Goal: Task Accomplishment & Management: Complete application form

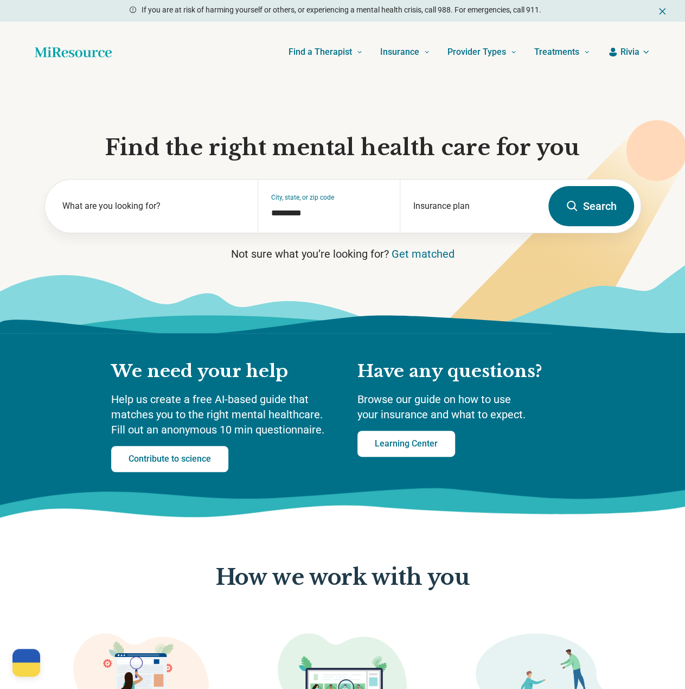
click at [632, 53] on span "Rivia" at bounding box center [630, 52] width 19 height 13
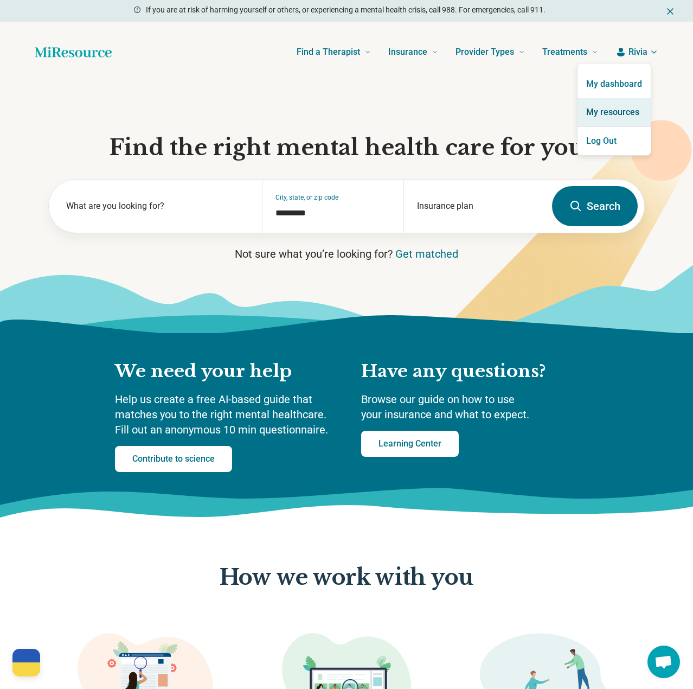
click at [619, 113] on link "My resources" at bounding box center [614, 112] width 73 height 28
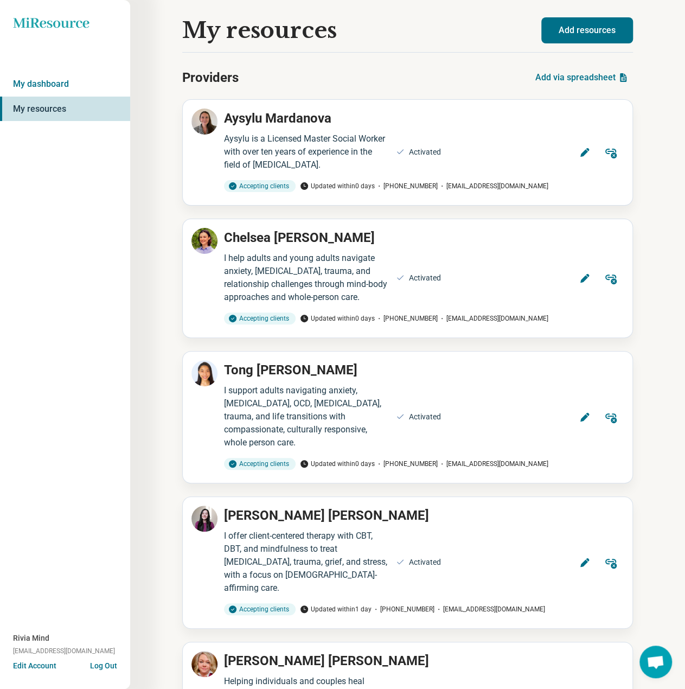
click at [608, 30] on button "Add resources" at bounding box center [588, 30] width 92 height 26
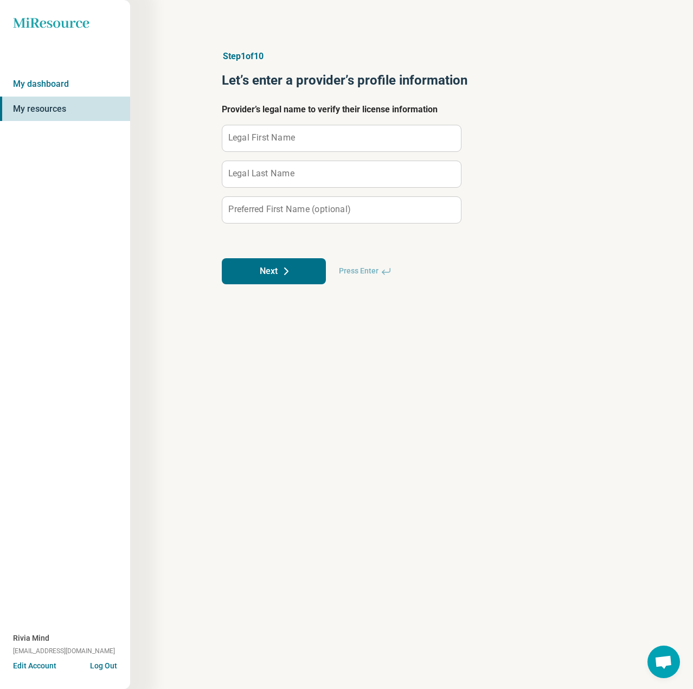
click at [289, 138] on label "Legal First Name" at bounding box center [261, 137] width 67 height 9
click at [289, 138] on input "Legal First Name" at bounding box center [341, 138] width 239 height 26
paste input "**********"
click at [273, 142] on input "**********" at bounding box center [341, 138] width 239 height 26
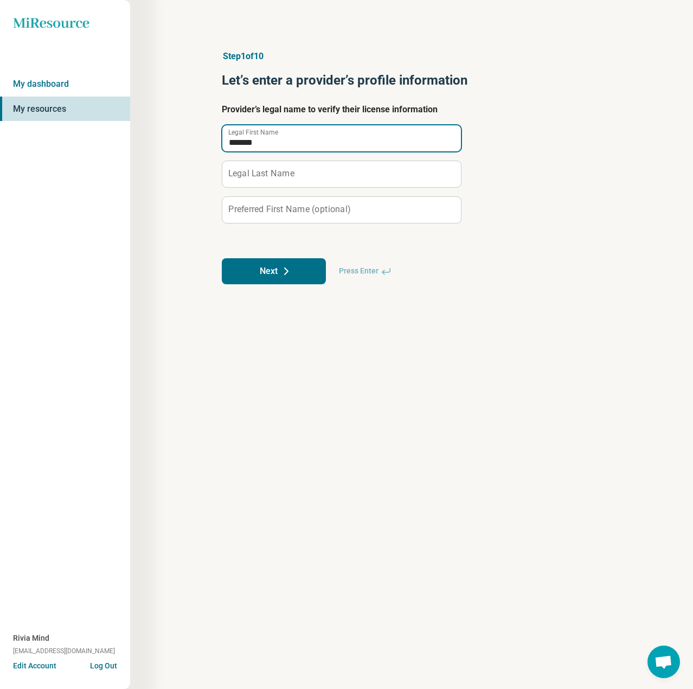
type input "*******"
click at [265, 170] on label "Legal Last Name" at bounding box center [261, 173] width 66 height 9
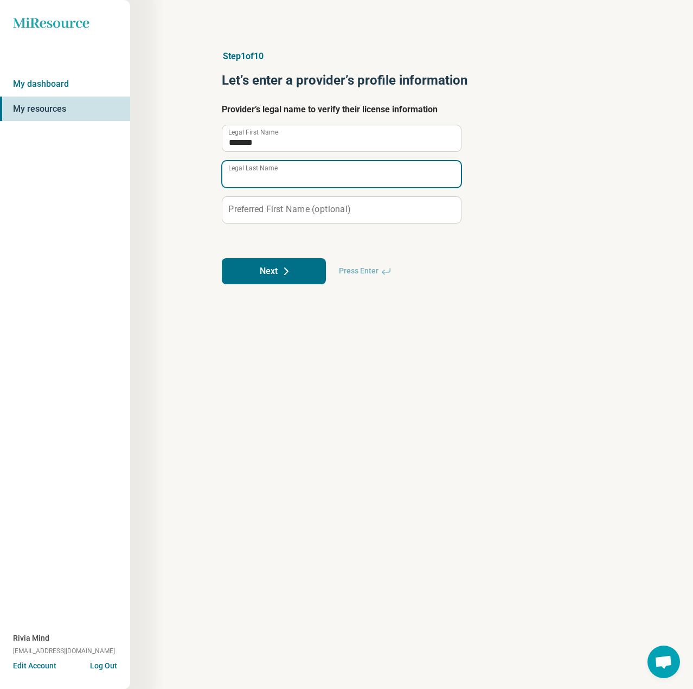
click at [265, 170] on input "Legal Last Name" at bounding box center [341, 174] width 239 height 26
paste input "****"
type input "****"
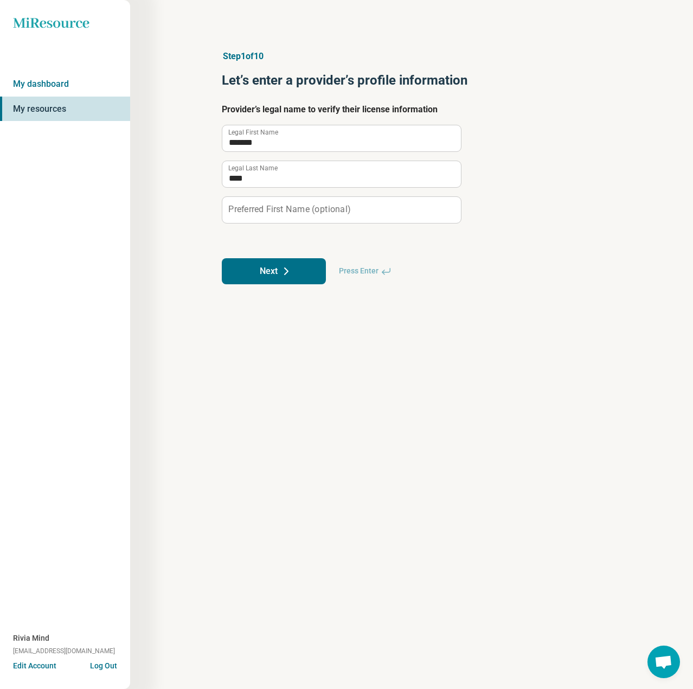
click at [273, 209] on label "Preferred First Name (optional)" at bounding box center [289, 209] width 122 height 9
click at [268, 208] on label "Preferred First Name (optional)" at bounding box center [289, 209] width 122 height 9
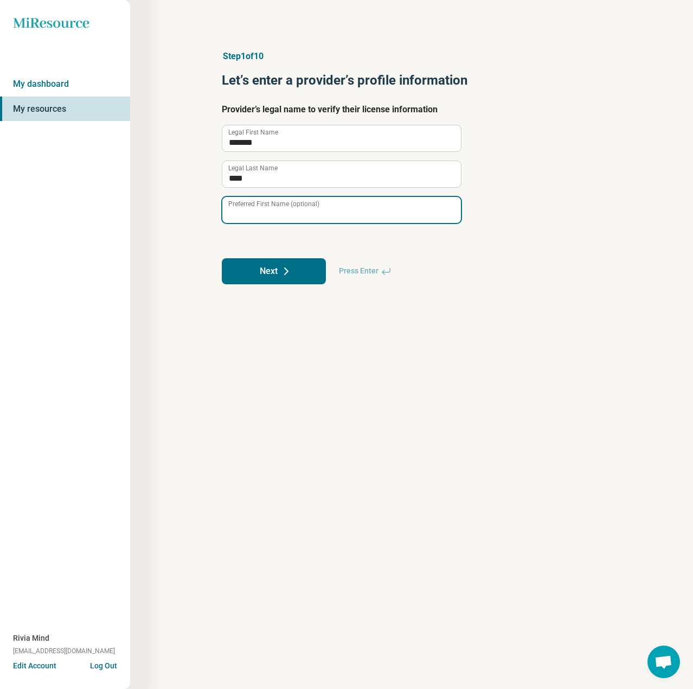
click at [268, 208] on input "Preferred First Name (optional)" at bounding box center [341, 210] width 239 height 26
type input "***"
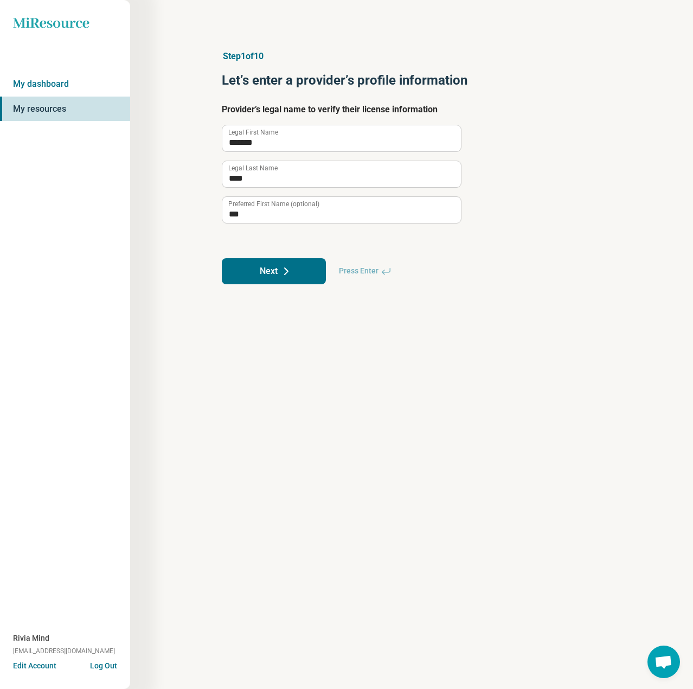
click at [298, 275] on button "Next" at bounding box center [274, 271] width 104 height 26
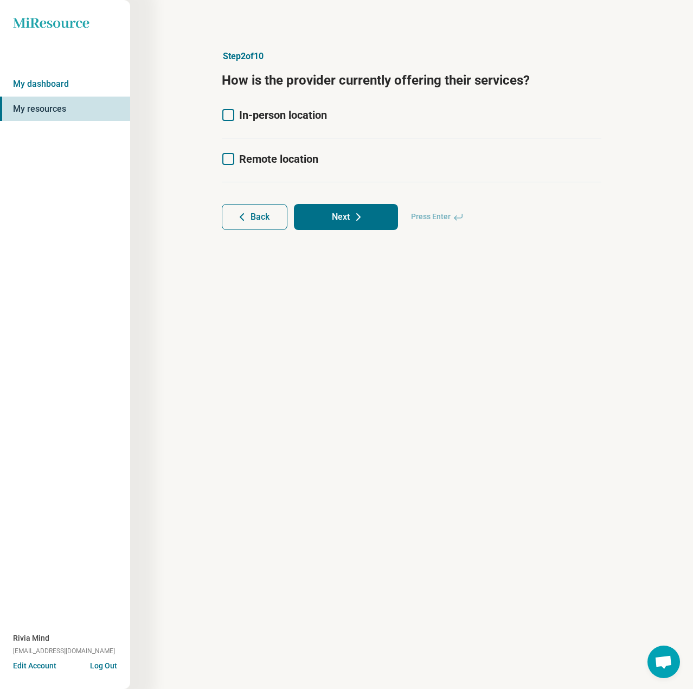
click at [233, 157] on icon at bounding box center [228, 159] width 12 height 12
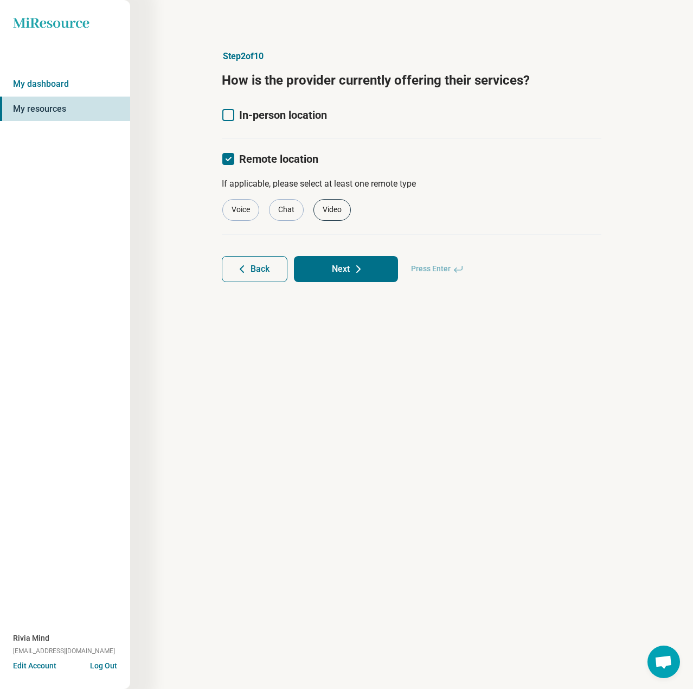
click at [334, 208] on div "Video" at bounding box center [332, 210] width 37 height 22
click at [351, 268] on button "Next" at bounding box center [346, 269] width 104 height 26
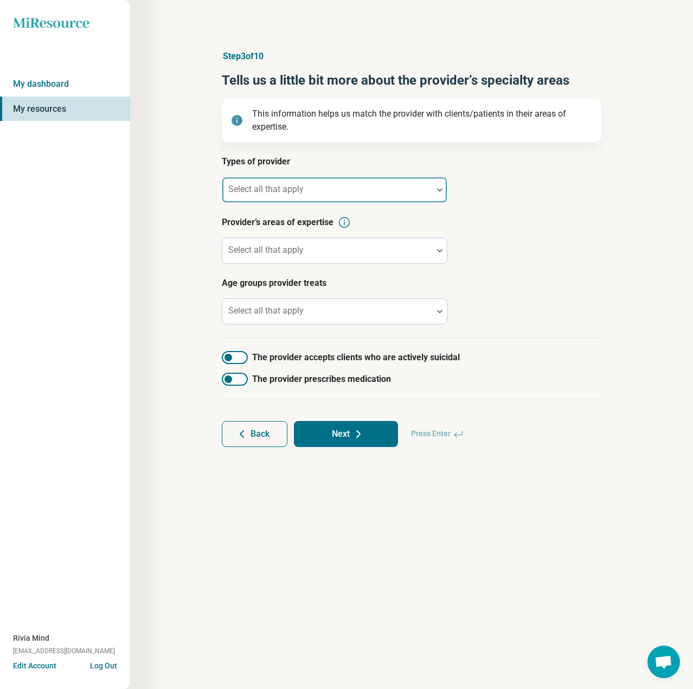
click at [281, 186] on label "Select all that apply" at bounding box center [265, 189] width 75 height 10
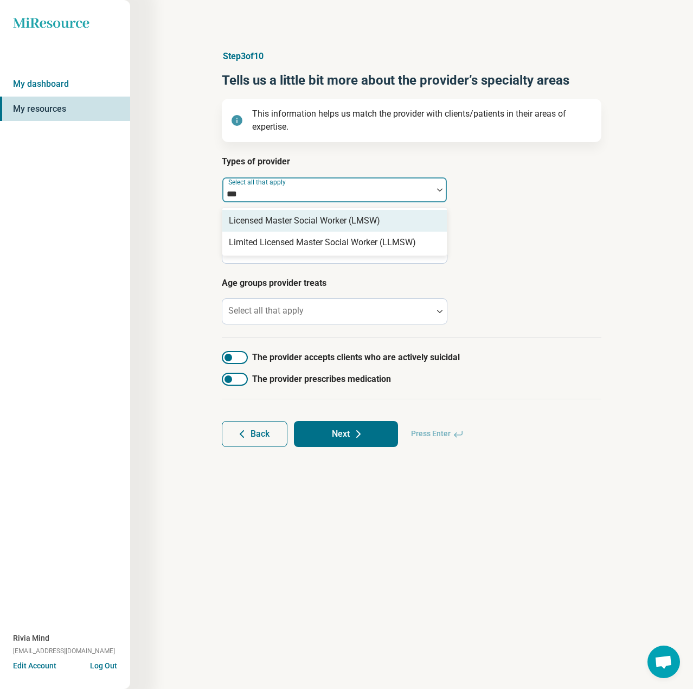
type input "****"
click at [314, 221] on div "Licensed Master Social Worker (LMSW)" at bounding box center [304, 220] width 151 height 13
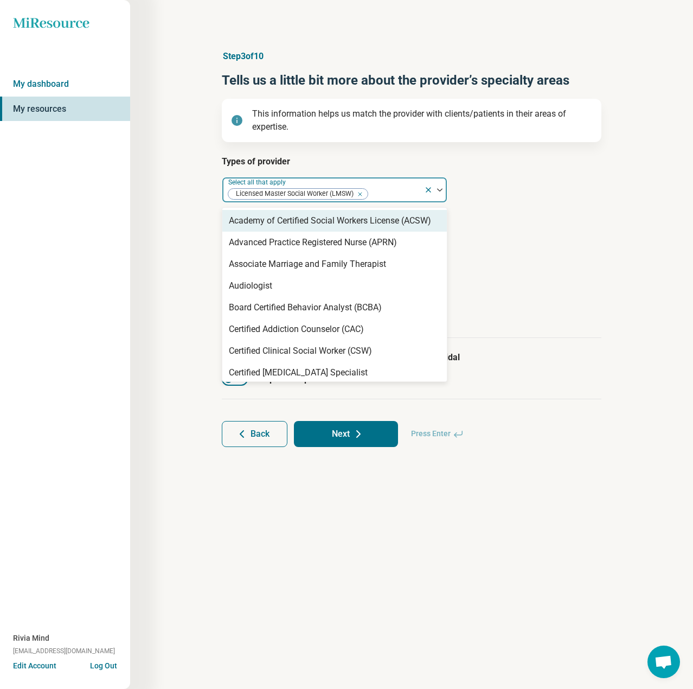
click at [549, 214] on div "Types of provider option Licensed Master Social Worker (LMSW), selected. 68 res…" at bounding box center [412, 246] width 380 height 183
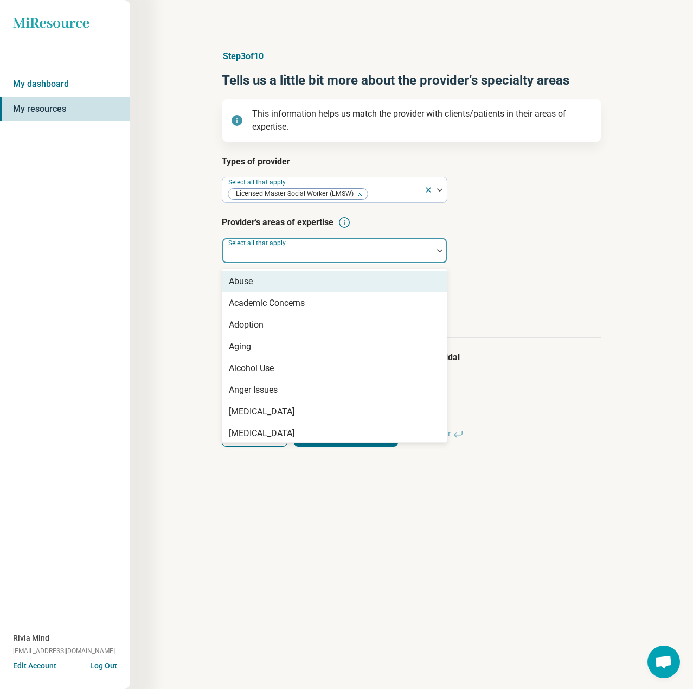
click at [403, 246] on div at bounding box center [327, 251] width 211 height 24
click at [547, 261] on article "Provider’s areas of expertise 100 results available. Use Up and Down to choose …" at bounding box center [412, 240] width 380 height 48
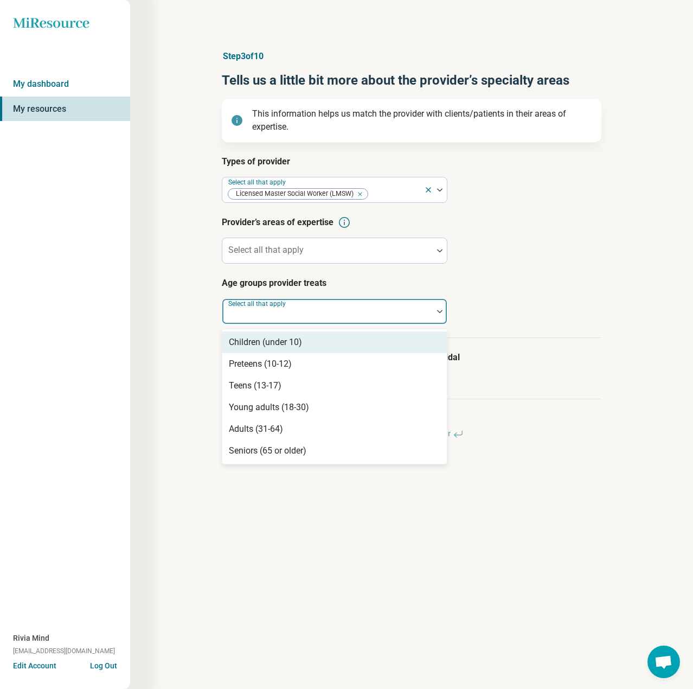
click at [257, 312] on div "Select all that apply" at bounding box center [335, 311] width 226 height 26
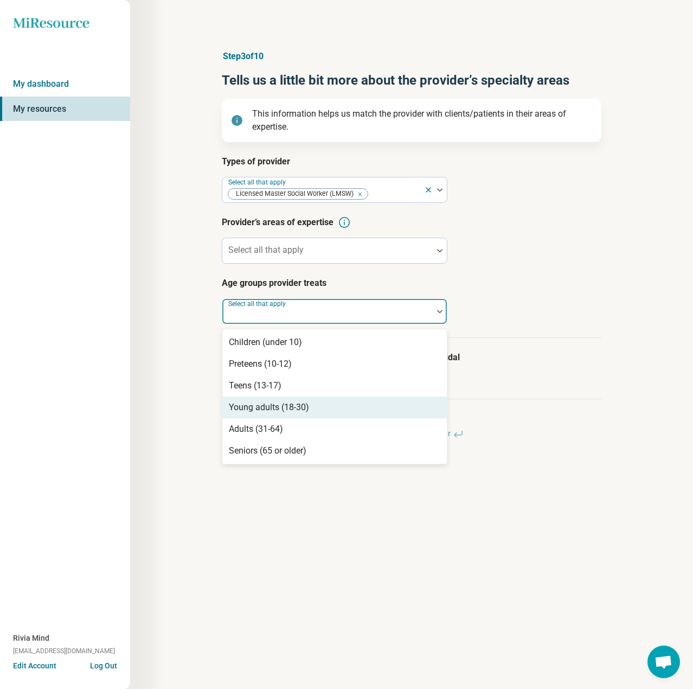
click at [282, 412] on div "Young adults (18-30)" at bounding box center [269, 407] width 80 height 13
click at [283, 412] on div "Adults (31-64)" at bounding box center [256, 407] width 54 height 13
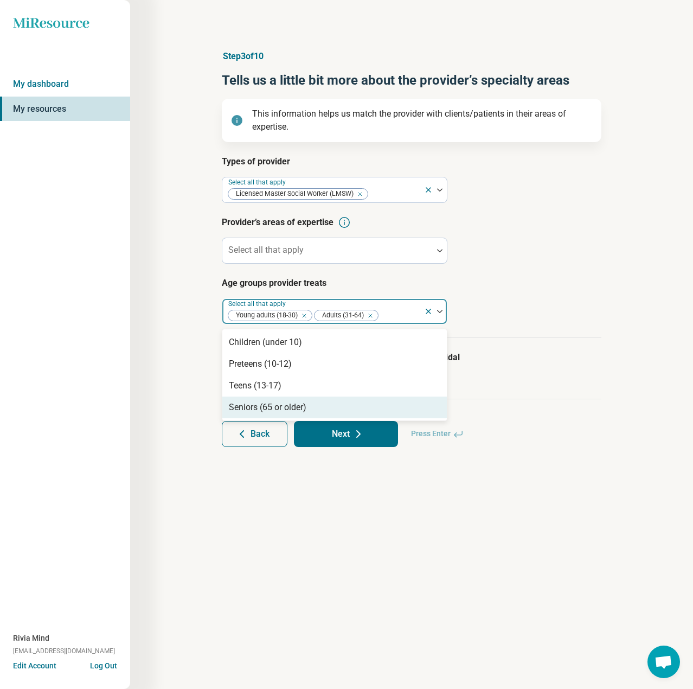
click at [283, 412] on div "Seniors (65 or older)" at bounding box center [268, 407] width 78 height 13
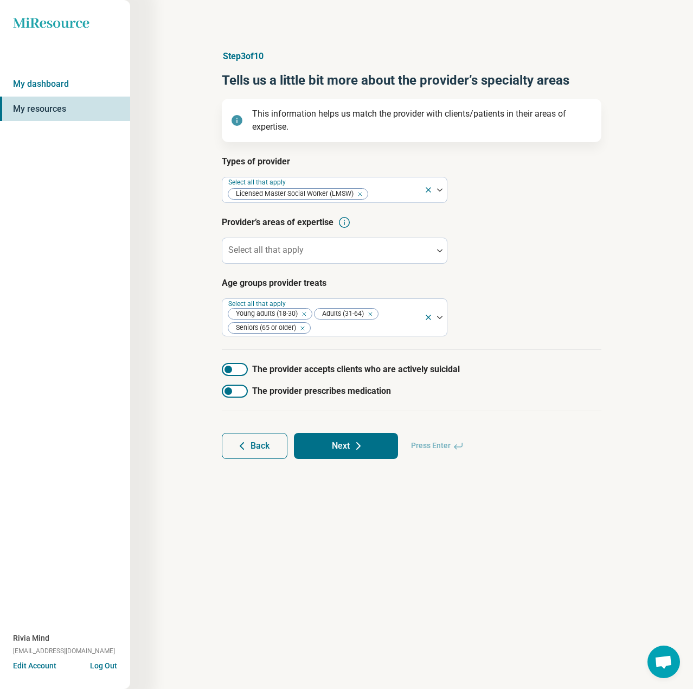
click at [551, 324] on article "Age groups provider treats Select all that apply Young adults (18-30) Adults (3…" at bounding box center [412, 307] width 380 height 60
click at [244, 368] on div at bounding box center [235, 369] width 26 height 13
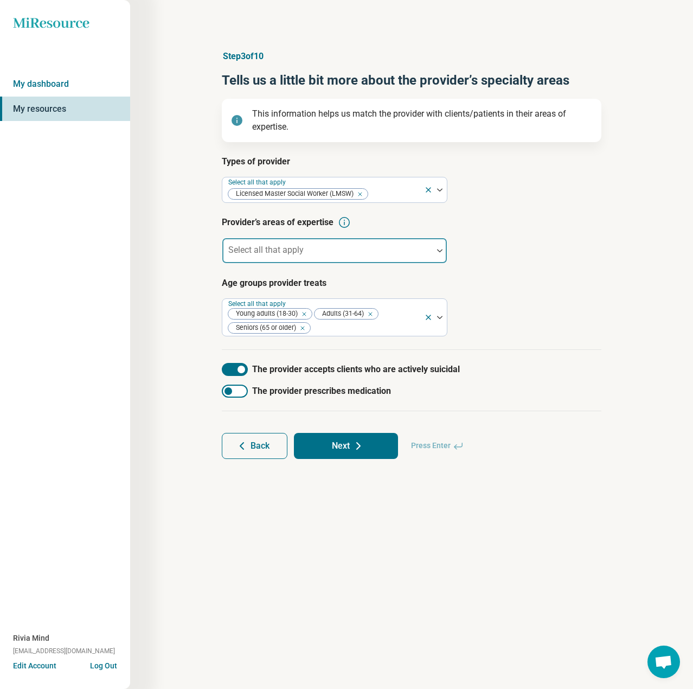
click at [290, 249] on div "Select all that apply" at bounding box center [335, 251] width 226 height 26
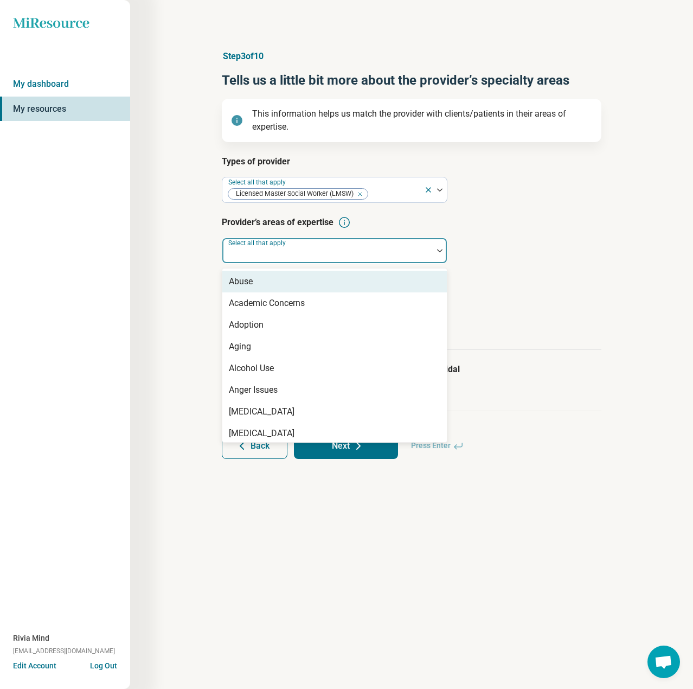
click at [272, 280] on div "Abuse" at bounding box center [334, 282] width 225 height 22
click at [272, 280] on div "Academic Concerns" at bounding box center [267, 281] width 76 height 13
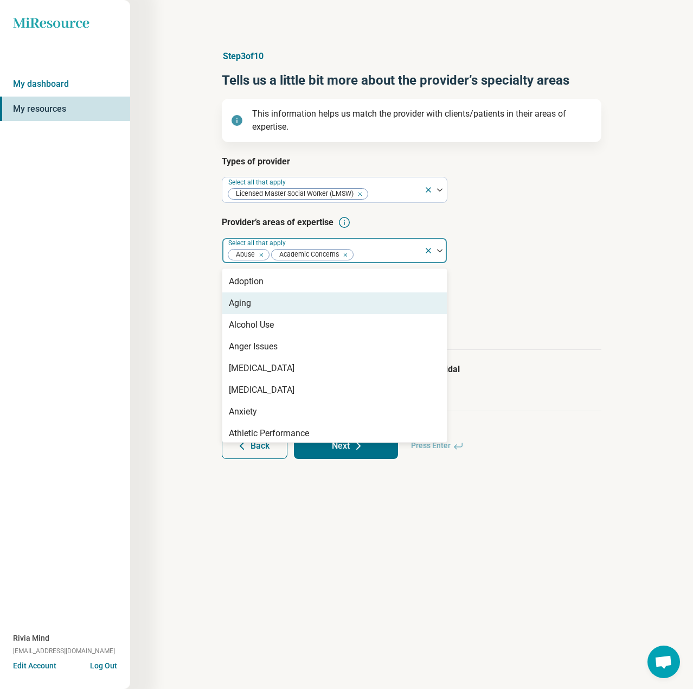
click at [270, 301] on div "Aging" at bounding box center [334, 303] width 225 height 22
click at [270, 301] on div "Alcohol Use" at bounding box center [251, 303] width 45 height 13
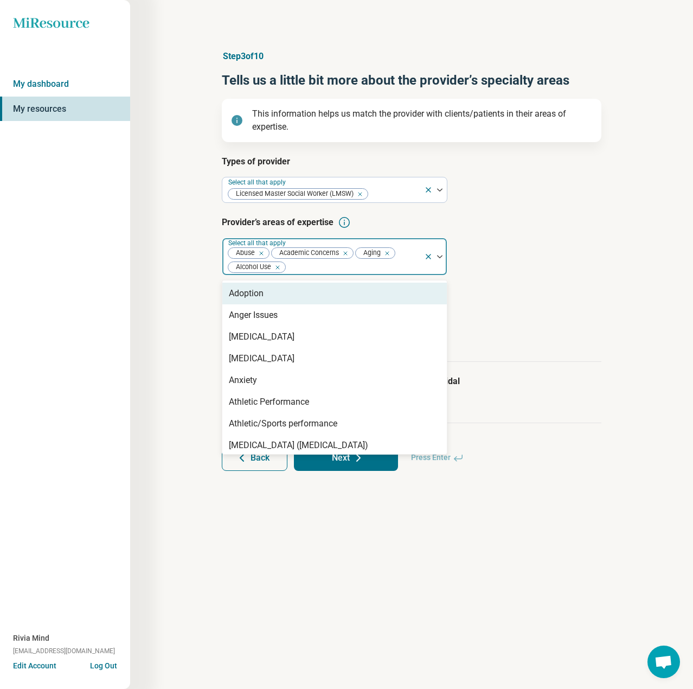
click at [270, 301] on div "Adoption" at bounding box center [334, 294] width 225 height 22
click at [332, 266] on div "Remove [object Object]" at bounding box center [327, 267] width 13 height 13
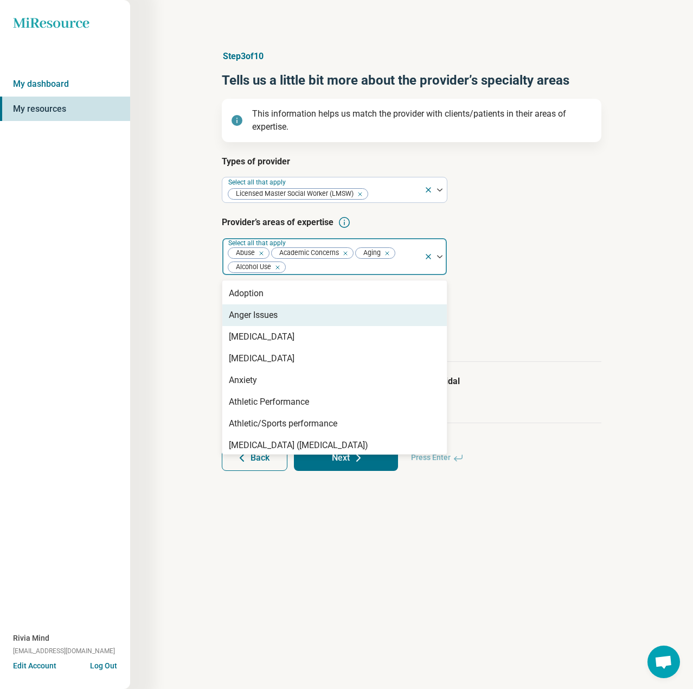
click at [276, 311] on div "Anger Issues" at bounding box center [253, 315] width 49 height 13
click at [276, 317] on div "[MEDICAL_DATA]" at bounding box center [262, 315] width 66 height 13
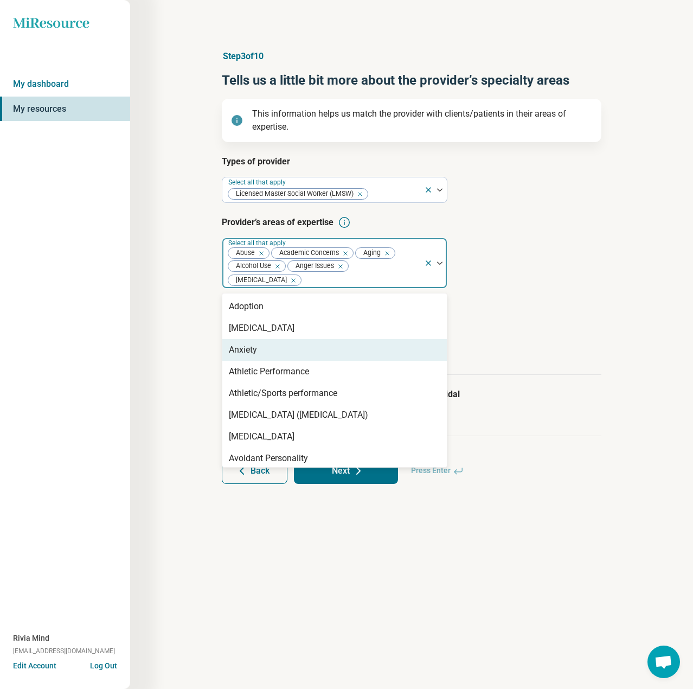
click at [271, 353] on div "Anxiety" at bounding box center [334, 350] width 225 height 22
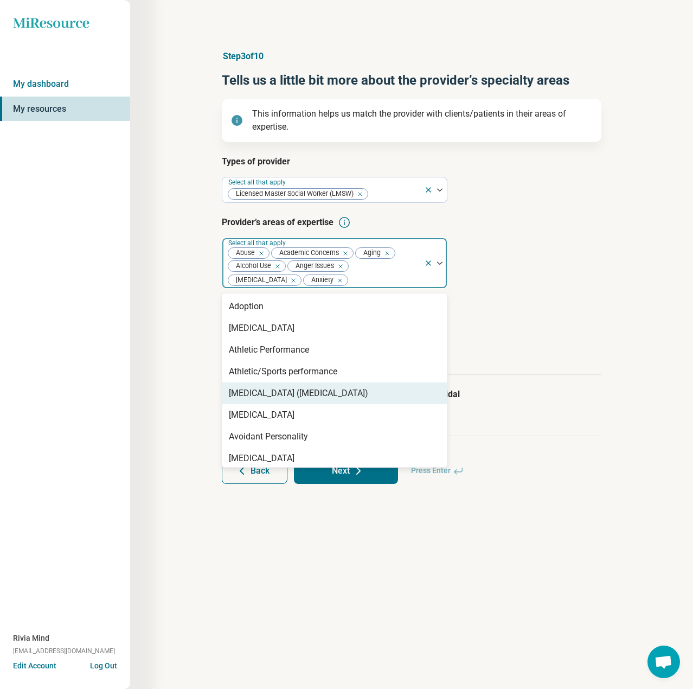
click at [273, 390] on div "[MEDICAL_DATA] ([MEDICAL_DATA])" at bounding box center [298, 393] width 139 height 13
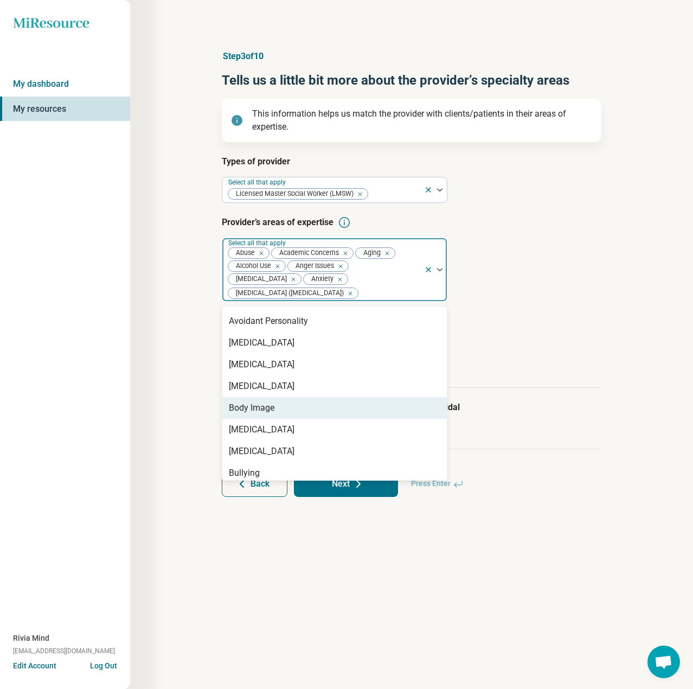
scroll to position [109, 0]
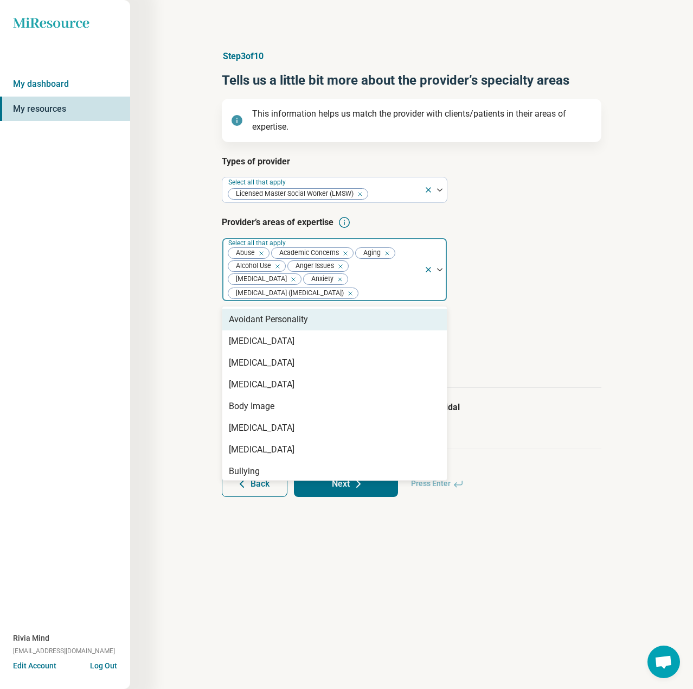
click at [272, 322] on div "Avoidant Personality" at bounding box center [268, 319] width 79 height 13
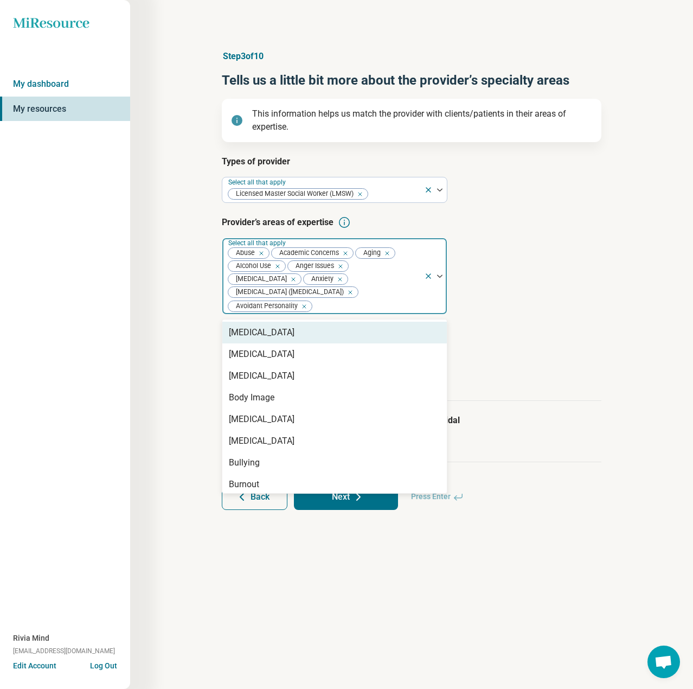
click at [273, 336] on div "[MEDICAL_DATA]" at bounding box center [262, 332] width 66 height 13
click at [272, 339] on div "[MEDICAL_DATA]" at bounding box center [262, 332] width 66 height 13
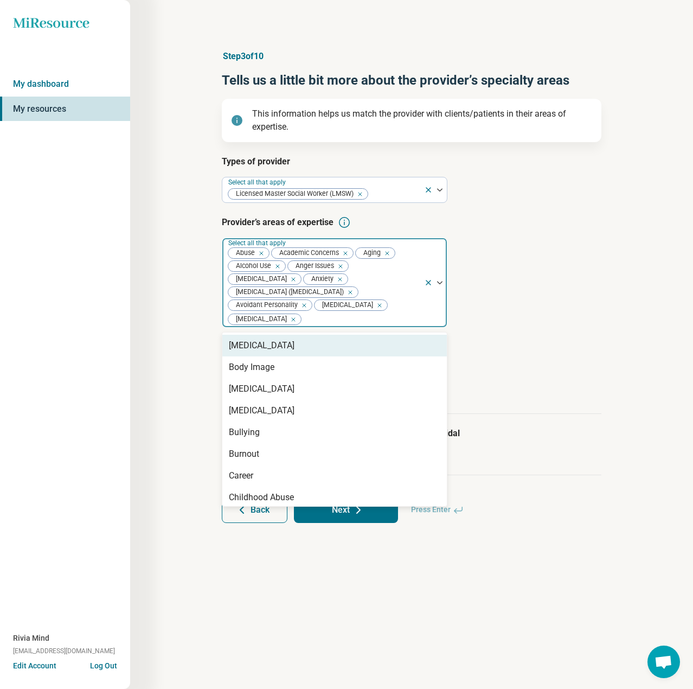
click at [270, 352] on div "[MEDICAL_DATA]" at bounding box center [262, 345] width 66 height 13
click at [268, 352] on div "Body Image" at bounding box center [252, 345] width 46 height 13
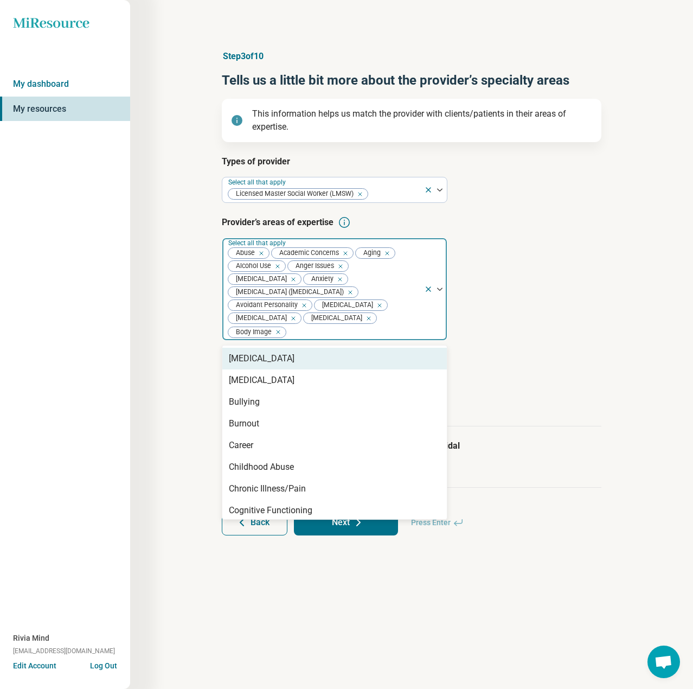
click at [269, 365] on div "[MEDICAL_DATA]" at bounding box center [262, 358] width 66 height 13
click at [267, 365] on div "[MEDICAL_DATA]" at bounding box center [262, 358] width 66 height 13
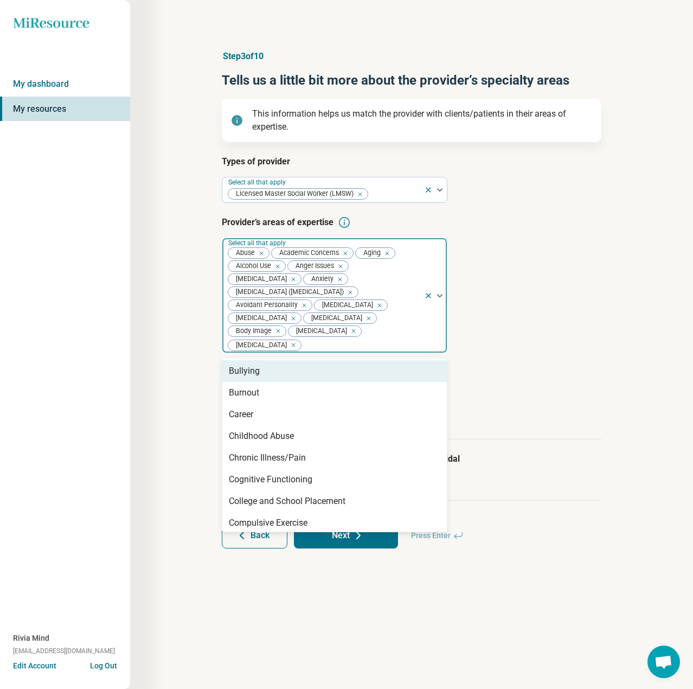
click at [264, 382] on div "Bullying" at bounding box center [334, 371] width 225 height 22
click at [263, 382] on div "Burnout" at bounding box center [334, 371] width 225 height 22
click at [260, 382] on div "Career" at bounding box center [334, 371] width 225 height 22
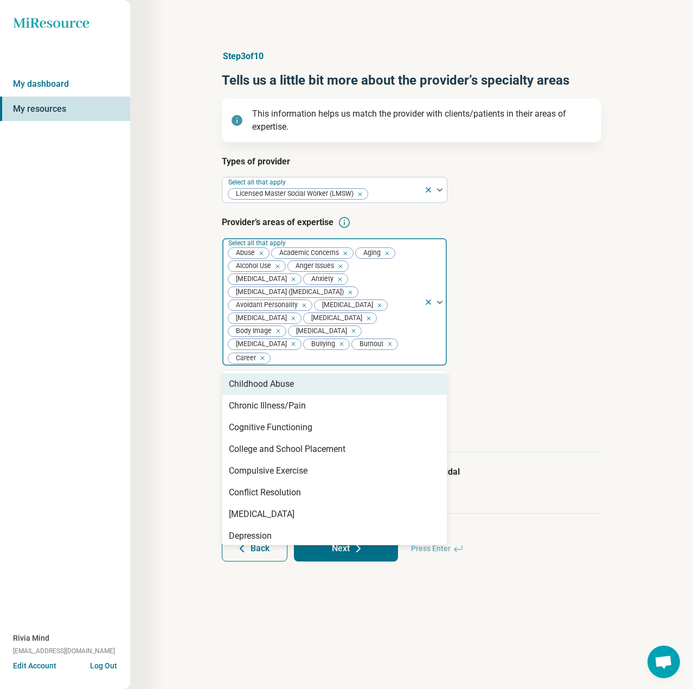
click at [257, 391] on div "Childhood Abuse" at bounding box center [261, 384] width 65 height 13
click at [260, 391] on div "Chronic Illness/Pain" at bounding box center [267, 384] width 77 height 13
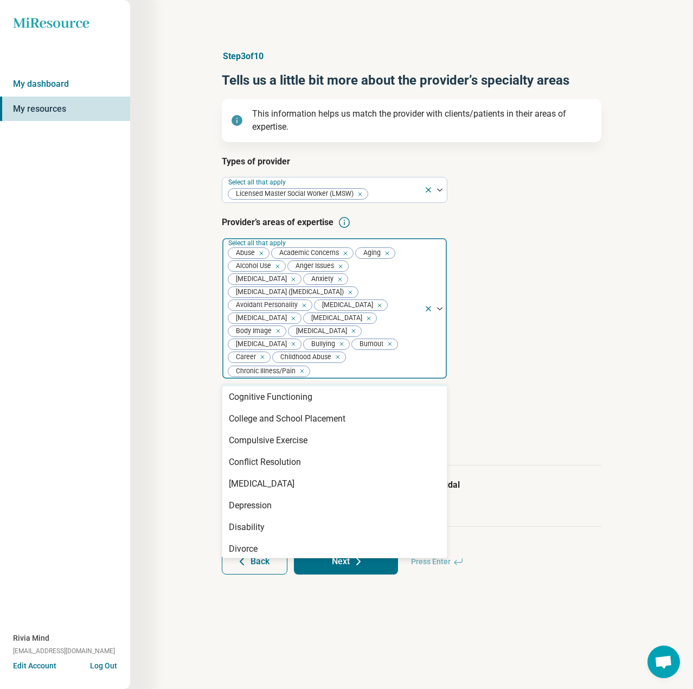
click at [260, 386] on div "[MEDICAL_DATA]" at bounding box center [334, 376] width 225 height 22
click at [371, 375] on icon "Remove [object Object]" at bounding box center [375, 371] width 8 height 8
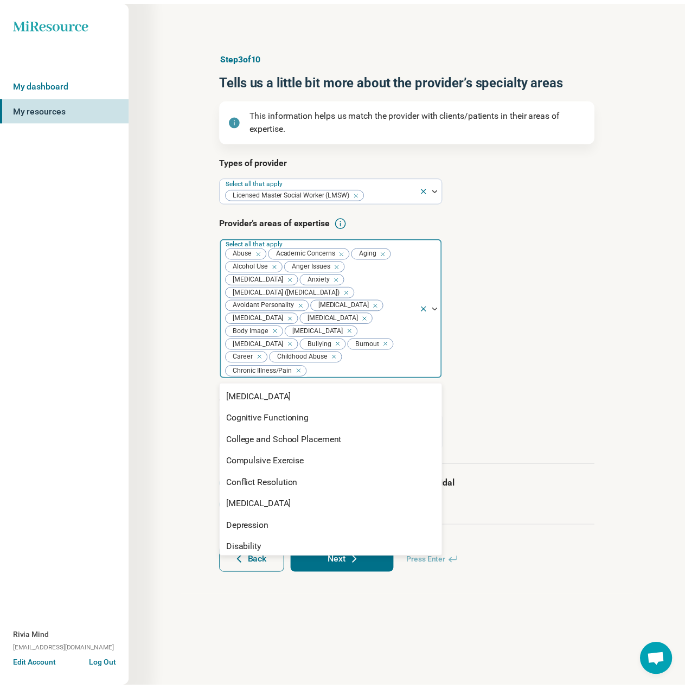
scroll to position [109, 0]
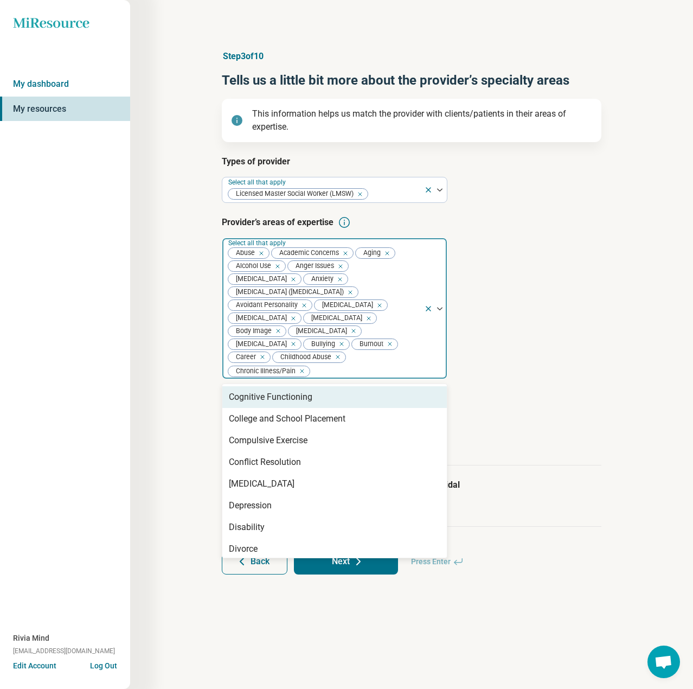
click at [313, 408] on div "Cognitive Functioning" at bounding box center [334, 397] width 225 height 22
click at [311, 404] on div "College and School Placement" at bounding box center [287, 397] width 117 height 13
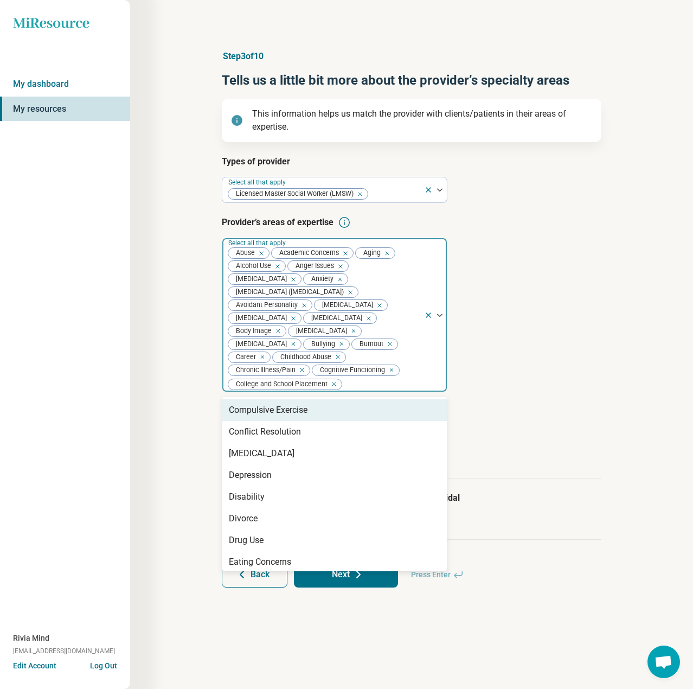
click at [311, 419] on div "Compulsive Exercise" at bounding box center [334, 410] width 225 height 22
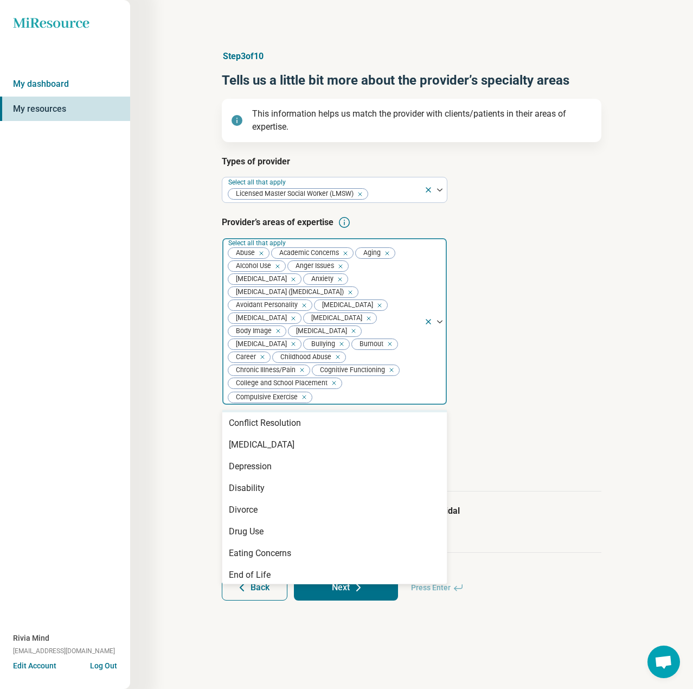
click at [311, 428] on div "Conflict Resolution" at bounding box center [334, 423] width 225 height 22
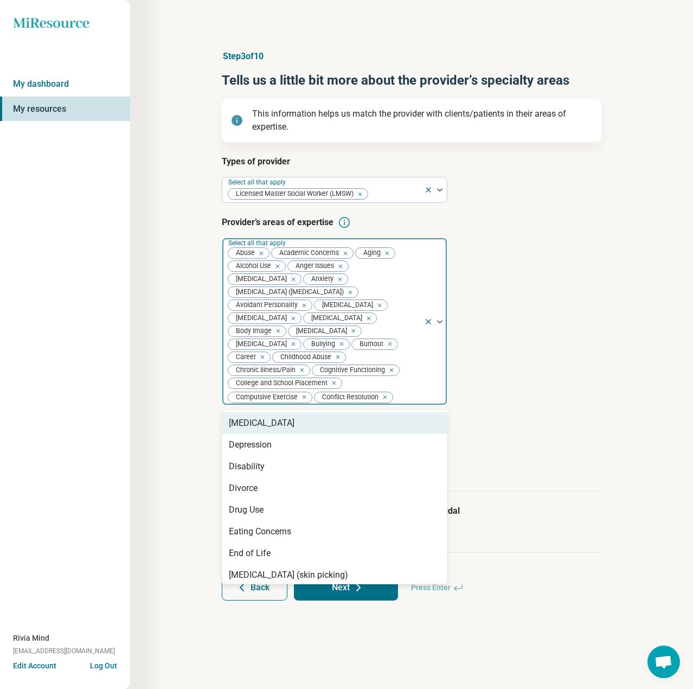
click at [295, 430] on div "[MEDICAL_DATA]" at bounding box center [262, 423] width 66 height 13
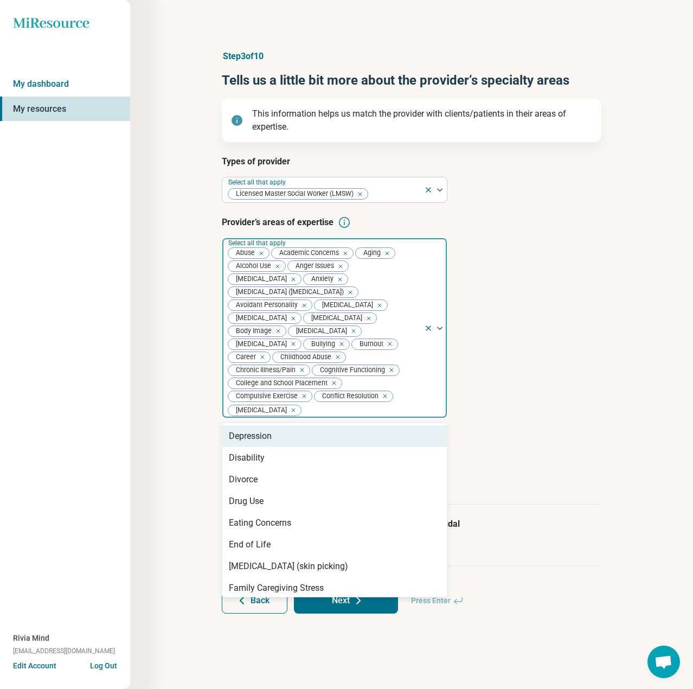
click at [310, 447] on div "Depression" at bounding box center [334, 436] width 225 height 22
click at [310, 447] on div "Disability" at bounding box center [334, 436] width 225 height 22
click at [310, 447] on div "Divorce" at bounding box center [334, 436] width 225 height 22
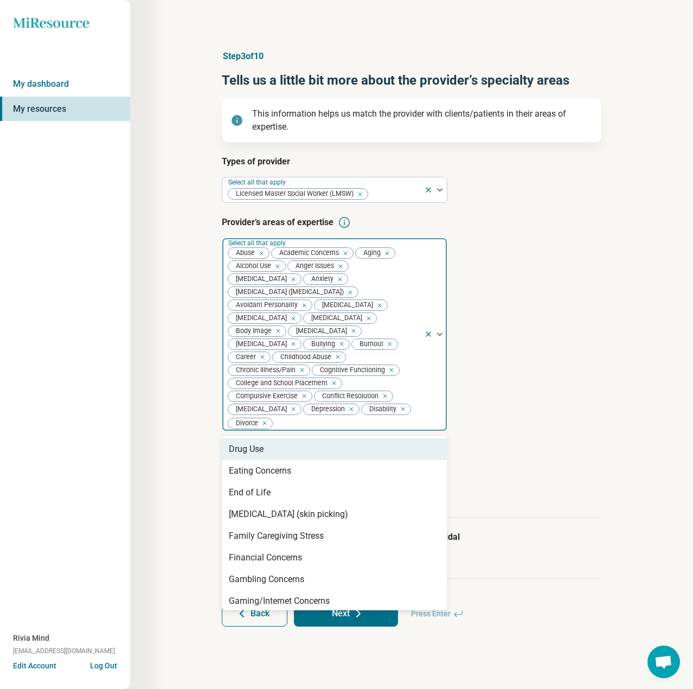
click at [309, 460] on div "Drug Use" at bounding box center [334, 449] width 225 height 22
click at [309, 460] on div "Eating Concerns" at bounding box center [334, 449] width 225 height 22
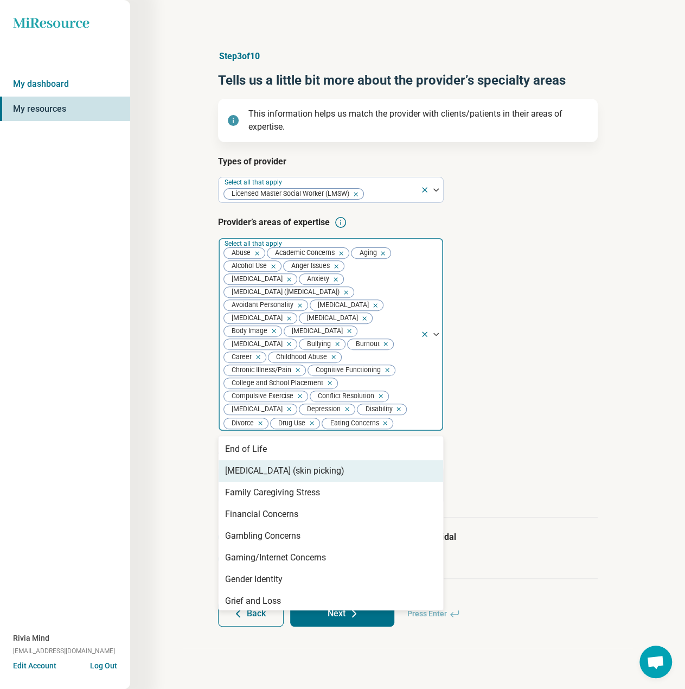
click at [279, 477] on div "[MEDICAL_DATA] (skin picking)" at bounding box center [284, 470] width 119 height 13
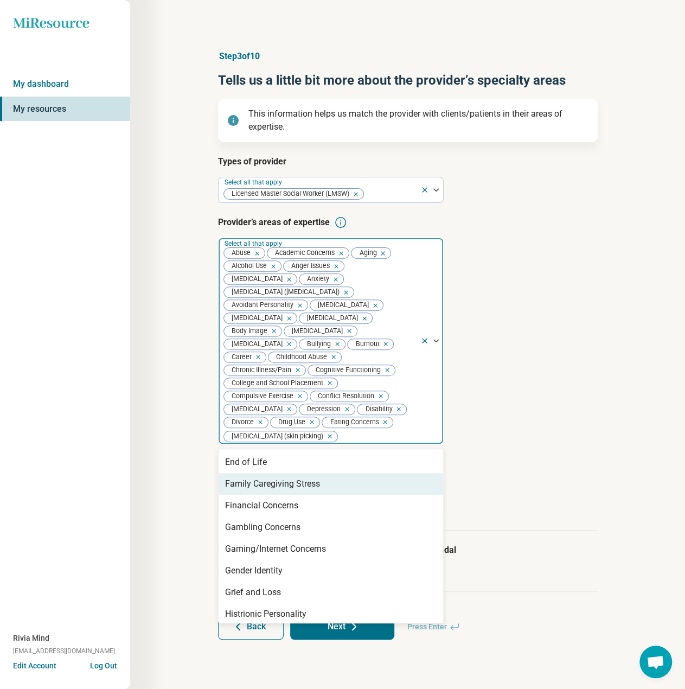
click at [279, 491] on div "Family Caregiving Stress" at bounding box center [272, 483] width 95 height 13
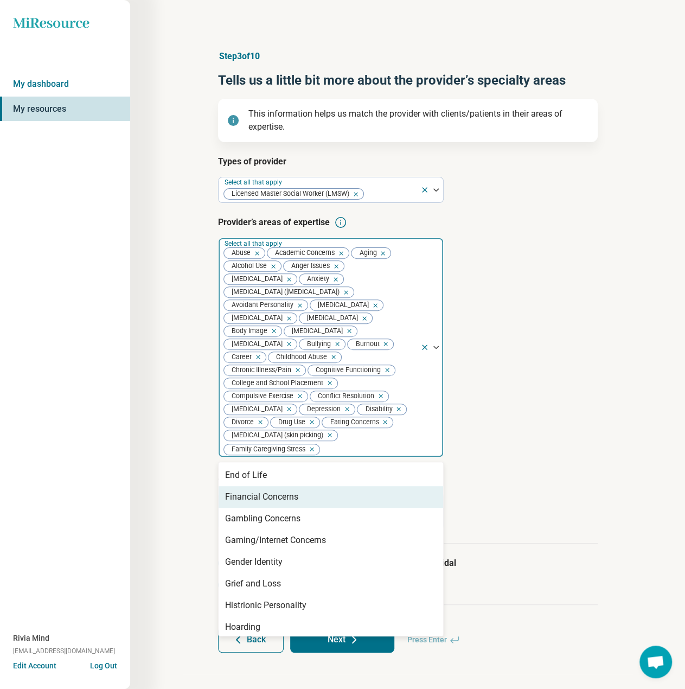
drag, startPoint x: 282, startPoint y: 526, endPoint x: 281, endPoint y: 537, distance: 11.0
click at [282, 504] on div "Financial Concerns" at bounding box center [261, 497] width 73 height 13
click at [281, 508] on div "Gambling Concerns" at bounding box center [331, 497] width 225 height 22
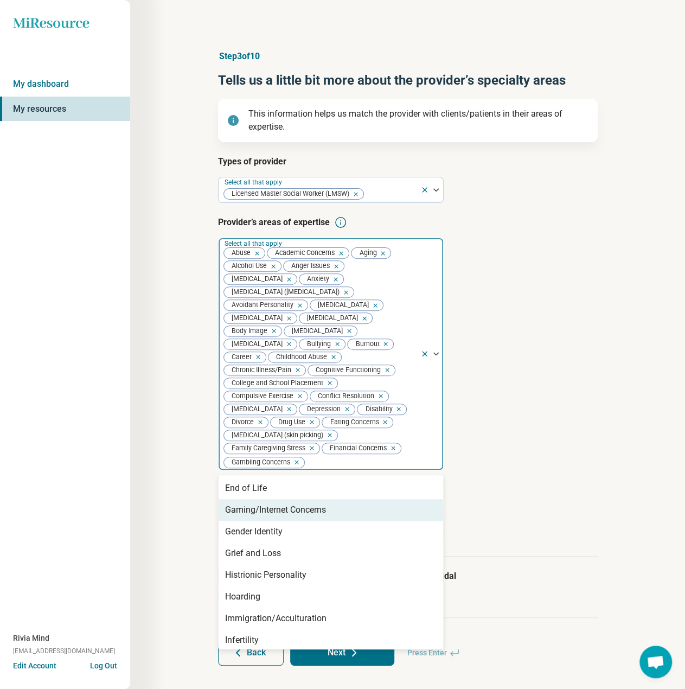
click at [281, 517] on div "Gaming/Internet Concerns" at bounding box center [275, 510] width 101 height 13
click at [280, 517] on div "Gender Identity" at bounding box center [254, 510] width 58 height 13
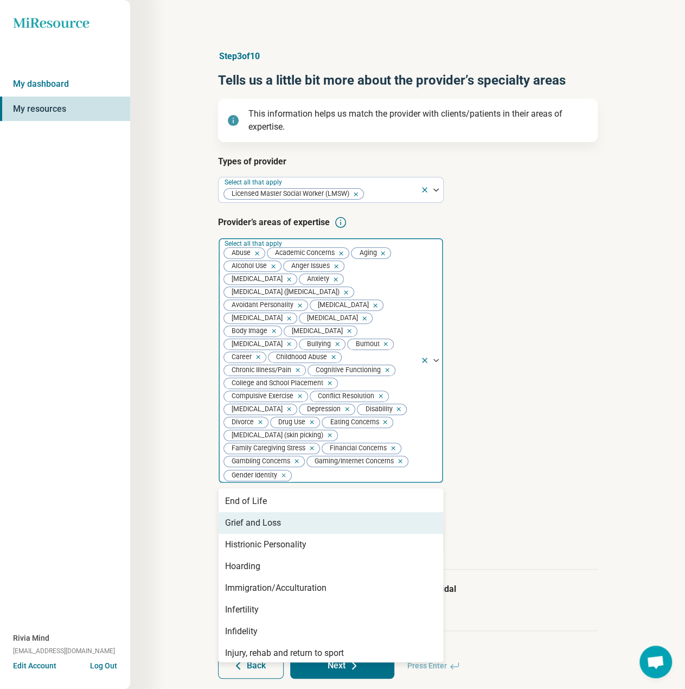
click at [279, 530] on div "Grief and Loss" at bounding box center [253, 523] width 56 height 13
click at [278, 530] on div "Histrionic Personality" at bounding box center [265, 523] width 81 height 13
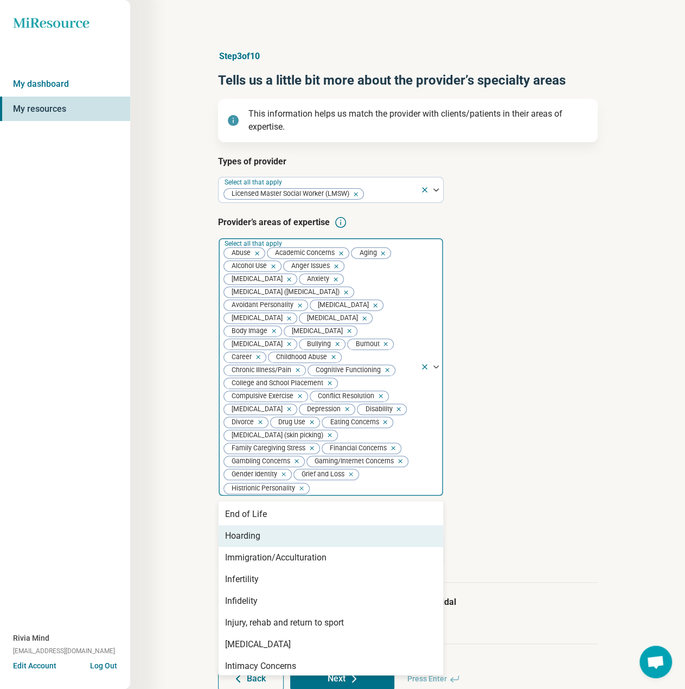
click at [278, 547] on div "Hoarding" at bounding box center [331, 536] width 225 height 22
click at [275, 543] on div "Immigration/Acculturation" at bounding box center [275, 536] width 101 height 13
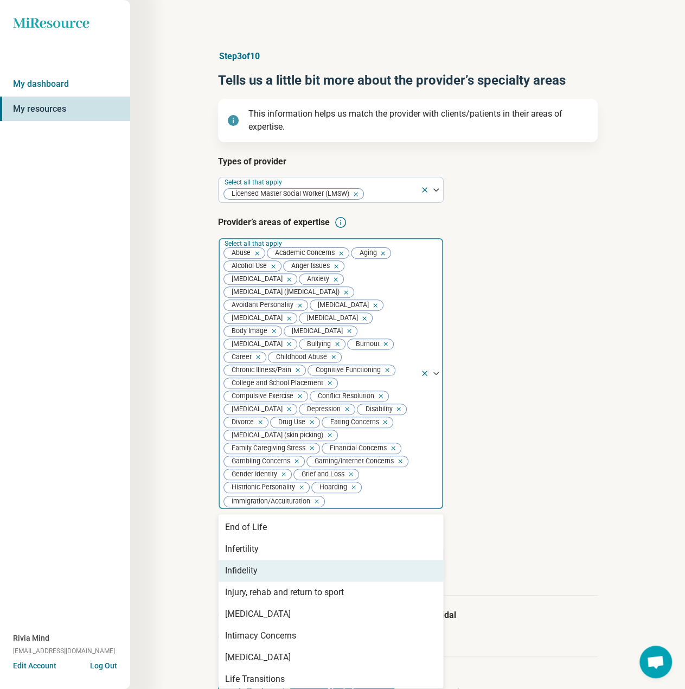
click at [264, 582] on div "Infidelity" at bounding box center [331, 571] width 225 height 22
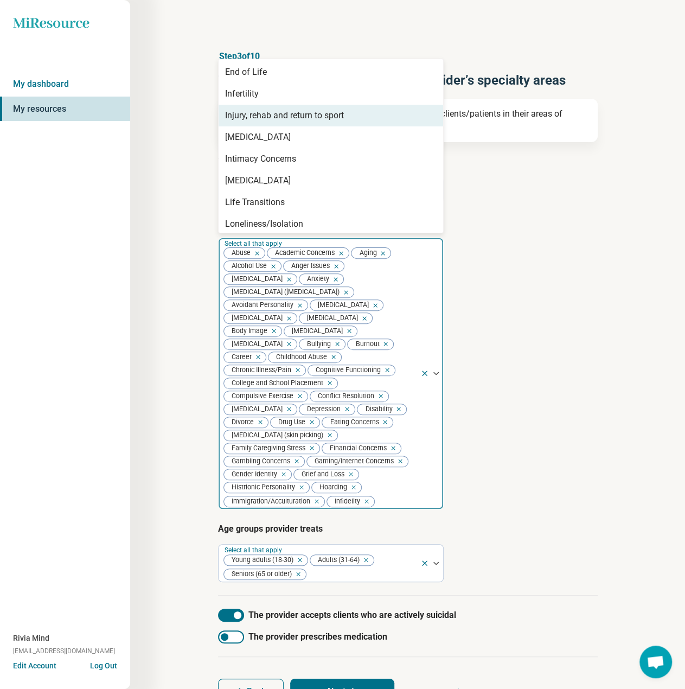
scroll to position [54, 0]
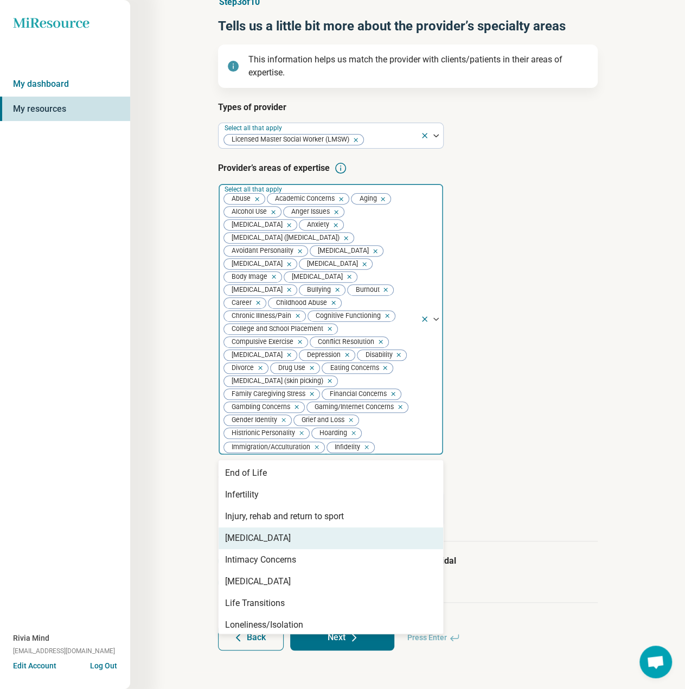
click at [263, 549] on div "[MEDICAL_DATA]" at bounding box center [331, 538] width 225 height 22
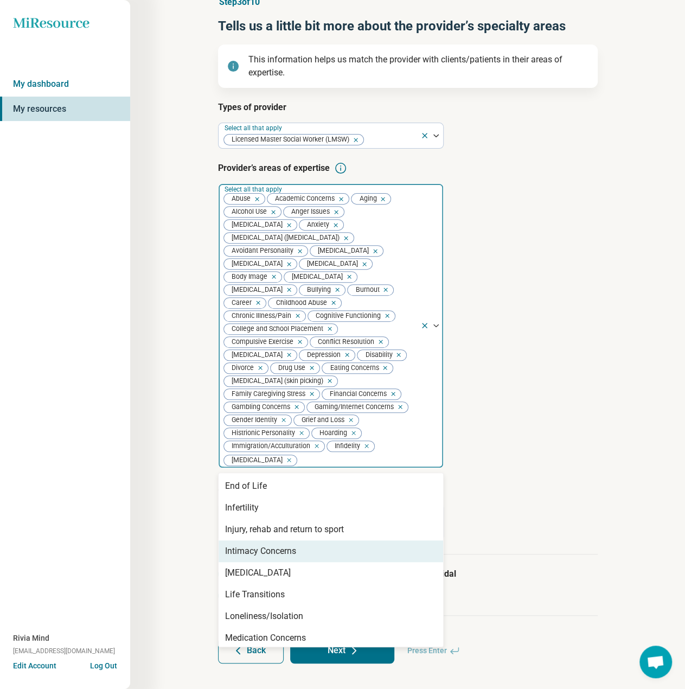
click at [256, 562] on div "Intimacy Concerns" at bounding box center [331, 551] width 225 height 22
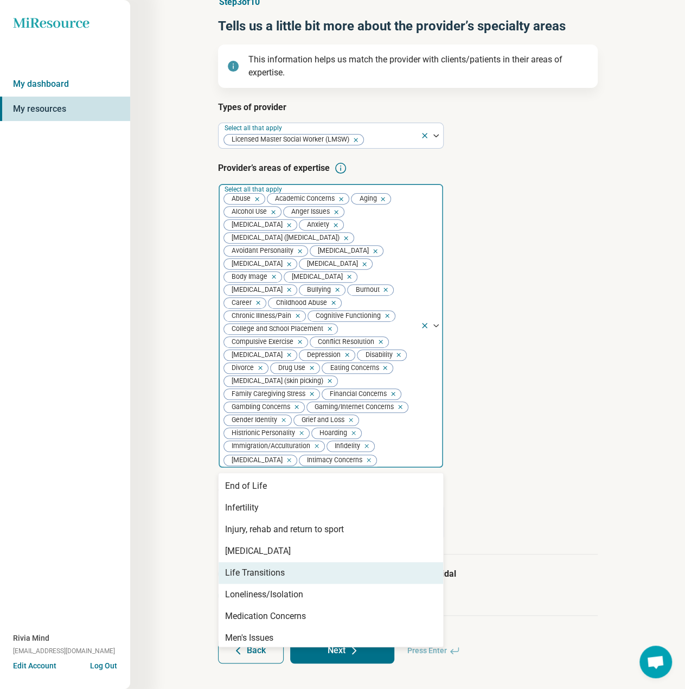
click at [251, 579] on div "Life Transitions" at bounding box center [255, 572] width 60 height 13
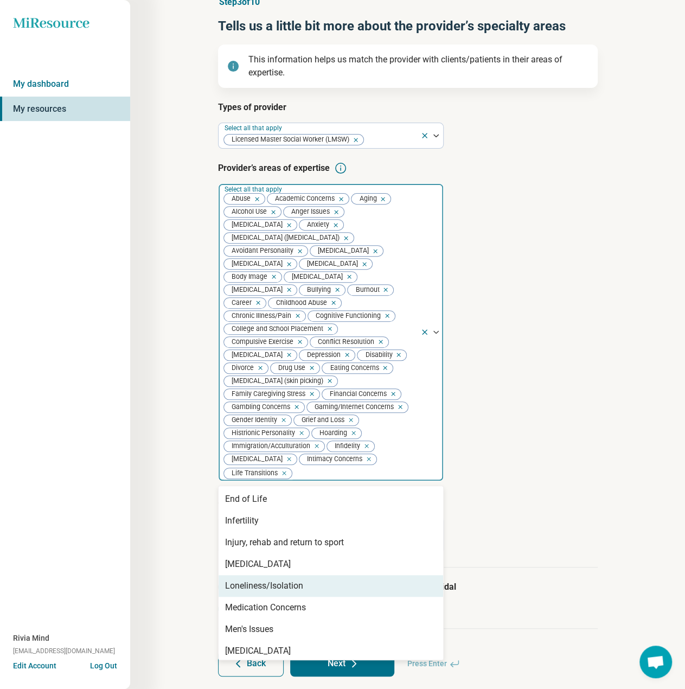
click at [251, 597] on div "Loneliness/Isolation" at bounding box center [331, 586] width 225 height 22
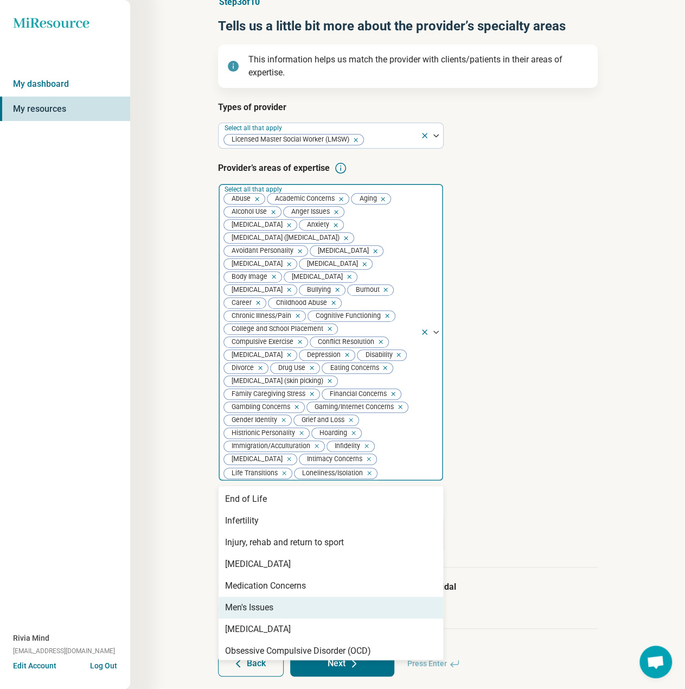
click at [251, 614] on div "Men's Issues" at bounding box center [249, 607] width 48 height 13
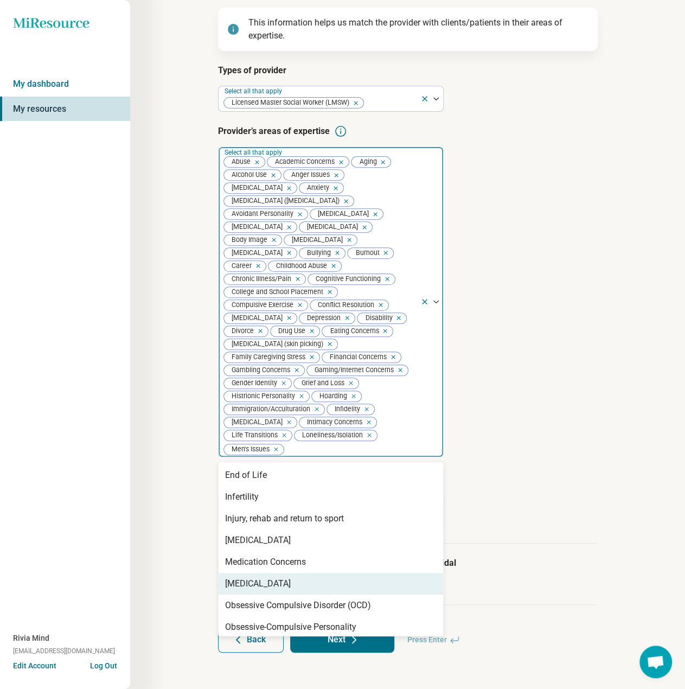
scroll to position [125, 0]
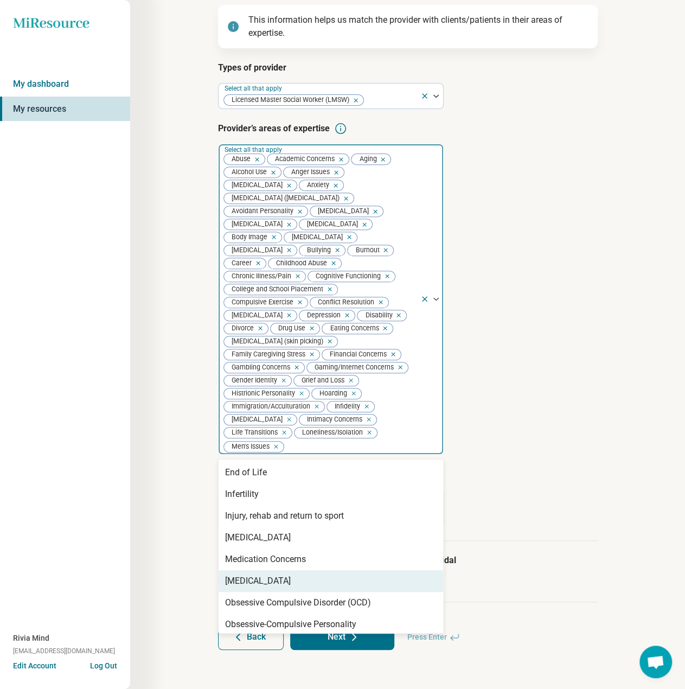
click at [253, 587] on div "[MEDICAL_DATA]" at bounding box center [258, 581] width 66 height 13
click at [253, 587] on div "Obsessive Compulsive Disorder (OCD)" at bounding box center [298, 581] width 146 height 13
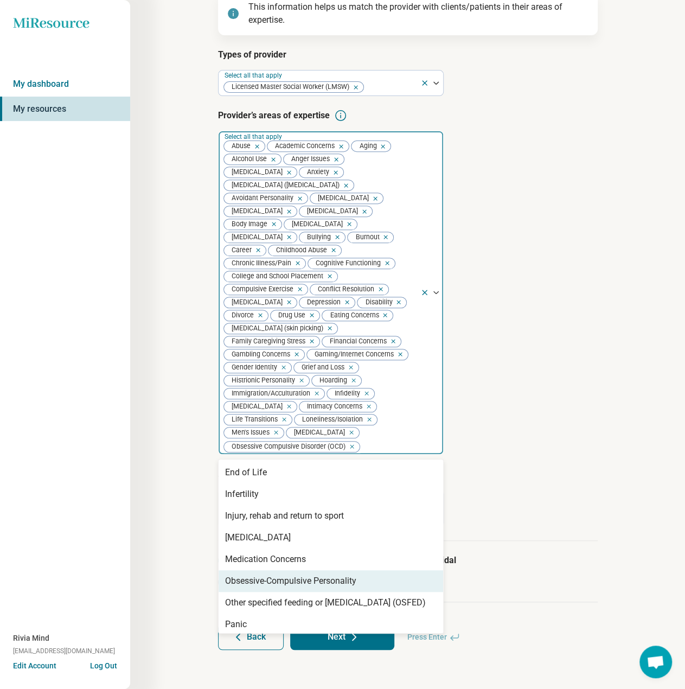
click at [255, 588] on div "Obsessive-Compulsive Personality" at bounding box center [290, 581] width 131 height 13
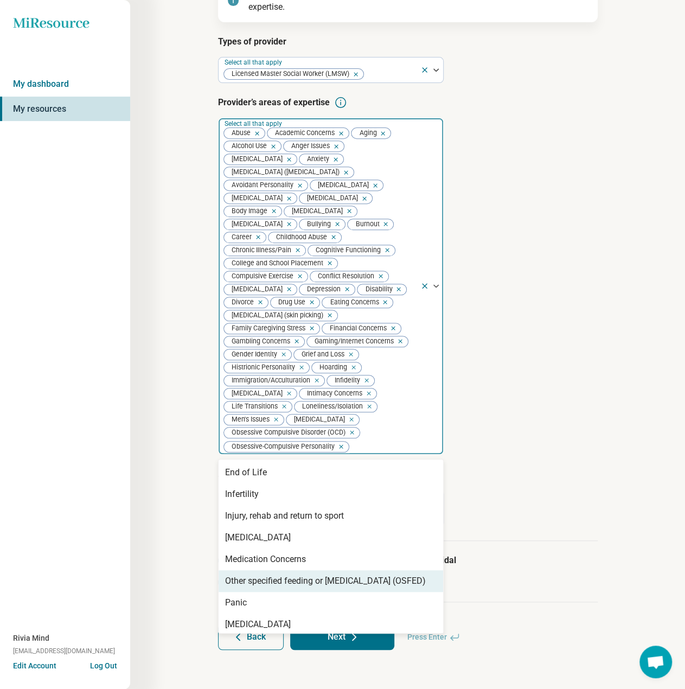
click at [257, 588] on div "Other specified feeding or [MEDICAL_DATA] (OSFED)" at bounding box center [325, 581] width 201 height 13
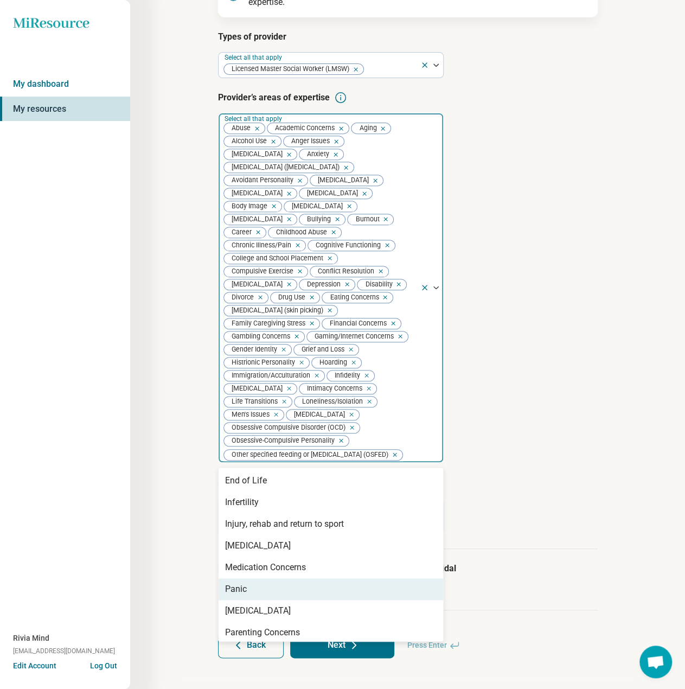
click at [257, 600] on div "Panic" at bounding box center [331, 589] width 225 height 22
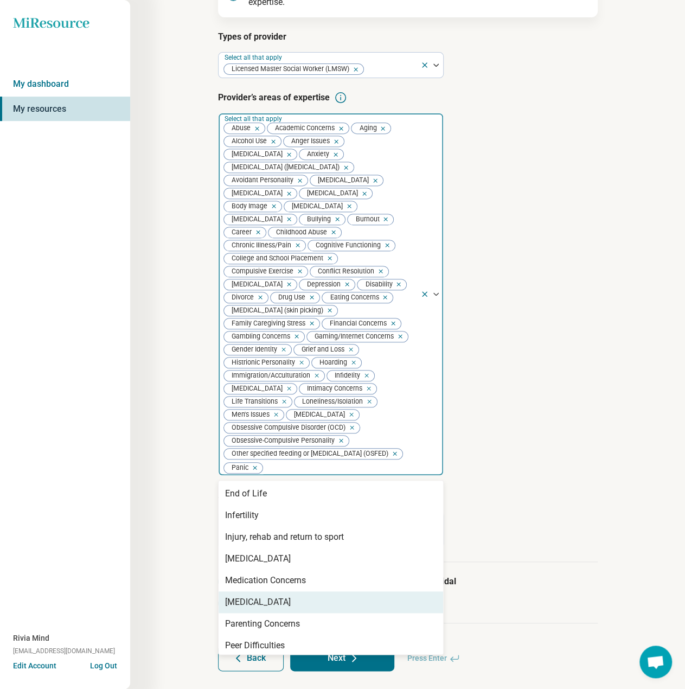
click at [257, 609] on div "[MEDICAL_DATA]" at bounding box center [258, 602] width 66 height 13
click at [257, 609] on div "Parenting Concerns" at bounding box center [262, 602] width 75 height 13
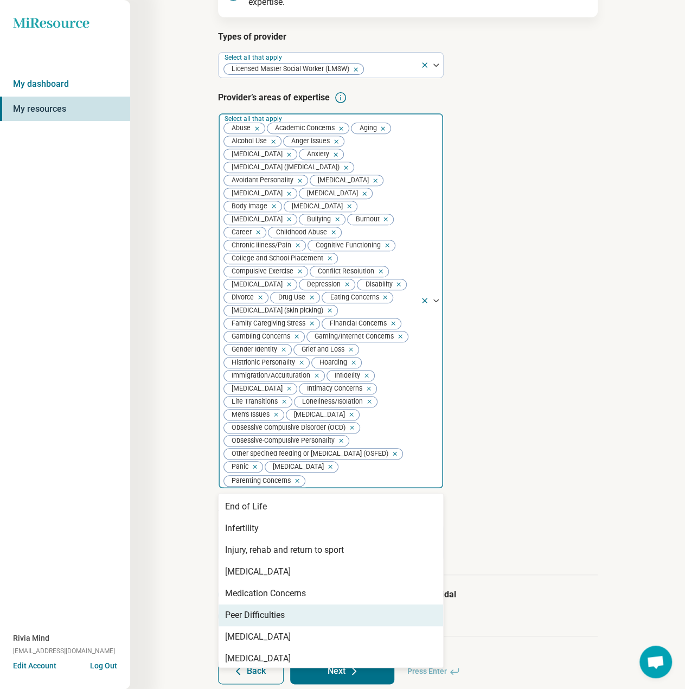
click at [257, 622] on div "Peer Difficulties" at bounding box center [255, 615] width 60 height 13
click at [258, 622] on div "[MEDICAL_DATA]" at bounding box center [258, 615] width 66 height 13
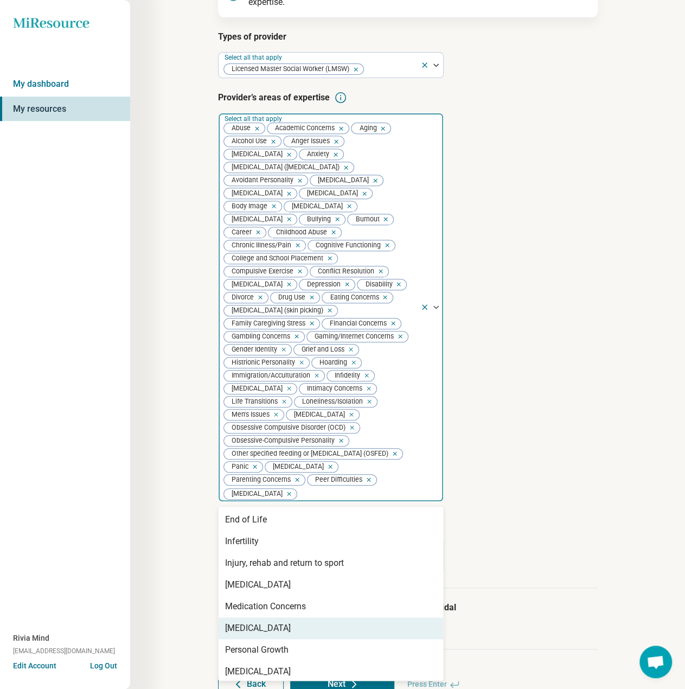
click at [258, 635] on div "[MEDICAL_DATA]" at bounding box center [258, 628] width 66 height 13
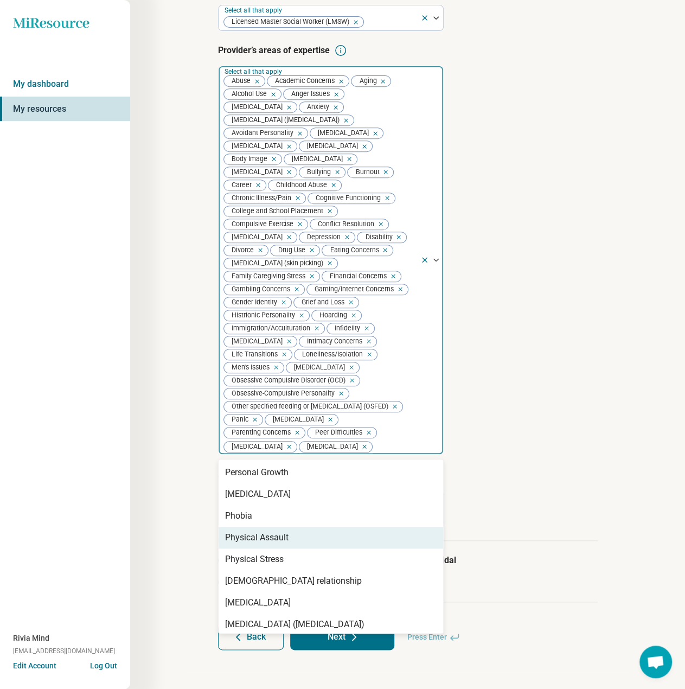
scroll to position [163, 0]
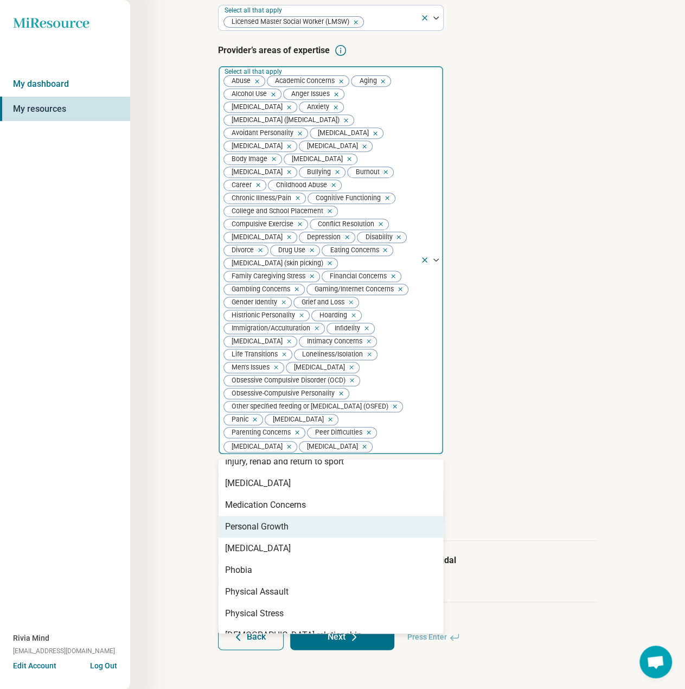
click at [281, 530] on div "Personal Growth" at bounding box center [256, 526] width 63 height 13
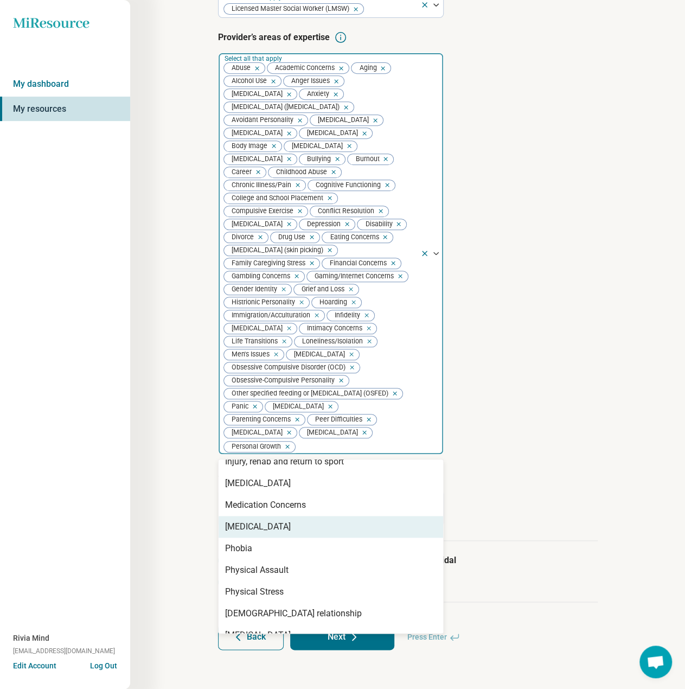
click at [281, 533] on div "[MEDICAL_DATA]" at bounding box center [258, 526] width 66 height 13
click at [281, 538] on div "Phobia" at bounding box center [331, 527] width 225 height 22
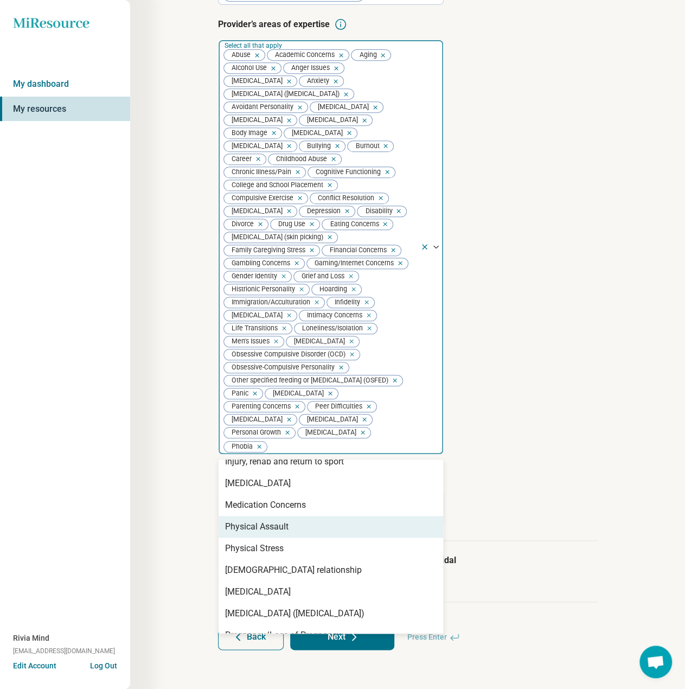
click at [283, 533] on div "Physical Assault" at bounding box center [256, 526] width 63 height 13
click at [285, 538] on div "Physical Stress" at bounding box center [331, 527] width 225 height 22
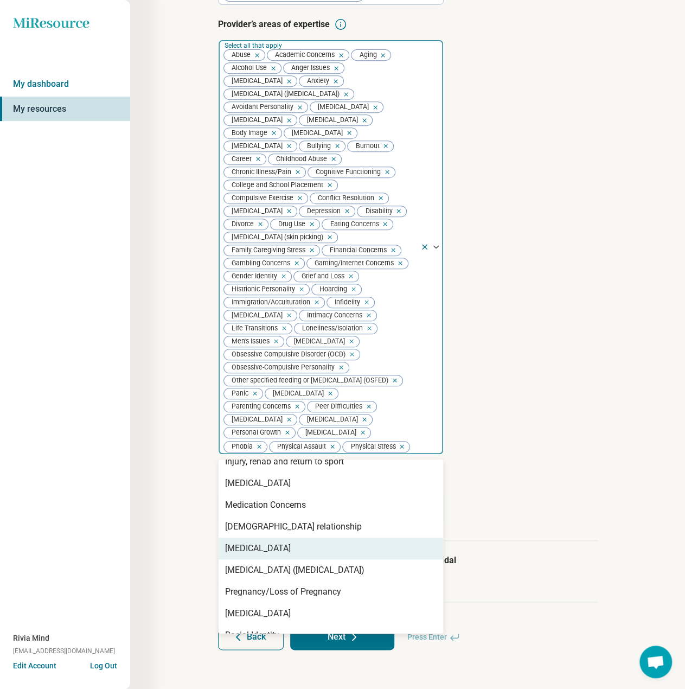
click at [291, 555] on div "[MEDICAL_DATA]" at bounding box center [258, 548] width 66 height 13
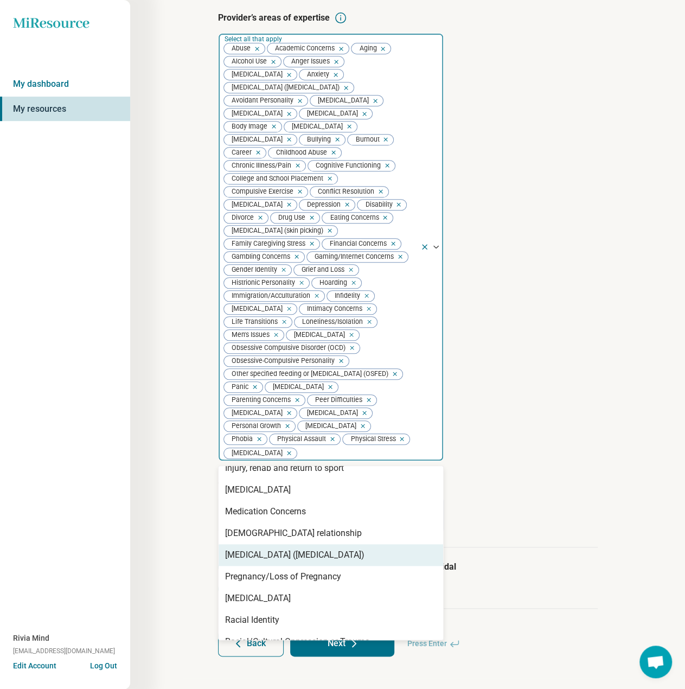
click at [291, 562] on div "[MEDICAL_DATA] ([MEDICAL_DATA])" at bounding box center [294, 555] width 139 height 13
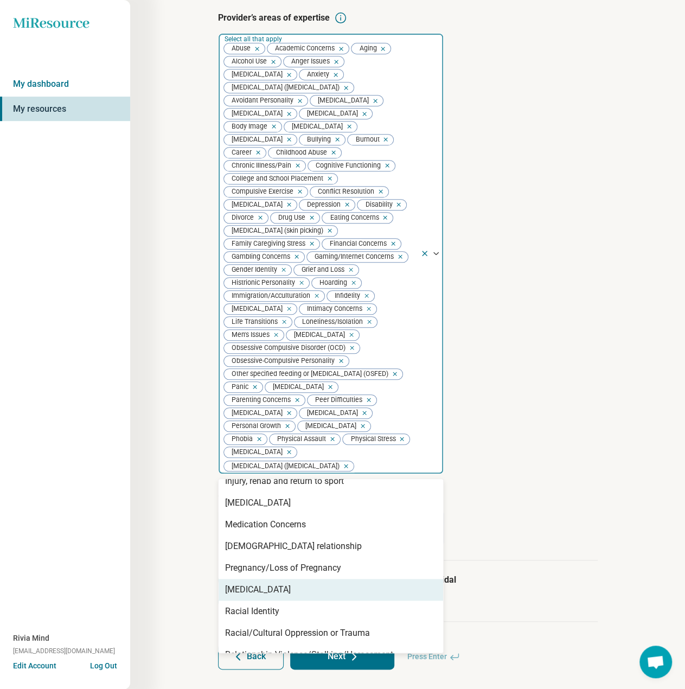
click at [275, 601] on div "[MEDICAL_DATA]" at bounding box center [331, 590] width 225 height 22
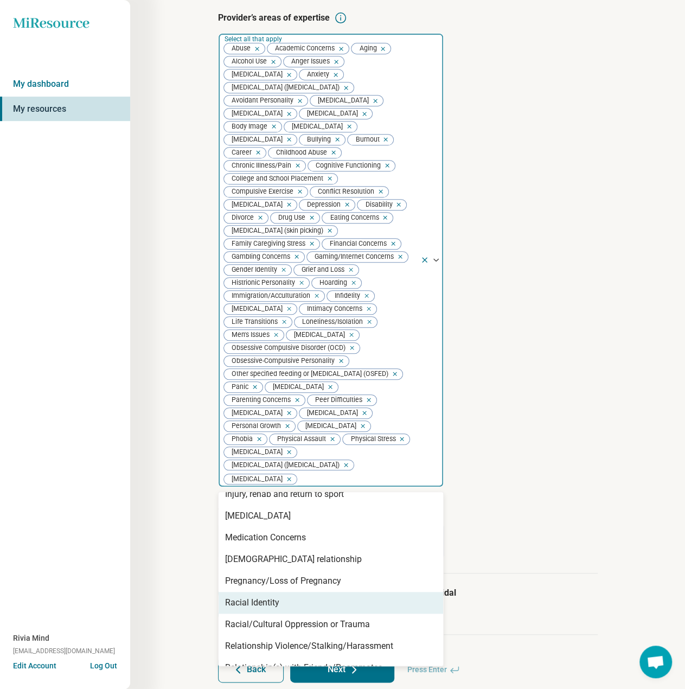
click at [272, 614] on div "Racial Identity" at bounding box center [331, 603] width 225 height 22
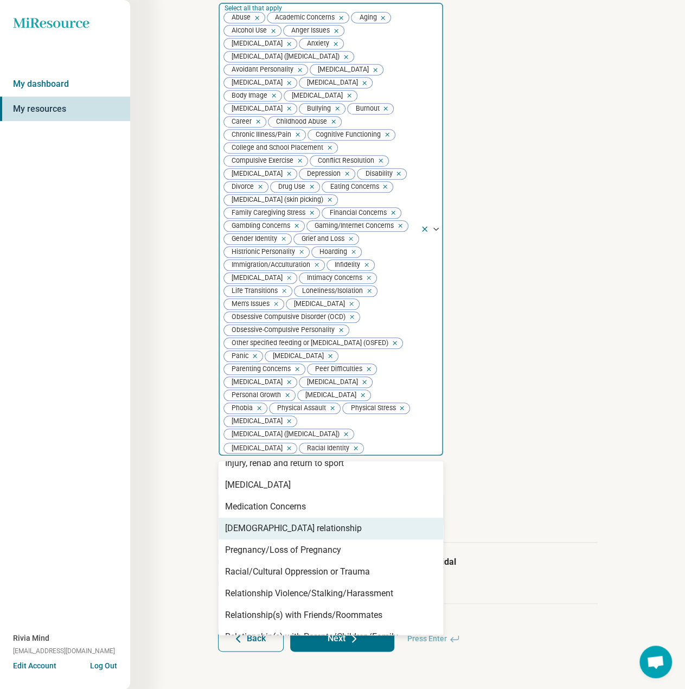
scroll to position [259, 0]
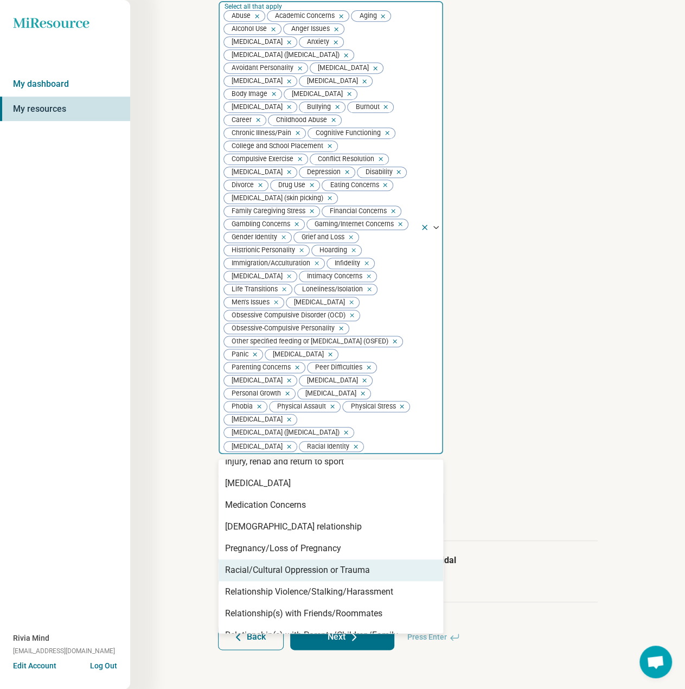
click at [304, 577] on div "Racial/Cultural Oppression or Trauma" at bounding box center [297, 570] width 145 height 13
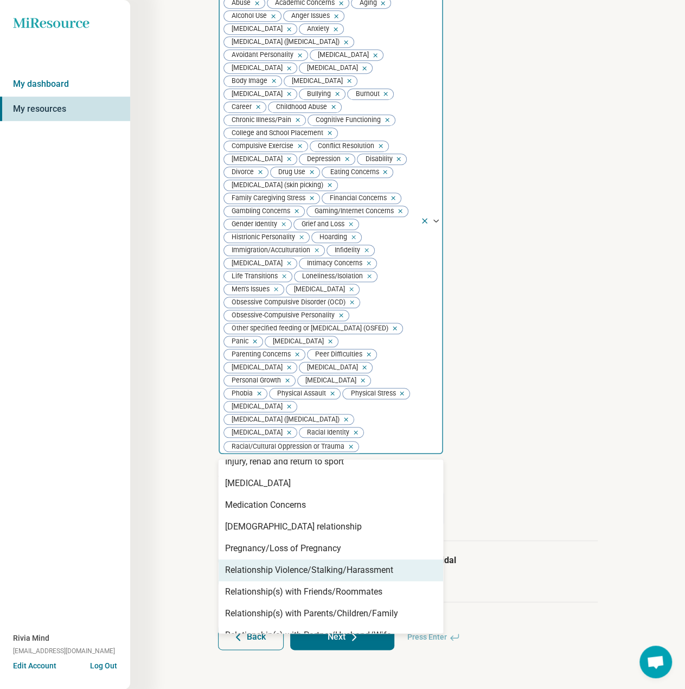
click at [304, 577] on div "Relationship Violence/Stalking/Harassment" at bounding box center [309, 570] width 168 height 13
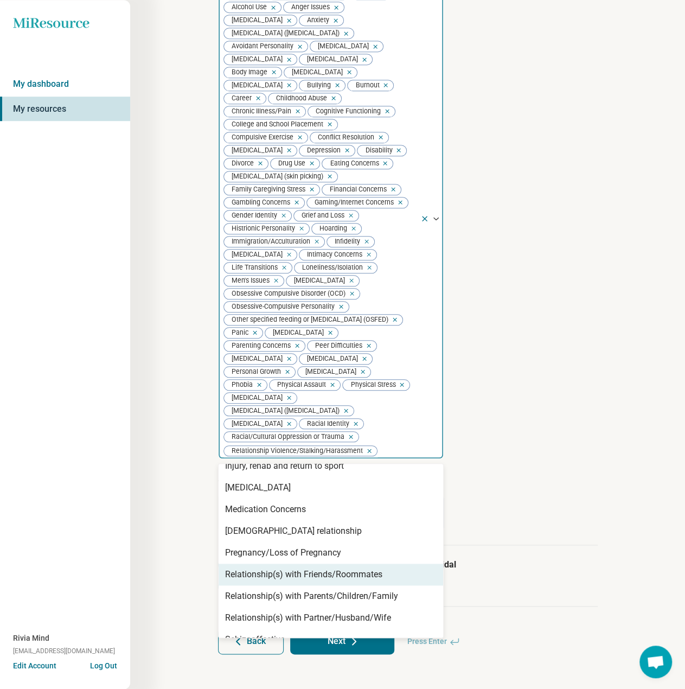
click at [302, 581] on div "Relationship(s) with Friends/Roommates" at bounding box center [303, 574] width 157 height 13
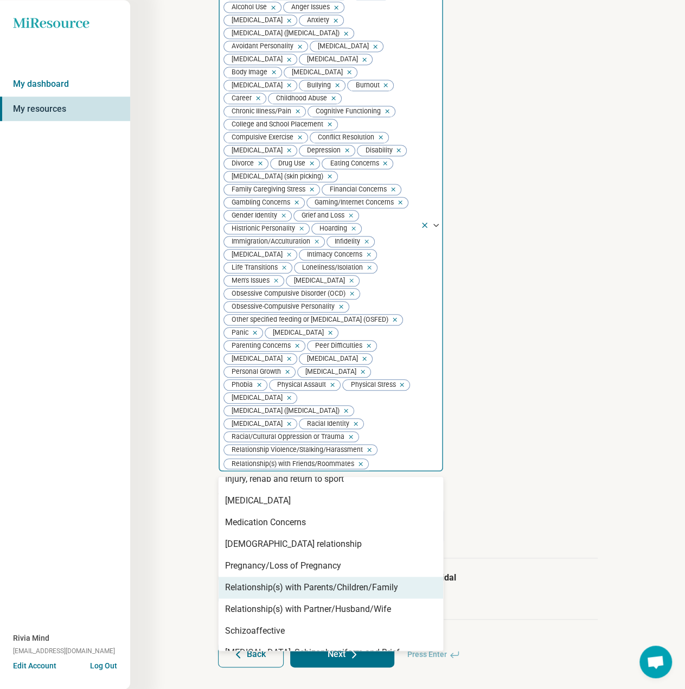
click at [302, 594] on div "Relationship(s) with Parents/Children/Family" at bounding box center [311, 587] width 173 height 13
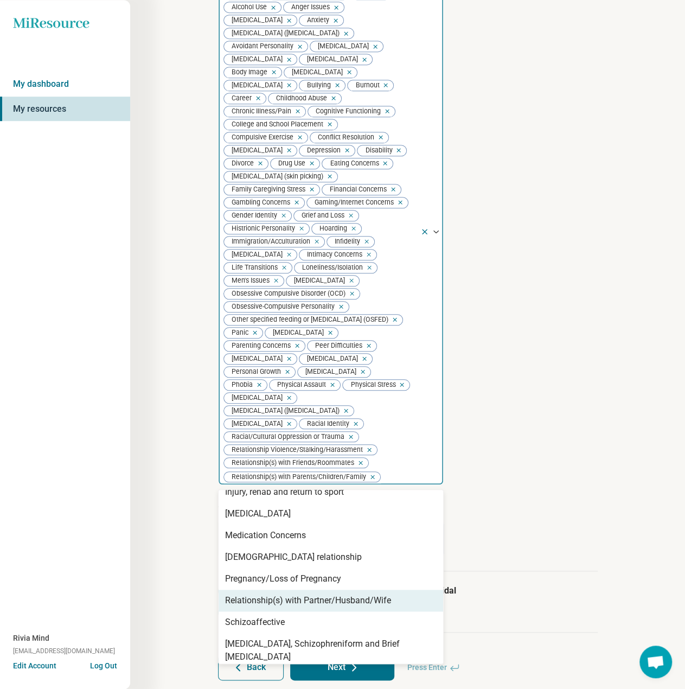
click at [301, 607] on div "Relationship(s) with Partner/Husband/Wife" at bounding box center [308, 600] width 166 height 13
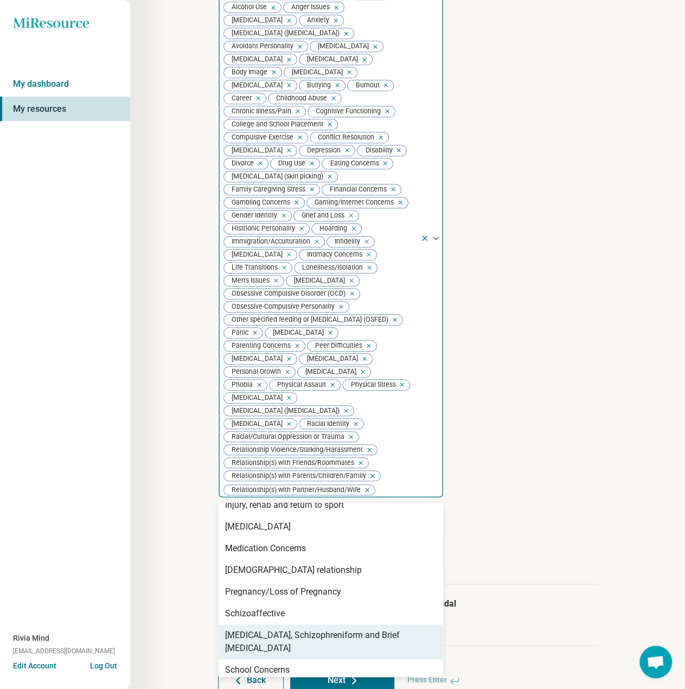
click at [300, 655] on div "[MEDICAL_DATA], Schizophreniform and Brief [MEDICAL_DATA]" at bounding box center [331, 642] width 212 height 26
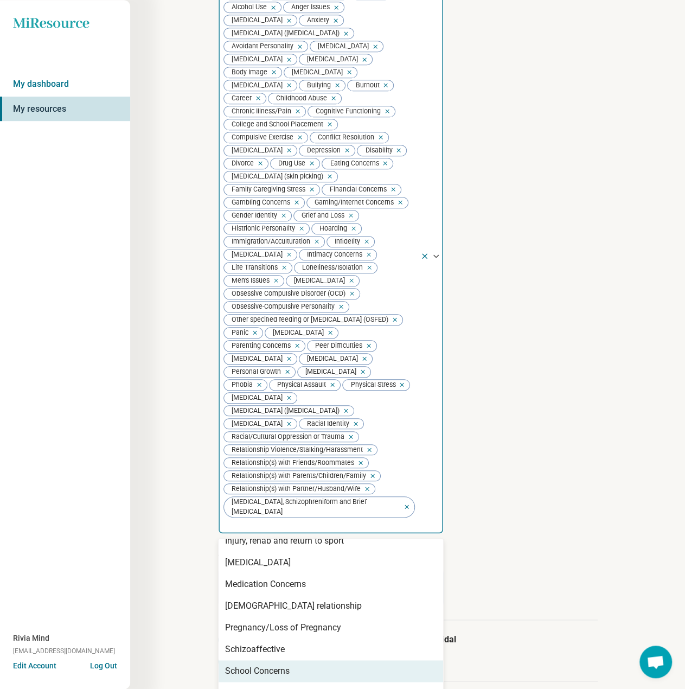
click at [292, 682] on div "School Concerns" at bounding box center [331, 671] width 225 height 22
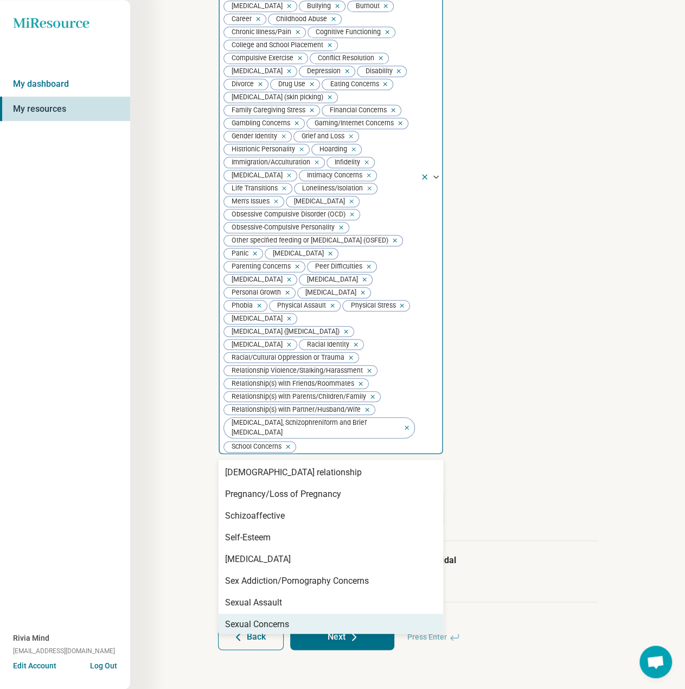
scroll to position [364, 0]
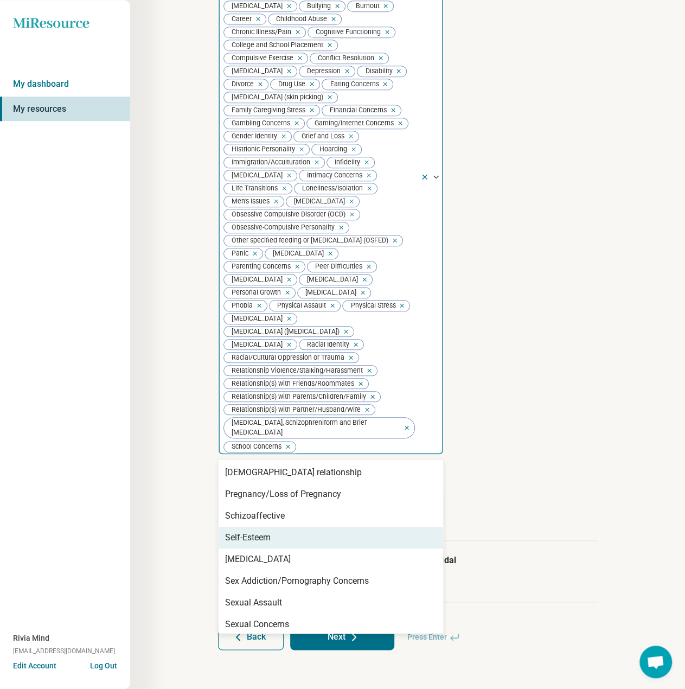
click at [278, 543] on div "Self-Esteem" at bounding box center [331, 538] width 225 height 22
click at [278, 543] on div "[MEDICAL_DATA]" at bounding box center [331, 538] width 225 height 22
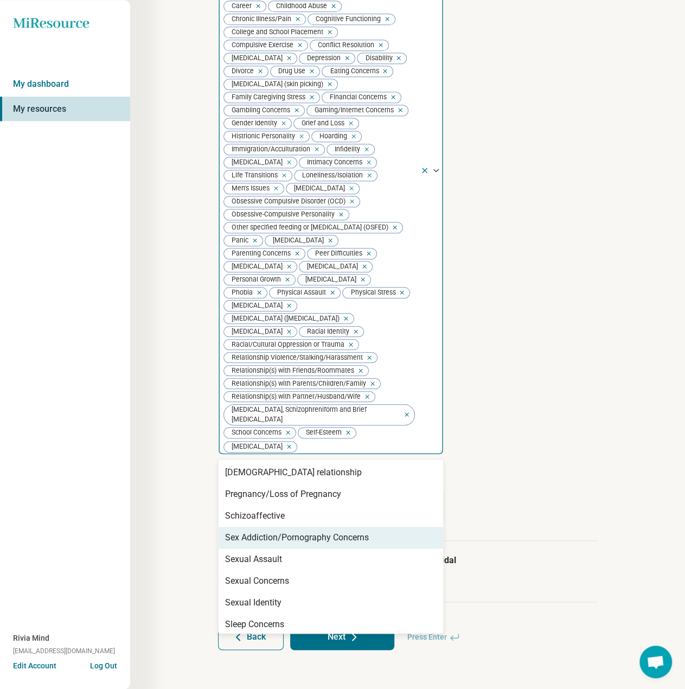
click at [278, 543] on div "Sex Addiction/Pornography Concerns" at bounding box center [297, 537] width 144 height 13
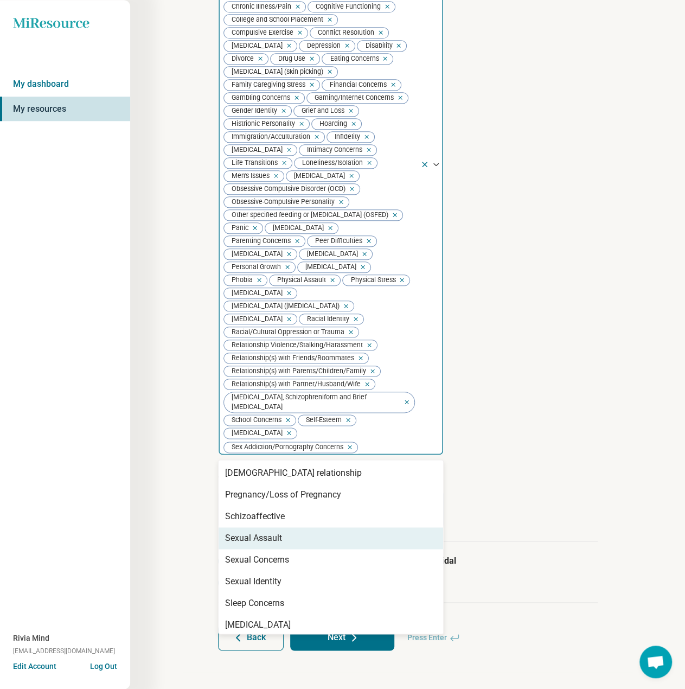
click at [277, 545] on div "Sexual Assault" at bounding box center [253, 538] width 57 height 13
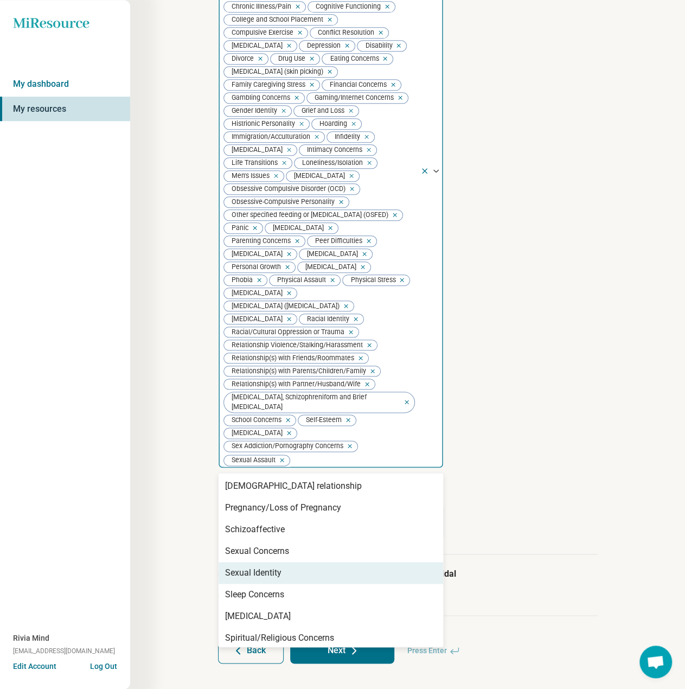
click at [273, 579] on div "Sexual Identity" at bounding box center [253, 572] width 56 height 13
click at [271, 584] on div "Sleep Concerns" at bounding box center [331, 573] width 225 height 22
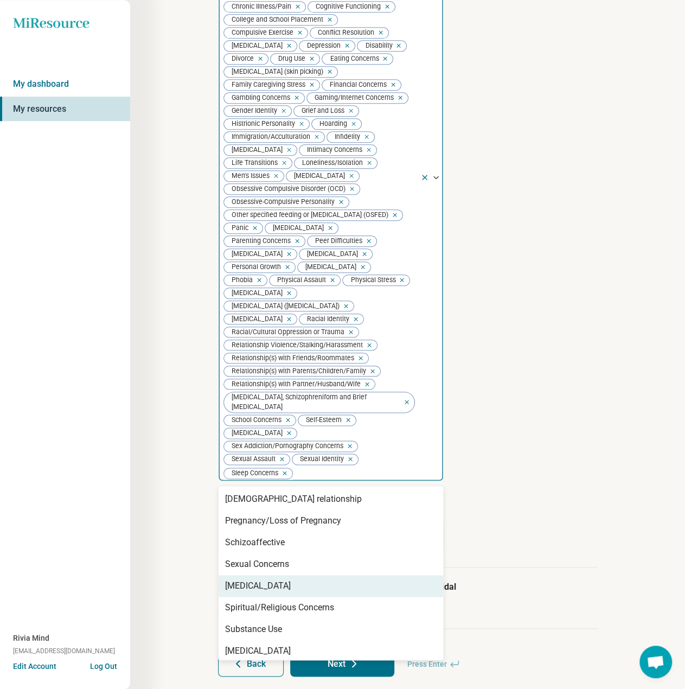
click at [272, 593] on div "[MEDICAL_DATA]" at bounding box center [258, 585] width 66 height 13
click at [274, 593] on div "Spiritual/Religious Concerns" at bounding box center [279, 585] width 109 height 13
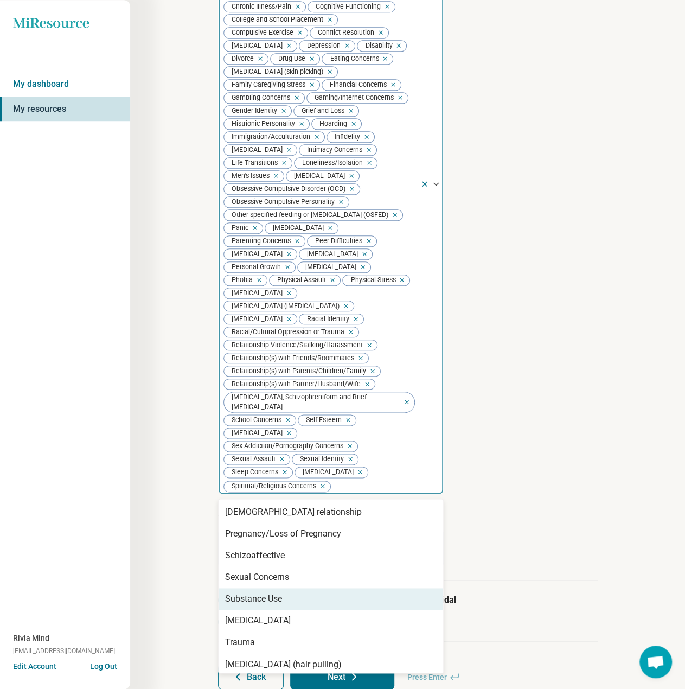
click at [272, 606] on div "Substance Use" at bounding box center [253, 599] width 57 height 13
click at [272, 606] on div "[MEDICAL_DATA]" at bounding box center [258, 599] width 66 height 13
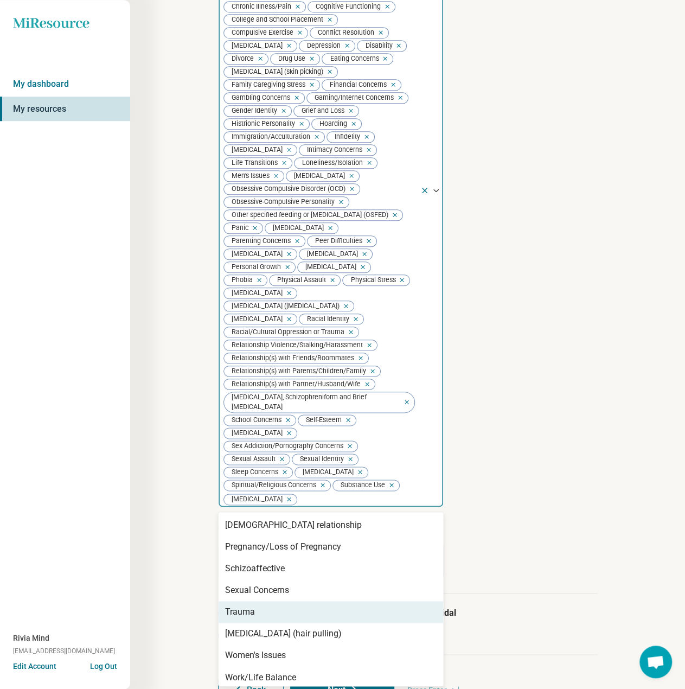
click at [273, 623] on div "Trauma" at bounding box center [331, 612] width 225 height 22
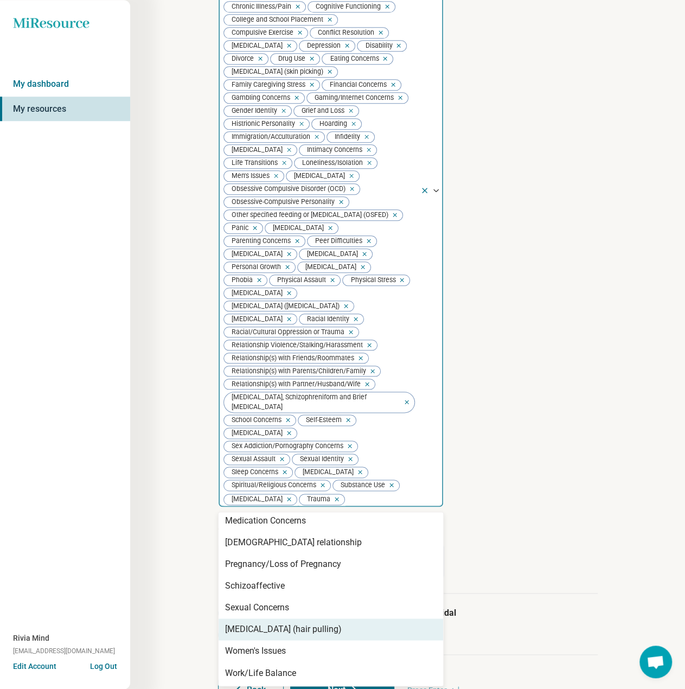
click at [274, 636] on div "[MEDICAL_DATA] (hair pulling)" at bounding box center [283, 629] width 117 height 13
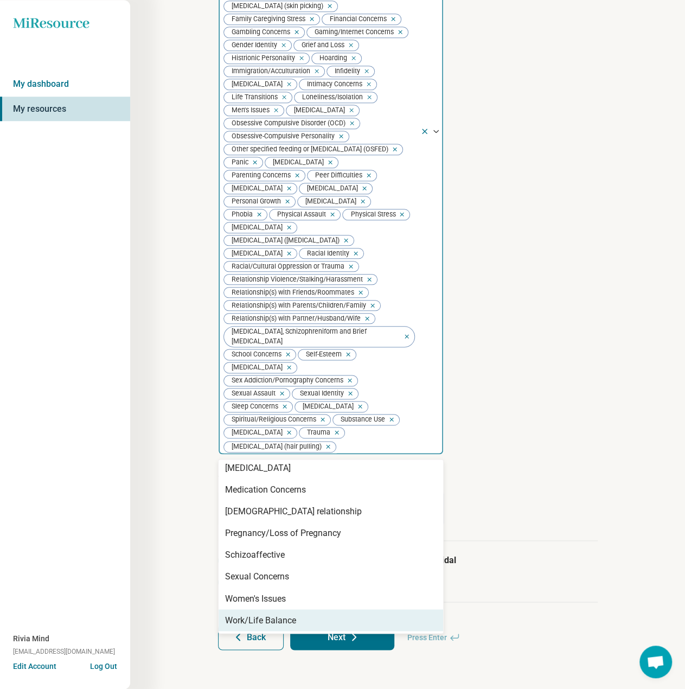
scroll to position [443, 0]
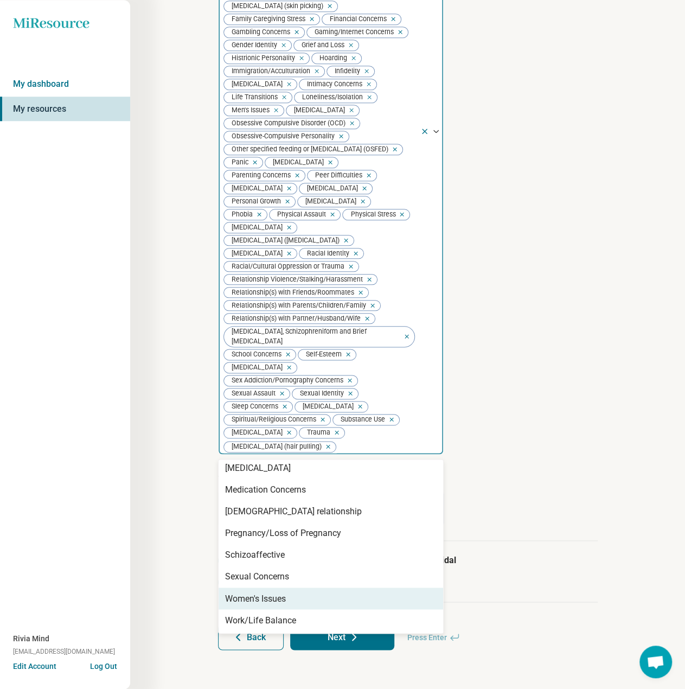
drag, startPoint x: 276, startPoint y: 596, endPoint x: 275, endPoint y: 613, distance: 16.3
click at [276, 597] on div "Women's Issues" at bounding box center [255, 598] width 61 height 13
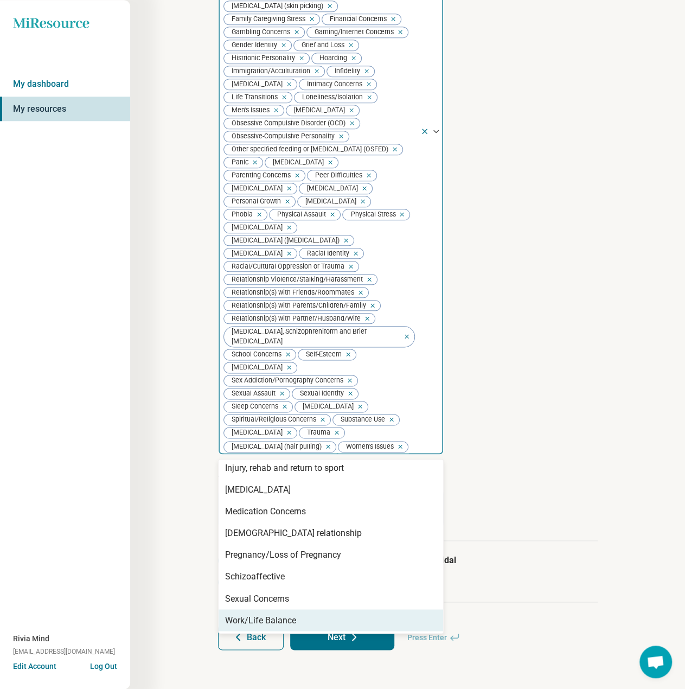
click at [275, 619] on div "Work/Life Balance" at bounding box center [260, 620] width 71 height 13
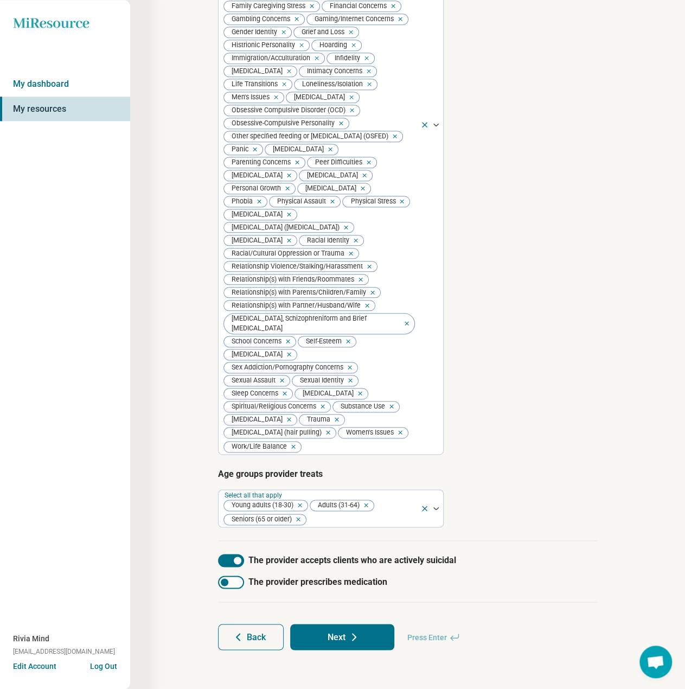
click at [593, 455] on article "Provider’s areas of expertise Select all that apply Abuse Academic Concerns Agi…" at bounding box center [408, 114] width 380 height 681
click at [358, 644] on icon at bounding box center [354, 636] width 13 height 13
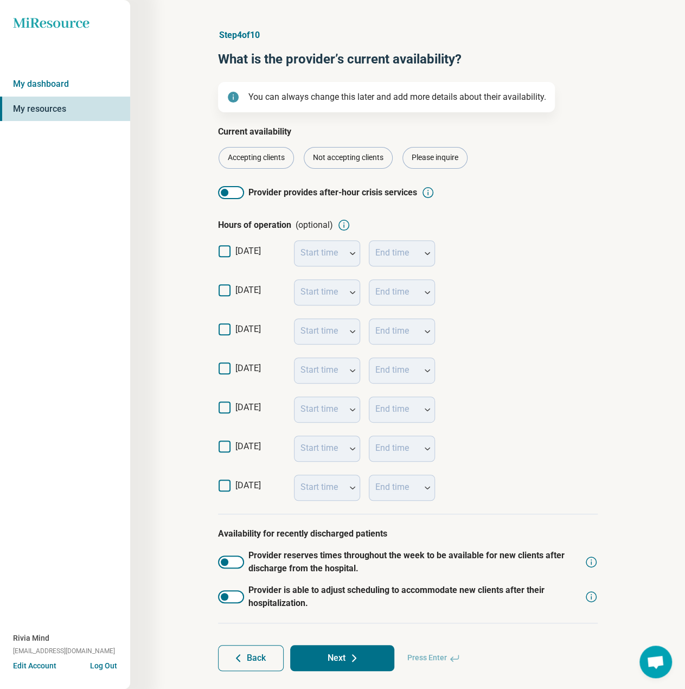
scroll to position [41, 0]
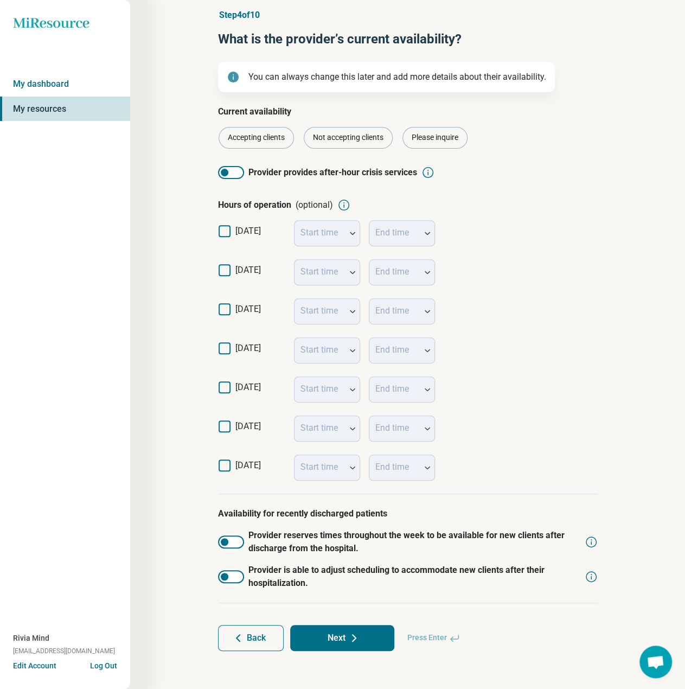
click at [230, 267] on icon at bounding box center [225, 270] width 12 height 12
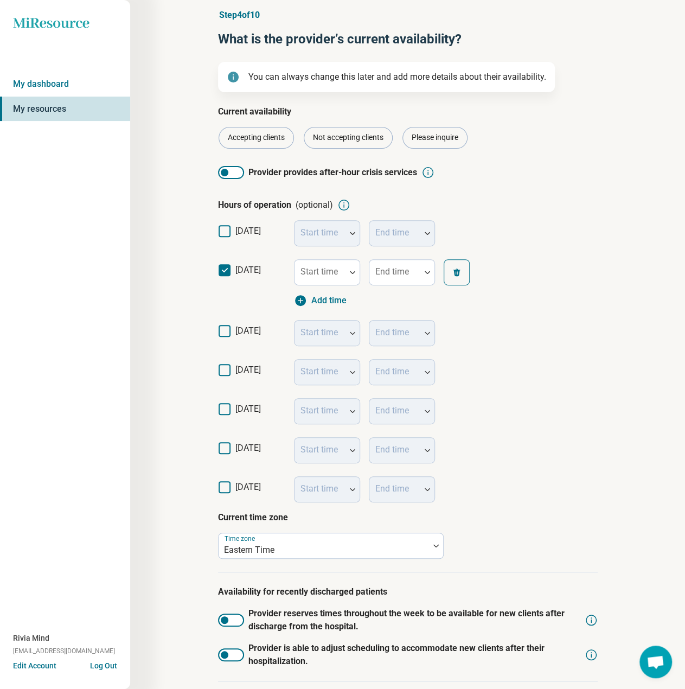
click at [226, 332] on icon at bounding box center [225, 331] width 12 height 12
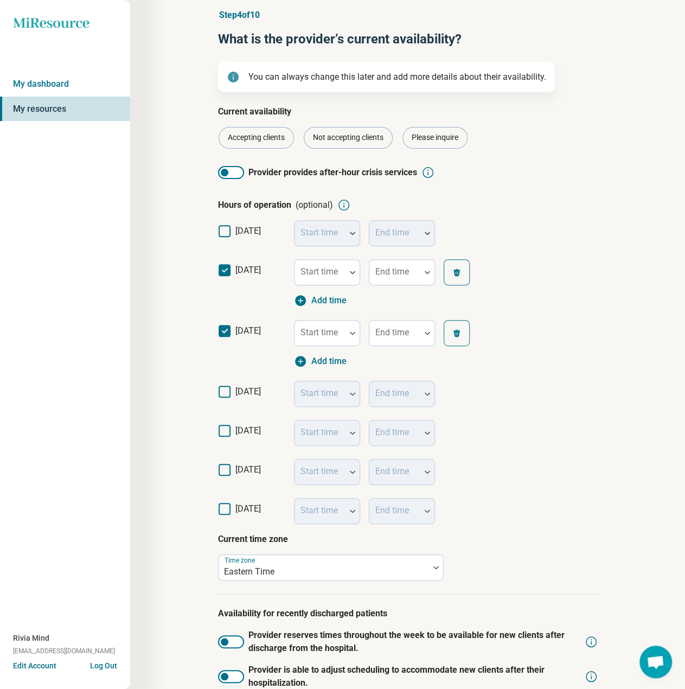
drag, startPoint x: 227, startPoint y: 392, endPoint x: 226, endPoint y: 400, distance: 8.2
click at [227, 393] on icon at bounding box center [225, 392] width 12 height 12
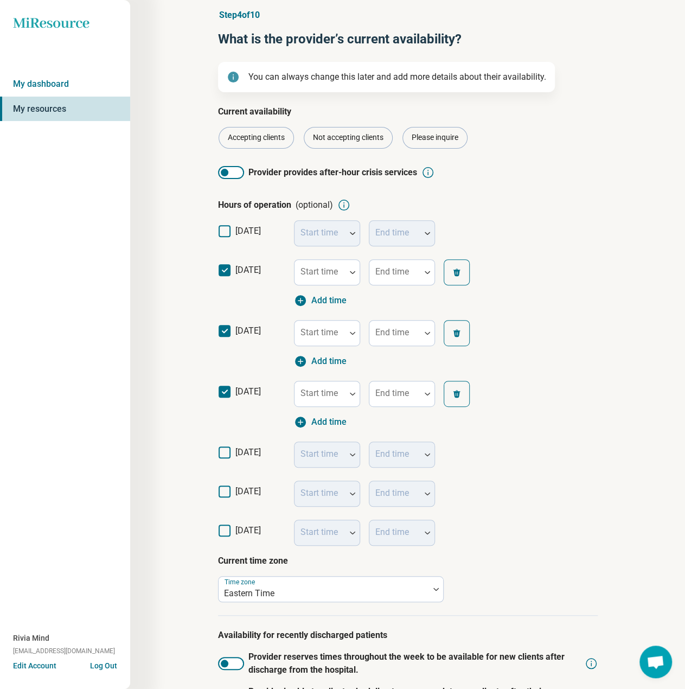
click at [225, 454] on icon at bounding box center [225, 453] width 12 height 12
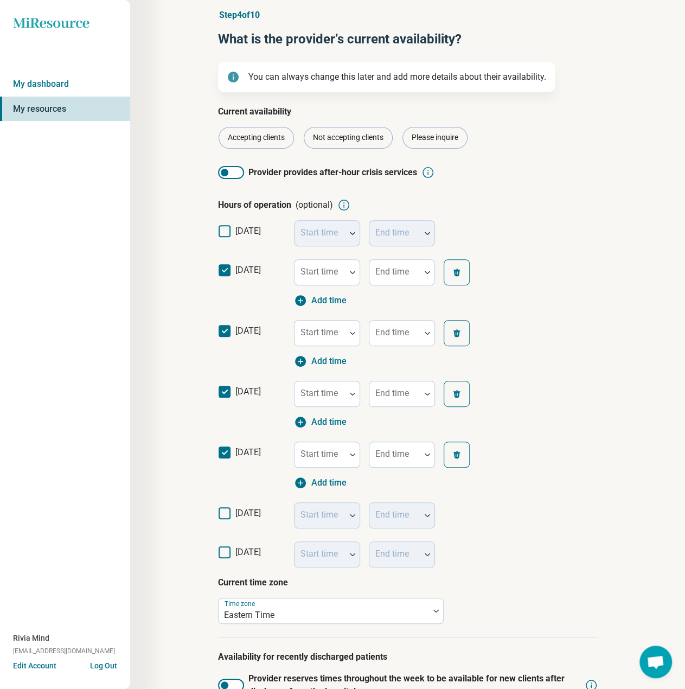
click at [224, 514] on icon at bounding box center [225, 513] width 12 height 12
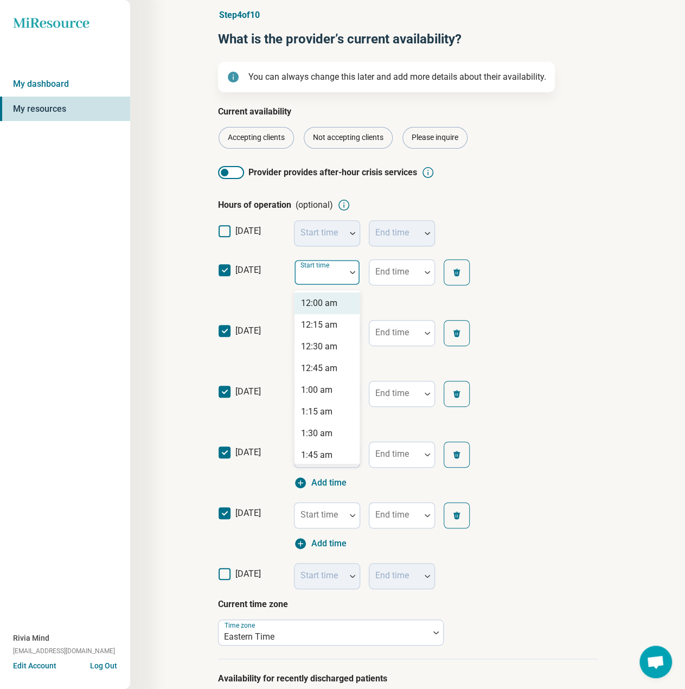
click at [331, 274] on div "Start time" at bounding box center [327, 272] width 66 height 26
type input "*"
click at [327, 301] on div "9:00 am" at bounding box center [316, 303] width 31 height 13
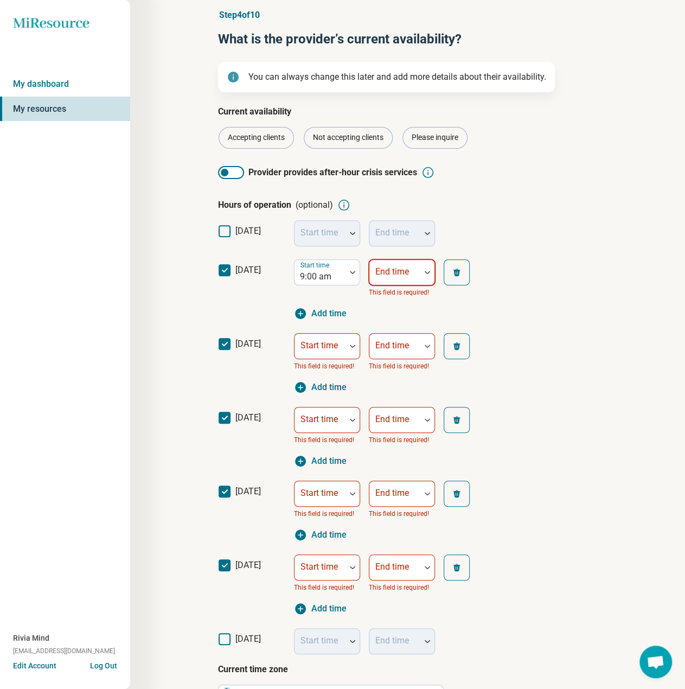
click at [394, 273] on div "End time" at bounding box center [402, 272] width 66 height 26
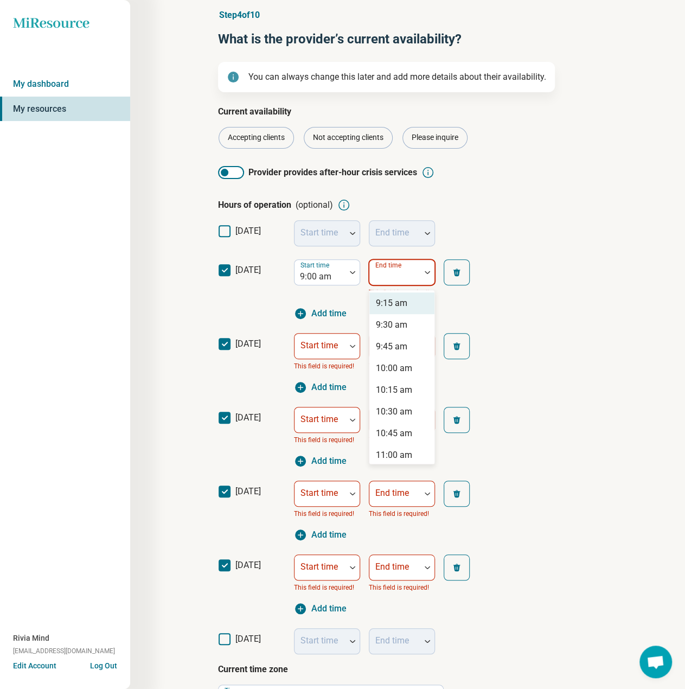
type input "*"
click at [389, 389] on div "6:00 pm" at bounding box center [391, 390] width 31 height 13
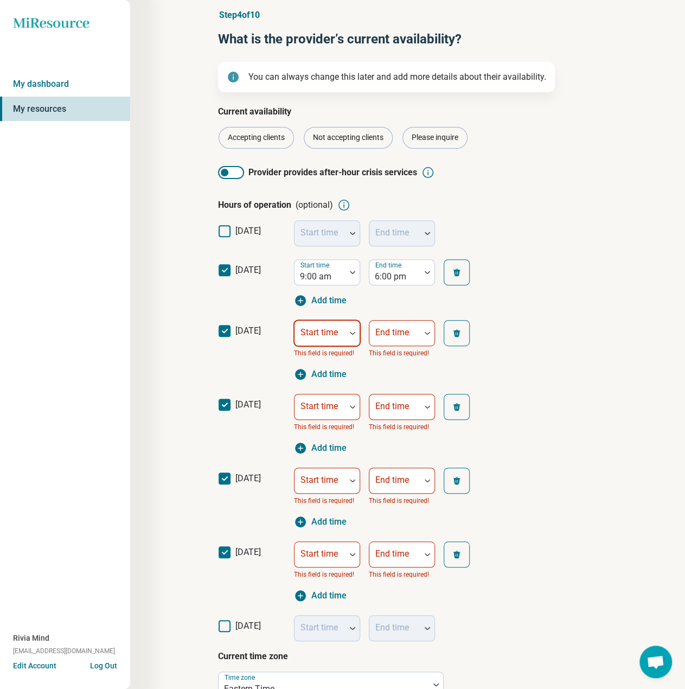
click at [320, 327] on label "Start time" at bounding box center [319, 332] width 37 height 10
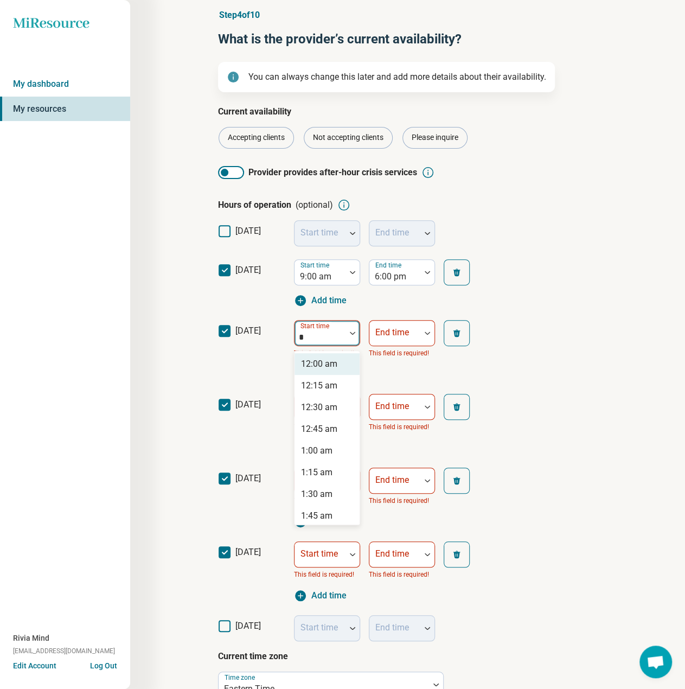
type input "**"
click at [320, 364] on div "10:00 am" at bounding box center [319, 364] width 36 height 13
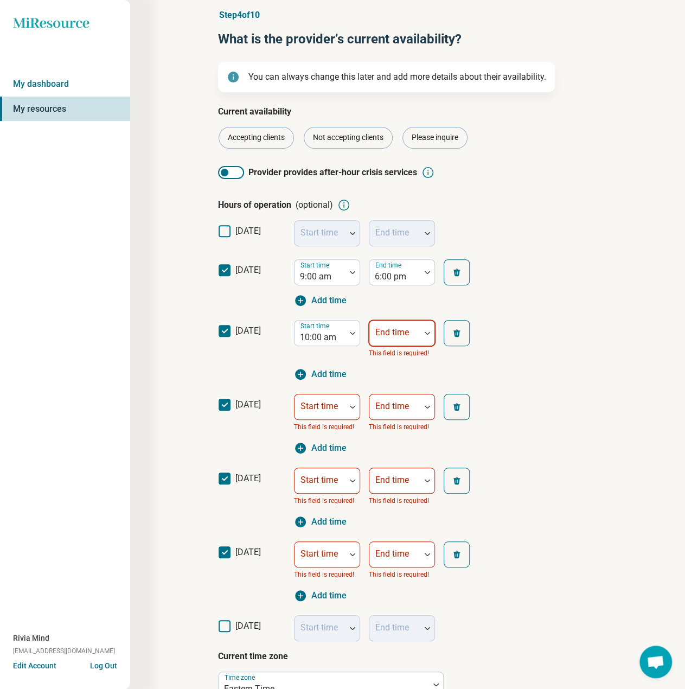
click at [398, 333] on div "End time" at bounding box center [402, 333] width 66 height 26
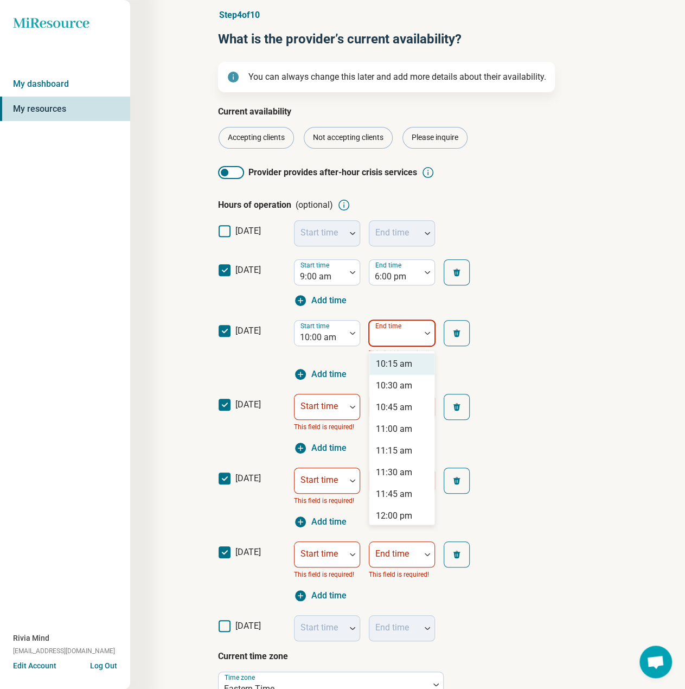
type input "*"
drag, startPoint x: 382, startPoint y: 447, endPoint x: 379, endPoint y: 442, distance: 5.6
click at [383, 448] on div "7:00 pm" at bounding box center [391, 450] width 31 height 13
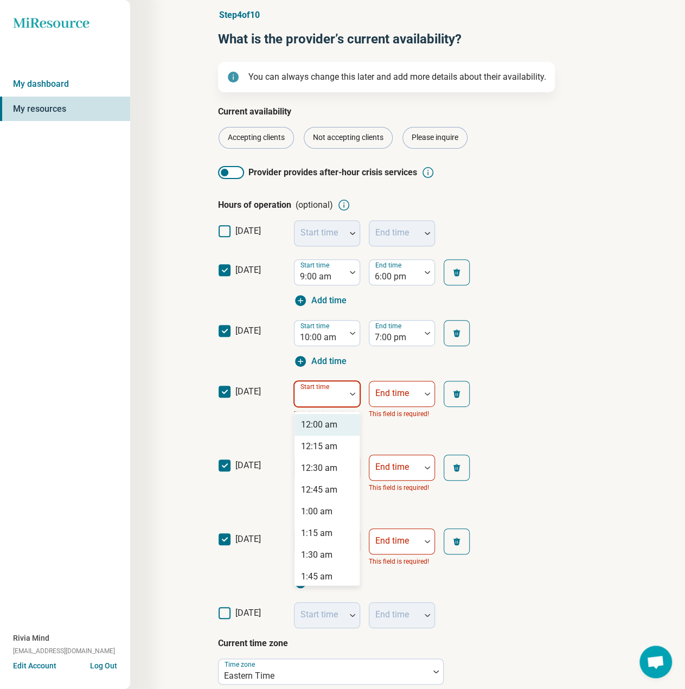
click at [317, 401] on div at bounding box center [320, 398] width 42 height 15
type input "*"
click at [315, 422] on div "9:00 am" at bounding box center [316, 424] width 31 height 13
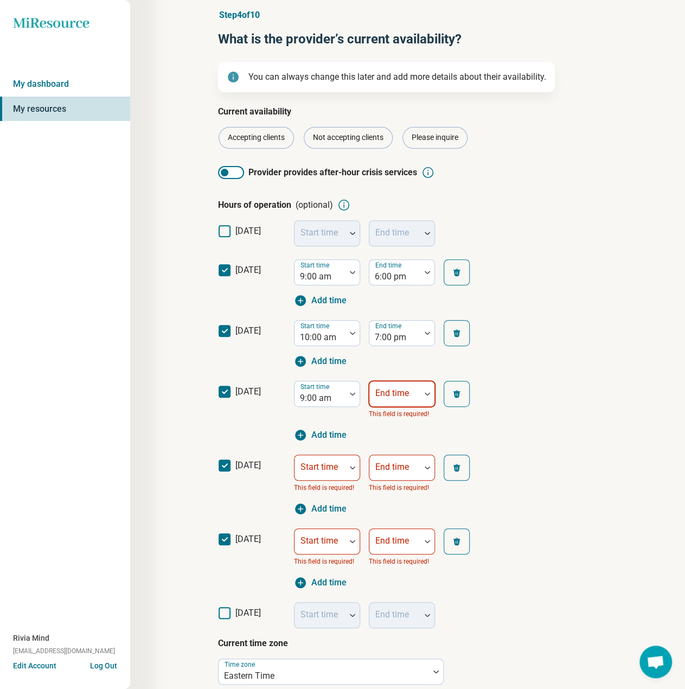
click at [402, 393] on div "End time" at bounding box center [402, 394] width 66 height 26
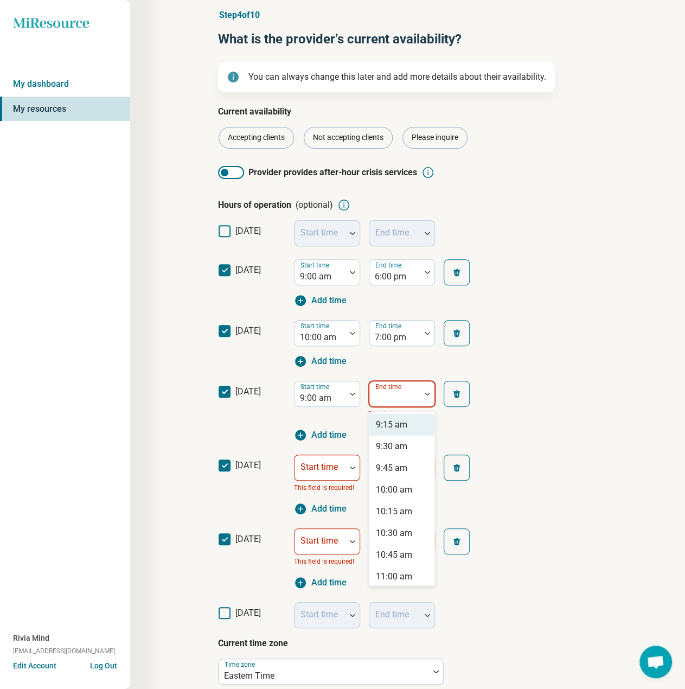
type input "*"
click at [391, 517] on div "6:00 pm" at bounding box center [391, 511] width 31 height 13
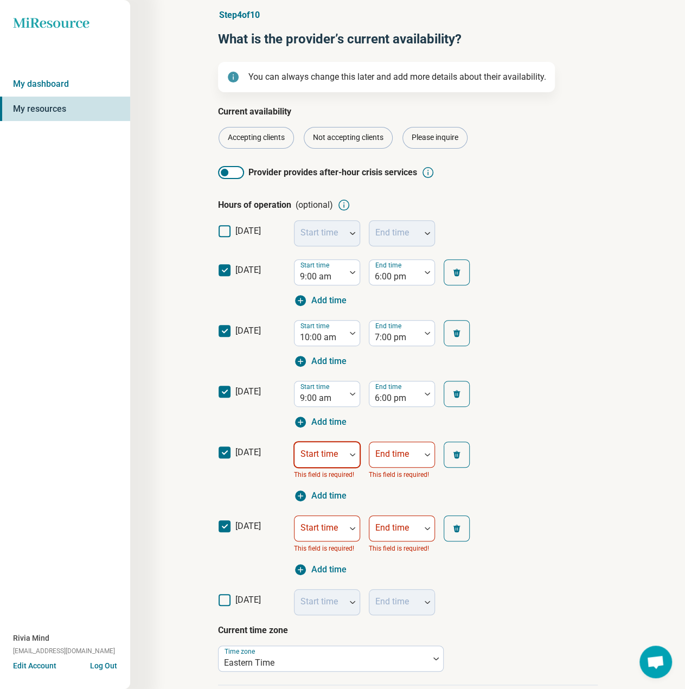
click at [326, 458] on div "Start time" at bounding box center [327, 455] width 66 height 26
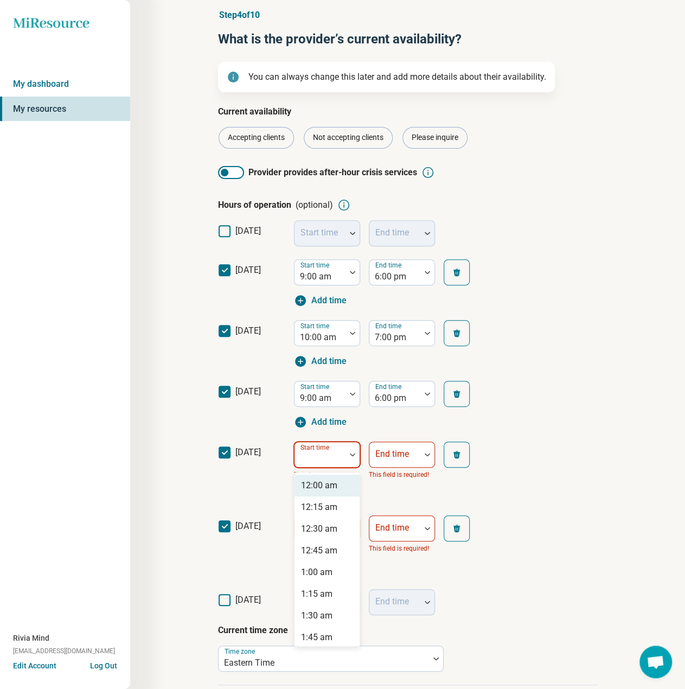
type input "*"
drag, startPoint x: 328, startPoint y: 489, endPoint x: 330, endPoint y: 481, distance: 9.1
click at [328, 488] on div "8:00 am" at bounding box center [316, 485] width 31 height 13
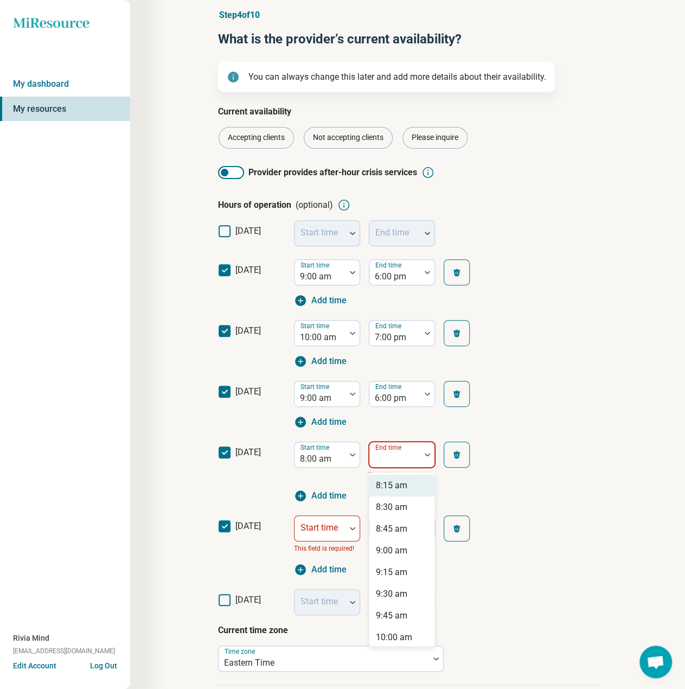
click at [381, 456] on div "End time" at bounding box center [402, 455] width 66 height 26
type input "*"
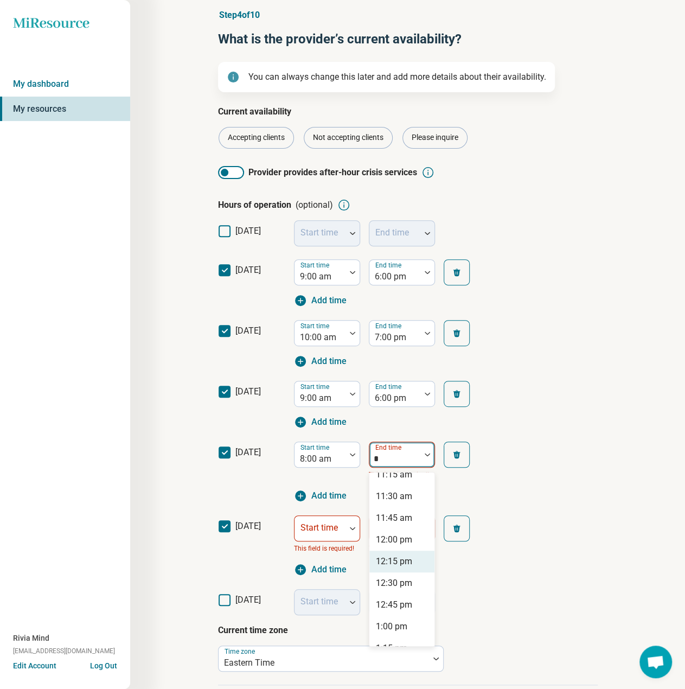
scroll to position [217, 0]
click at [394, 569] on div "1:00 pm" at bounding box center [391, 572] width 31 height 13
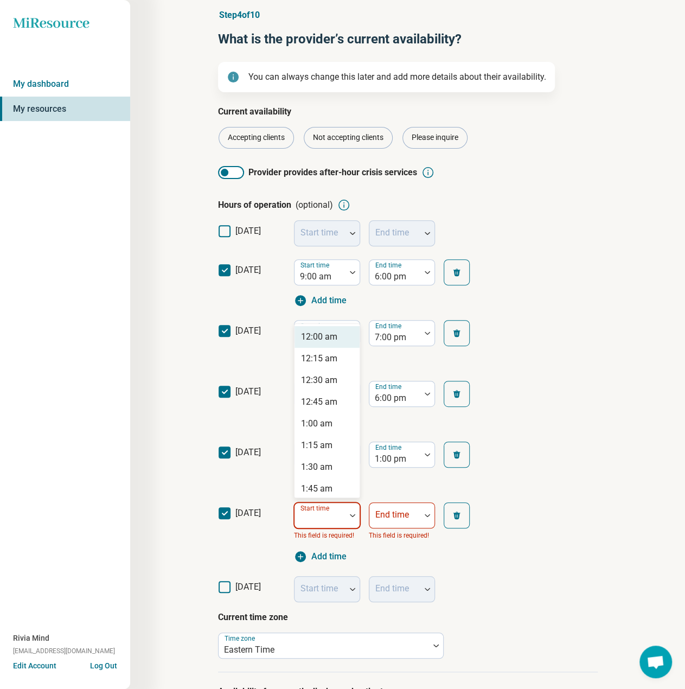
click at [324, 521] on div at bounding box center [320, 519] width 42 height 15
type input "*"
click at [316, 345] on div "8:00 am" at bounding box center [327, 337] width 65 height 22
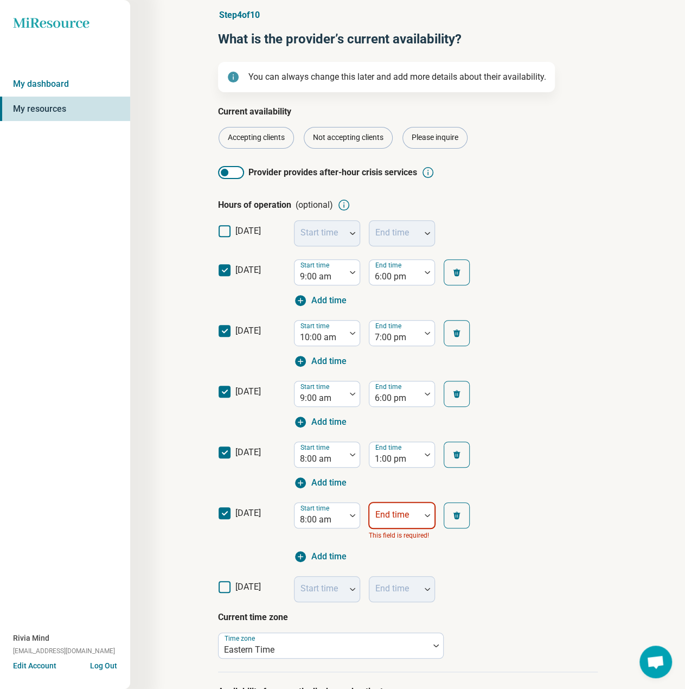
click at [388, 519] on div "End time" at bounding box center [402, 515] width 66 height 26
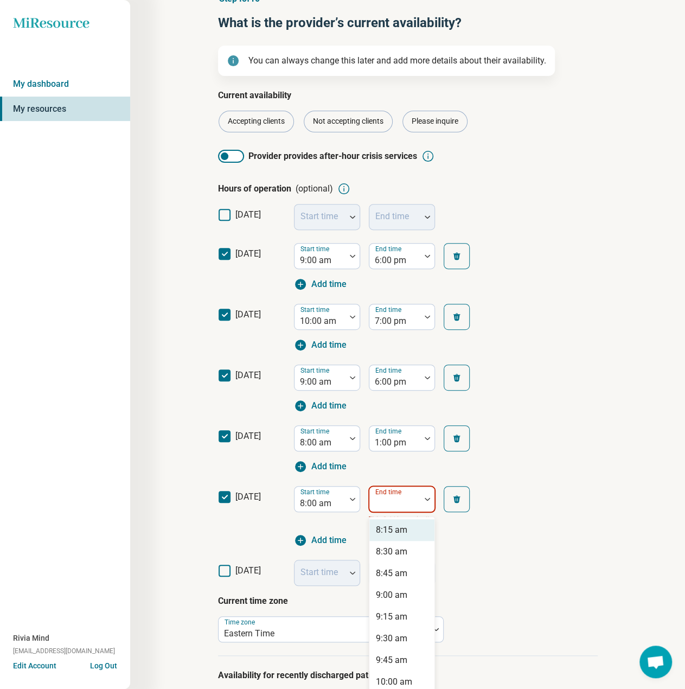
scroll to position [63, 0]
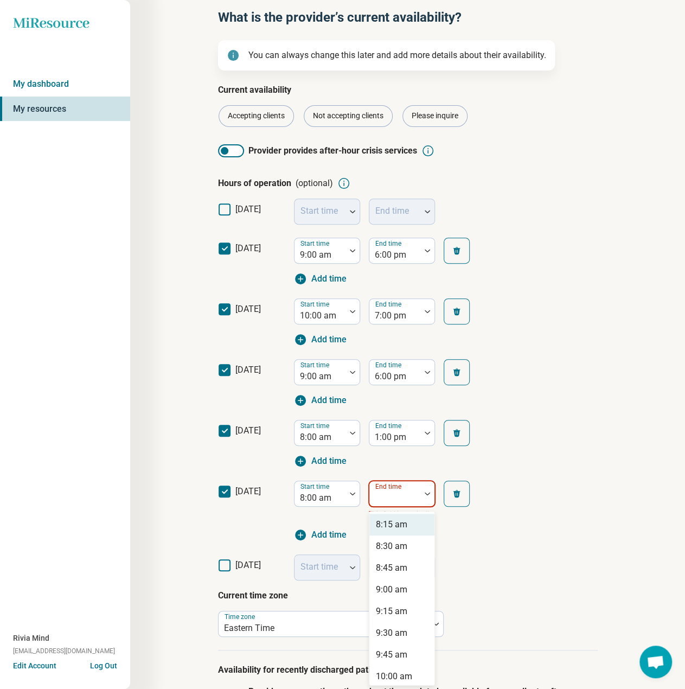
type input "*"
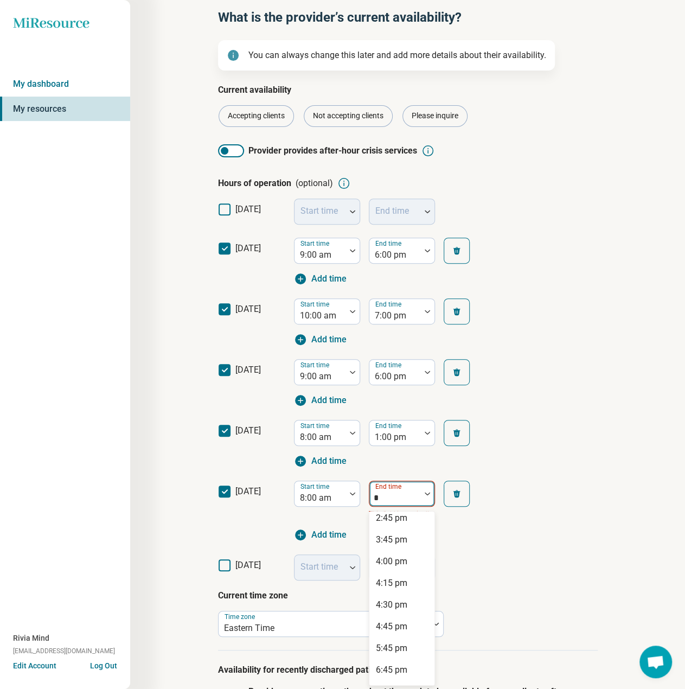
scroll to position [217, 0]
click at [390, 541] on div "4:00 pm" at bounding box center [391, 546] width 31 height 13
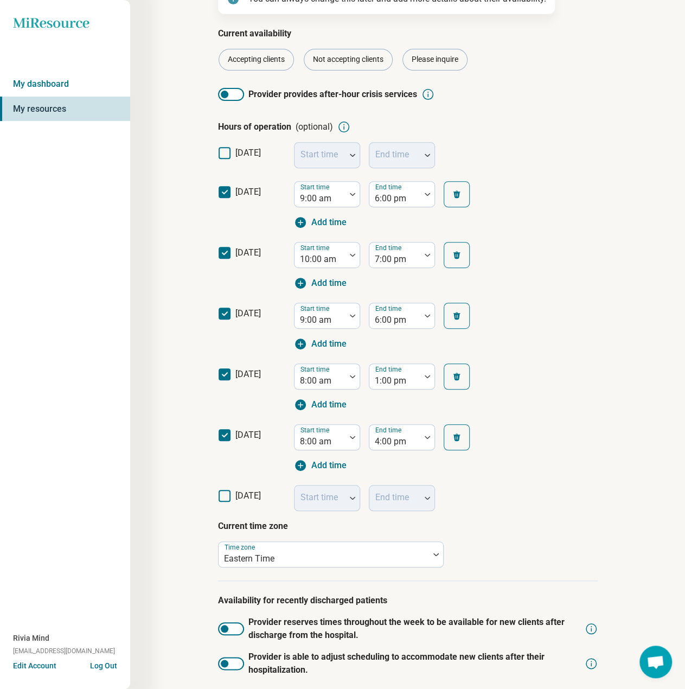
scroll to position [206, 0]
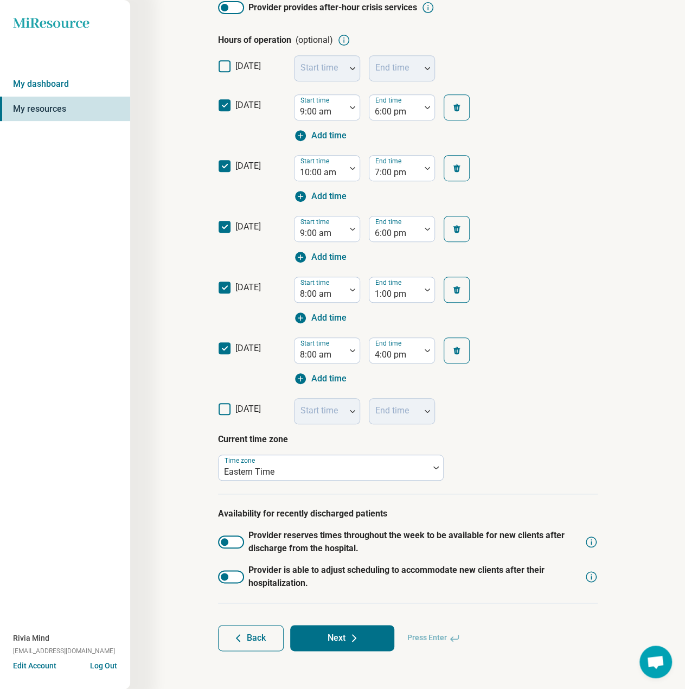
click at [234, 541] on div at bounding box center [231, 542] width 26 height 13
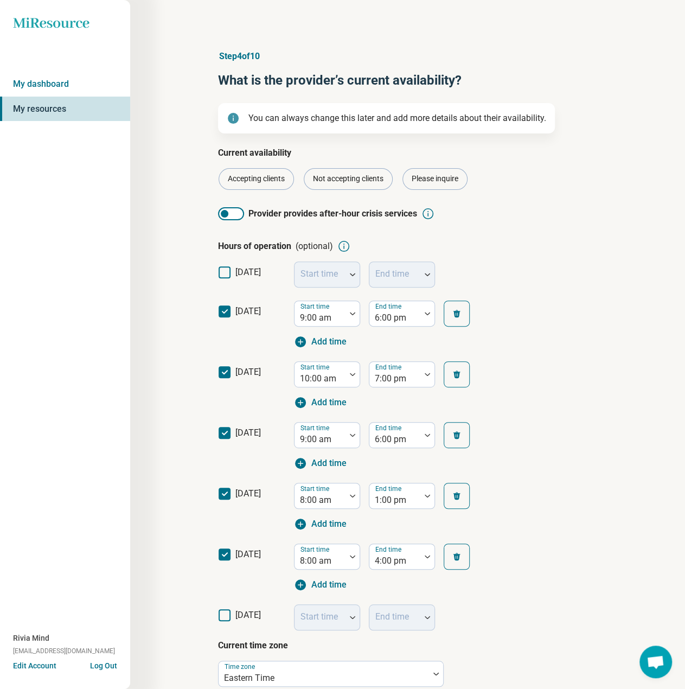
scroll to position [281, 0]
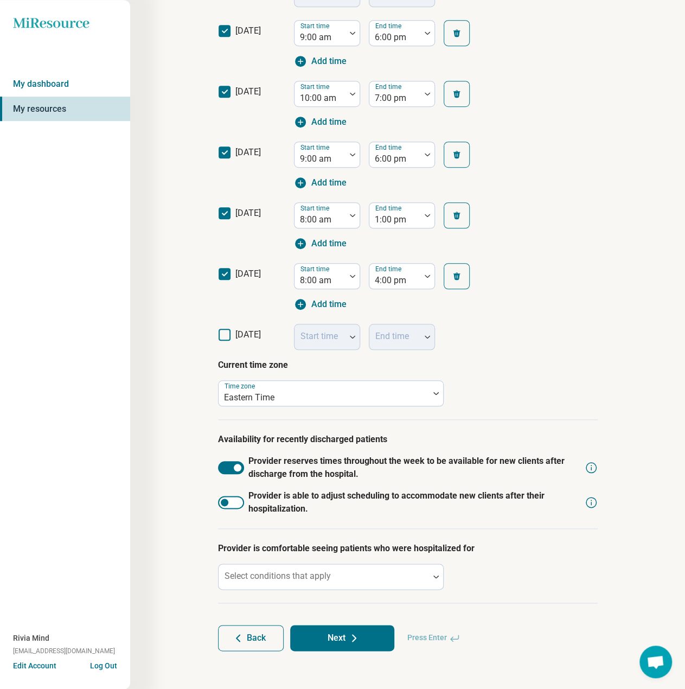
click at [231, 507] on div at bounding box center [231, 502] width 26 height 13
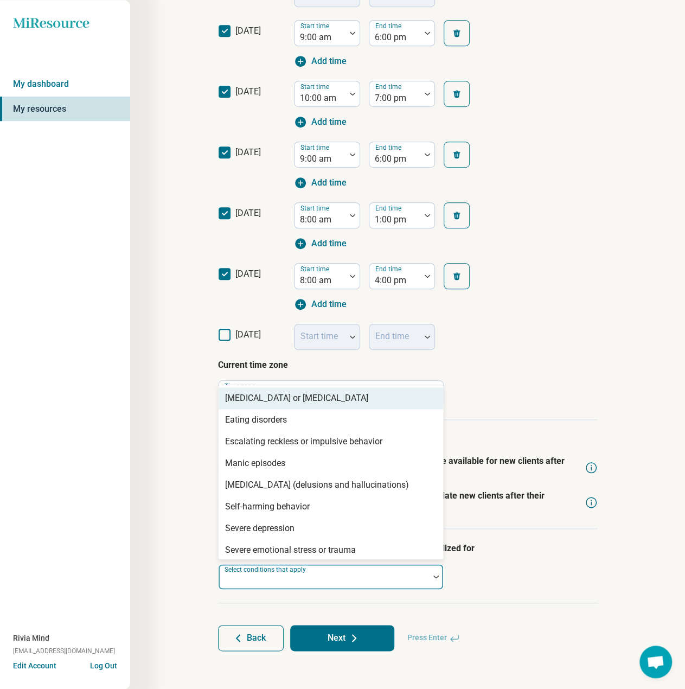
click at [284, 575] on div "Select conditions that apply" at bounding box center [331, 577] width 226 height 26
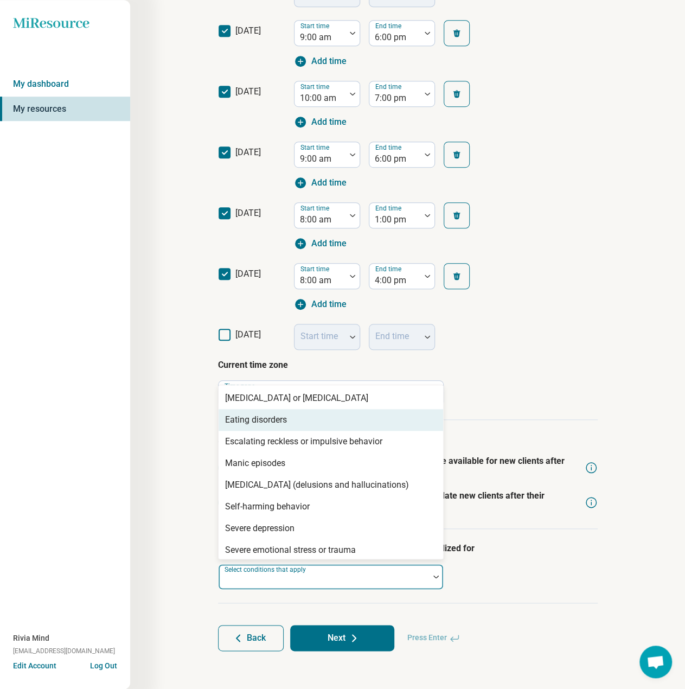
click at [288, 424] on div "Eating disorders" at bounding box center [331, 420] width 225 height 22
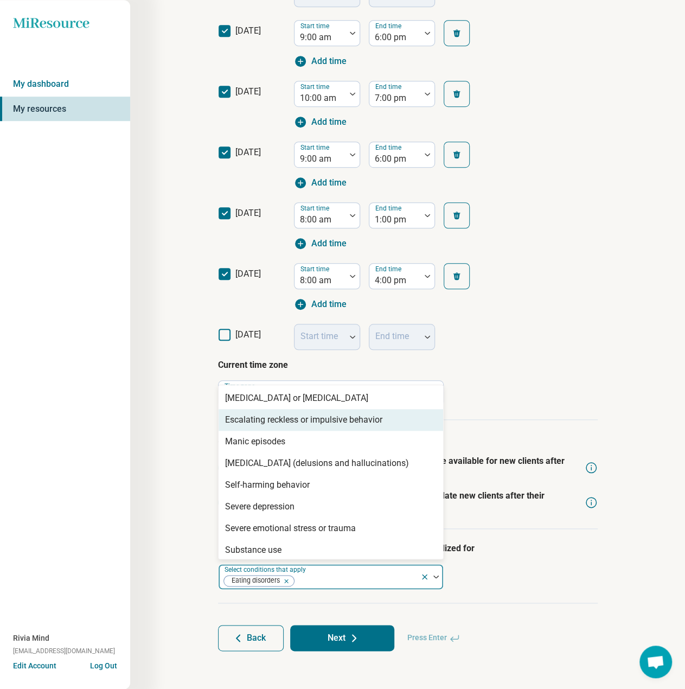
click at [288, 424] on div "Escalating reckless or impulsive behavior" at bounding box center [303, 419] width 157 height 13
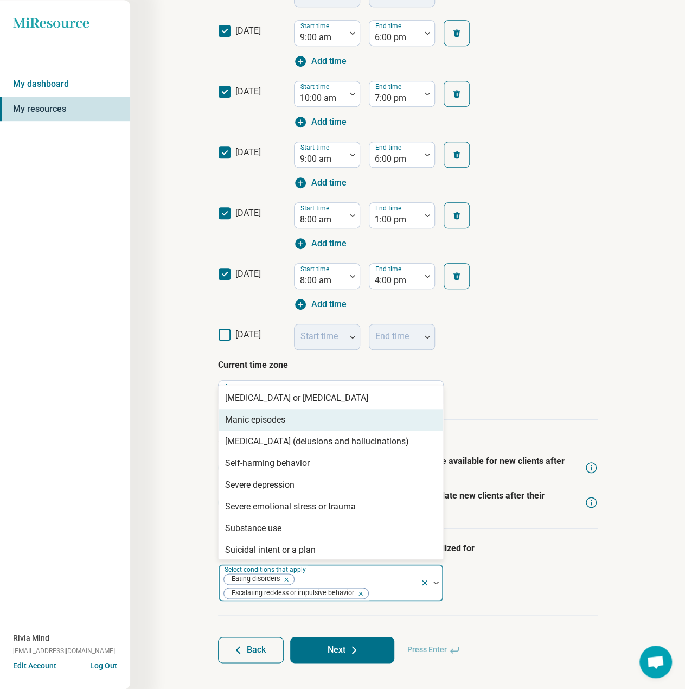
click at [289, 425] on div "Manic episodes" at bounding box center [331, 420] width 225 height 22
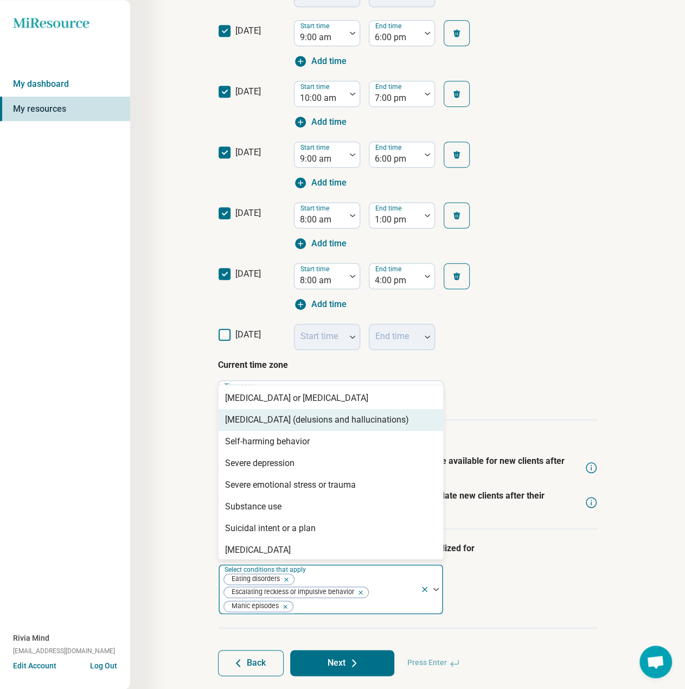
click at [289, 428] on div "[MEDICAL_DATA] (delusions and hallucinations)" at bounding box center [331, 420] width 225 height 22
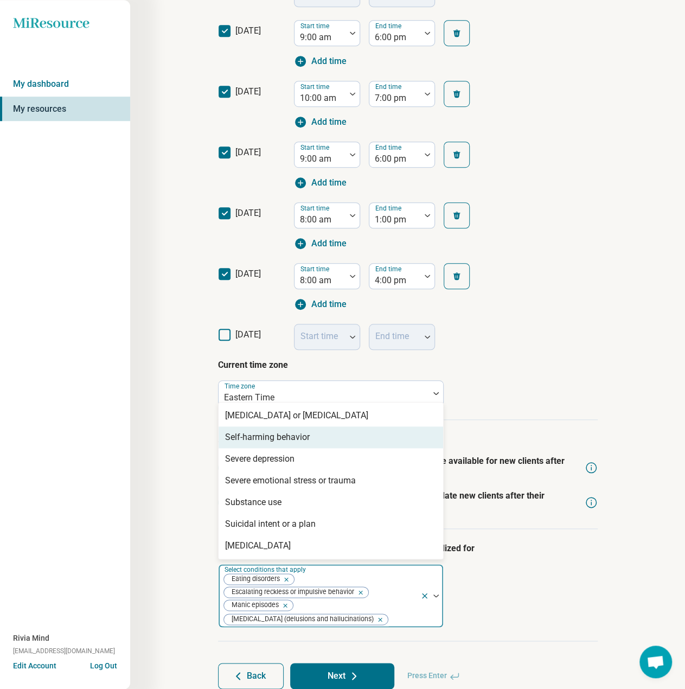
click at [288, 438] on div "Self-harming behavior" at bounding box center [267, 437] width 85 height 13
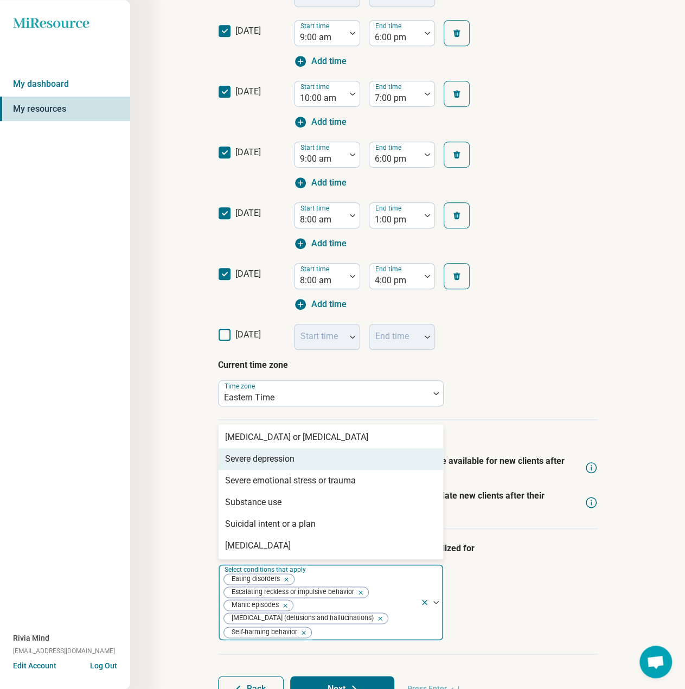
click at [288, 461] on div "Severe depression" at bounding box center [259, 459] width 69 height 13
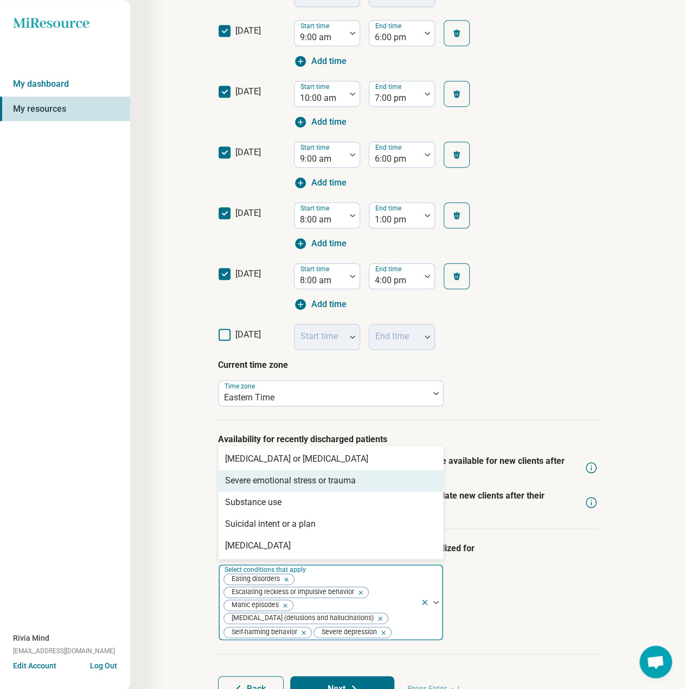
click at [286, 484] on div "Severe emotional stress or trauma" at bounding box center [290, 480] width 131 height 13
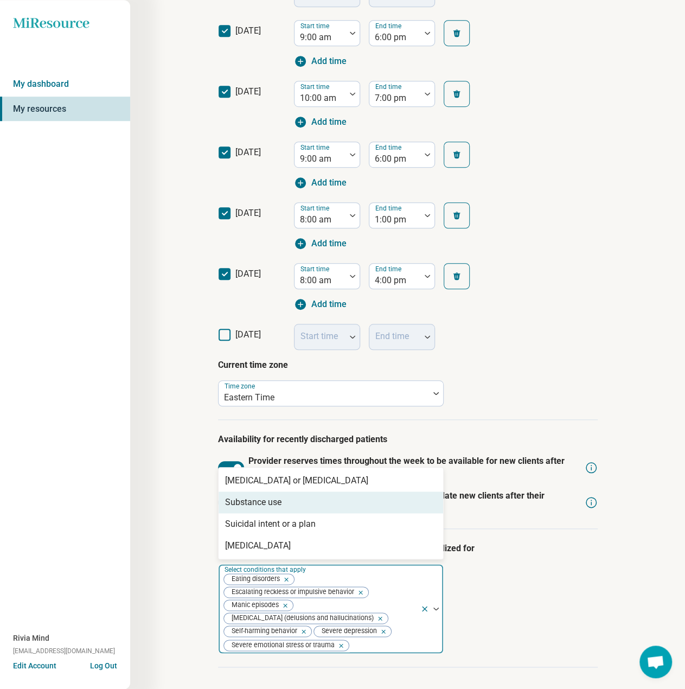
click at [285, 507] on div "Substance use" at bounding box center [331, 503] width 225 height 22
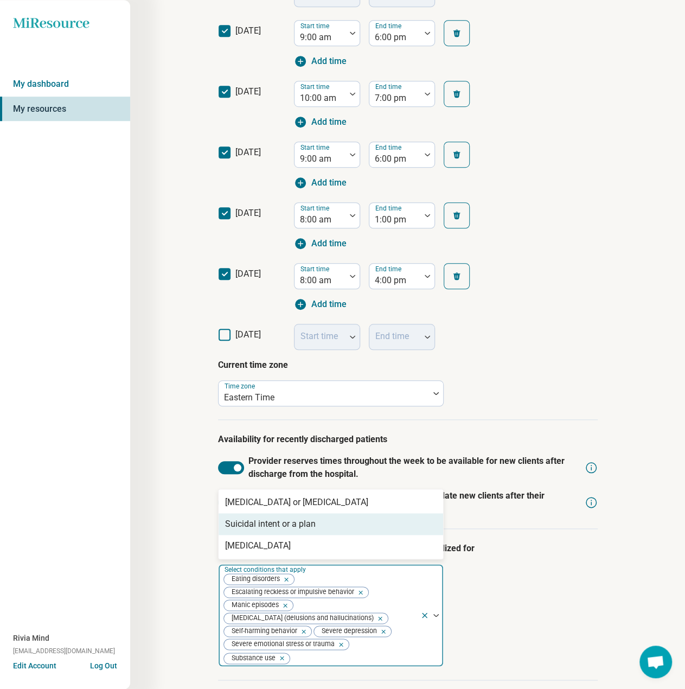
click at [284, 528] on div "Suicidal intent or a plan" at bounding box center [270, 524] width 91 height 13
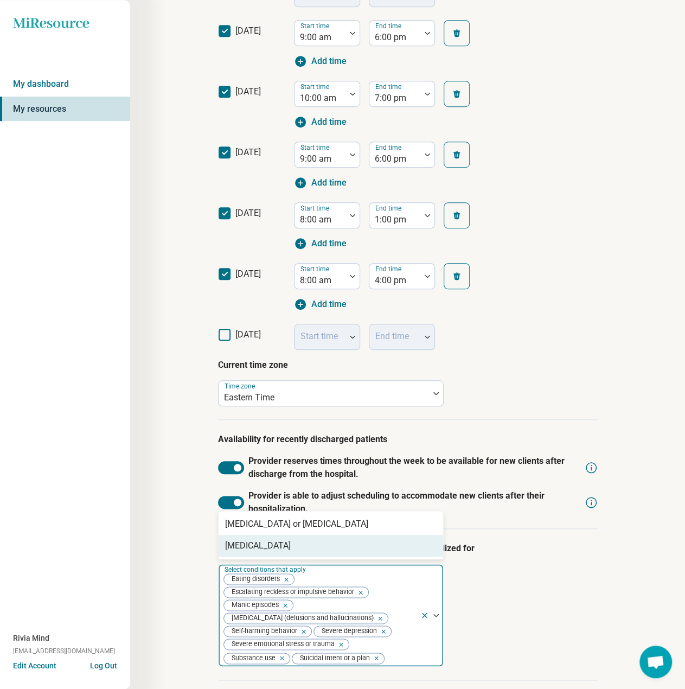
click at [283, 543] on div "[MEDICAL_DATA]" at bounding box center [258, 545] width 66 height 13
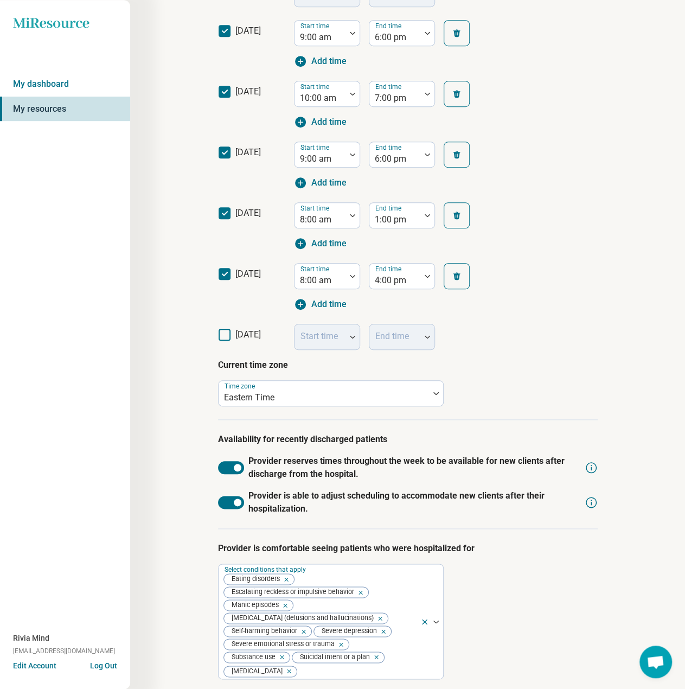
click at [194, 579] on div "Step 4 of 10 What is the provider’s current availability? You can always change…" at bounding box center [407, 255] width 451 height 1015
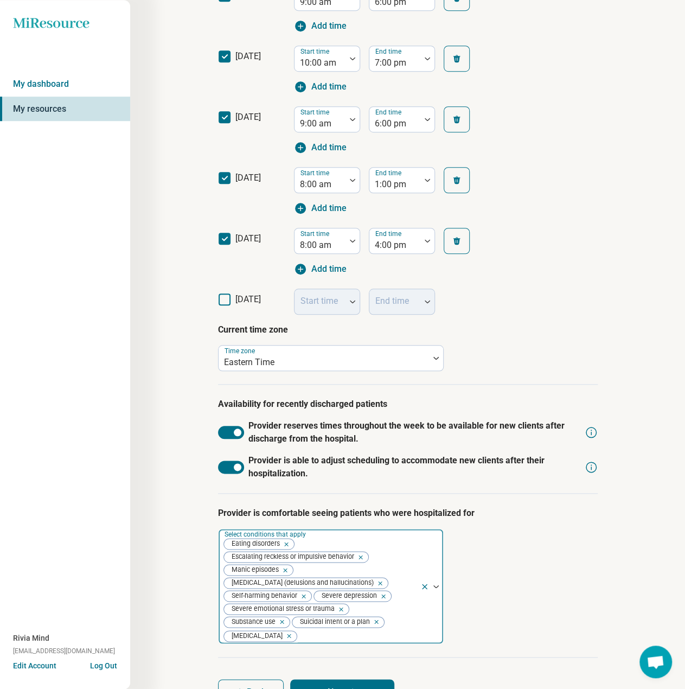
scroll to position [372, 0]
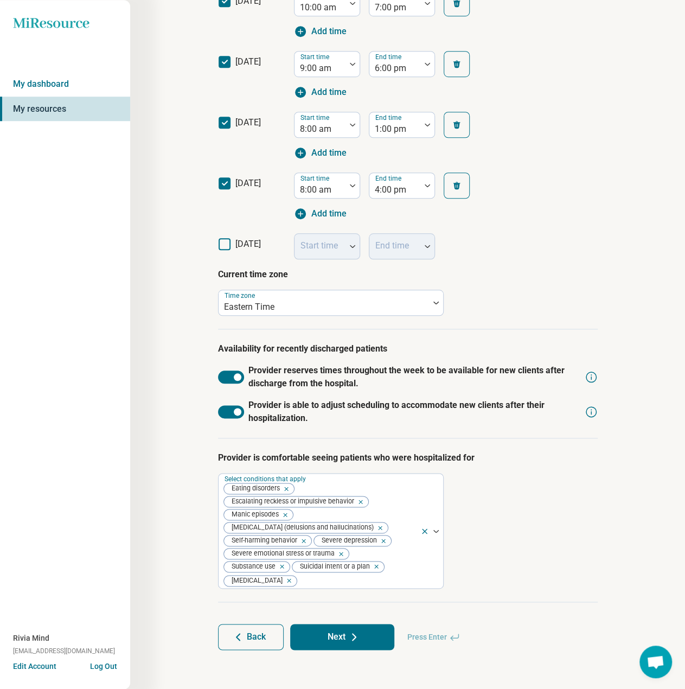
click at [340, 642] on button "Next" at bounding box center [342, 637] width 104 height 26
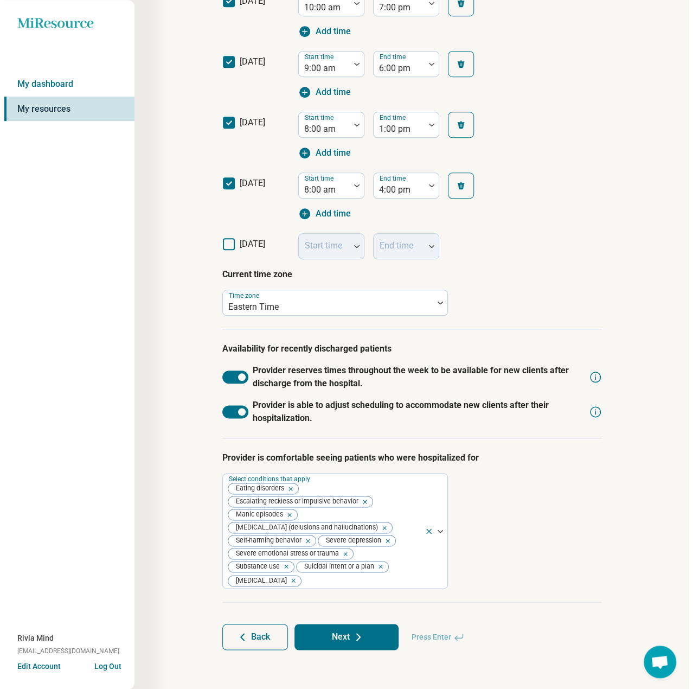
scroll to position [0, 0]
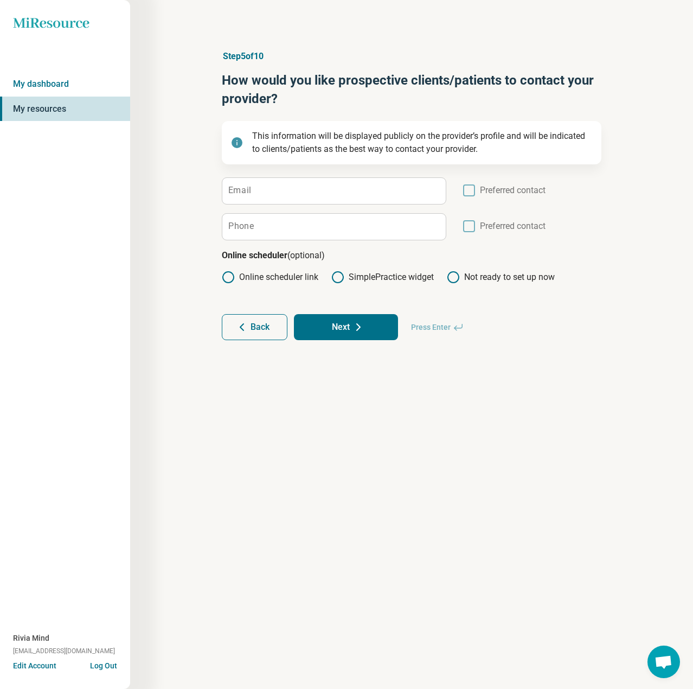
click at [232, 277] on icon at bounding box center [228, 277] width 13 height 13
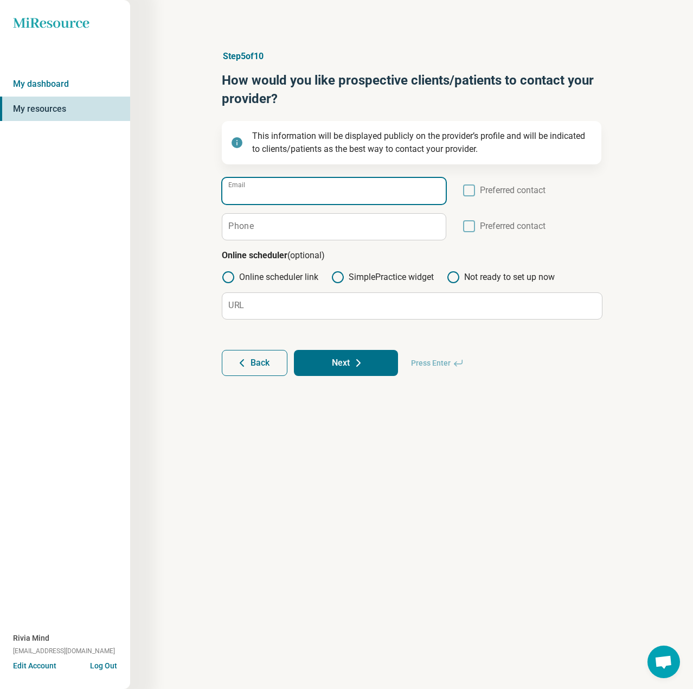
click at [285, 185] on input "Email" at bounding box center [334, 191] width 224 height 26
paste input "**********"
type input "**********"
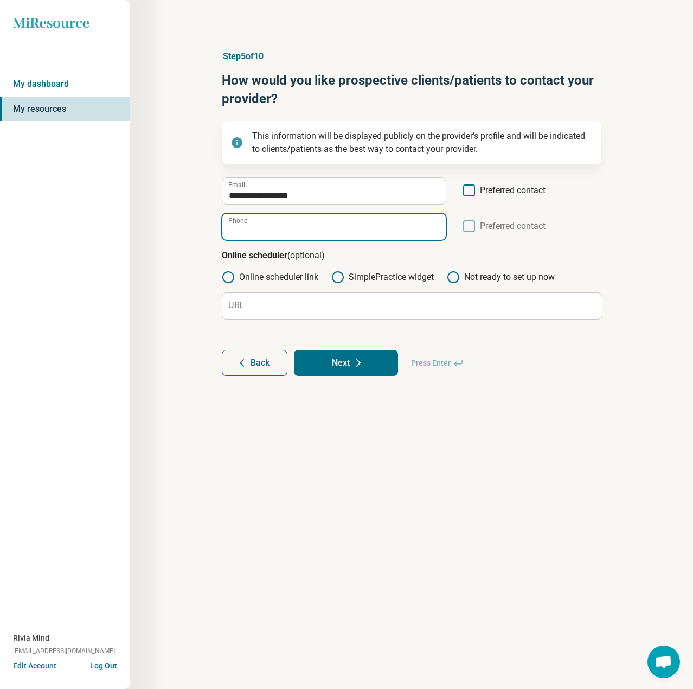
click at [280, 234] on input "Phone" at bounding box center [334, 227] width 224 height 26
paste input "**********"
type input "**********"
click at [473, 192] on icon at bounding box center [469, 190] width 12 height 12
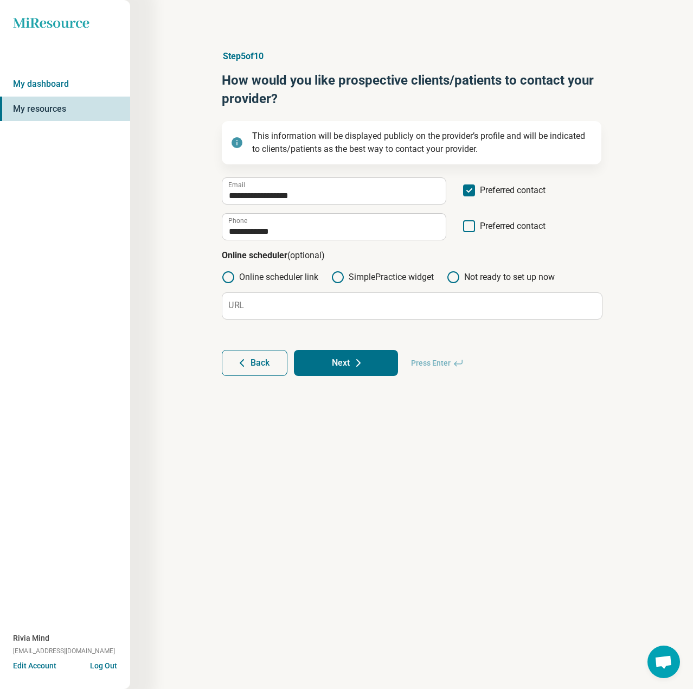
click at [468, 226] on icon at bounding box center [469, 226] width 12 height 12
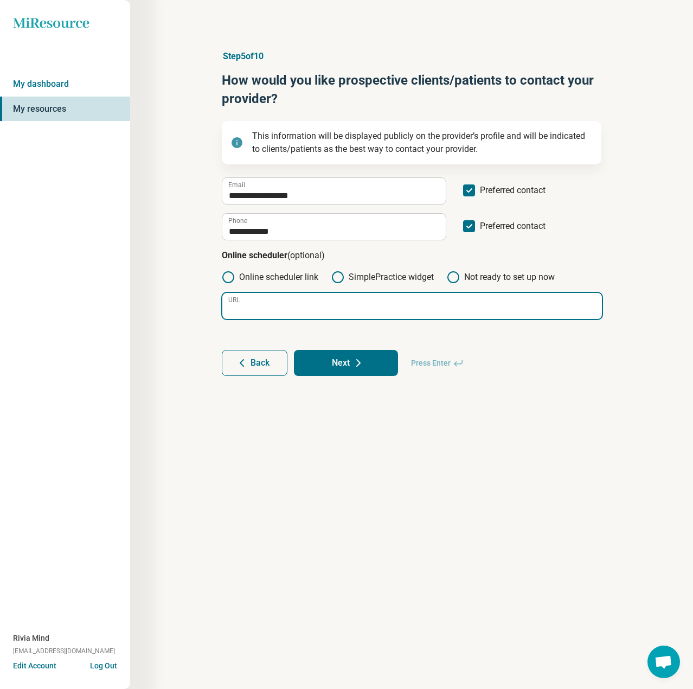
click at [281, 296] on input "URL" at bounding box center [412, 306] width 380 height 26
paste input "**********"
type input "**********"
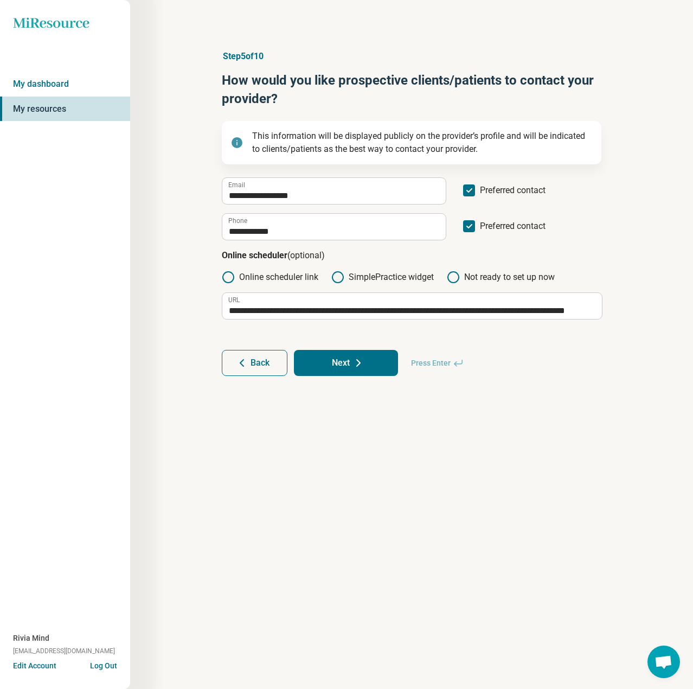
scroll to position [0, 0]
click at [344, 363] on button "Next" at bounding box center [346, 363] width 104 height 26
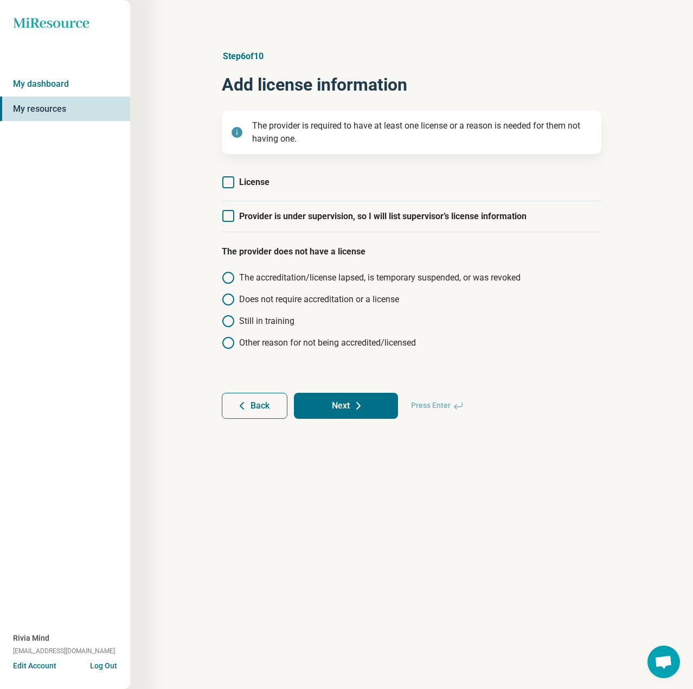
click at [236, 180] on label "License" at bounding box center [246, 182] width 48 height 13
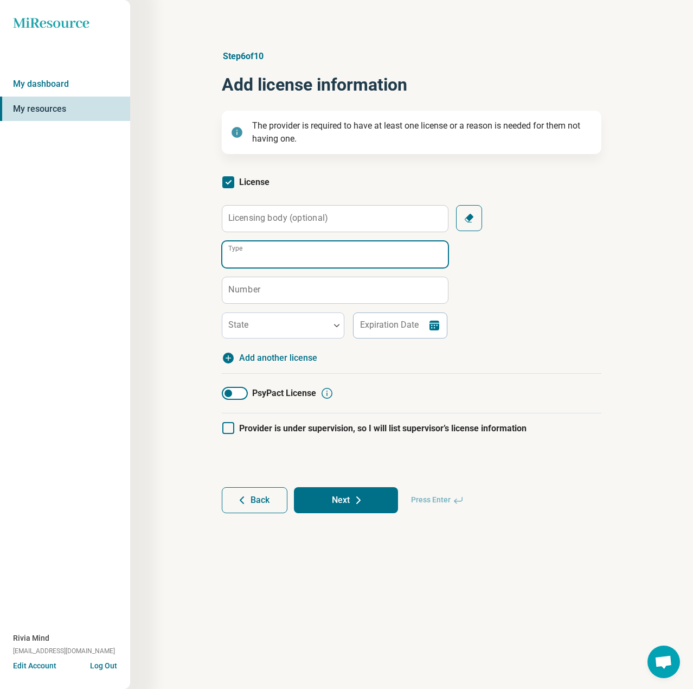
click at [275, 264] on input "Type" at bounding box center [335, 254] width 226 height 26
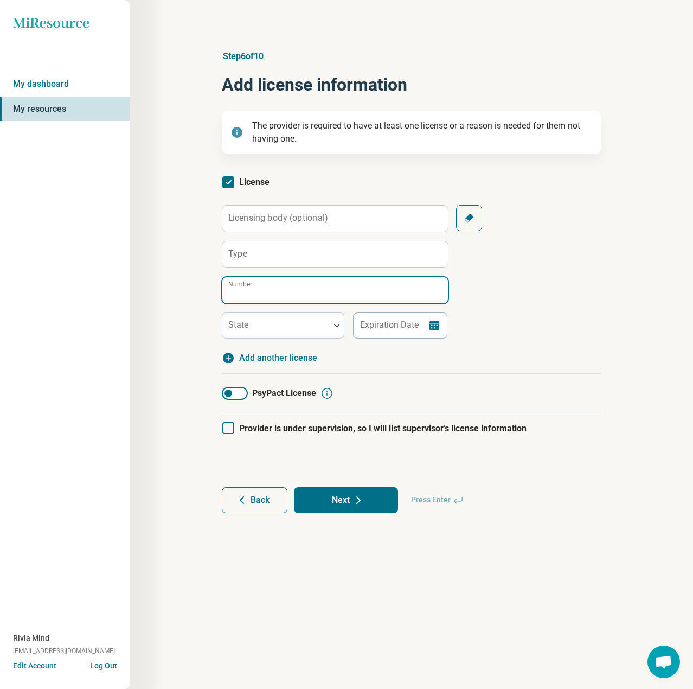
click at [257, 296] on input "Number" at bounding box center [335, 290] width 226 height 26
paste input "*****"
type input "*****"
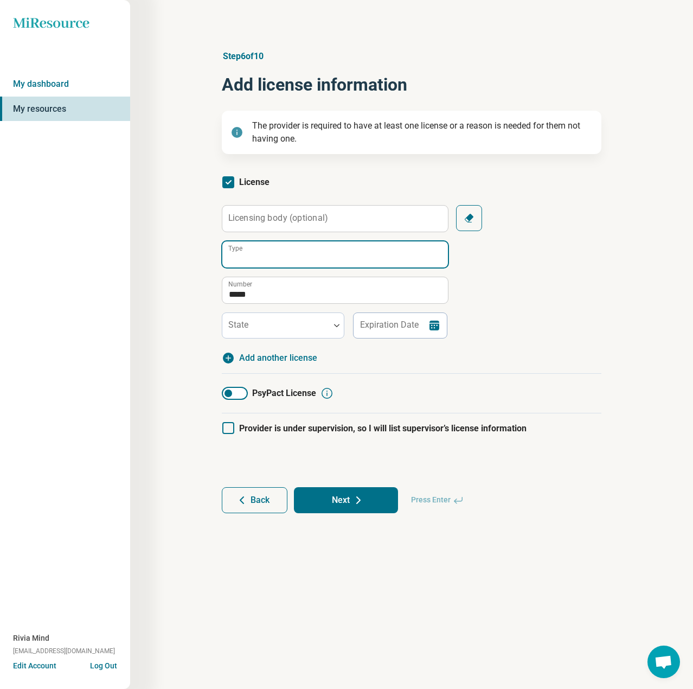
click at [273, 253] on input "Type" at bounding box center [335, 254] width 226 height 26
paste input "**********"
type input "**********"
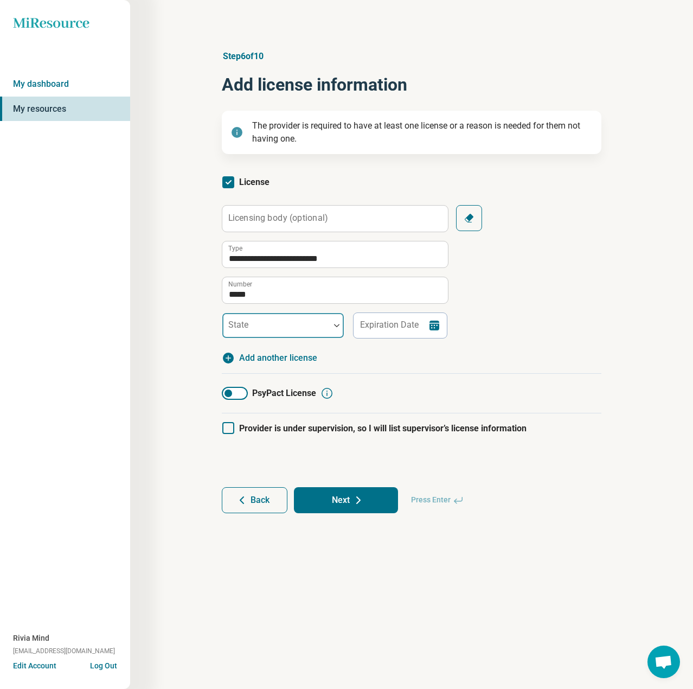
click at [249, 327] on div at bounding box center [276, 329] width 99 height 15
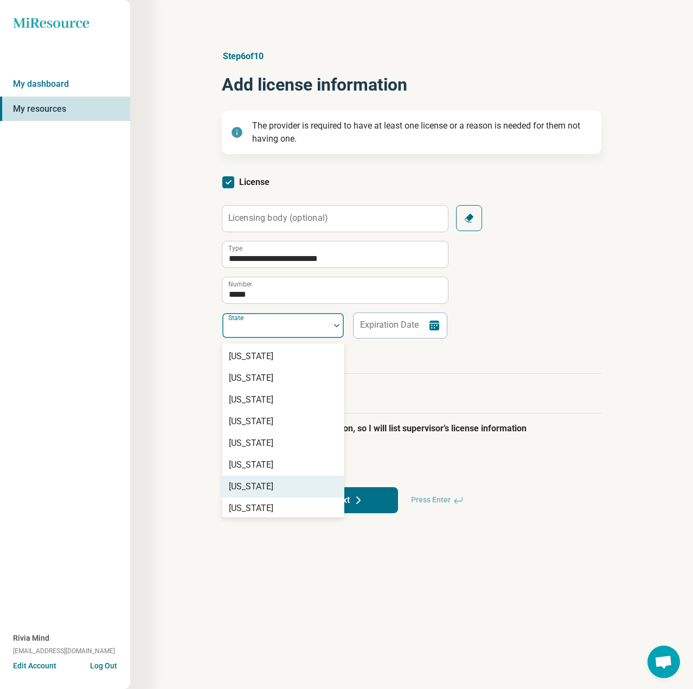
click at [248, 488] on div "[US_STATE]" at bounding box center [251, 486] width 44 height 13
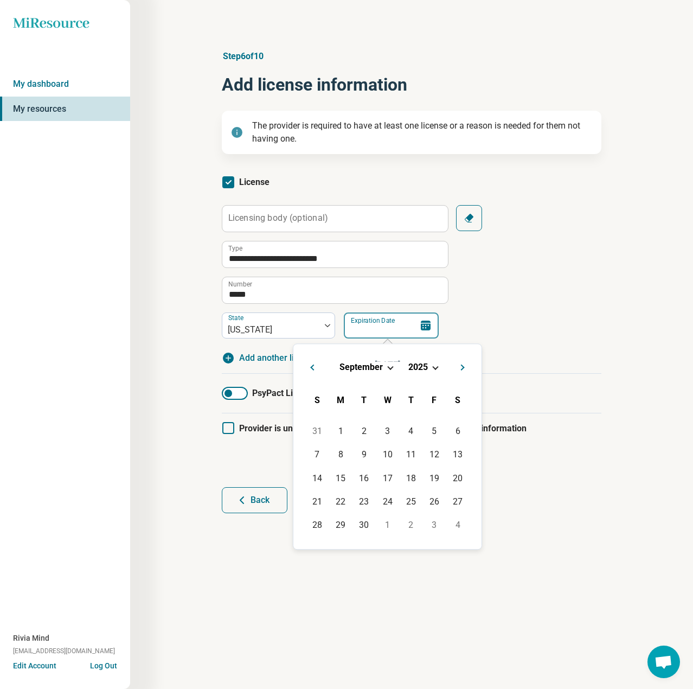
click at [388, 330] on input "Expiration Date" at bounding box center [391, 326] width 95 height 26
paste input "**********"
type input "**********"
click at [439, 522] on div "31" at bounding box center [434, 524] width 23 height 23
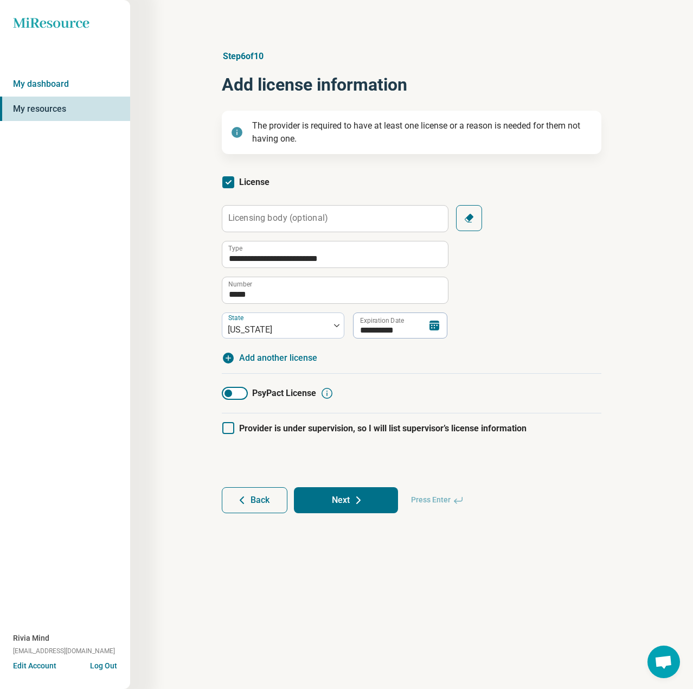
click at [351, 499] on button "Next" at bounding box center [346, 500] width 104 height 26
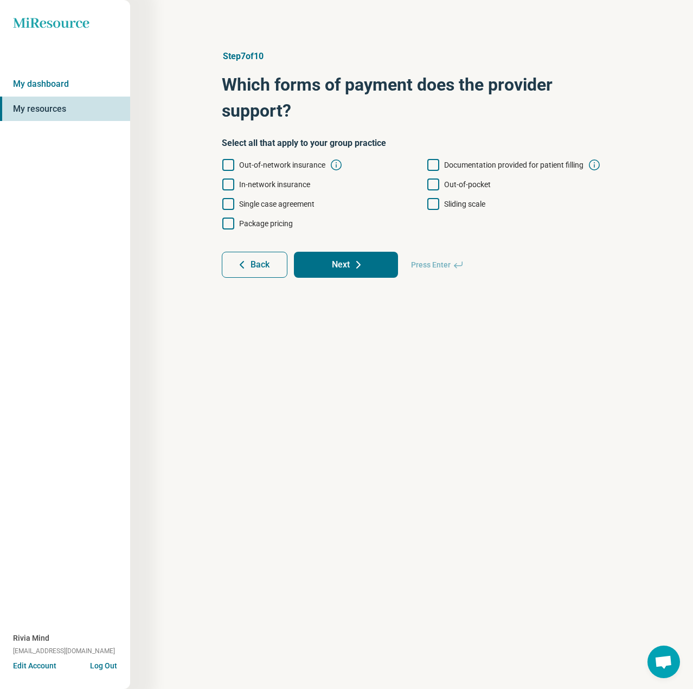
click at [248, 180] on span "In-network insurance" at bounding box center [274, 184] width 71 height 13
click at [507, 160] on form "Select all that apply to your group practice Out-of-network insurance Documenta…" at bounding box center [412, 207] width 380 height 141
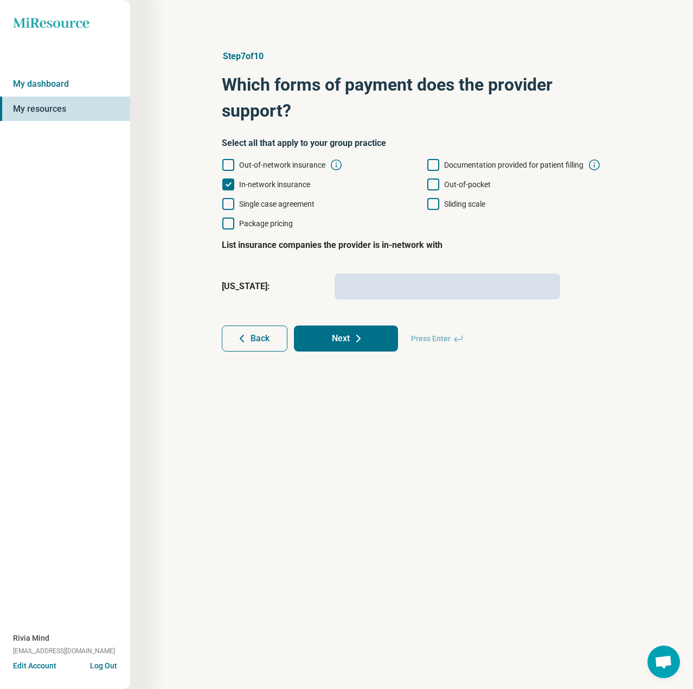
click at [498, 167] on span "Documentation provided for patient filling" at bounding box center [513, 165] width 139 height 9
click at [461, 182] on span "Out-of-pocket" at bounding box center [467, 184] width 47 height 9
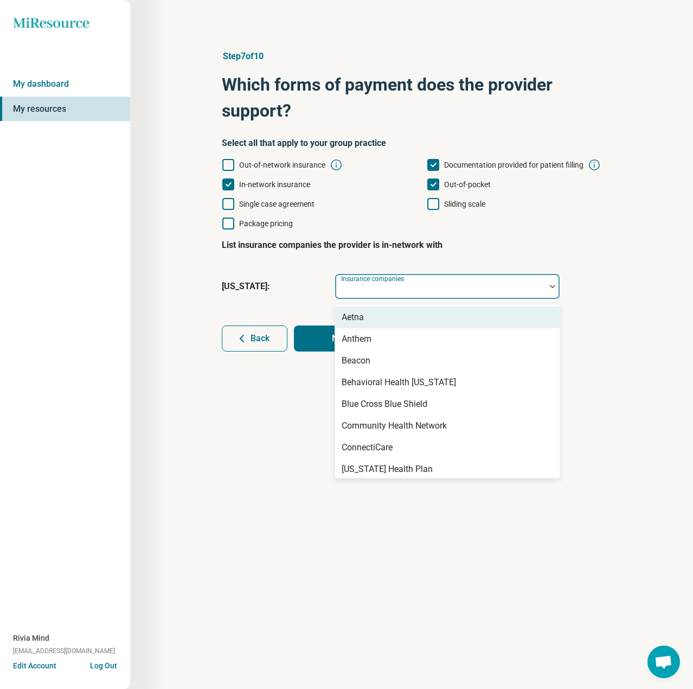
click at [359, 290] on div "Insurance companies" at bounding box center [448, 286] width 226 height 26
click at [357, 320] on div "Aetna" at bounding box center [353, 317] width 22 height 13
click at [357, 320] on div "Anthem" at bounding box center [357, 317] width 30 height 13
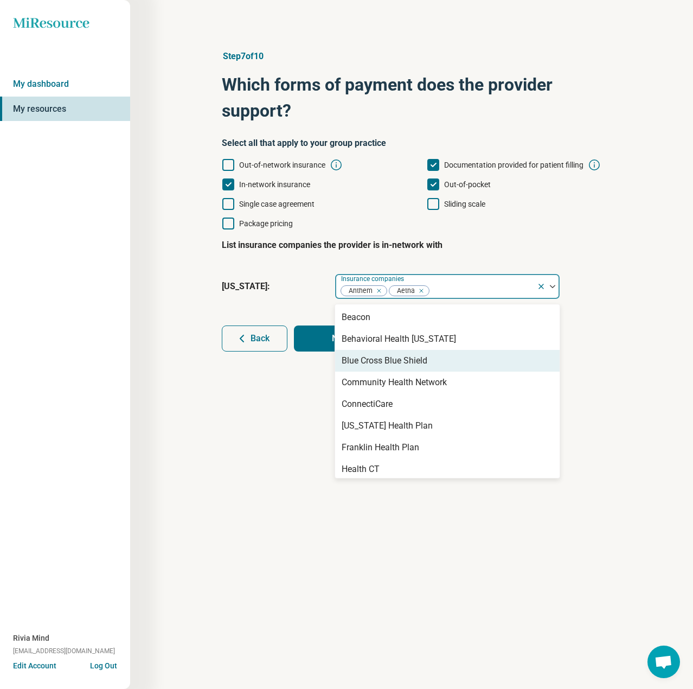
click at [372, 359] on div "Blue Cross Blue Shield" at bounding box center [385, 360] width 86 height 13
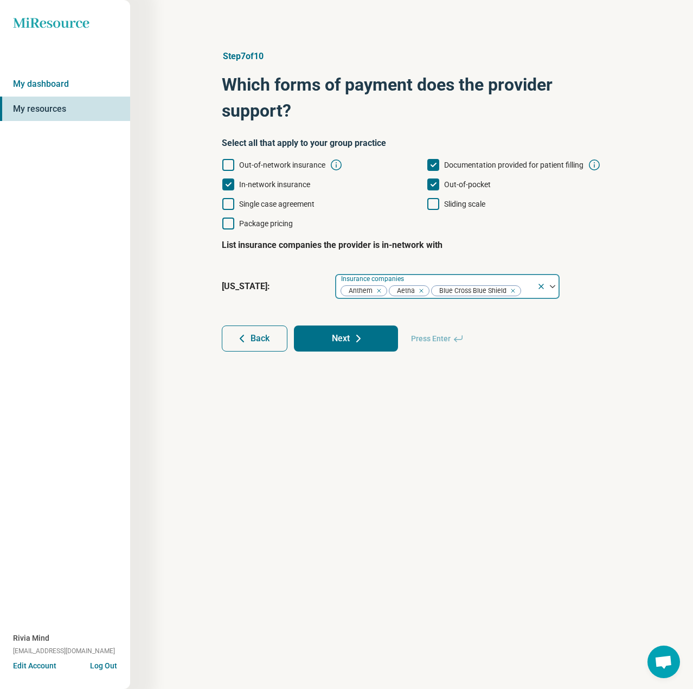
click at [536, 296] on div "Anthem Aetna Blue Cross Blue Shield" at bounding box center [436, 287] width 202 height 24
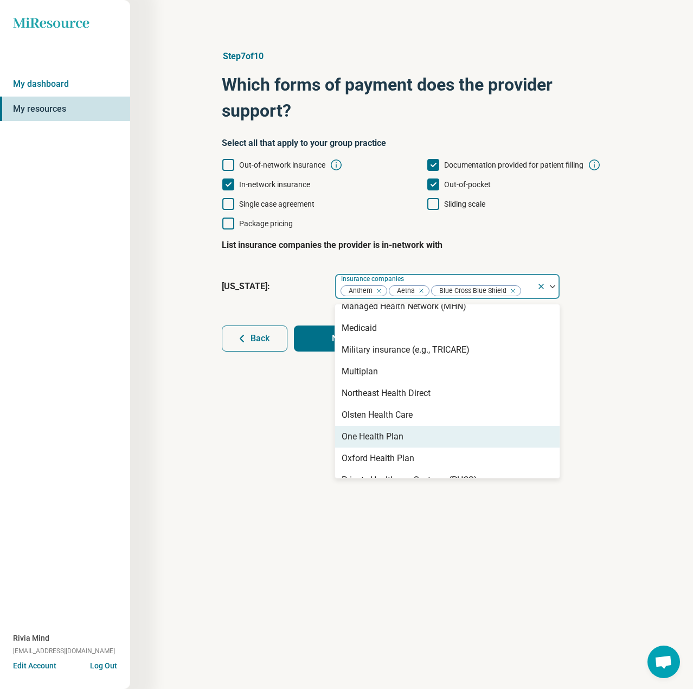
scroll to position [308, 0]
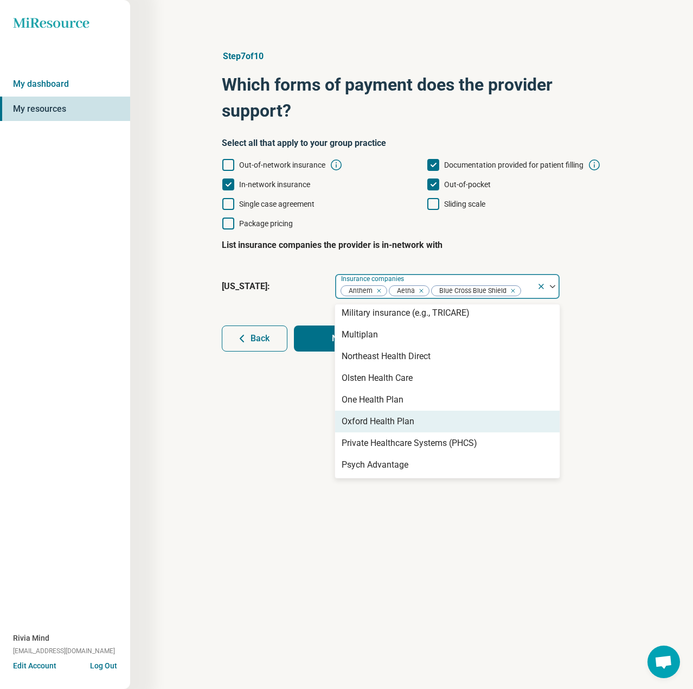
click at [365, 415] on div "Oxford Health Plan" at bounding box center [378, 421] width 73 height 13
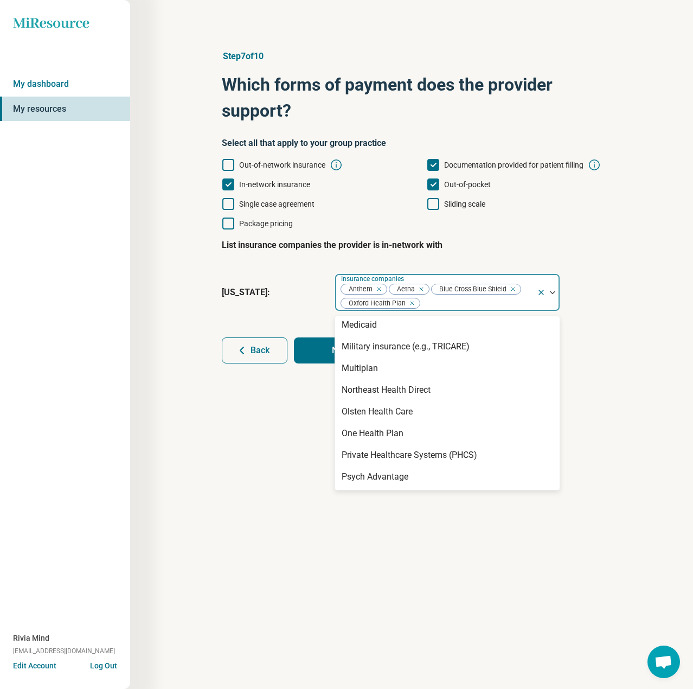
scroll to position [286, 0]
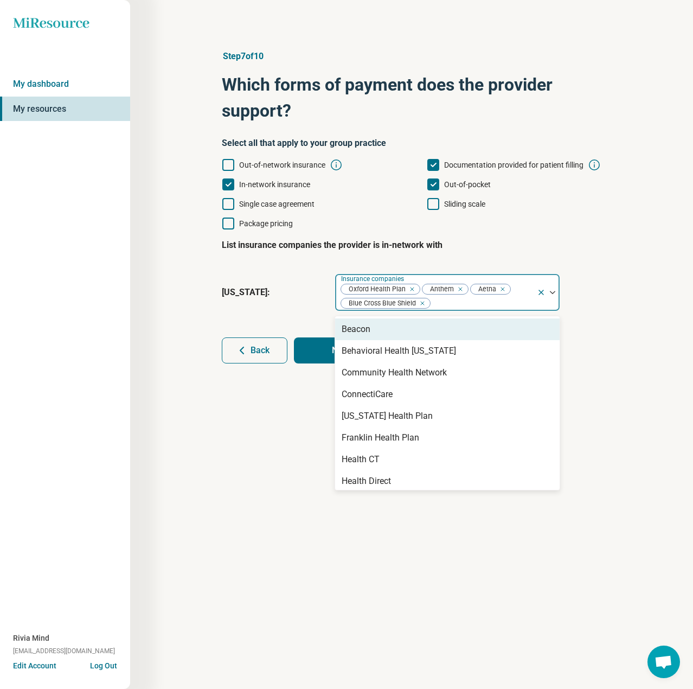
click at [461, 305] on div at bounding box center [481, 303] width 101 height 15
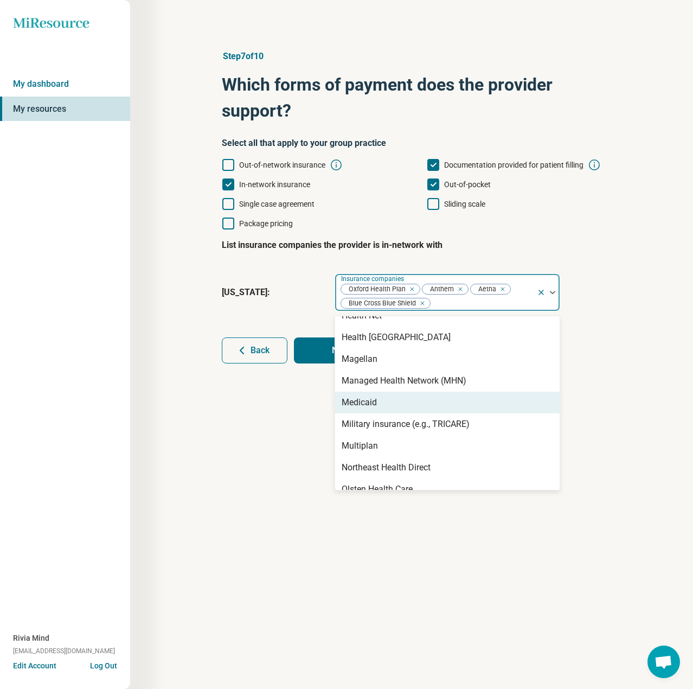
scroll to position [263, 0]
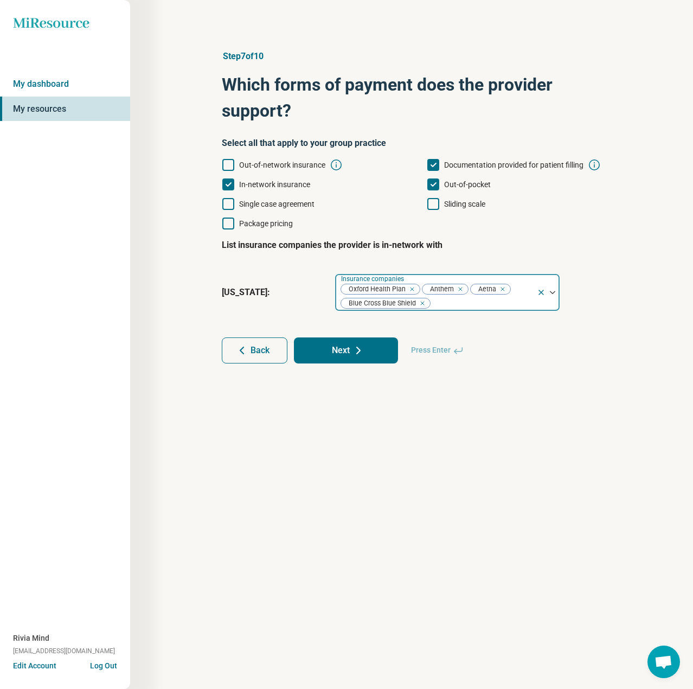
click at [480, 307] on div at bounding box center [481, 303] width 101 height 15
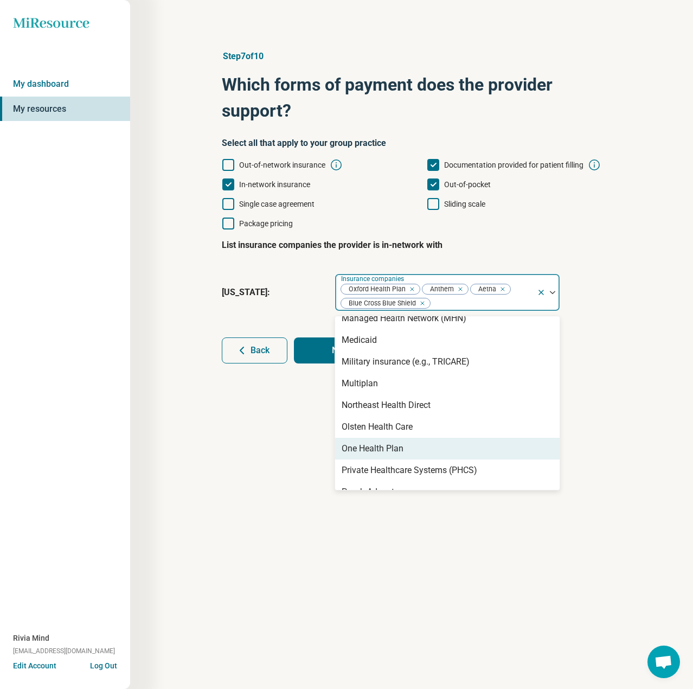
scroll to position [286, 0]
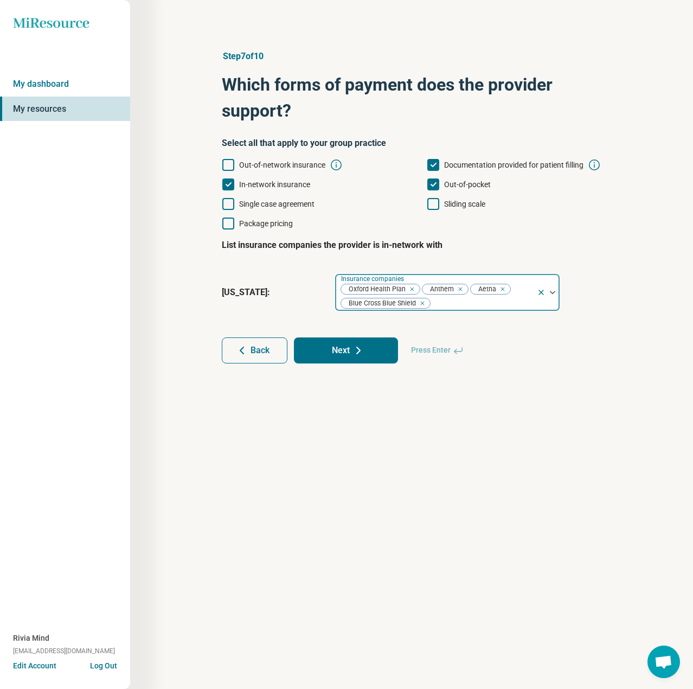
click at [517, 308] on div at bounding box center [481, 303] width 101 height 15
click at [381, 356] on button "Next" at bounding box center [346, 350] width 104 height 26
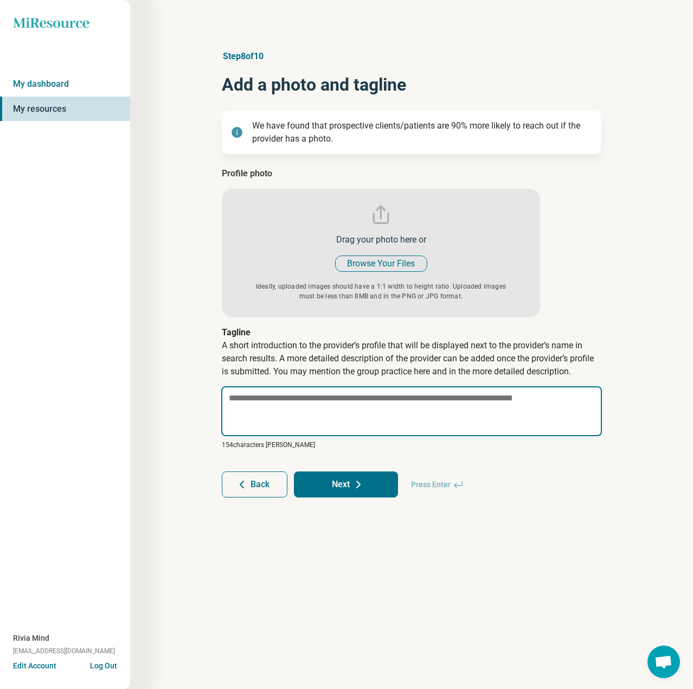
click at [274, 401] on textarea at bounding box center [411, 411] width 381 height 50
paste textarea "**********"
type textarea "*"
type textarea "**********"
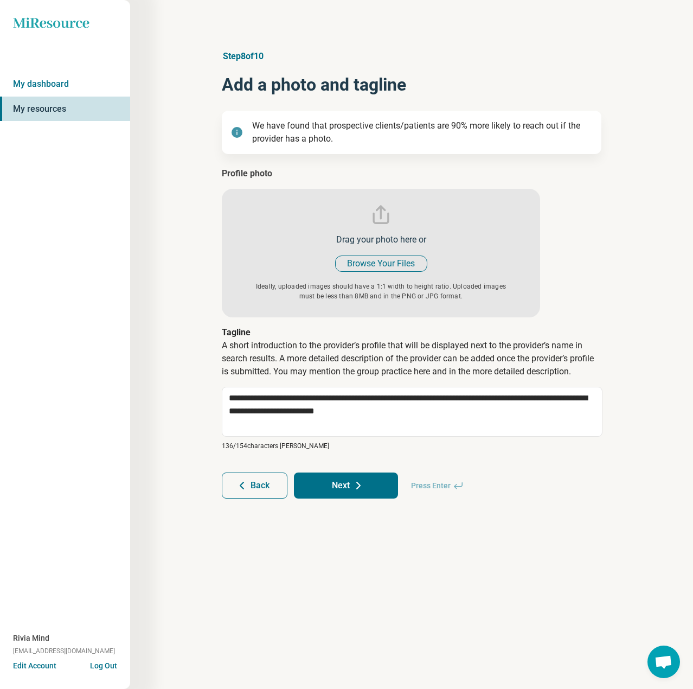
click at [353, 481] on icon at bounding box center [358, 485] width 13 height 13
type textarea "*"
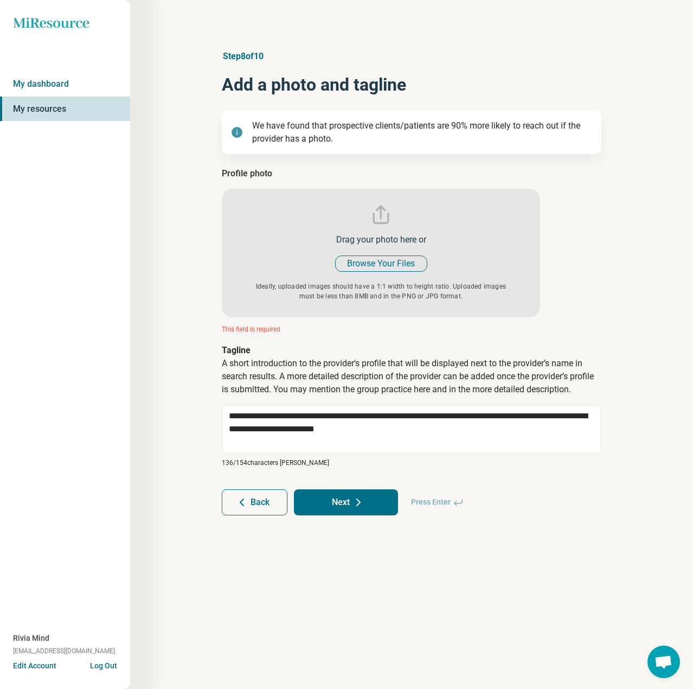
click at [371, 263] on input "file" at bounding box center [381, 242] width 319 height 150
type input "**********"
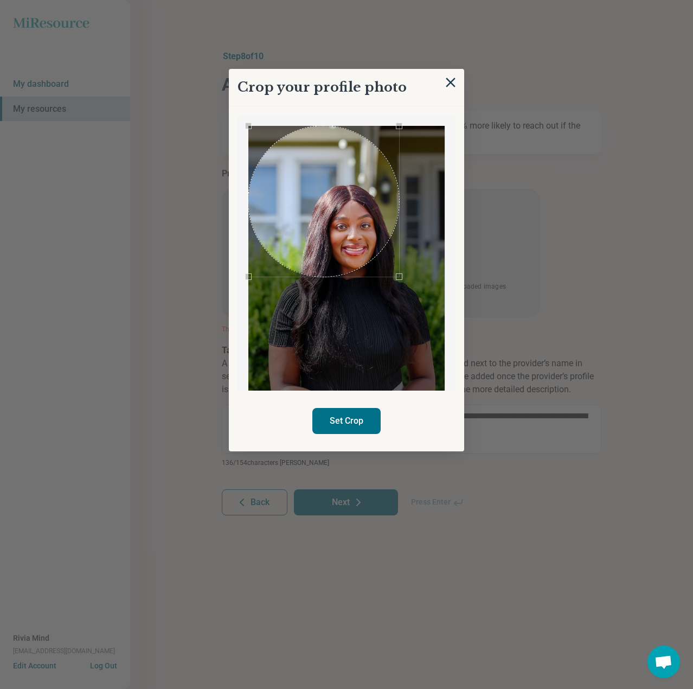
click at [267, 229] on div "Use the arrow keys to move the crop selection area" at bounding box center [324, 201] width 151 height 151
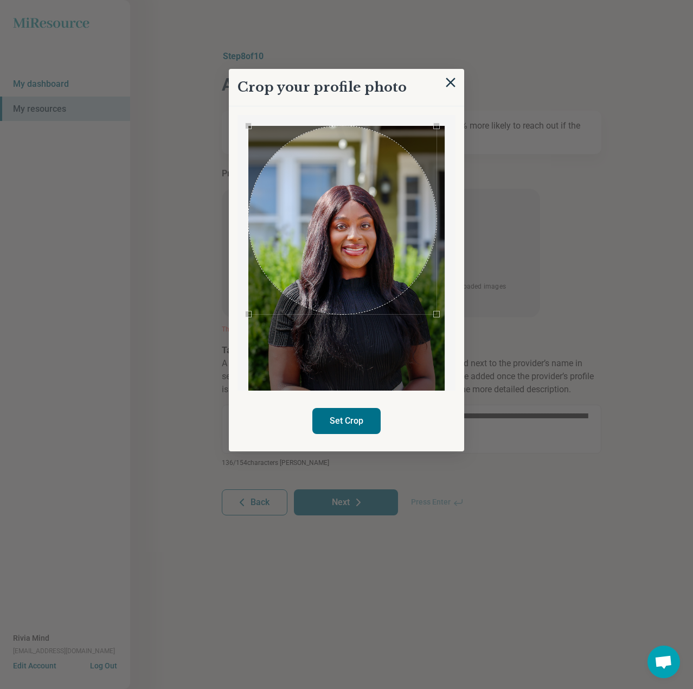
click at [494, 335] on div "Crop your profile photo Set Crop" at bounding box center [412, 335] width 380 height 0
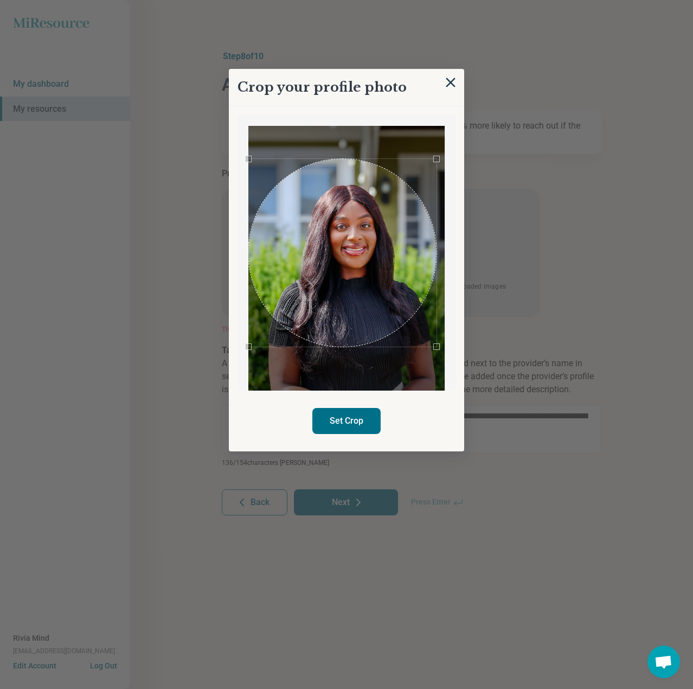
click at [407, 250] on div "Use the arrow keys to move the crop selection area" at bounding box center [343, 253] width 188 height 188
click at [356, 413] on button "Set Crop" at bounding box center [347, 421] width 68 height 26
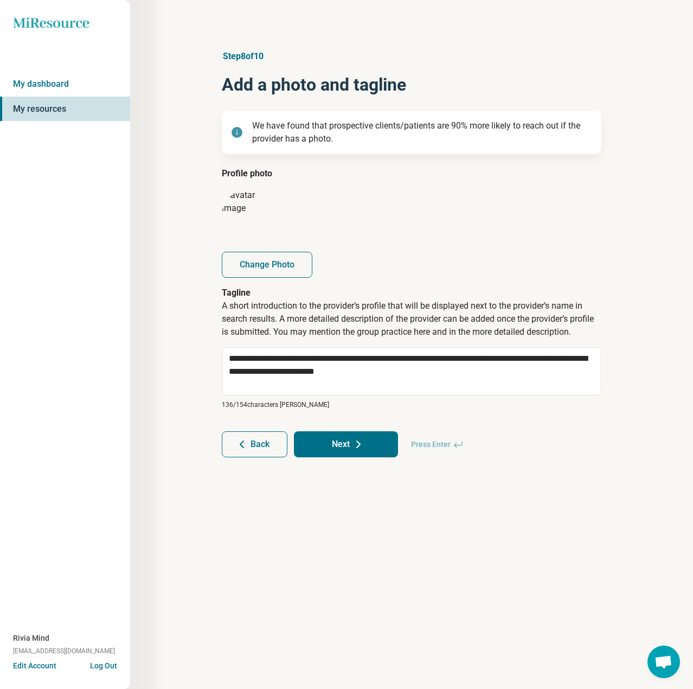
click at [343, 454] on button "Next" at bounding box center [346, 444] width 104 height 26
type textarea "*"
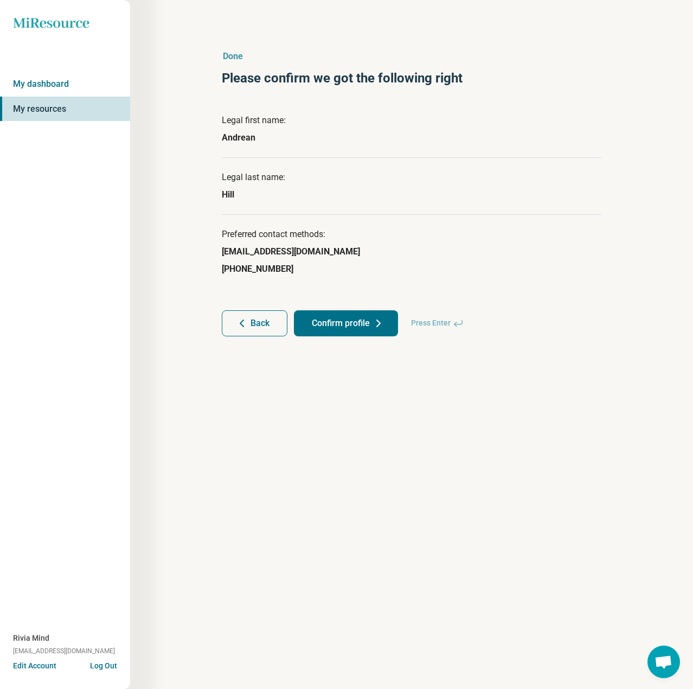
click at [364, 320] on button "Confirm profile" at bounding box center [346, 323] width 104 height 26
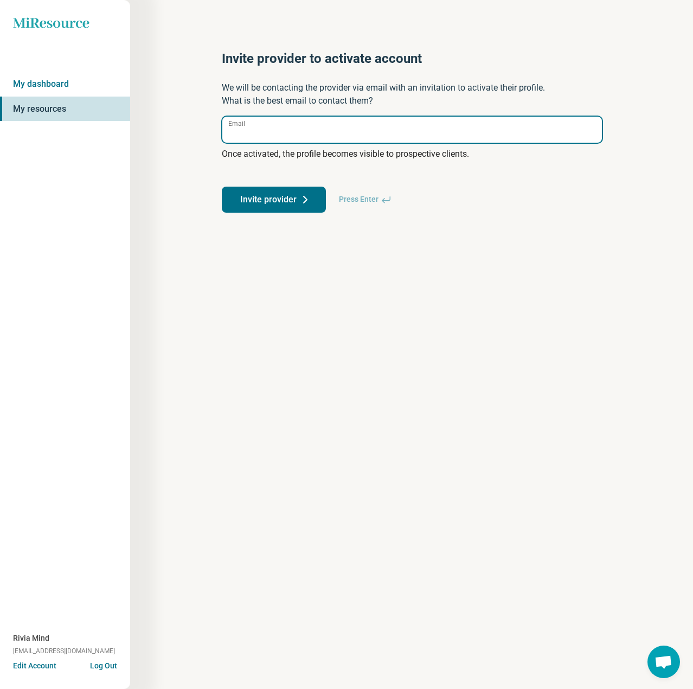
click at [347, 142] on input "Email" at bounding box center [412, 130] width 380 height 26
paste input "**********"
type input "**********"
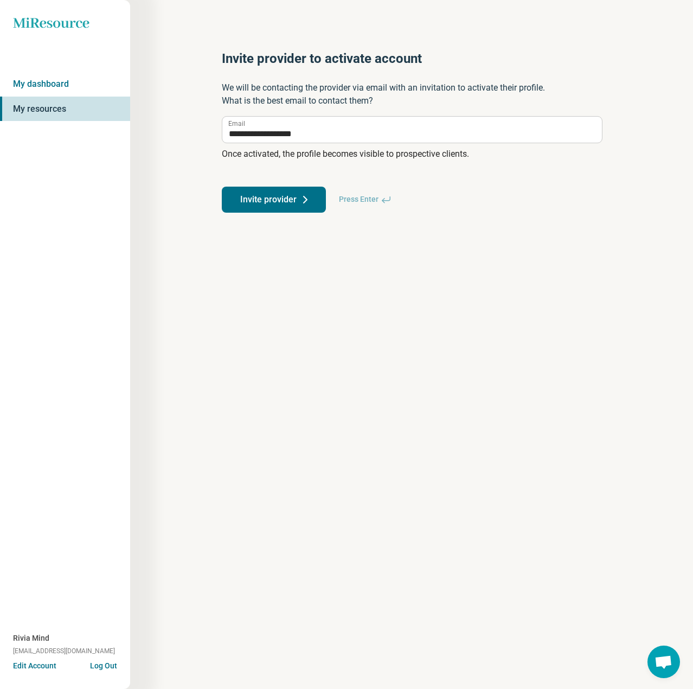
click at [273, 200] on button "Invite provider" at bounding box center [274, 200] width 104 height 26
click at [272, 203] on button "Invite provider" at bounding box center [274, 200] width 104 height 26
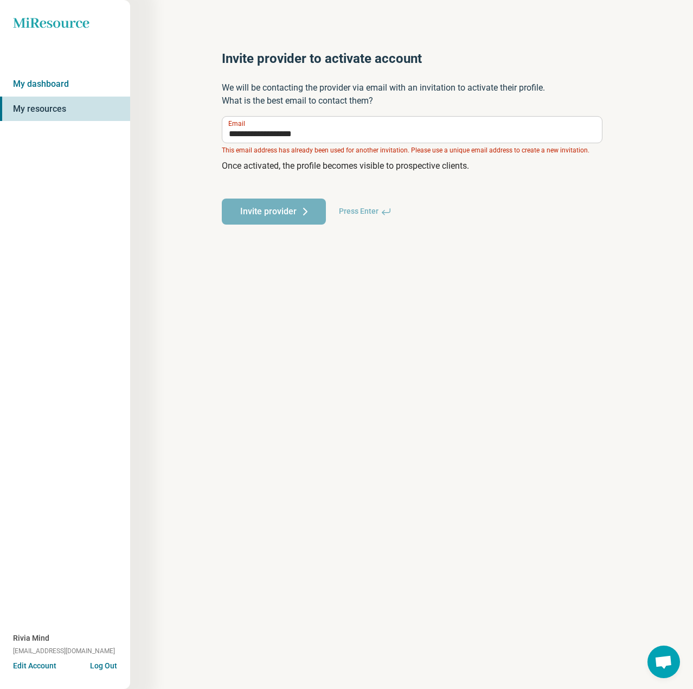
click at [384, 212] on icon at bounding box center [386, 211] width 9 height 7
drag, startPoint x: 362, startPoint y: 100, endPoint x: 357, endPoint y: 126, distance: 26.5
click at [362, 110] on div "**********" at bounding box center [412, 137] width 415 height 218
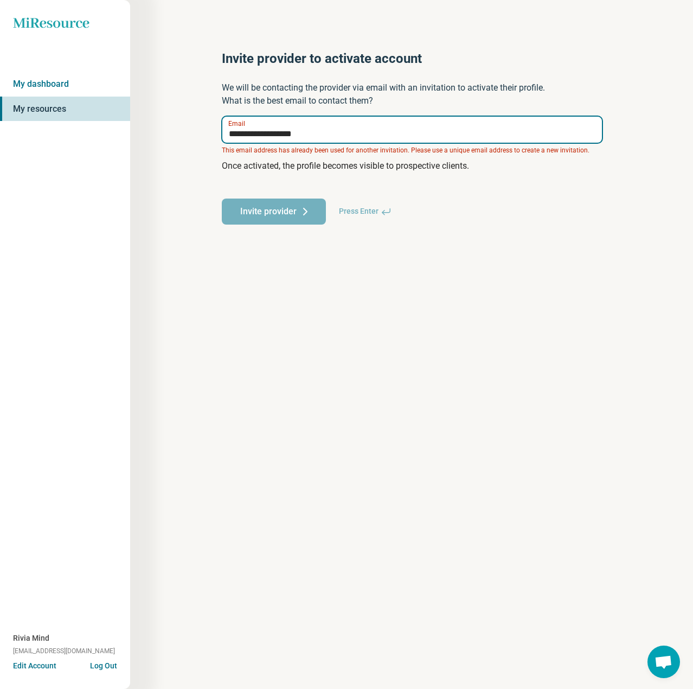
click at [356, 126] on input "**********" at bounding box center [412, 130] width 380 height 26
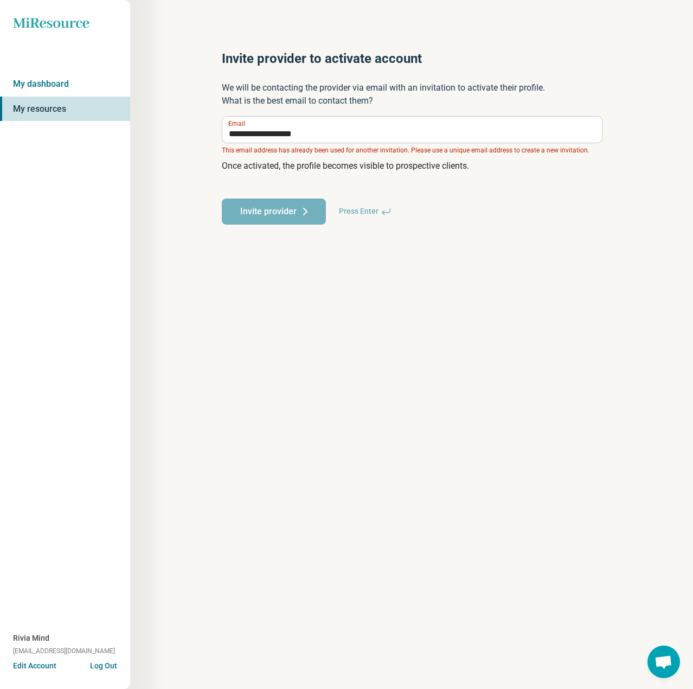
click at [214, 166] on div "**********" at bounding box center [412, 137] width 415 height 218
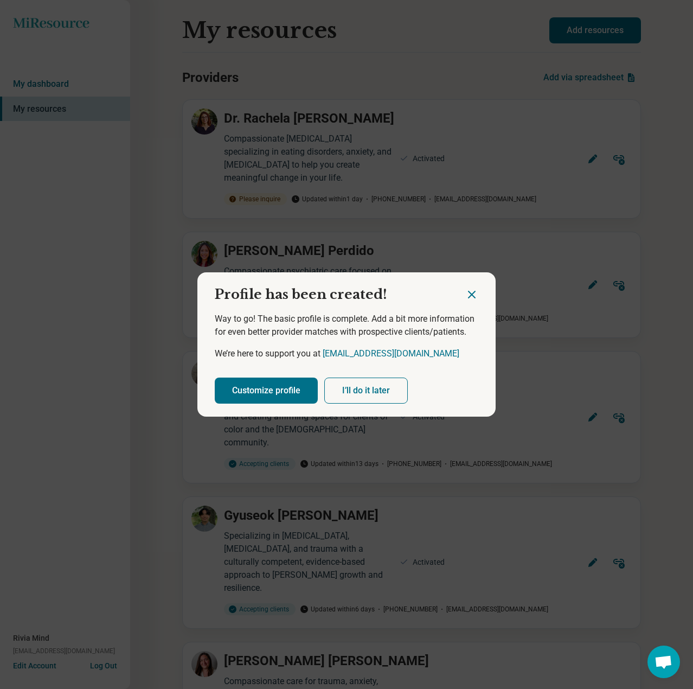
click at [250, 390] on button "Customize profile" at bounding box center [266, 391] width 103 height 26
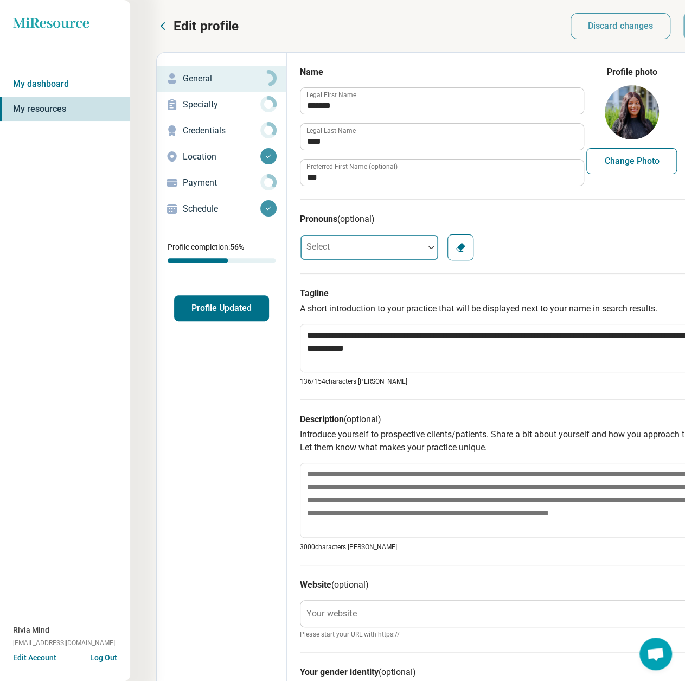
click at [335, 244] on div at bounding box center [363, 248] width 124 height 22
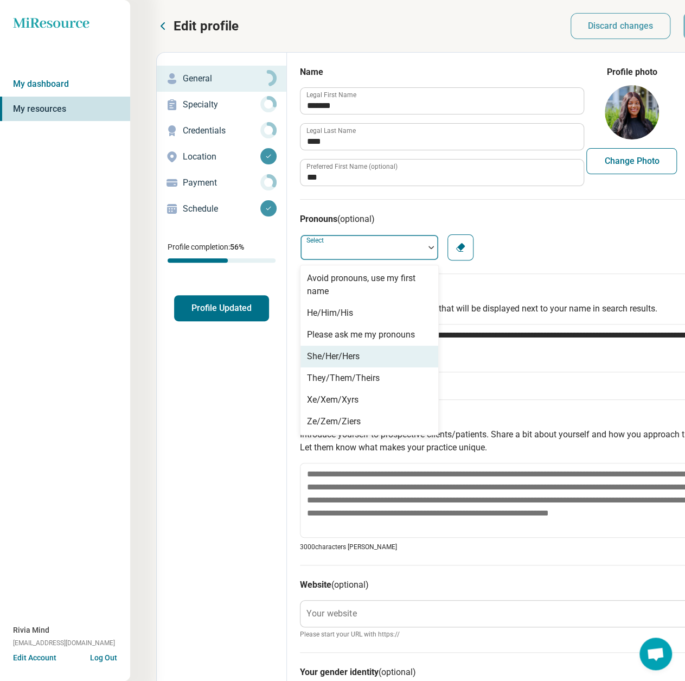
click at [331, 354] on div "She/Her/Hers" at bounding box center [333, 356] width 53 height 13
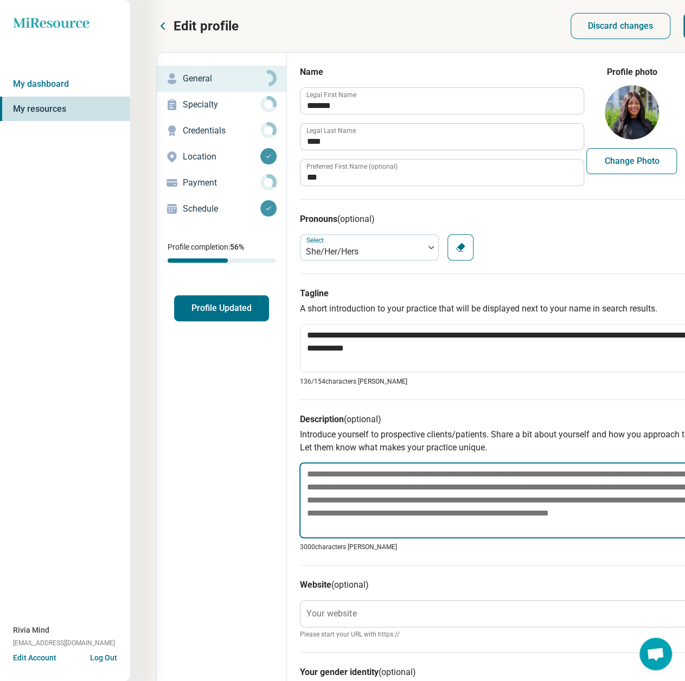
click at [329, 483] on textarea at bounding box center [513, 500] width 426 height 76
paste textarea "**********"
type textarea "*"
type textarea "**********"
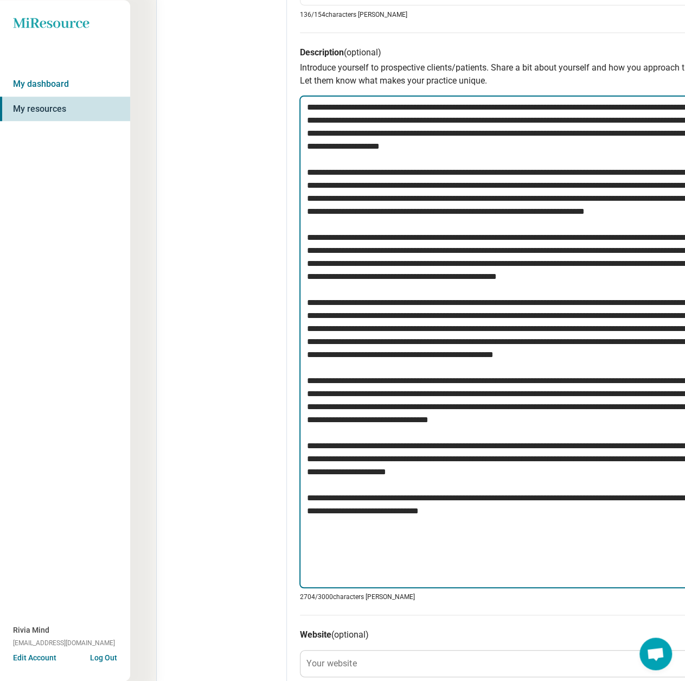
scroll to position [349, 0]
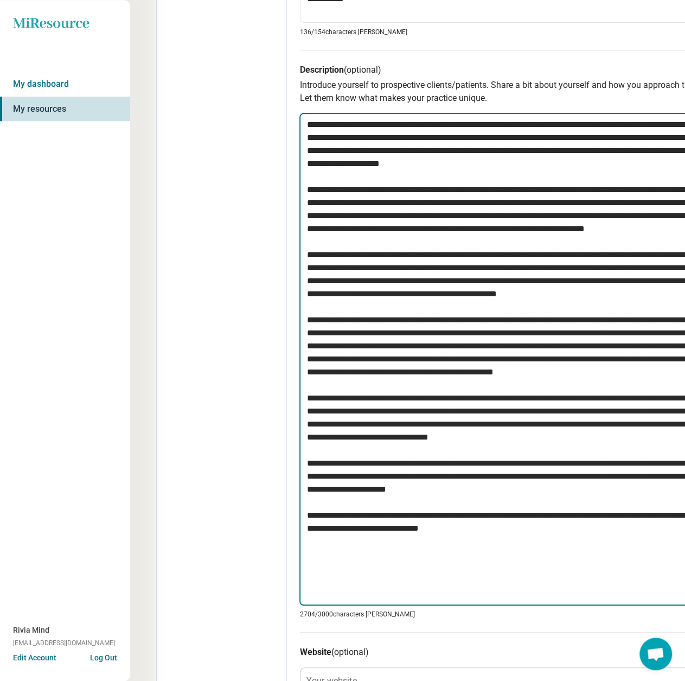
click at [556, 124] on textarea at bounding box center [513, 359] width 426 height 493
type textarea "*"
type textarea "**********"
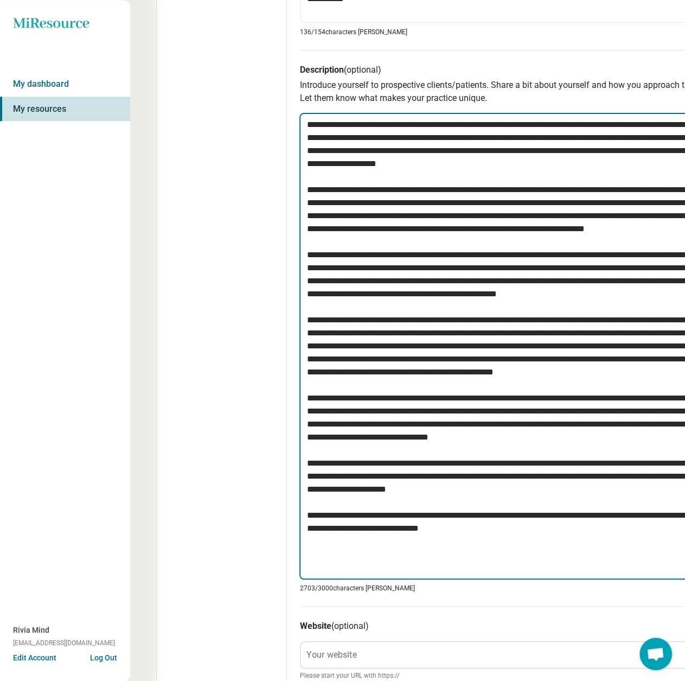
type textarea "*"
type textarea "**********"
type textarea "*"
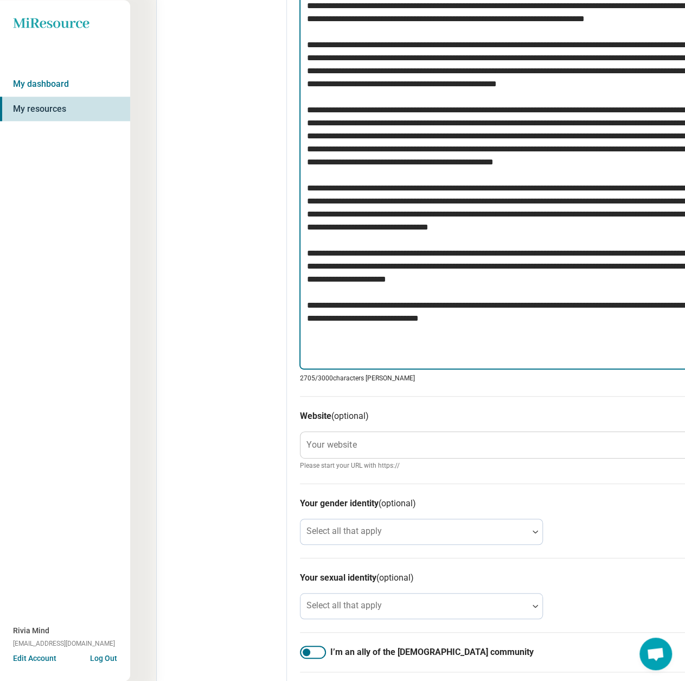
scroll to position [566, 0]
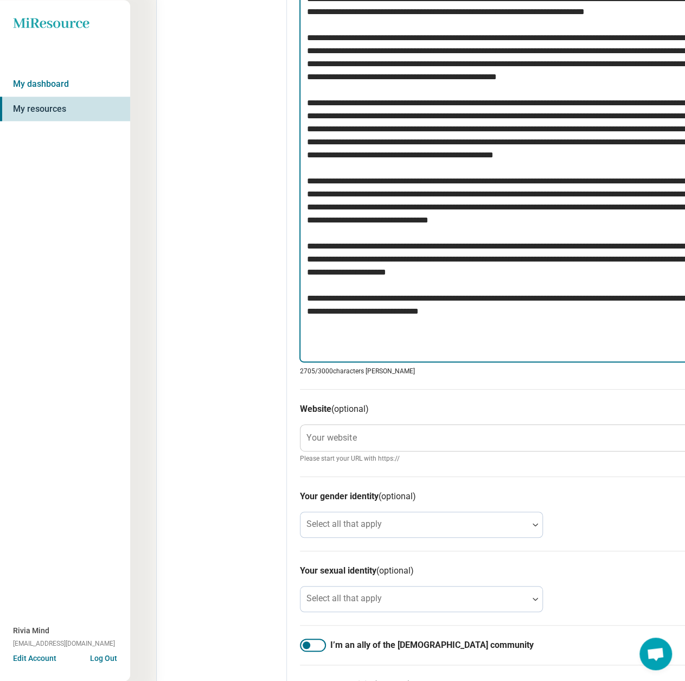
type textarea "**********"
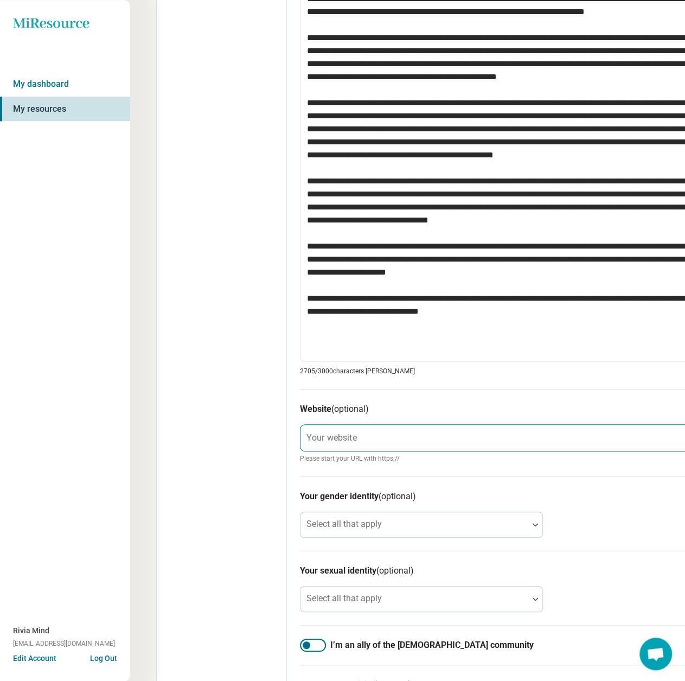
click at [347, 449] on div "Your website Please start your URL with https://" at bounding box center [512, 443] width 425 height 39
click at [348, 439] on label "Your website" at bounding box center [332, 437] width 50 height 9
click at [348, 439] on input "Your website" at bounding box center [513, 438] width 425 height 26
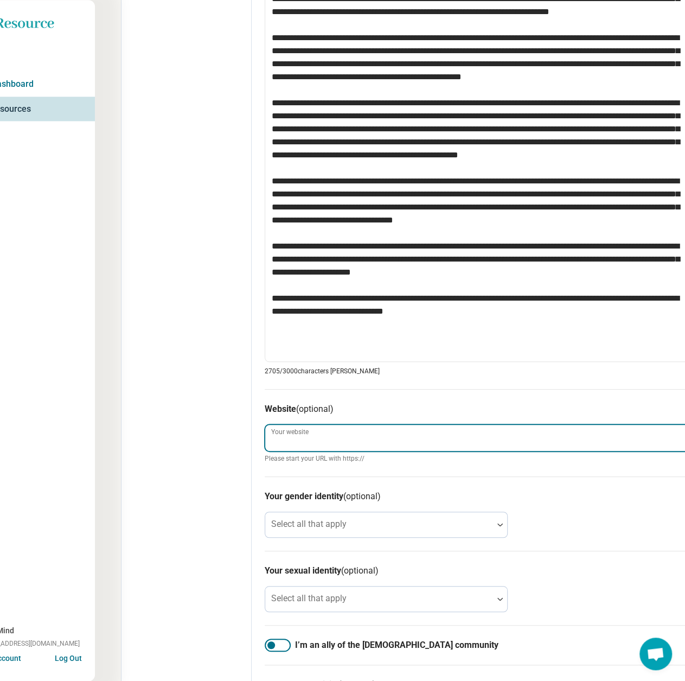
paste input "**********"
type textarea "*"
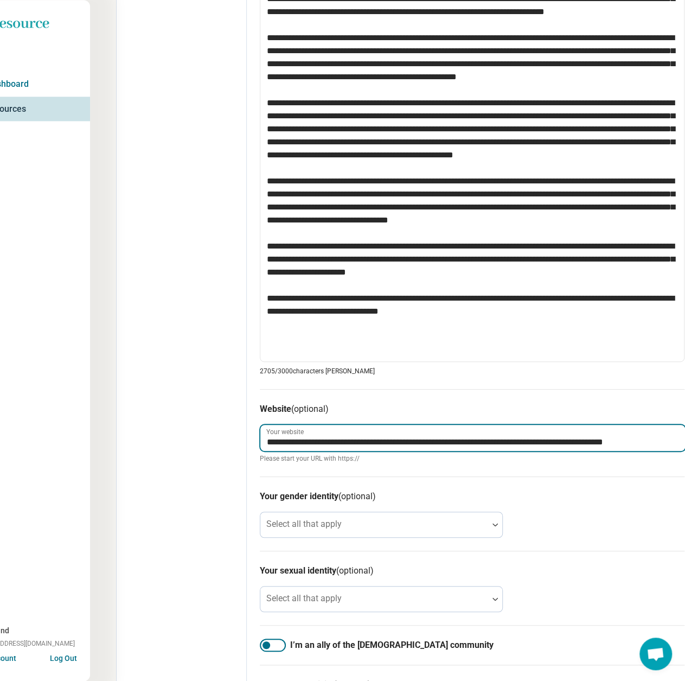
scroll to position [0, 16]
type input "**********"
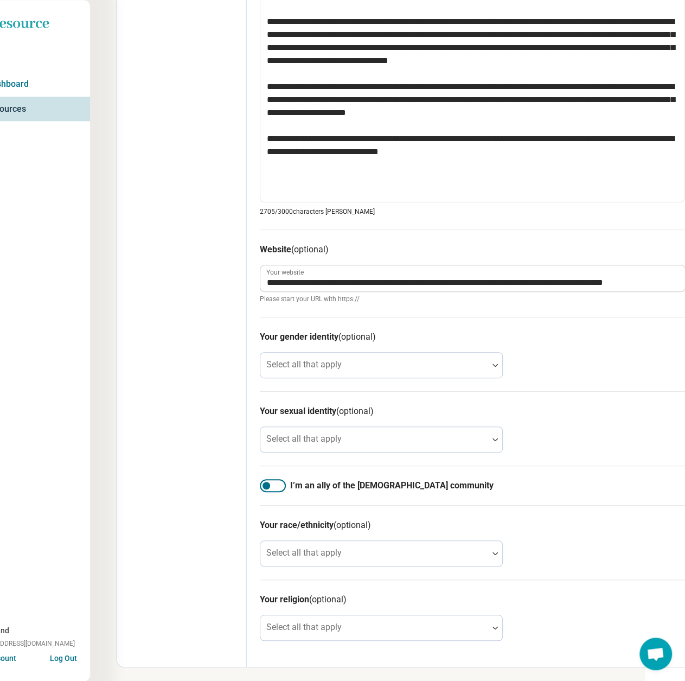
scroll to position [728, 40]
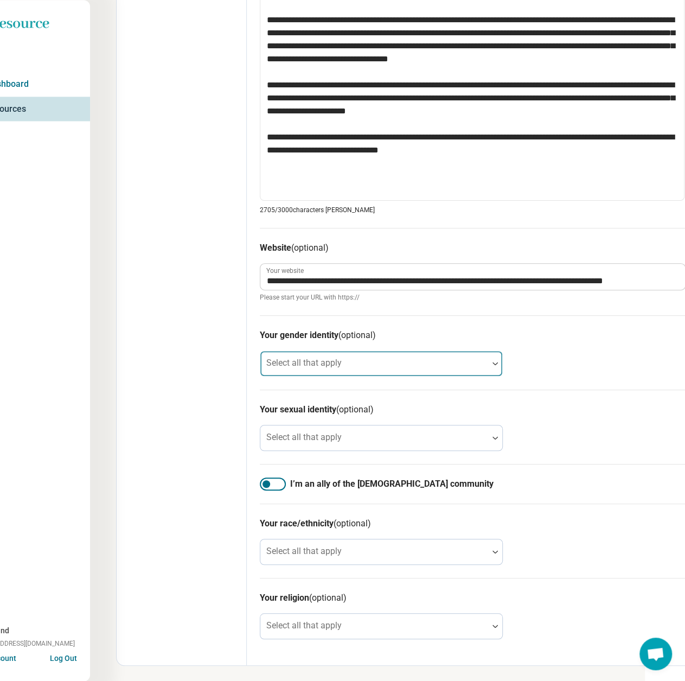
click at [316, 362] on div "Select all that apply" at bounding box center [381, 364] width 243 height 26
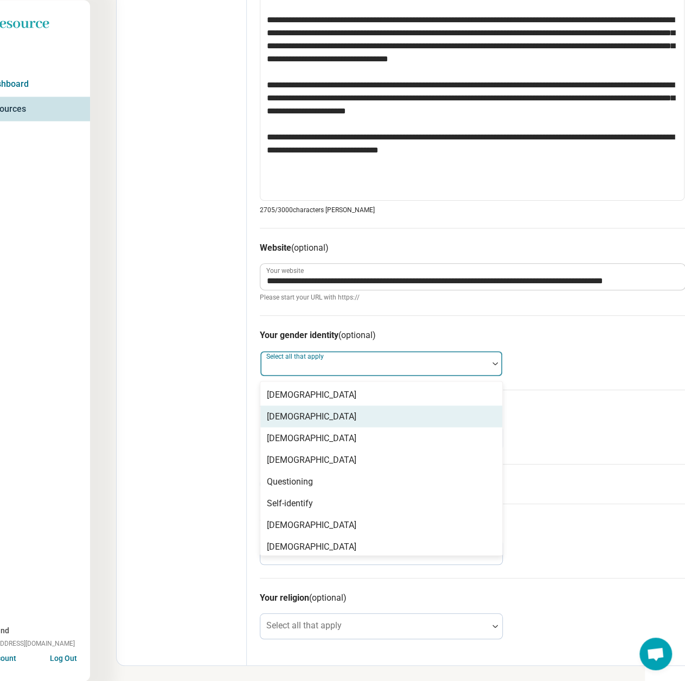
click at [309, 418] on div "[DEMOGRAPHIC_DATA]" at bounding box center [312, 416] width 90 height 13
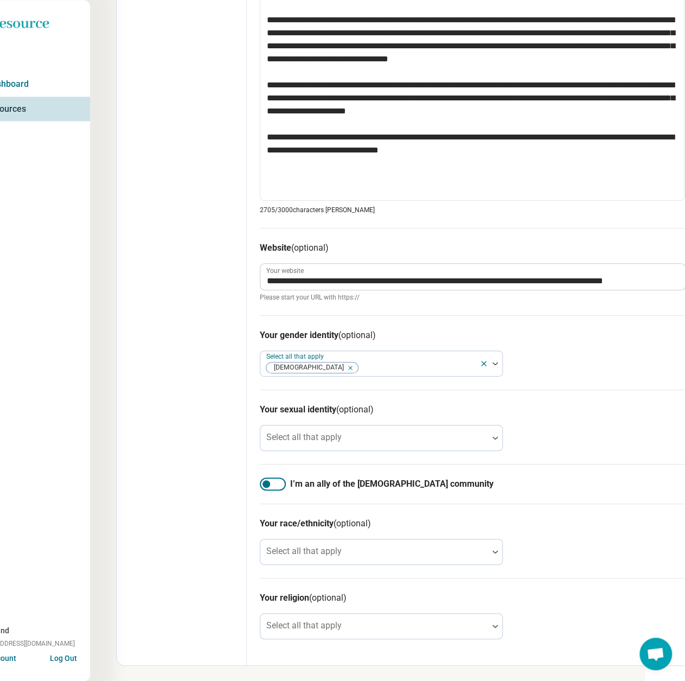
click at [279, 480] on div at bounding box center [273, 483] width 26 height 13
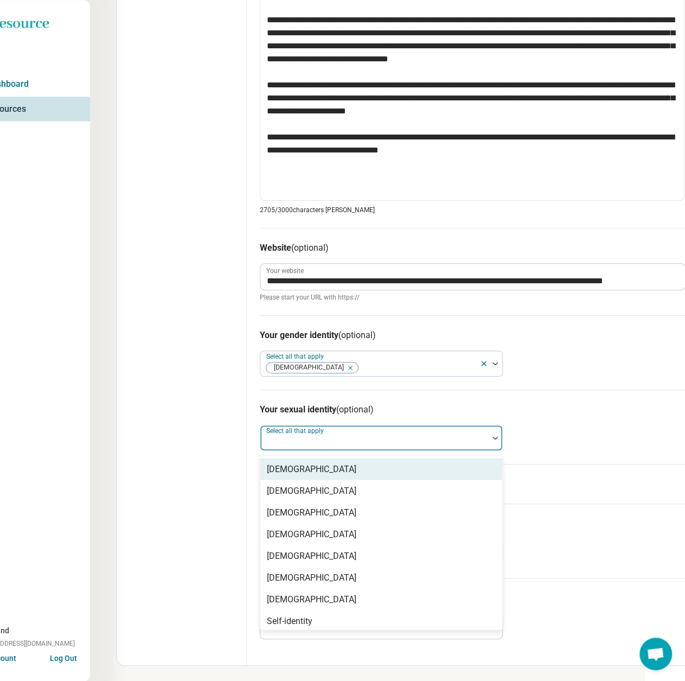
click at [313, 439] on div "Select all that apply" at bounding box center [381, 438] width 243 height 26
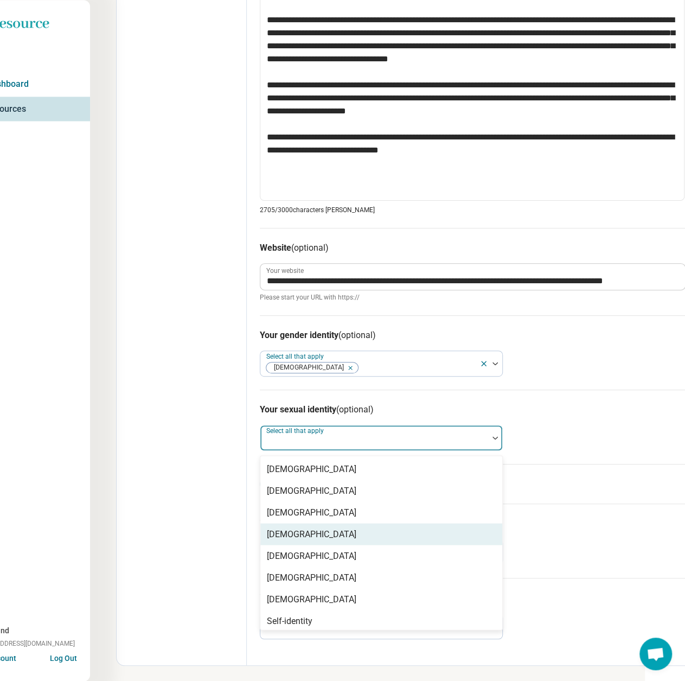
click at [273, 536] on div "[DEMOGRAPHIC_DATA]" at bounding box center [312, 533] width 90 height 13
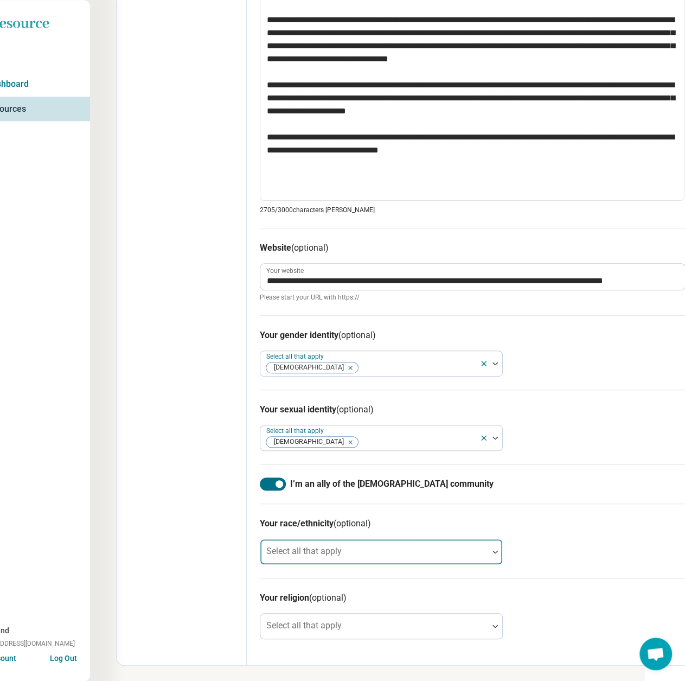
click at [374, 549] on div at bounding box center [374, 556] width 219 height 15
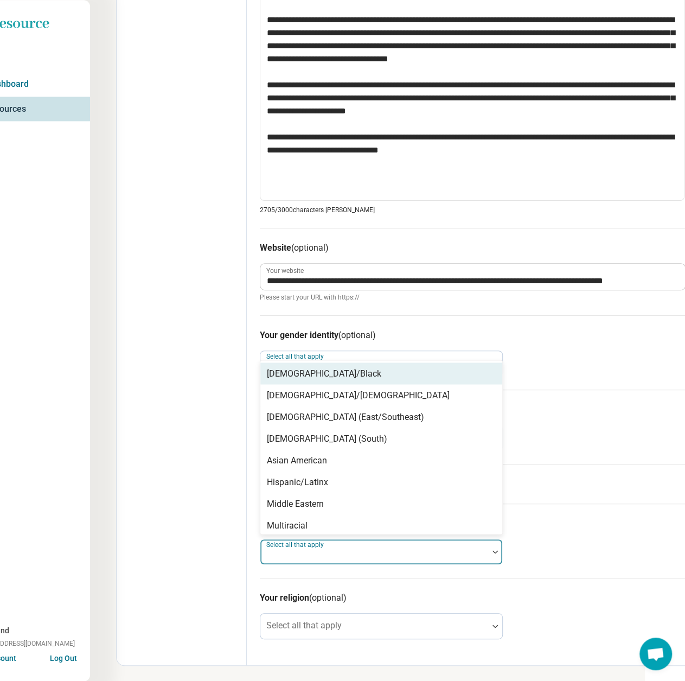
click at [333, 372] on div "[DEMOGRAPHIC_DATA]/Black" at bounding box center [324, 373] width 114 height 13
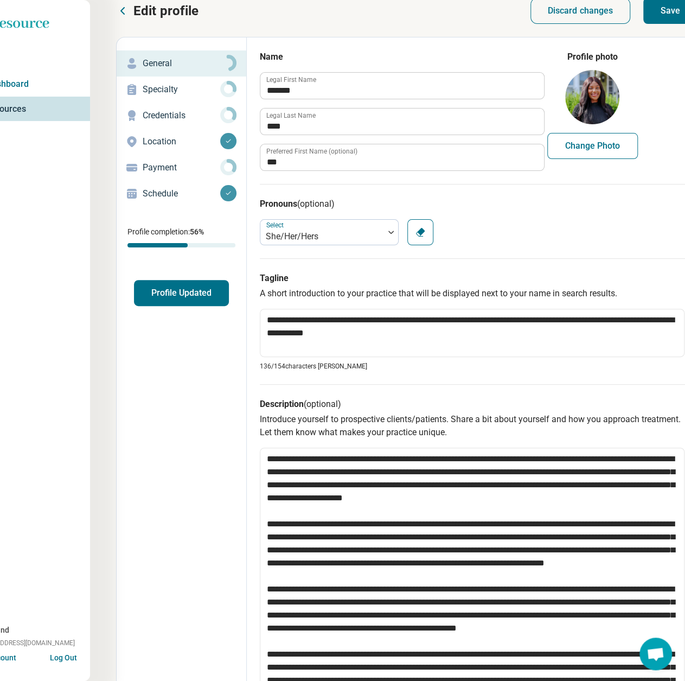
scroll to position [0, 40]
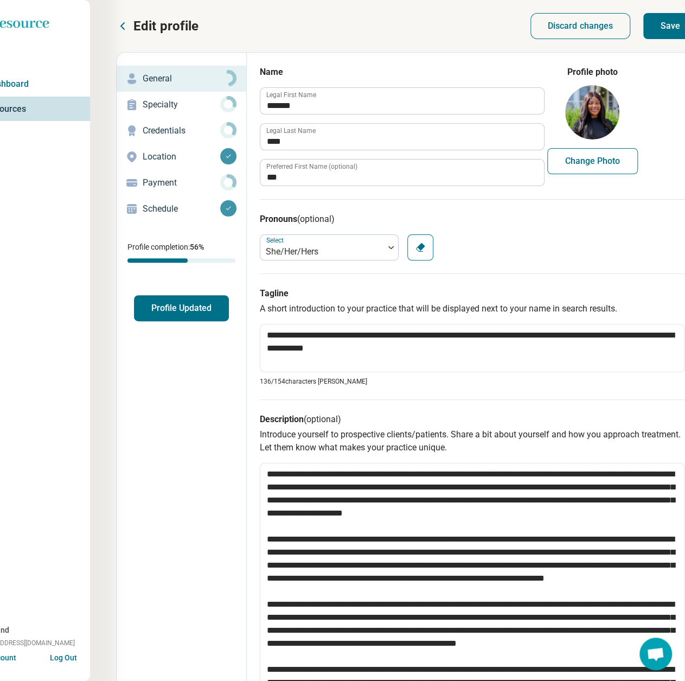
drag, startPoint x: 670, startPoint y: 20, endPoint x: 369, endPoint y: 1, distance: 301.7
click at [670, 20] on button "Save" at bounding box center [671, 26] width 54 height 26
click at [170, 104] on p "Specialty" at bounding box center [182, 104] width 78 height 13
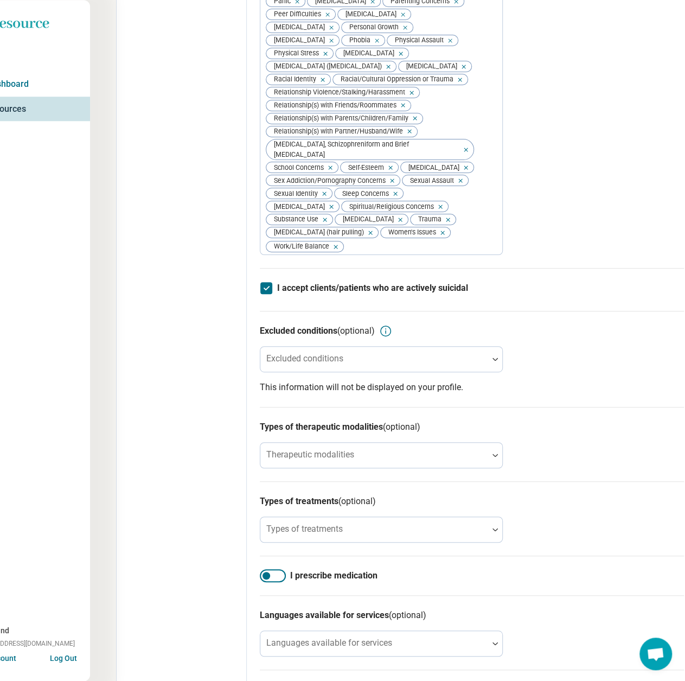
scroll to position [434, 40]
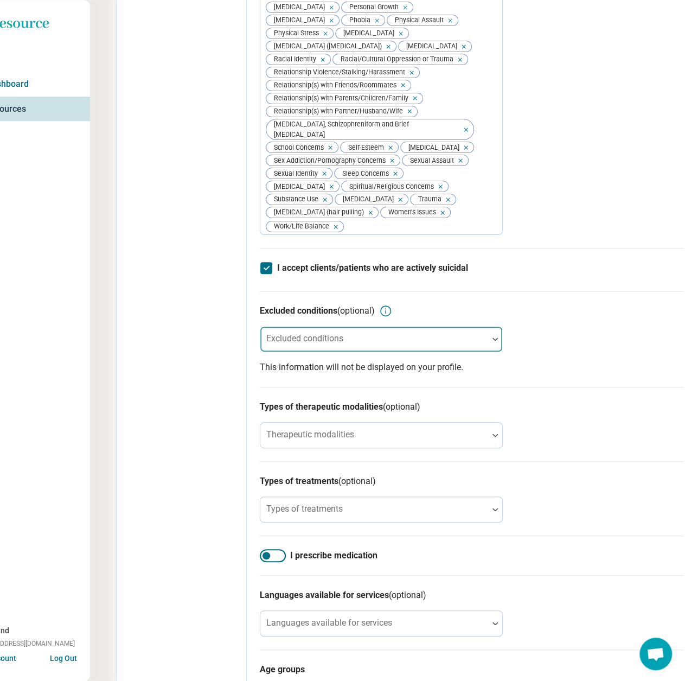
click at [309, 352] on div "Excluded conditions" at bounding box center [381, 339] width 243 height 26
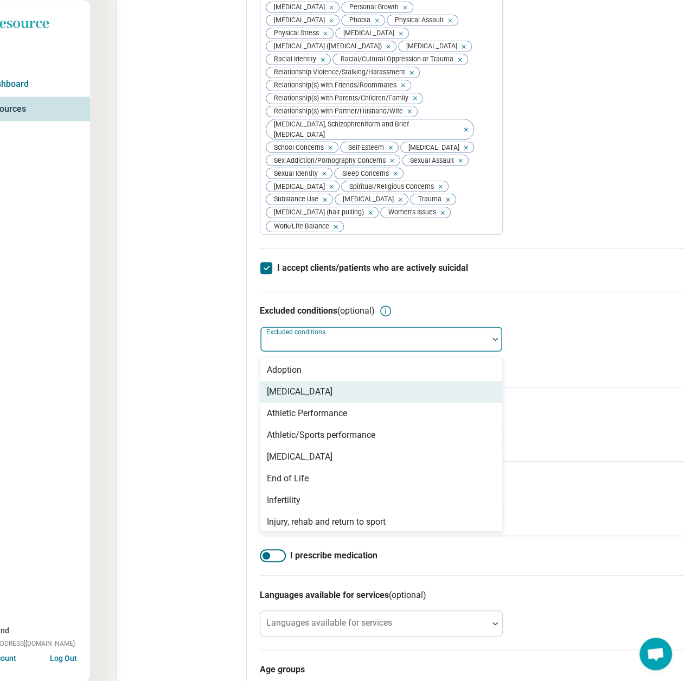
click at [312, 398] on div "[MEDICAL_DATA]" at bounding box center [300, 391] width 66 height 13
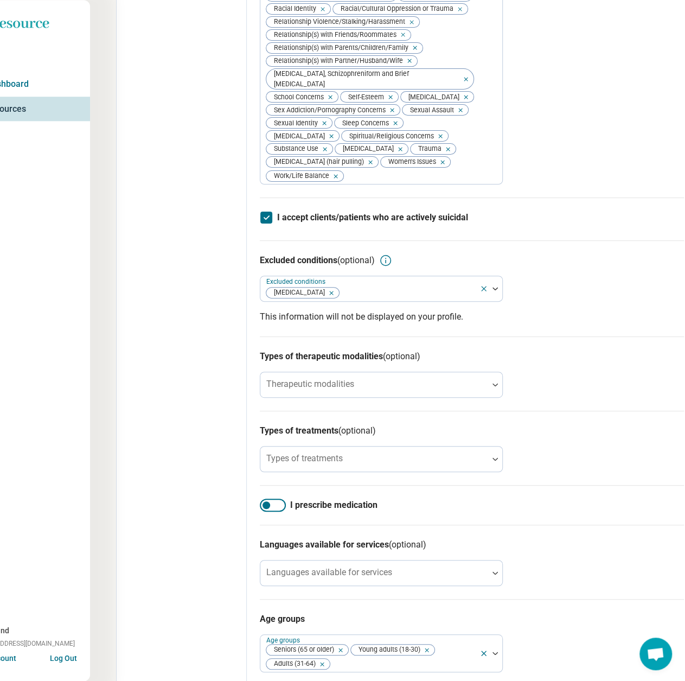
scroll to position [543, 40]
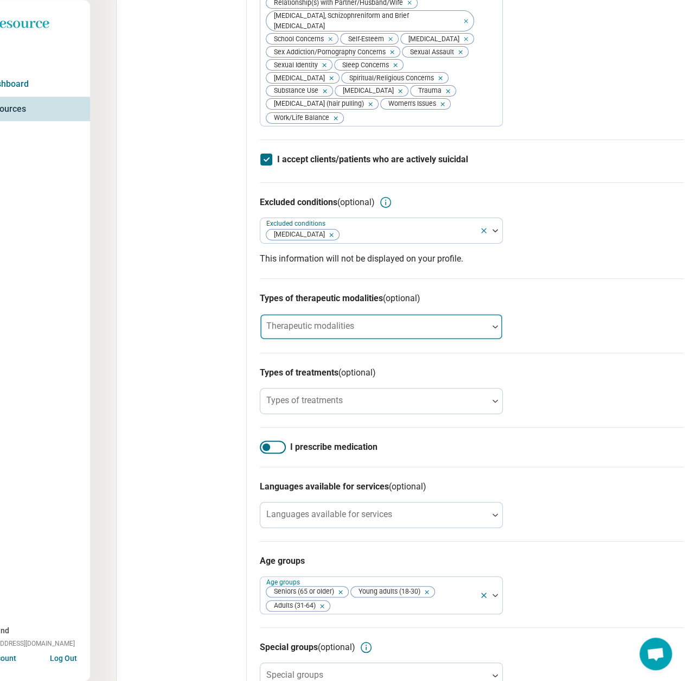
click at [309, 340] on div "Therapeutic modalities" at bounding box center [381, 327] width 243 height 26
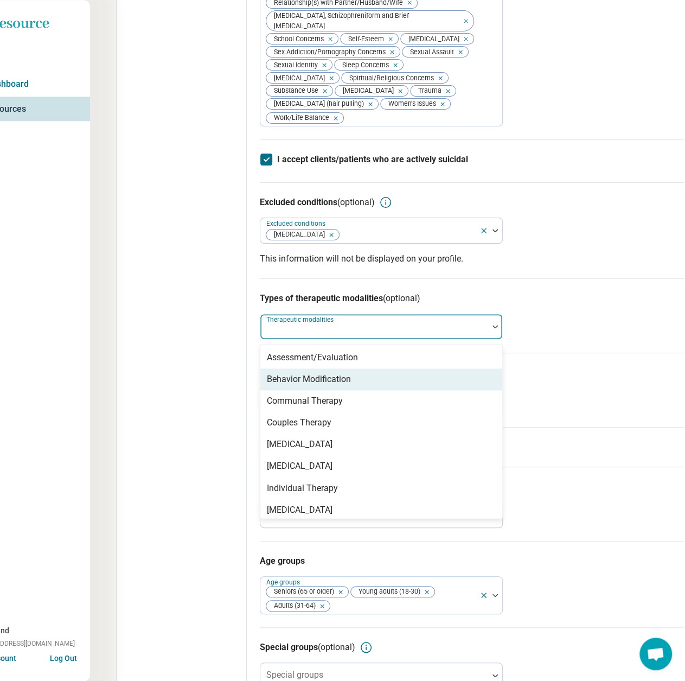
click at [317, 386] on div "Behavior Modification" at bounding box center [309, 379] width 84 height 13
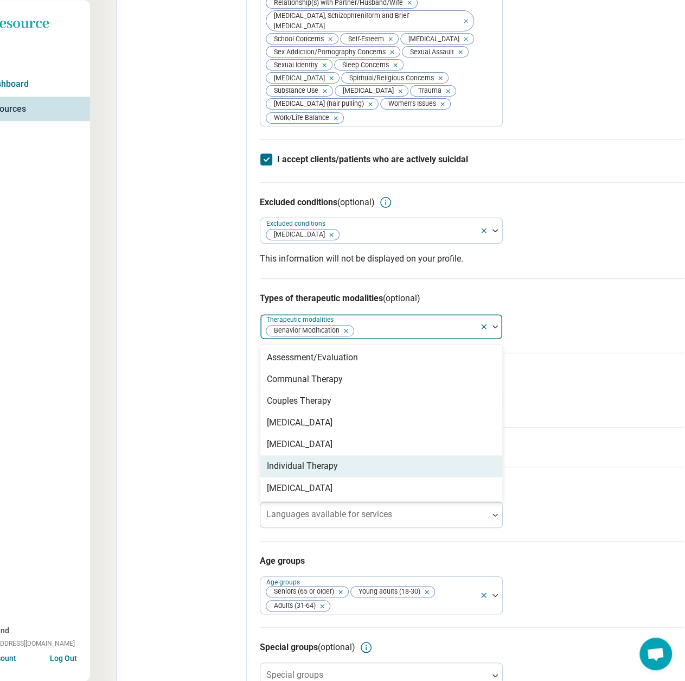
click at [310, 473] on div "Individual Therapy" at bounding box center [302, 466] width 71 height 13
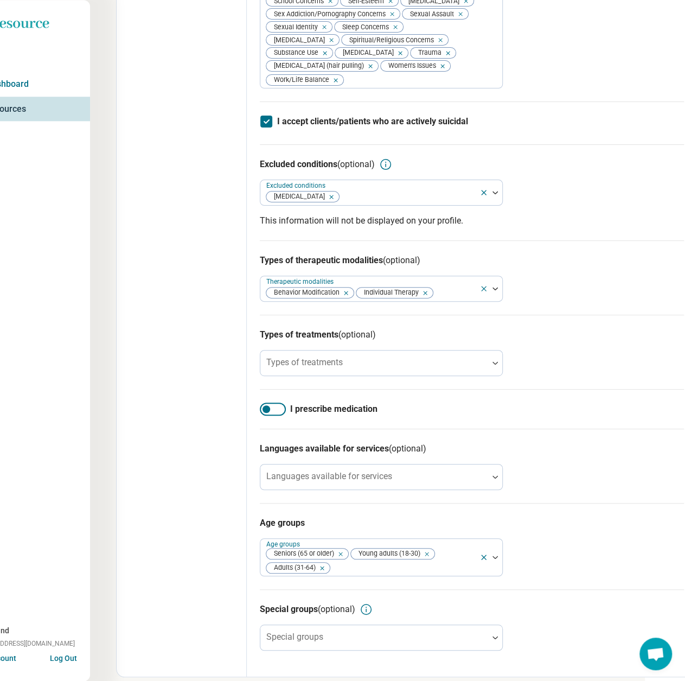
scroll to position [597, 40]
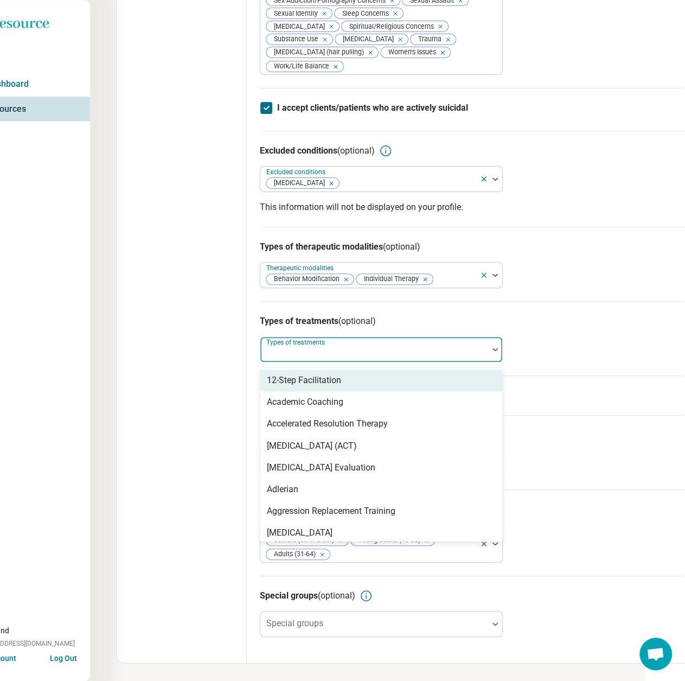
click at [352, 361] on div at bounding box center [374, 349] width 228 height 24
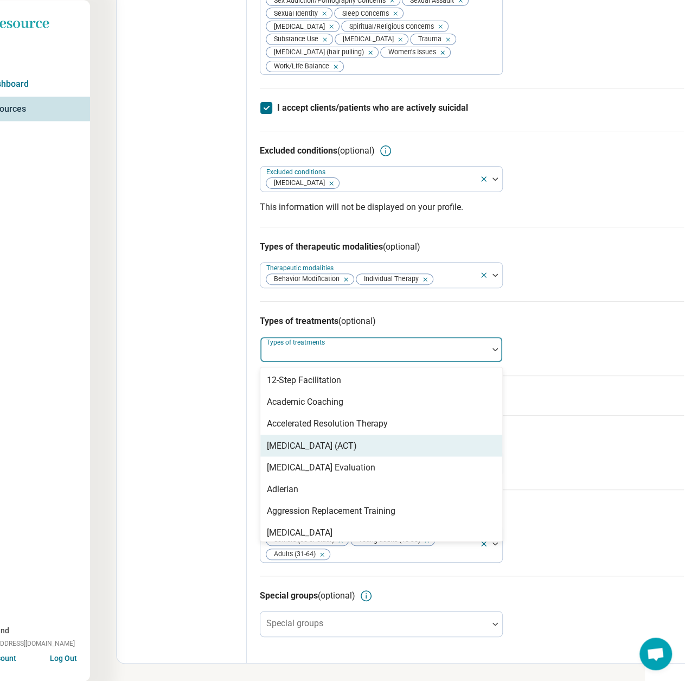
click at [357, 452] on div "[MEDICAL_DATA] (ACT)" at bounding box center [312, 445] width 90 height 13
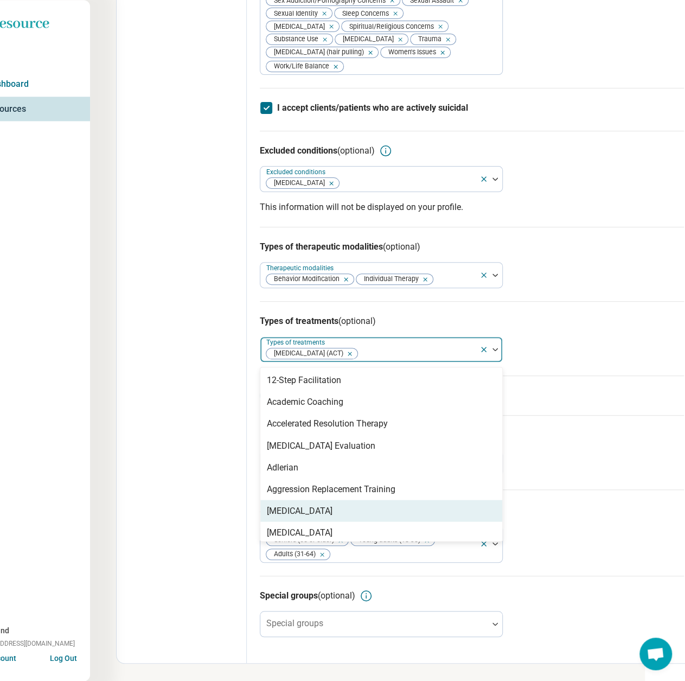
click at [364, 521] on div "[MEDICAL_DATA]" at bounding box center [381, 511] width 242 height 22
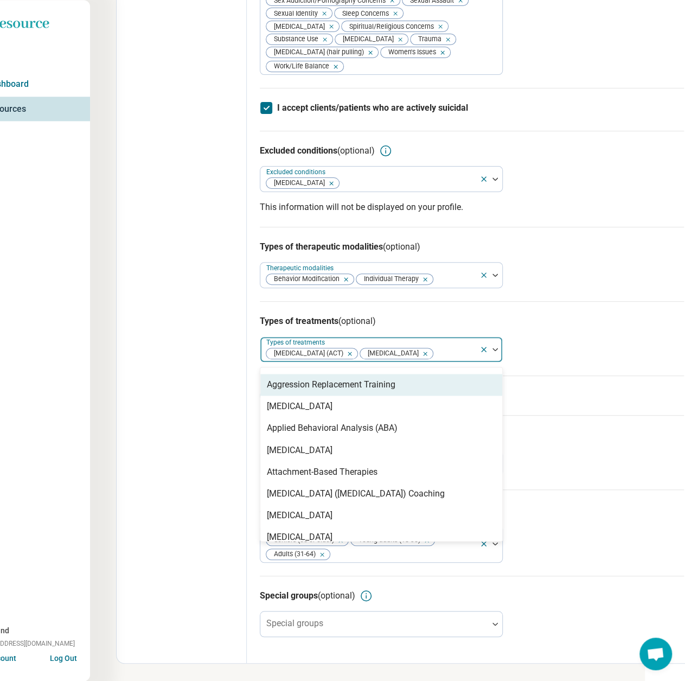
scroll to position [109, 0]
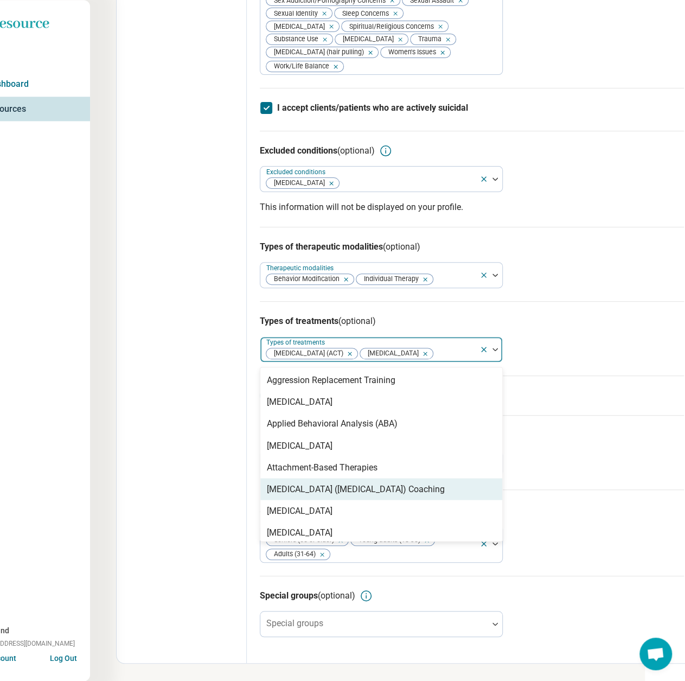
click at [358, 495] on div "[MEDICAL_DATA] ([MEDICAL_DATA]) Coaching" at bounding box center [356, 488] width 178 height 13
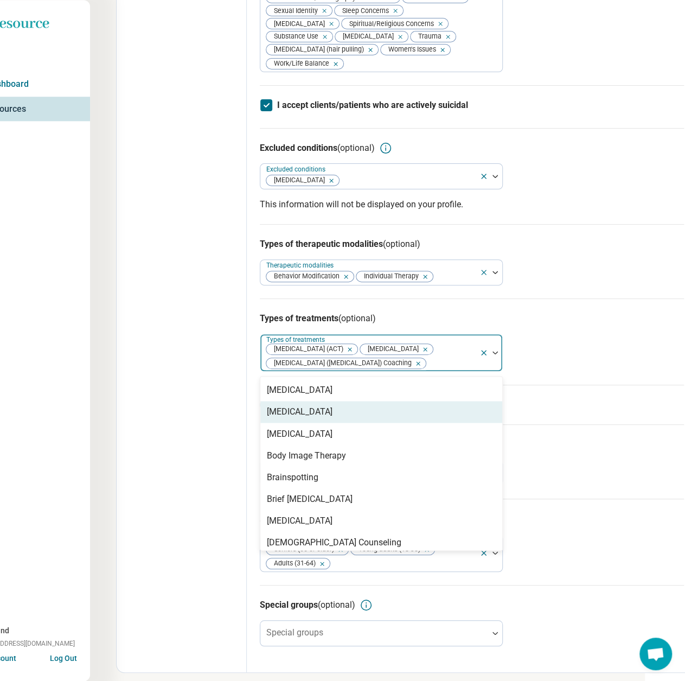
scroll to position [217, 0]
click at [307, 418] on div "[MEDICAL_DATA]" at bounding box center [300, 411] width 66 height 13
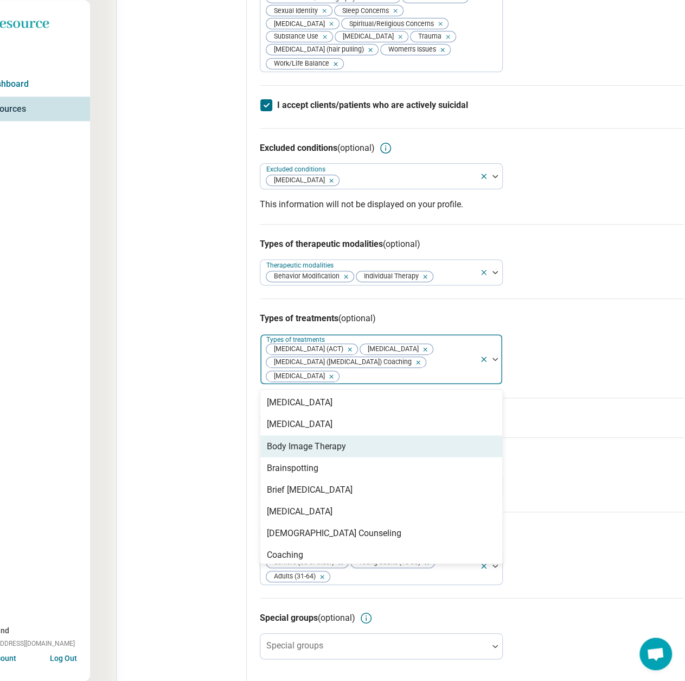
click at [310, 453] on div "Body Image Therapy" at bounding box center [306, 445] width 79 height 13
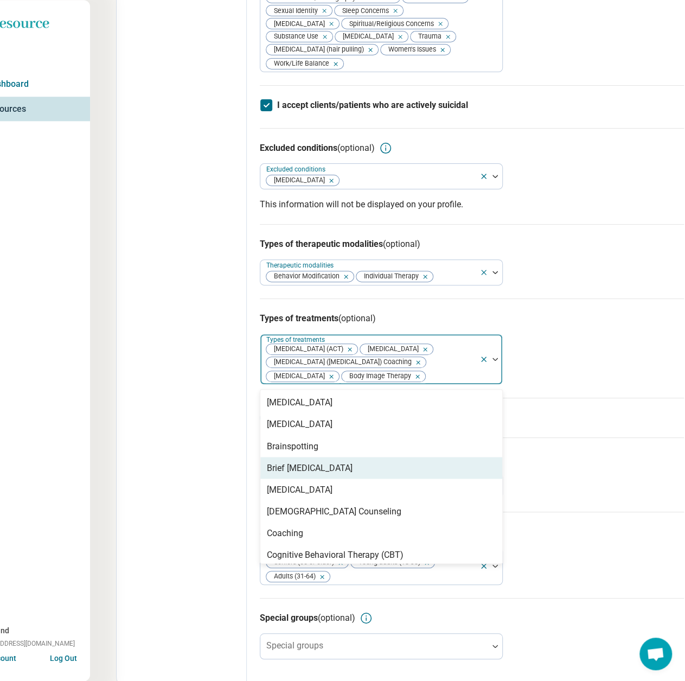
click at [318, 474] on div "Brief [MEDICAL_DATA]" at bounding box center [310, 467] width 86 height 13
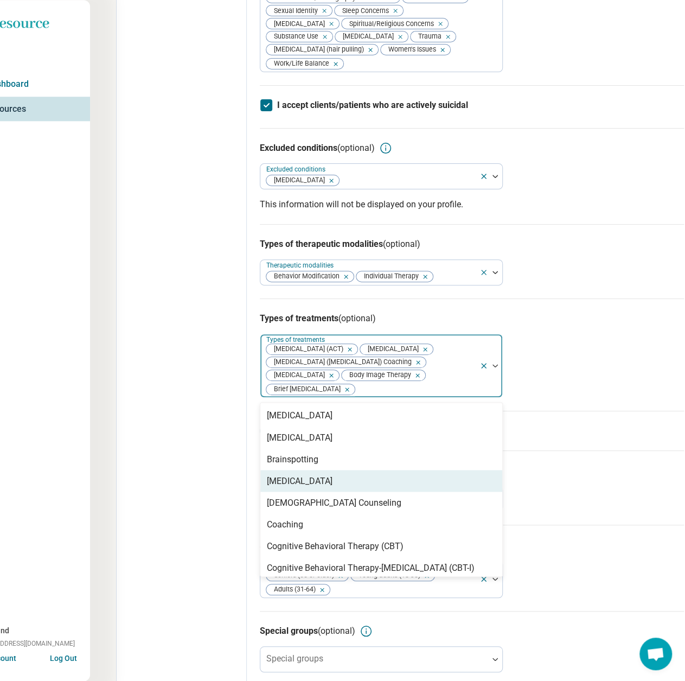
click at [320, 487] on div "[MEDICAL_DATA]" at bounding box center [300, 480] width 66 height 13
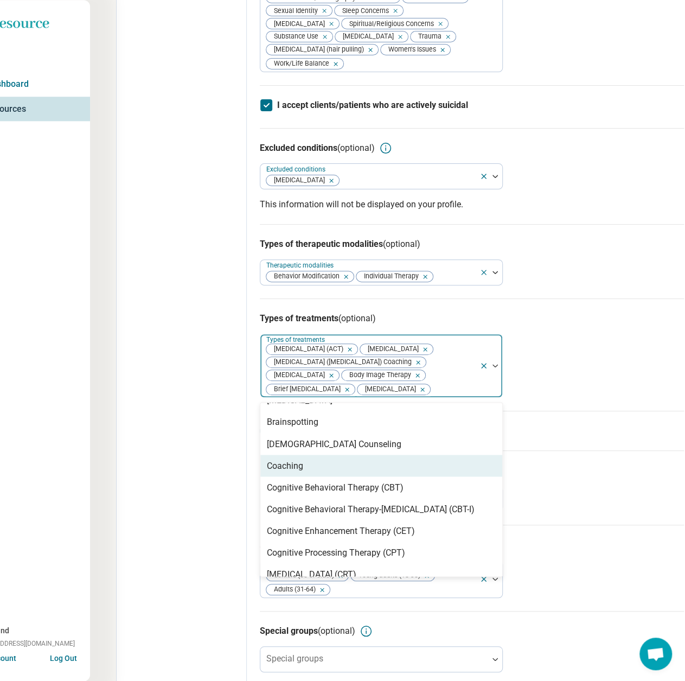
scroll to position [271, 0]
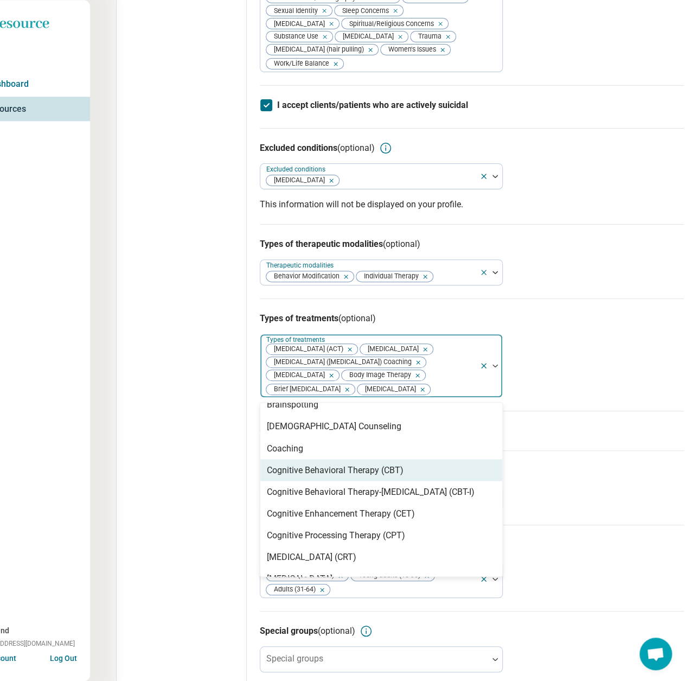
click at [369, 476] on div "Cognitive Behavioral Therapy (CBT)" at bounding box center [335, 469] width 137 height 13
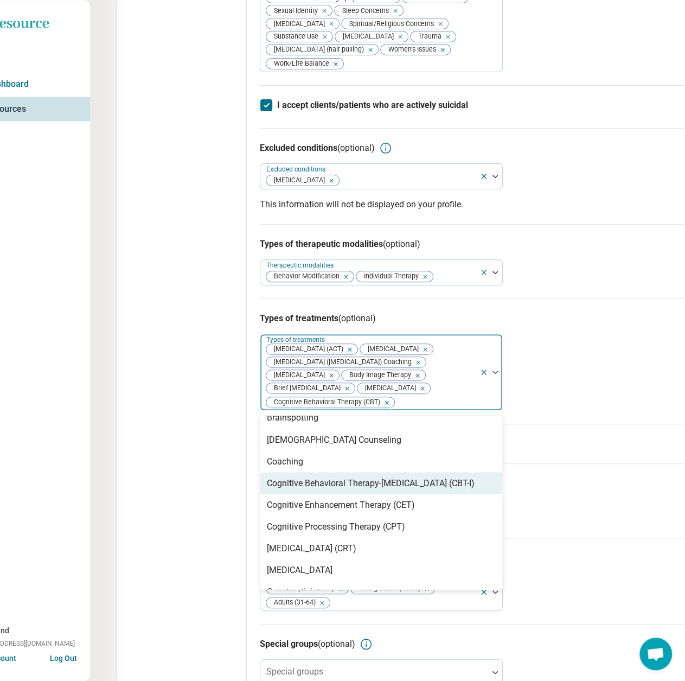
click at [404, 489] on div "Cognitive Behavioral Therapy-[MEDICAL_DATA] (CBT-I)" at bounding box center [371, 482] width 208 height 13
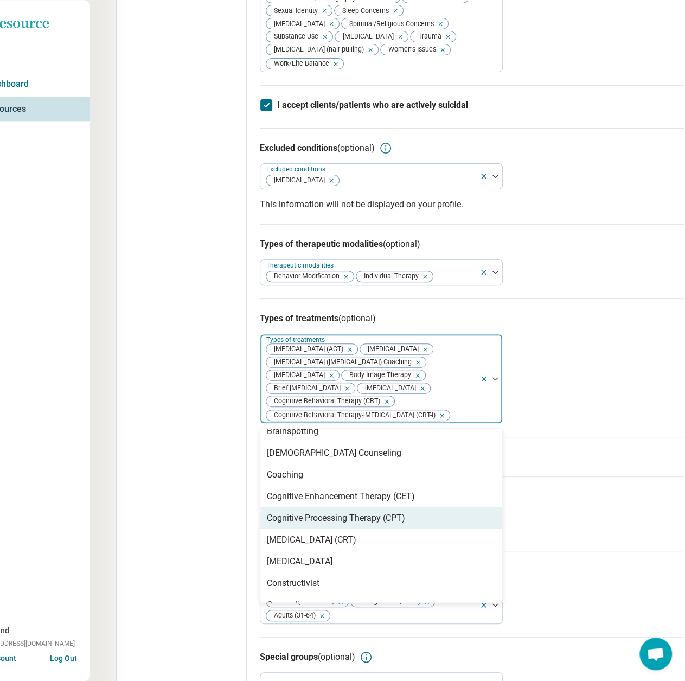
scroll to position [326, 0]
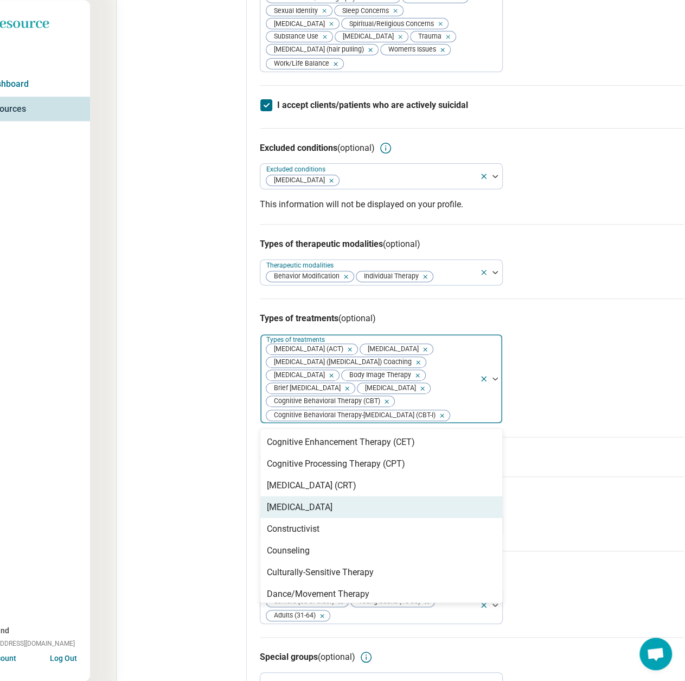
click at [291, 518] on div "[MEDICAL_DATA]" at bounding box center [381, 507] width 242 height 22
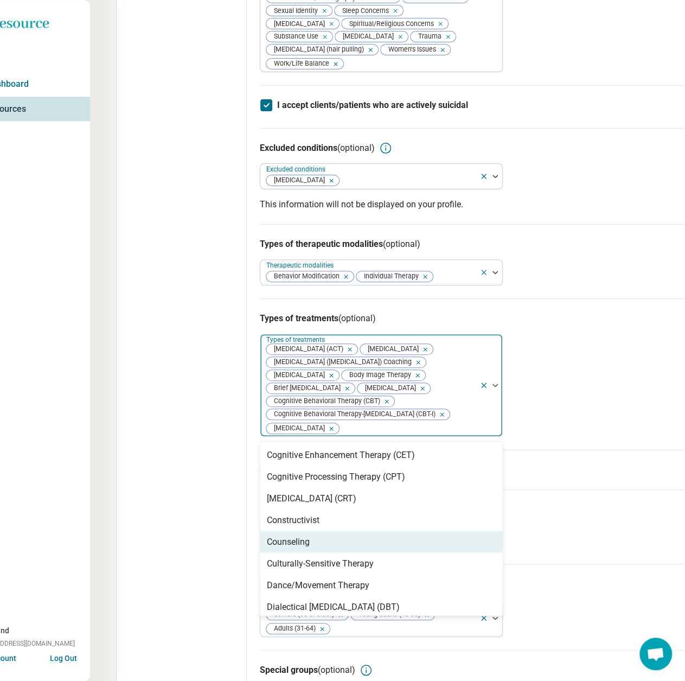
click at [307, 548] on div "Counseling" at bounding box center [288, 541] width 43 height 13
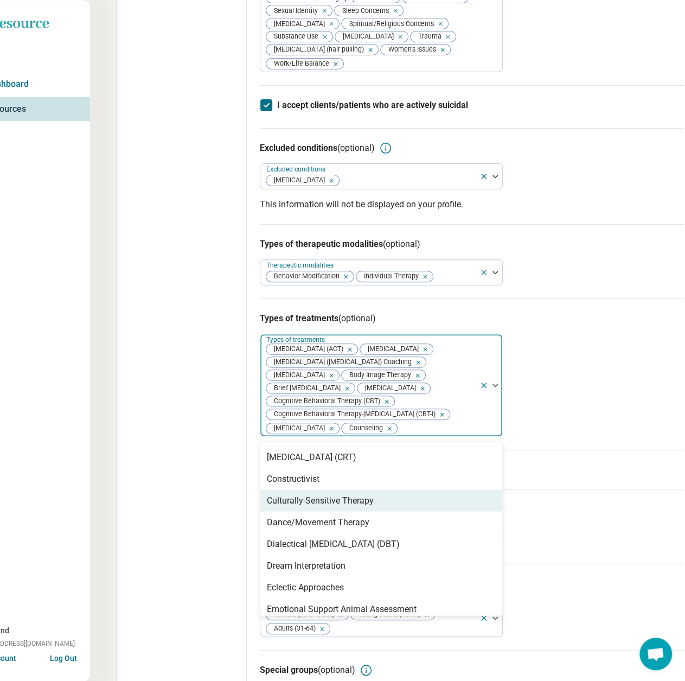
scroll to position [380, 0]
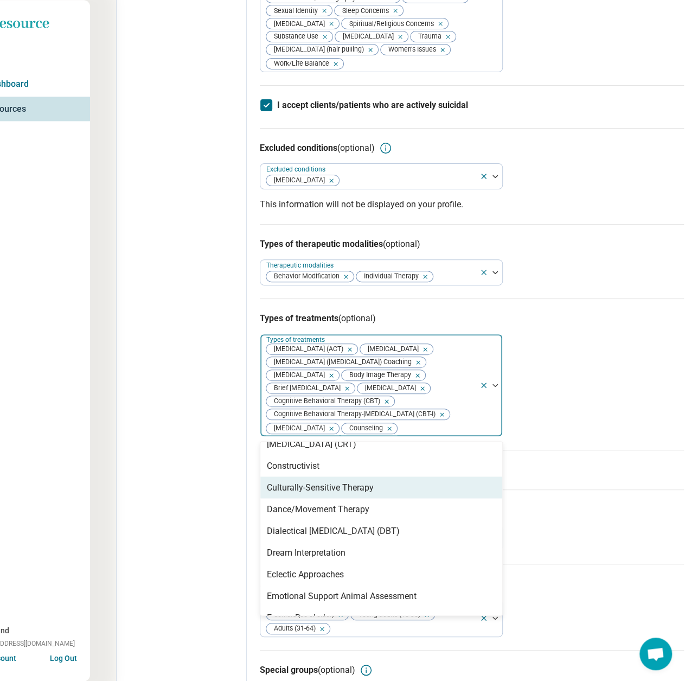
click at [358, 494] on div "Culturally-Sensitive Therapy" at bounding box center [320, 487] width 107 height 13
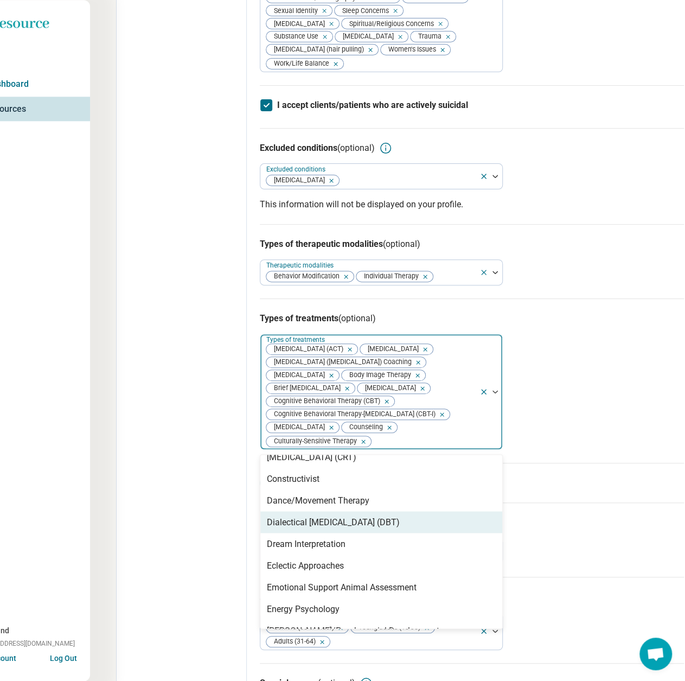
click at [370, 528] on div "Dialectical [MEDICAL_DATA] (DBT)" at bounding box center [333, 521] width 133 height 13
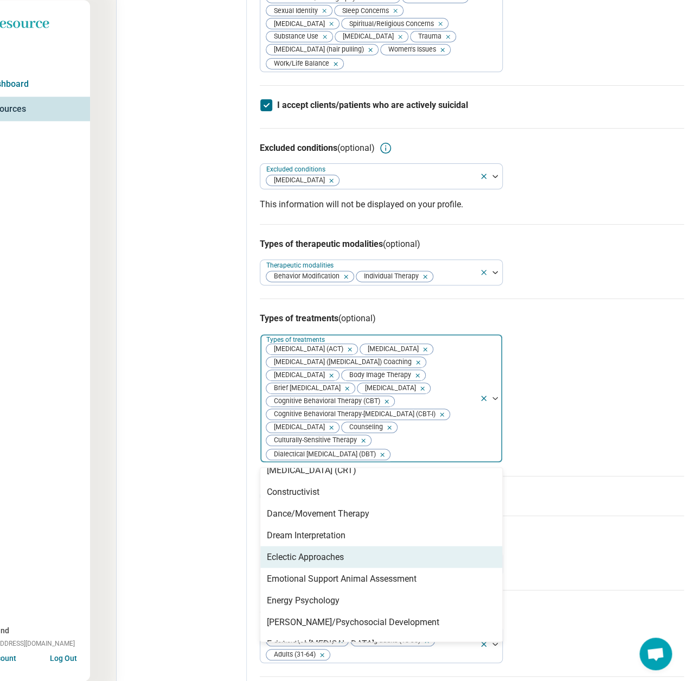
click at [355, 568] on div "Eclectic Approaches" at bounding box center [381, 557] width 242 height 22
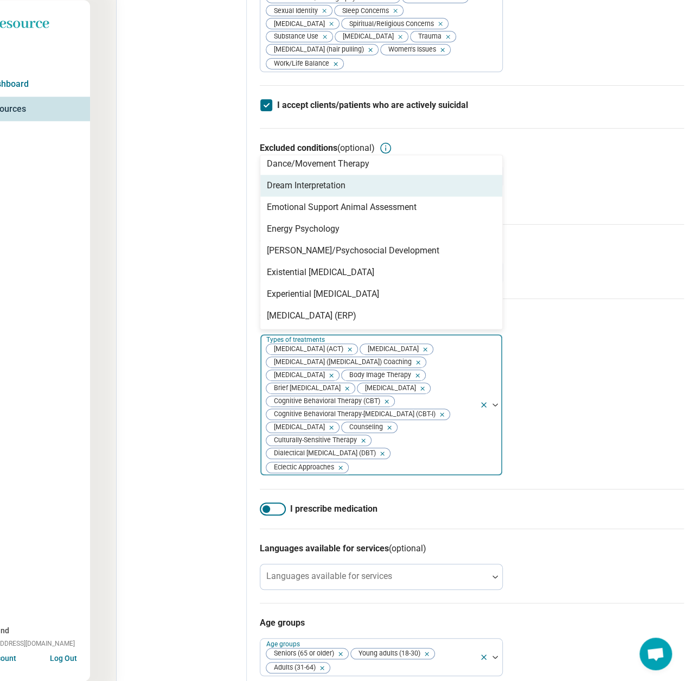
scroll to position [434, 0]
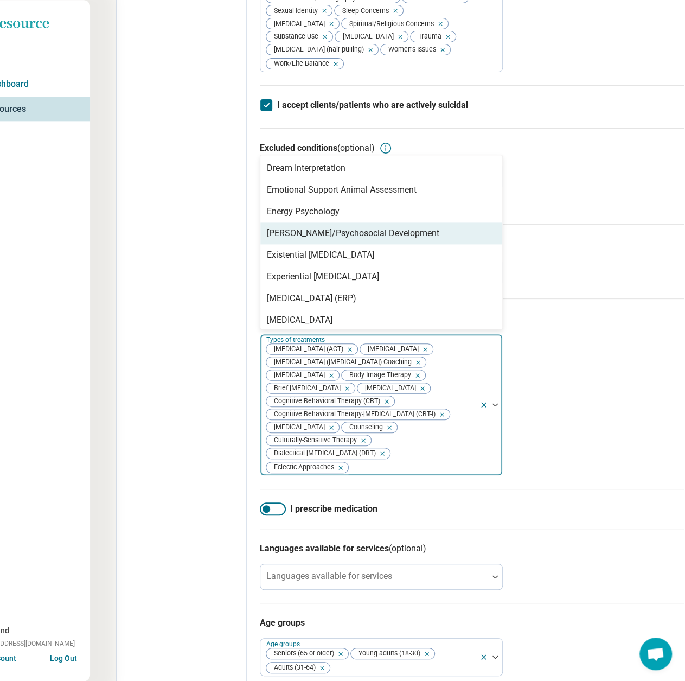
click at [330, 240] on div "[PERSON_NAME]/Psychosocial Development" at bounding box center [353, 233] width 173 height 13
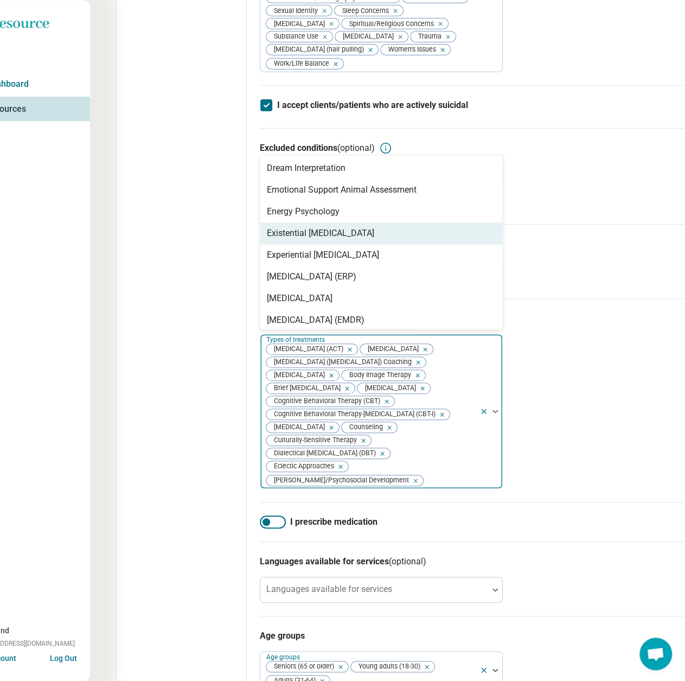
click at [329, 240] on div "Existential [MEDICAL_DATA]" at bounding box center [320, 233] width 107 height 13
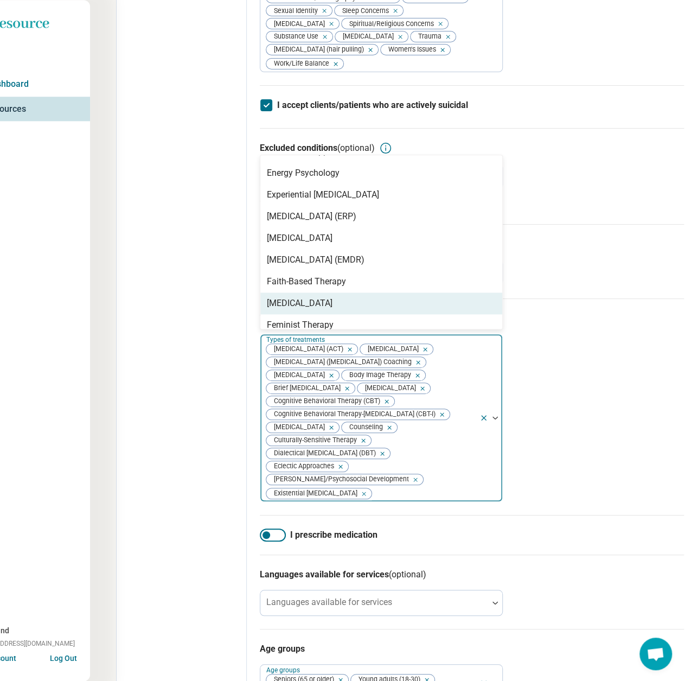
scroll to position [488, 0]
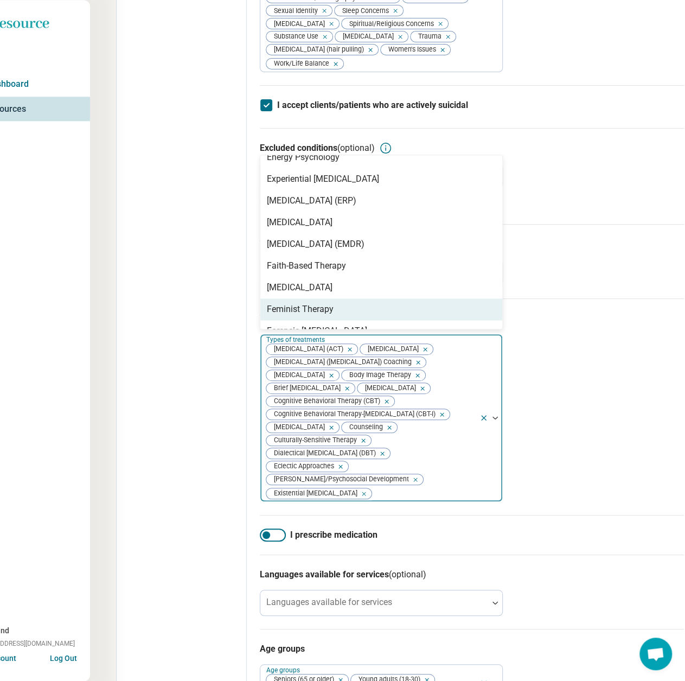
click at [308, 316] on div "Feminist Therapy" at bounding box center [300, 309] width 67 height 13
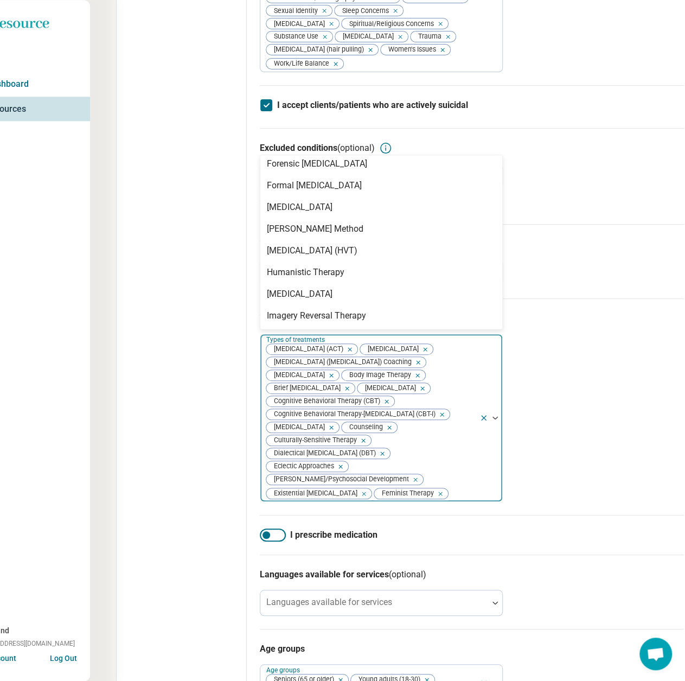
scroll to position [651, 0]
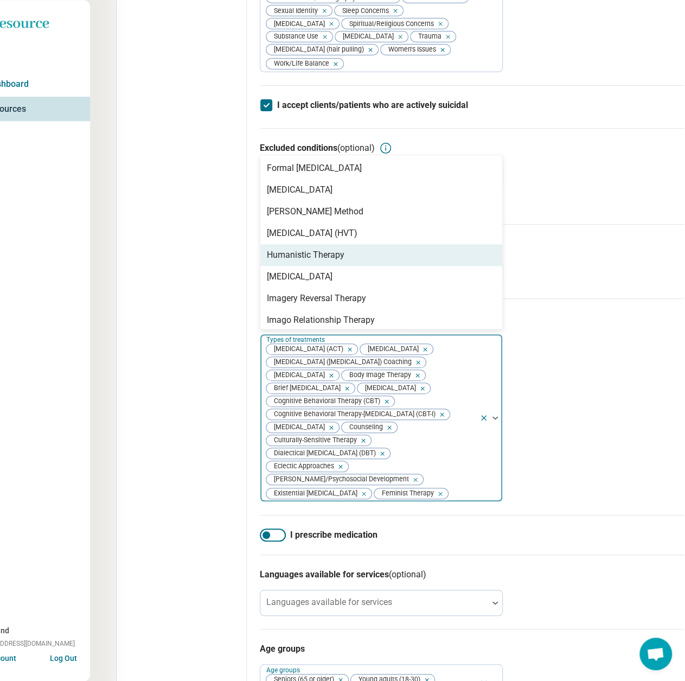
click at [312, 266] on div "Humanistic Therapy" at bounding box center [381, 255] width 242 height 22
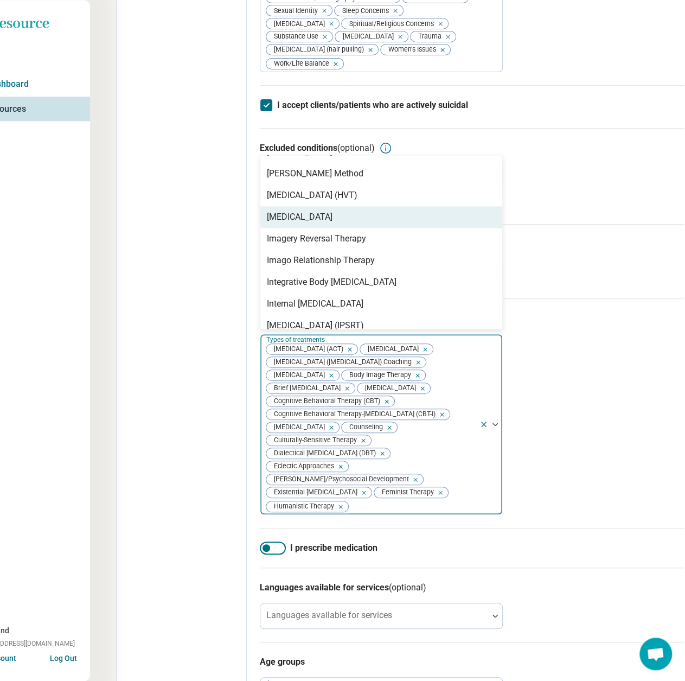
scroll to position [705, 0]
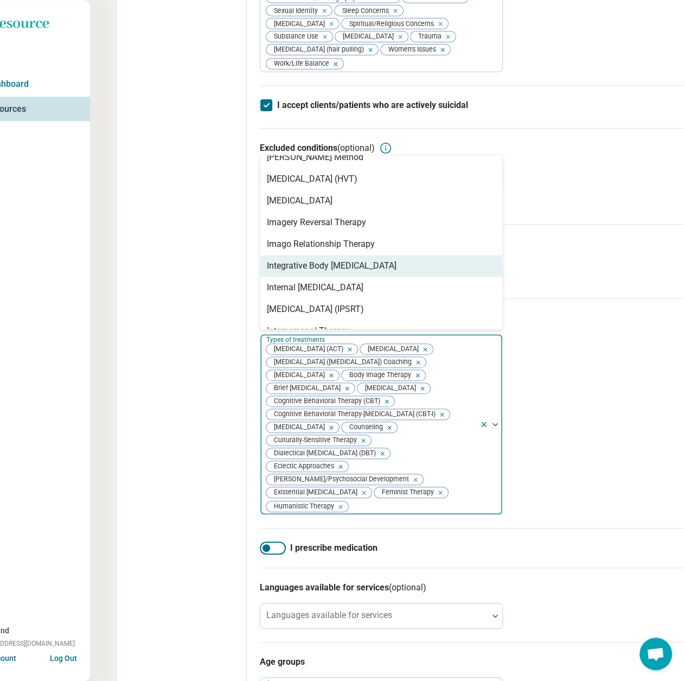
click at [320, 272] on div "Integrative Body [MEDICAL_DATA]" at bounding box center [332, 265] width 130 height 13
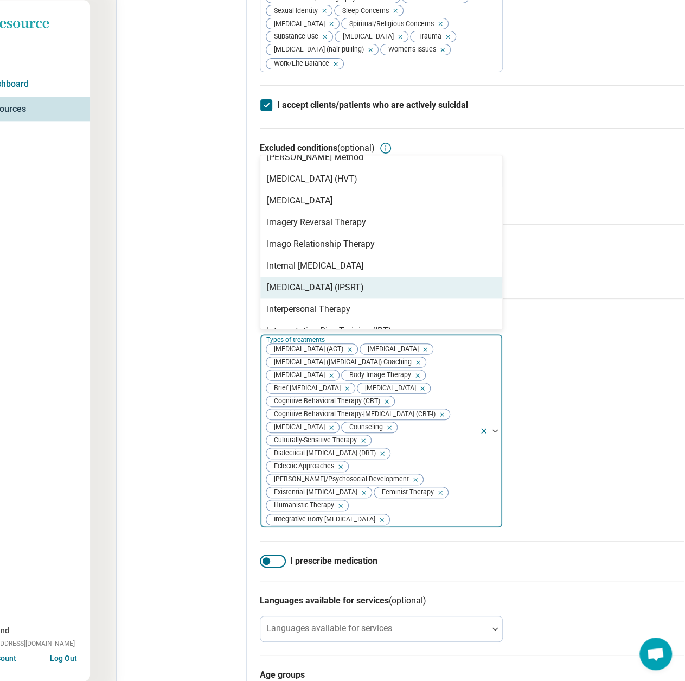
click at [327, 294] on div "[MEDICAL_DATA] (IPSRT)" at bounding box center [315, 287] width 97 height 13
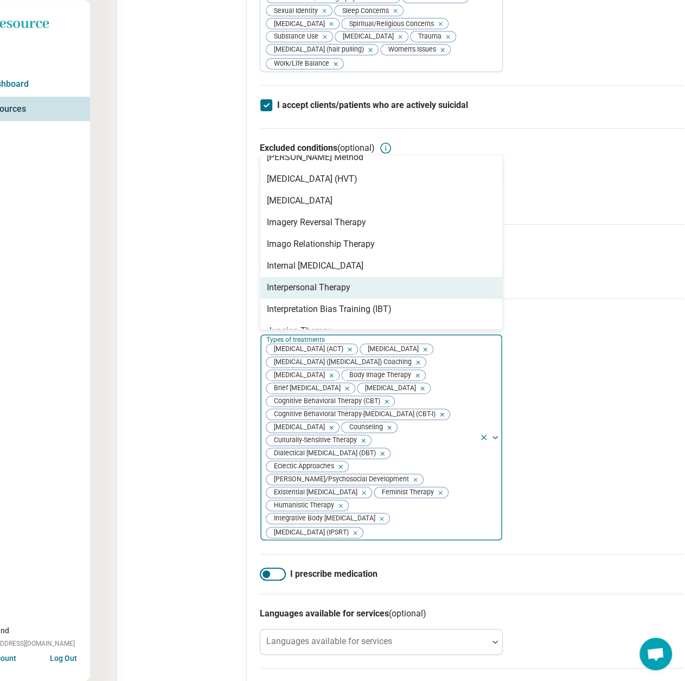
click at [325, 294] on div "Interpersonal Therapy" at bounding box center [309, 287] width 84 height 13
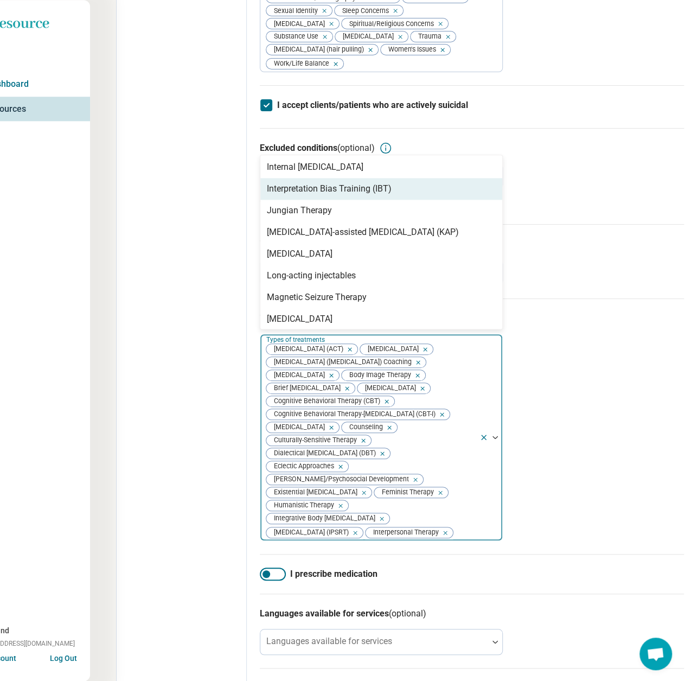
scroll to position [814, 0]
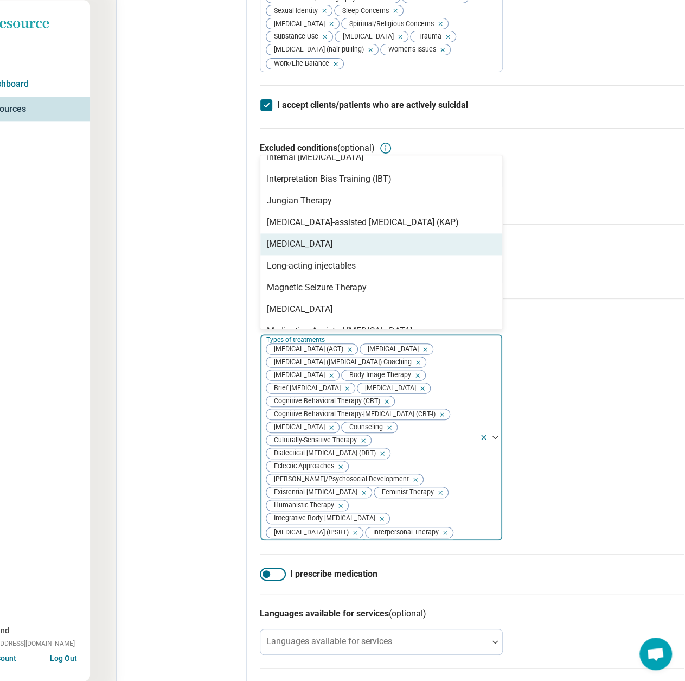
click at [320, 255] on div "[MEDICAL_DATA]" at bounding box center [381, 244] width 242 height 22
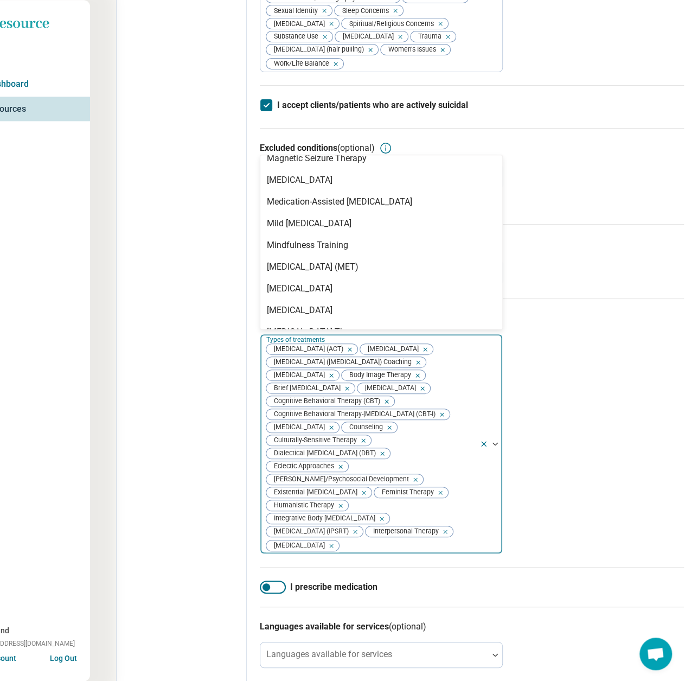
scroll to position [922, 0]
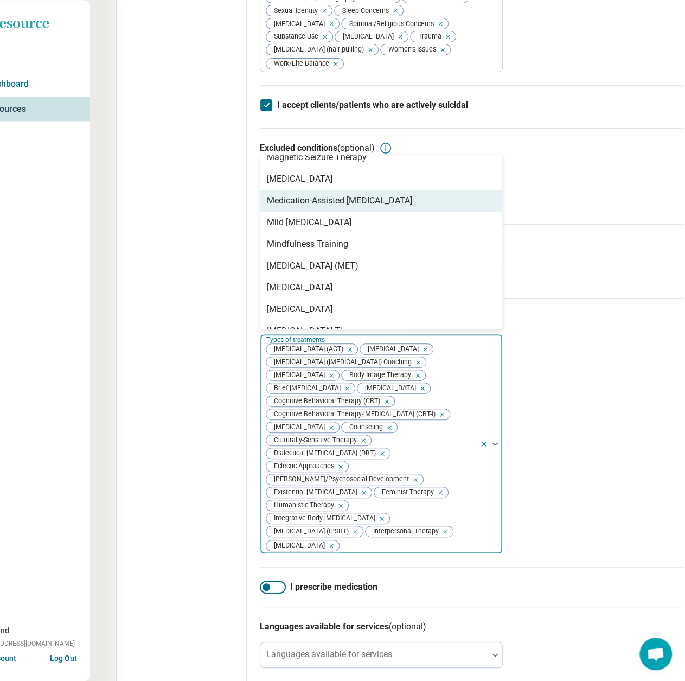
click at [370, 207] on div "Medication-Assisted [MEDICAL_DATA]" at bounding box center [339, 200] width 145 height 13
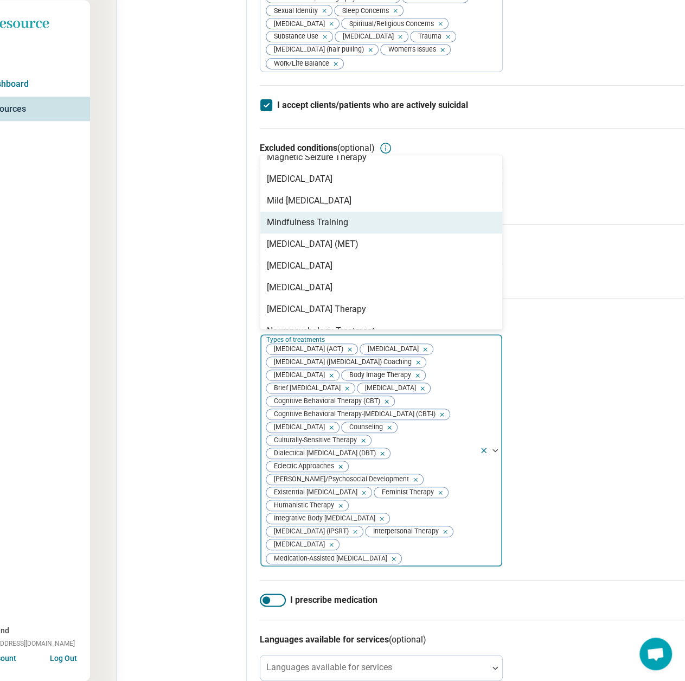
click at [358, 233] on div "Mindfulness Training" at bounding box center [381, 223] width 242 height 22
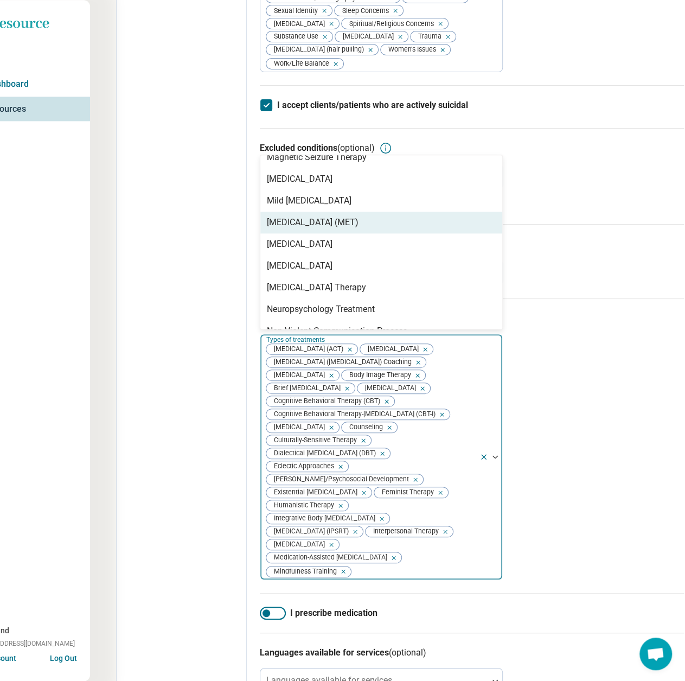
click at [359, 229] on div "[MEDICAL_DATA] (MET)" at bounding box center [313, 222] width 92 height 13
click at [333, 229] on div "[MEDICAL_DATA]" at bounding box center [300, 222] width 66 height 13
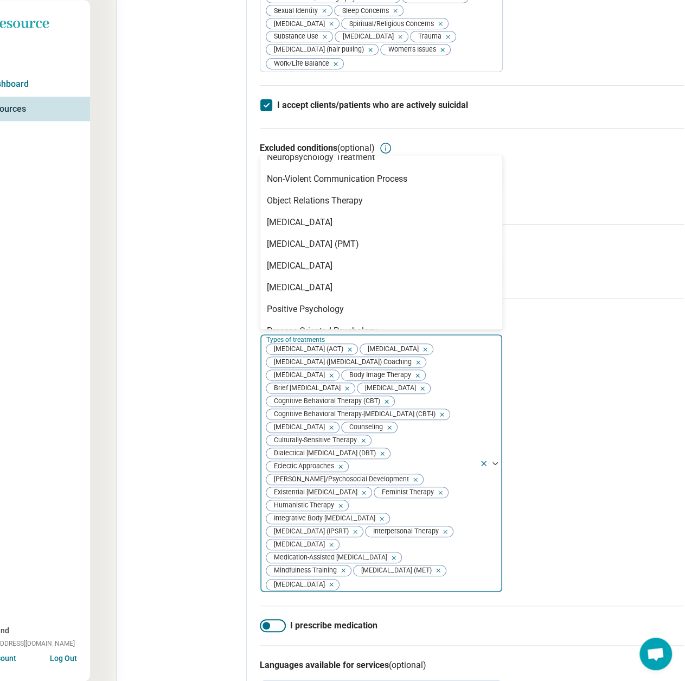
scroll to position [1085, 0]
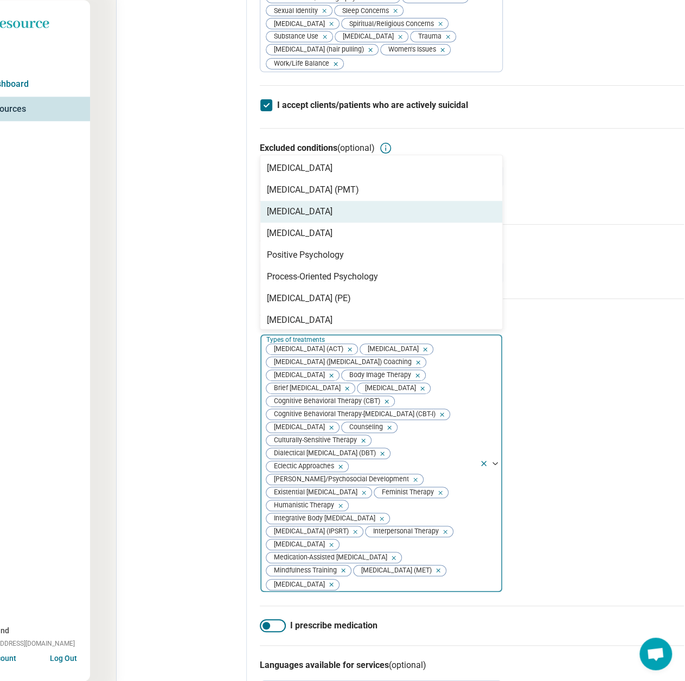
click at [333, 218] on div "[MEDICAL_DATA]" at bounding box center [300, 211] width 66 height 13
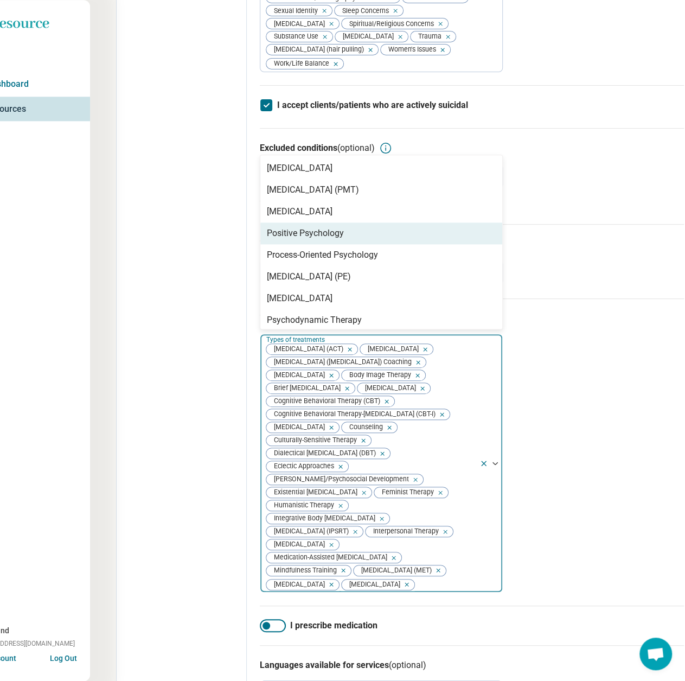
click at [351, 244] on div "Positive Psychology" at bounding box center [381, 233] width 242 height 22
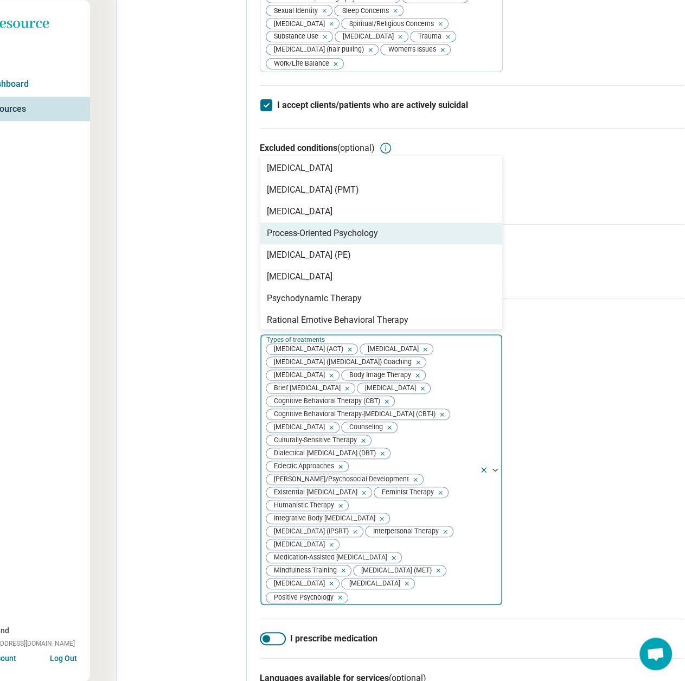
click at [352, 240] on div "Process-Oriented Psychology" at bounding box center [322, 233] width 111 height 13
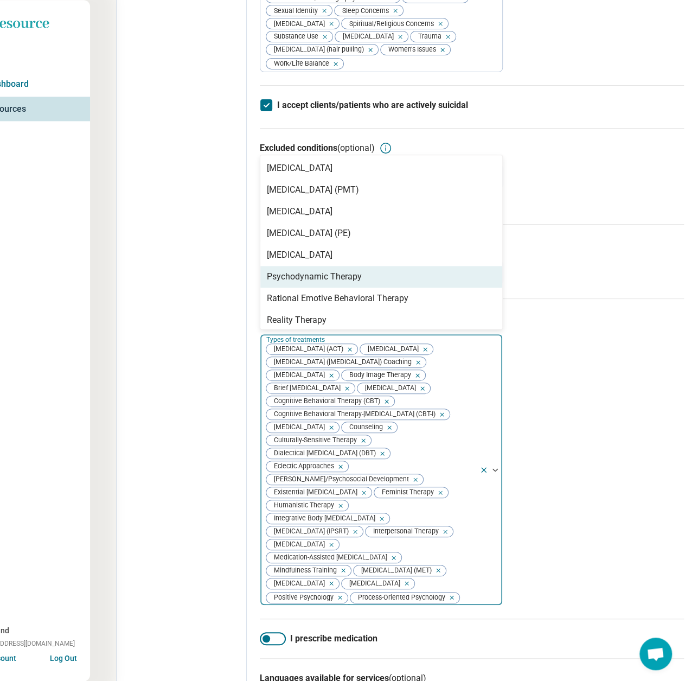
click at [342, 283] on div "Psychodynamic Therapy" at bounding box center [314, 276] width 95 height 13
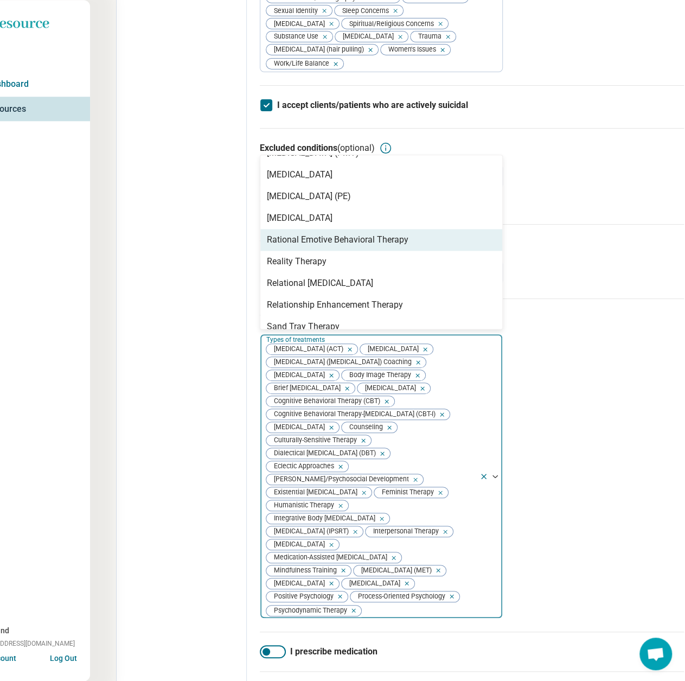
scroll to position [1139, 0]
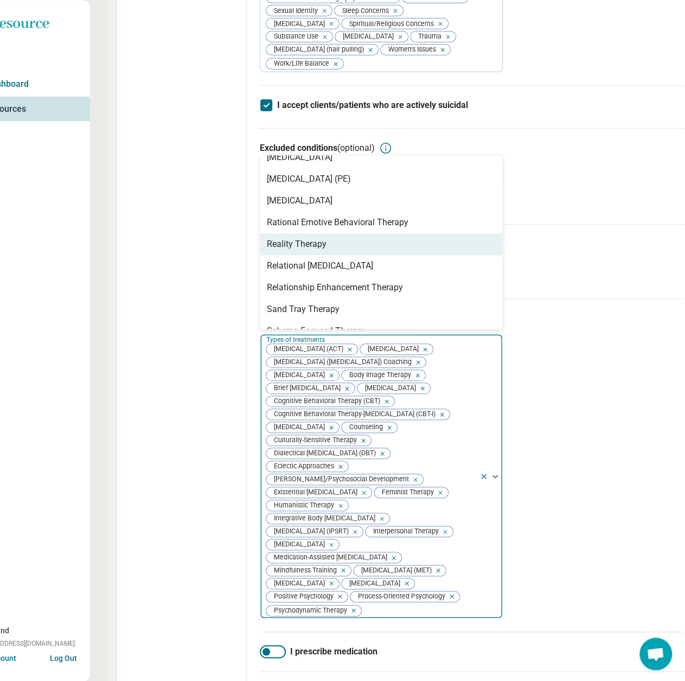
click at [304, 251] on div "Reality Therapy" at bounding box center [297, 244] width 60 height 13
click at [304, 251] on div "Relational [MEDICAL_DATA]" at bounding box center [320, 244] width 106 height 13
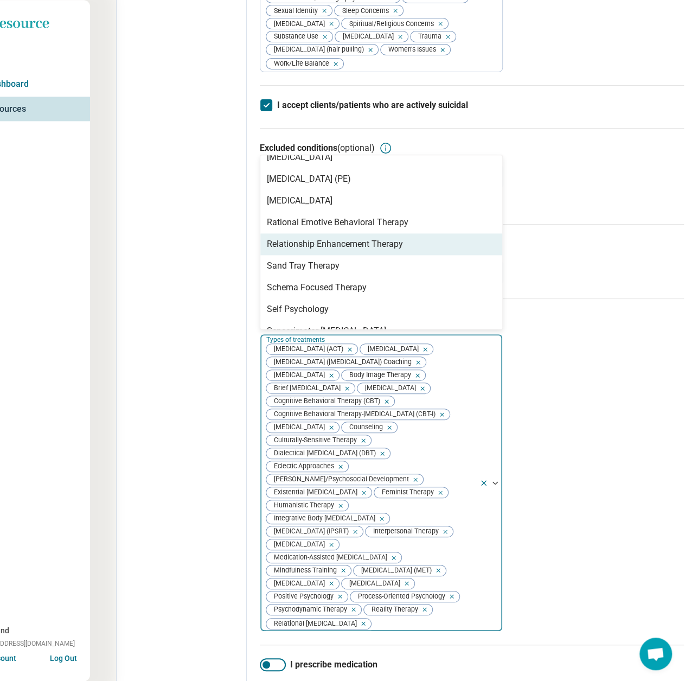
click at [304, 251] on div "Relationship Enhancement Therapy" at bounding box center [335, 244] width 136 height 13
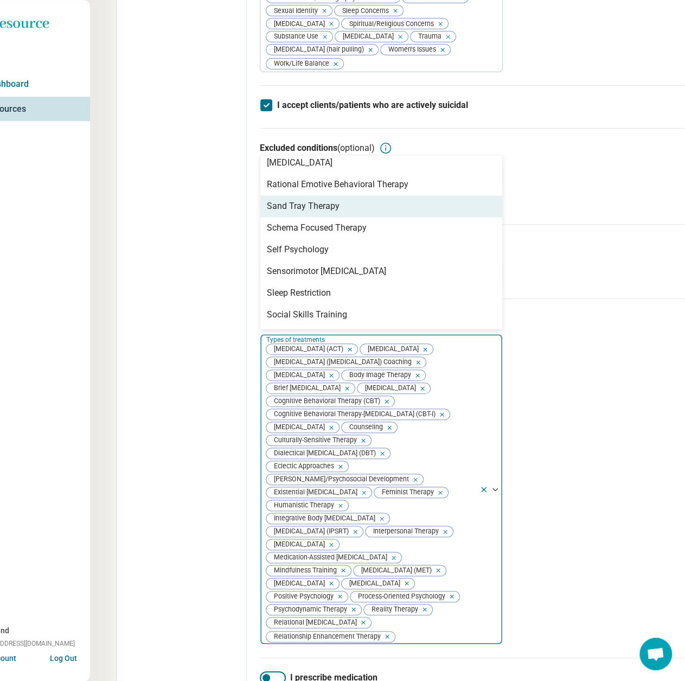
scroll to position [1194, 0]
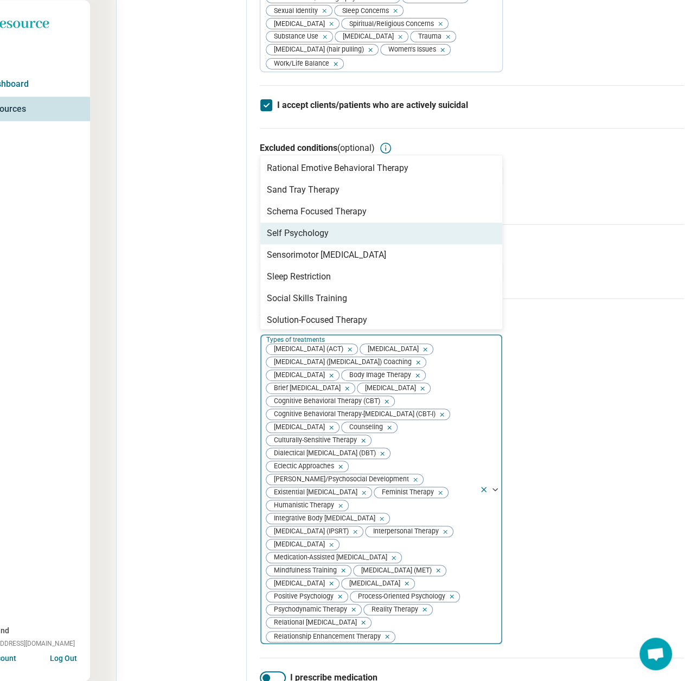
click at [309, 240] on div "Self Psychology" at bounding box center [298, 233] width 62 height 13
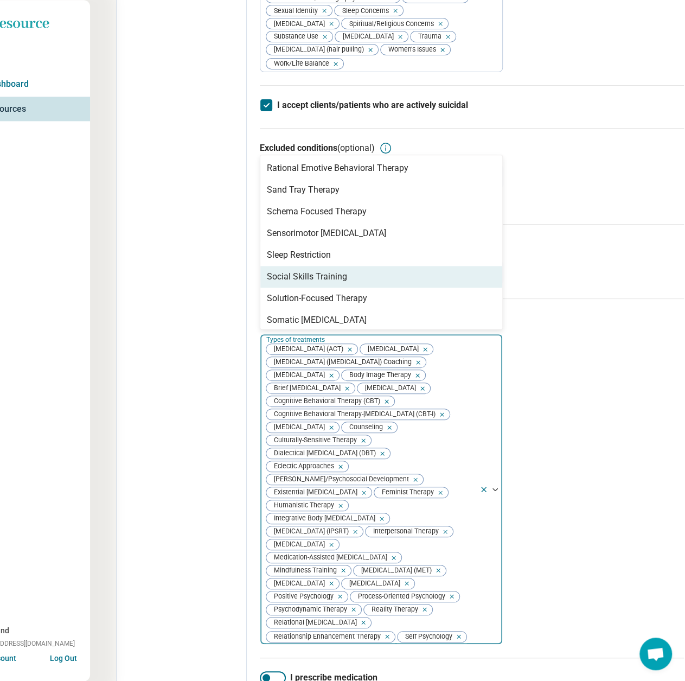
click at [316, 283] on div "Social Skills Training" at bounding box center [307, 276] width 80 height 13
click at [316, 283] on div "Solution-Focused Therapy" at bounding box center [317, 276] width 100 height 13
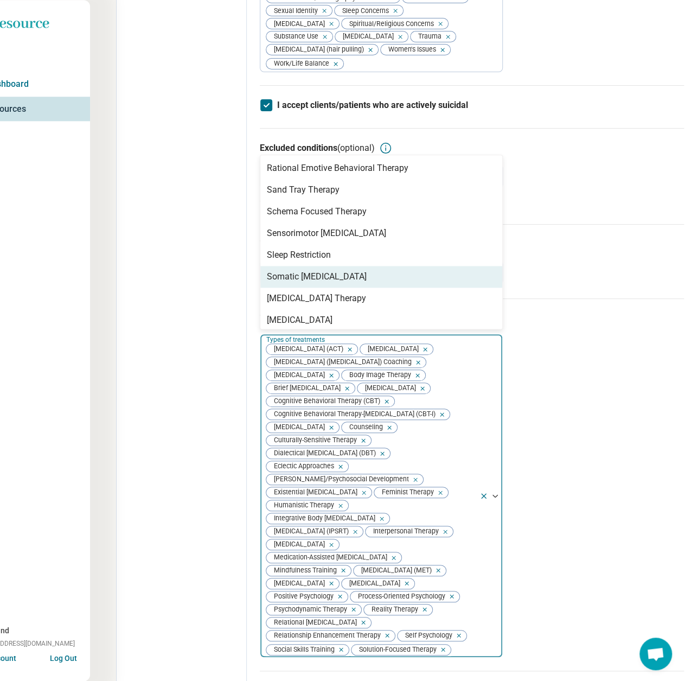
click at [316, 283] on div "Somatic [MEDICAL_DATA]" at bounding box center [317, 276] width 100 height 13
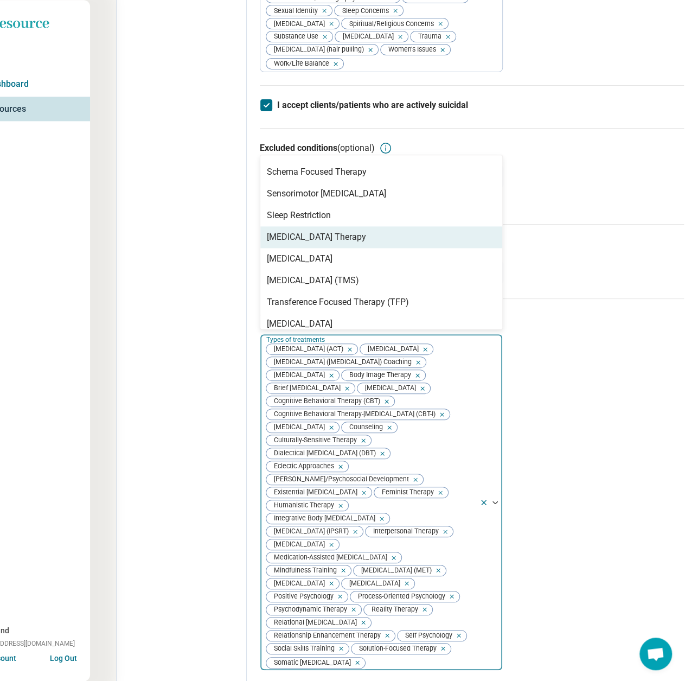
scroll to position [1285, 0]
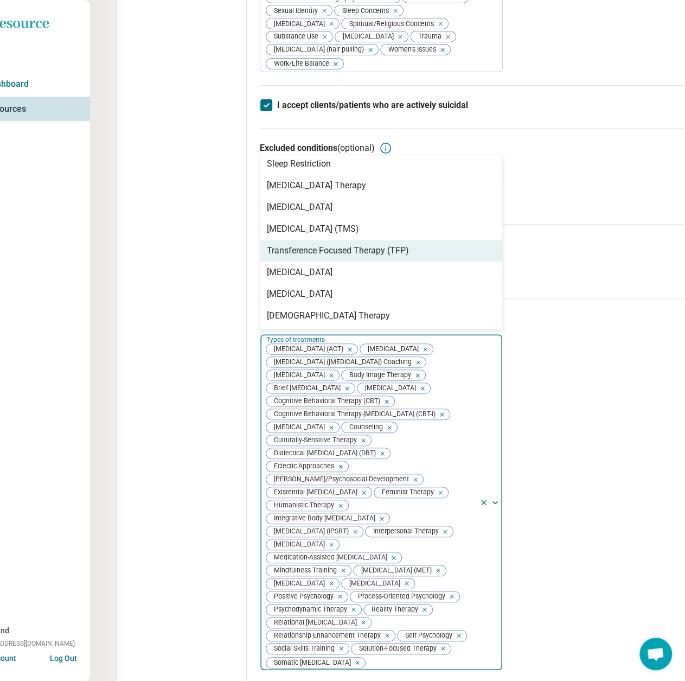
click at [322, 257] on div "Transference Focused Therapy (TFP)" at bounding box center [338, 250] width 142 height 13
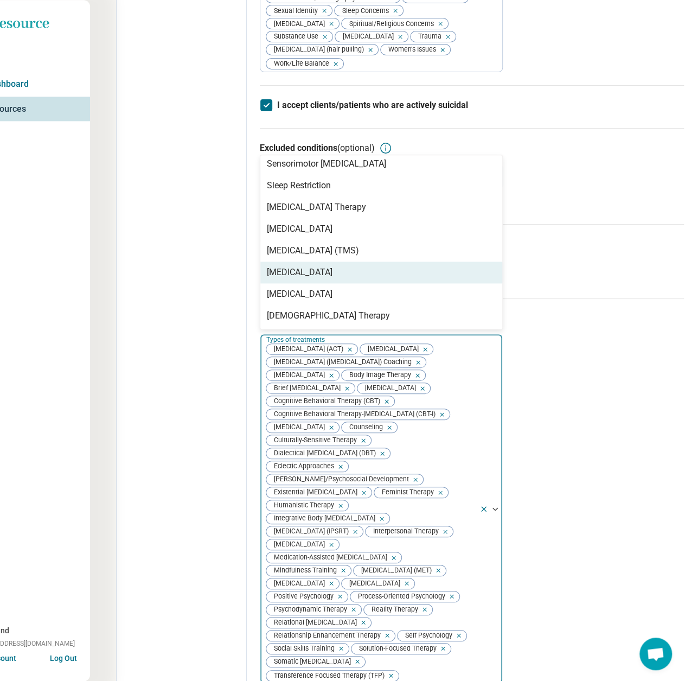
click at [323, 279] on div "[MEDICAL_DATA]" at bounding box center [300, 272] width 66 height 13
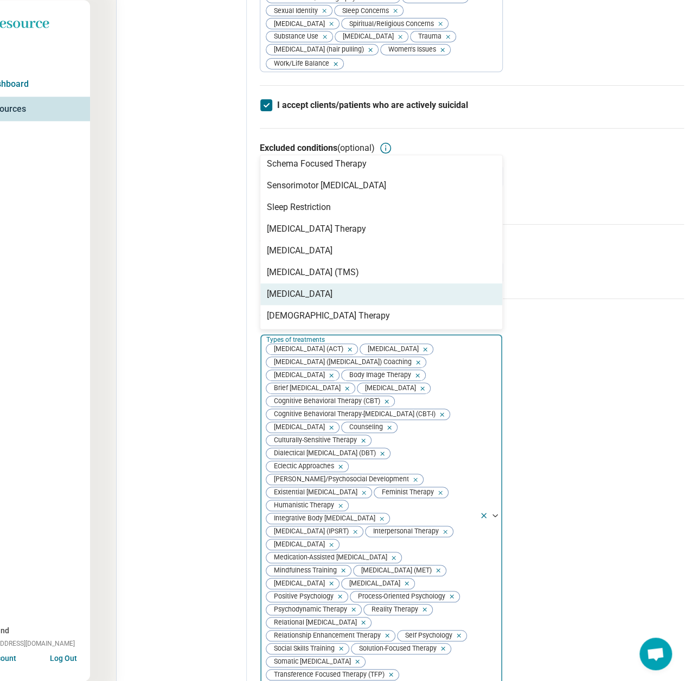
click at [204, 363] on div "Edit profile General Specialty Credentials Location Payment Schedule Profile co…" at bounding box center [182, 227] width 130 height 1542
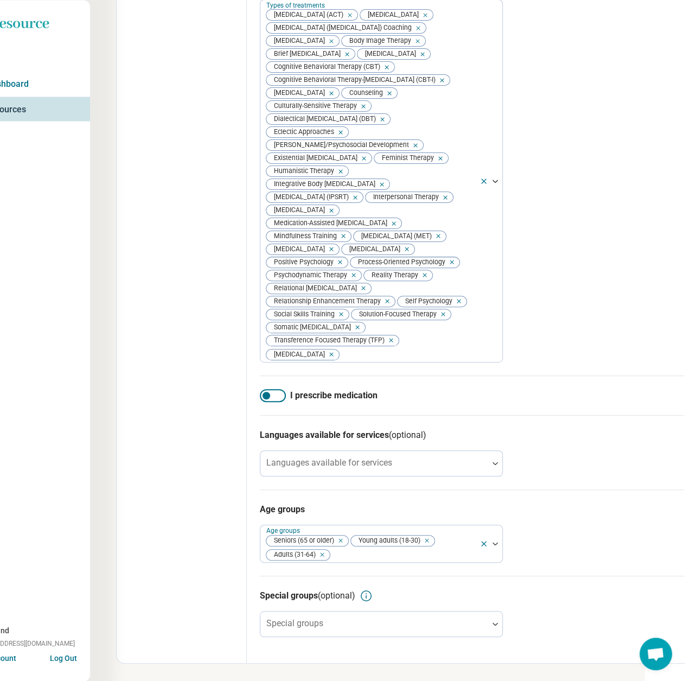
scroll to position [977, 40]
click at [338, 476] on div "Languages available for services" at bounding box center [381, 463] width 243 height 26
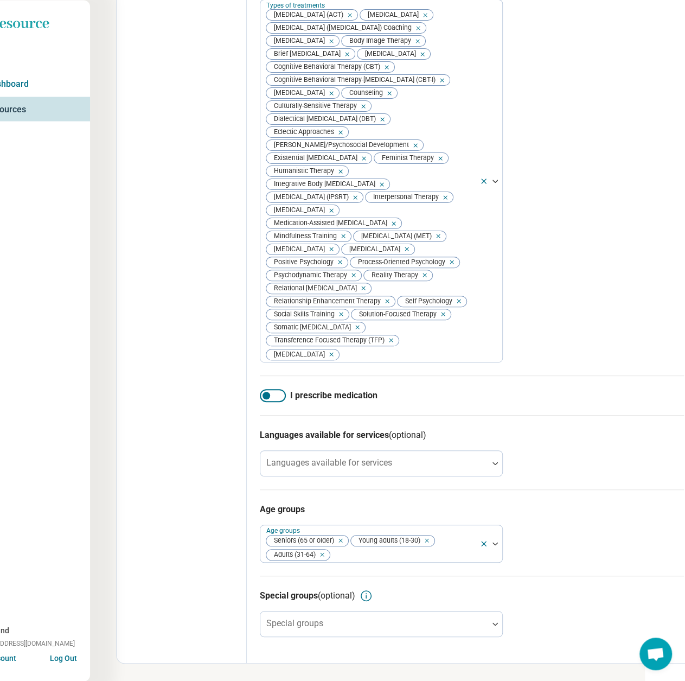
scroll to position [1002, 40]
click at [346, 607] on div "Special groups (optional) Special groups" at bounding box center [472, 613] width 424 height 74
click at [341, 639] on div "Special groups (optional) Special groups" at bounding box center [472, 613] width 424 height 74
click at [341, 627] on div at bounding box center [374, 628] width 219 height 15
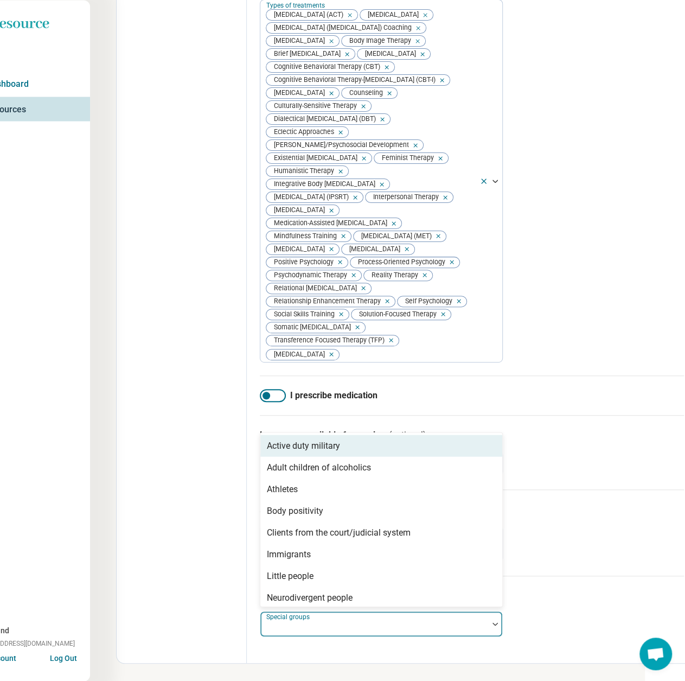
click at [309, 449] on div "Active duty military" at bounding box center [303, 445] width 73 height 13
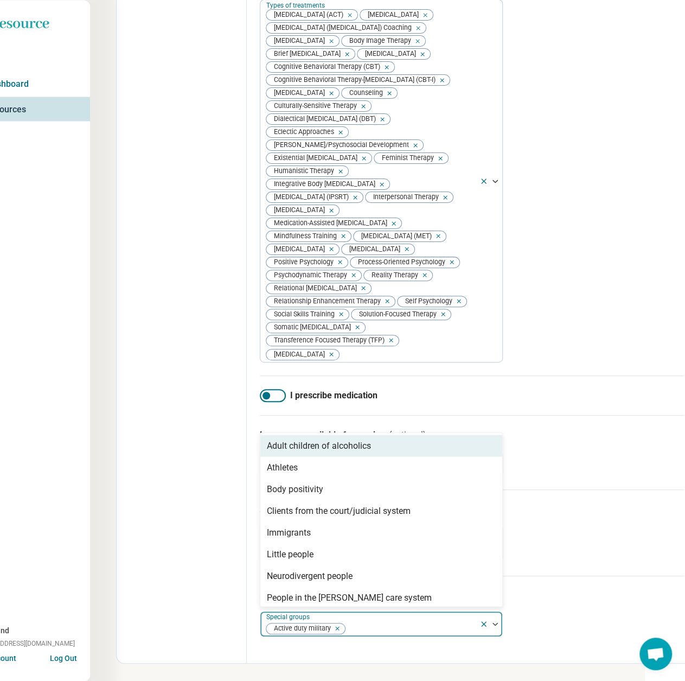
click at [309, 449] on div "Adult children of alcoholics" at bounding box center [319, 445] width 104 height 13
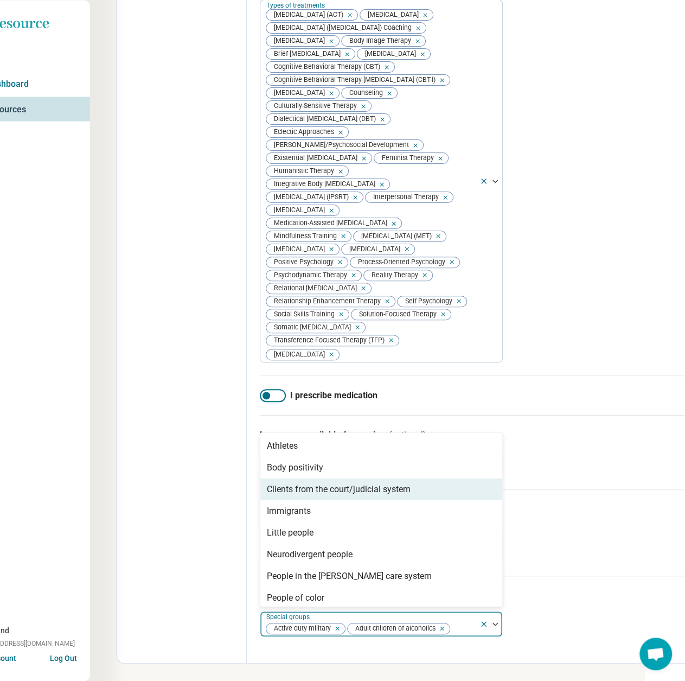
click at [294, 490] on div "Clients from the court/judicial system" at bounding box center [339, 488] width 144 height 13
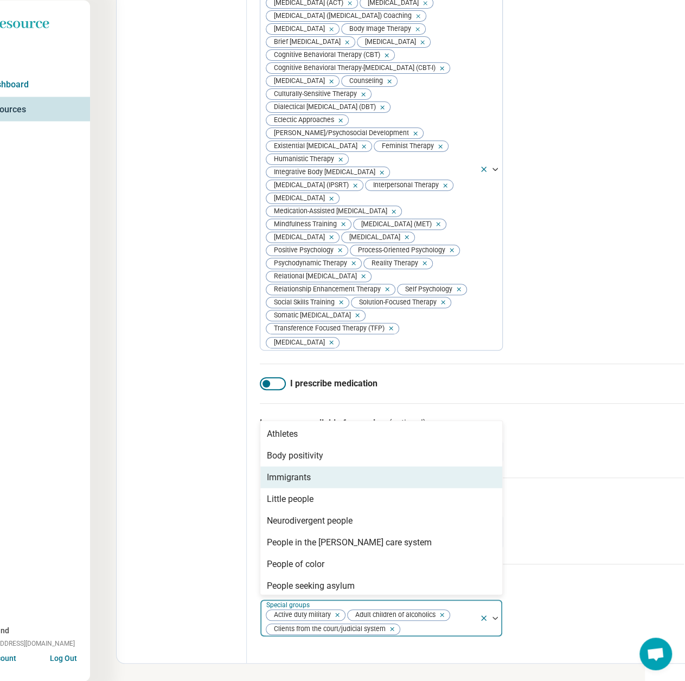
click at [294, 483] on div "Immigrants" at bounding box center [289, 476] width 44 height 13
click at [294, 483] on div "Little people" at bounding box center [290, 476] width 47 height 13
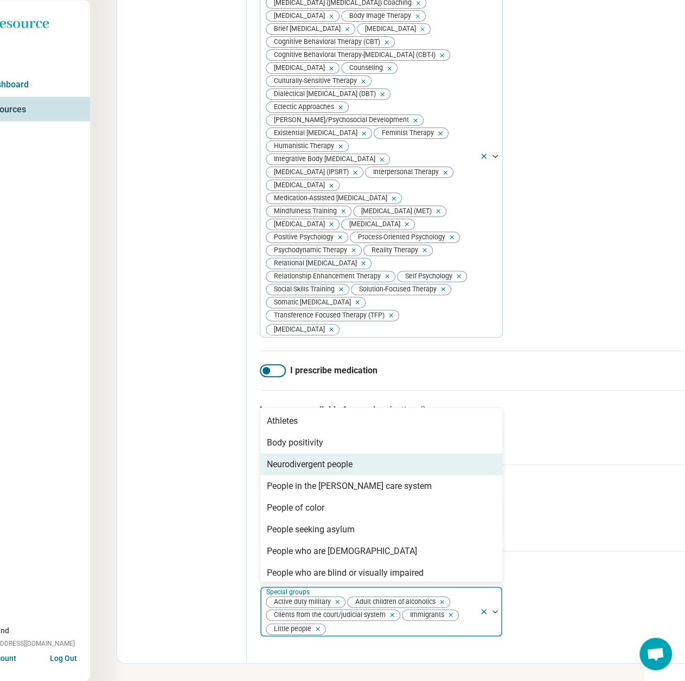
click at [294, 470] on div "Neurodivergent people" at bounding box center [310, 463] width 86 height 13
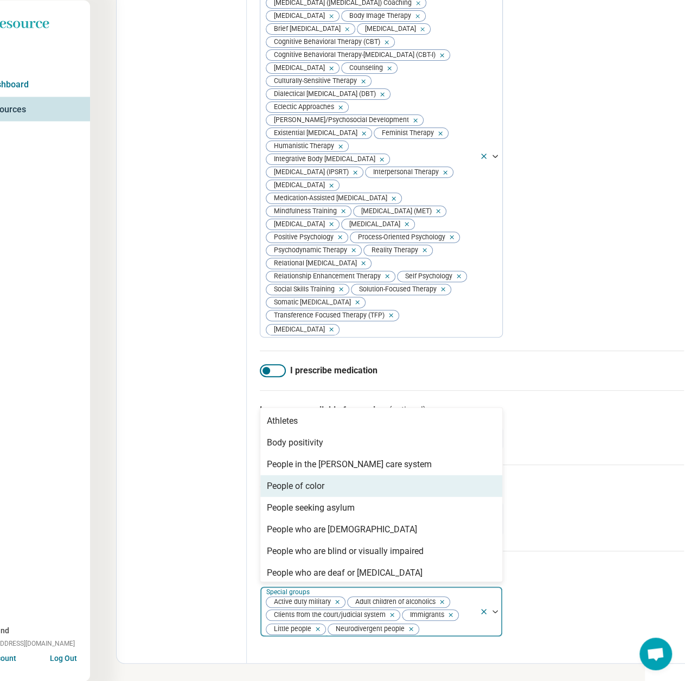
click at [297, 492] on div "People of color" at bounding box center [296, 485] width 58 height 13
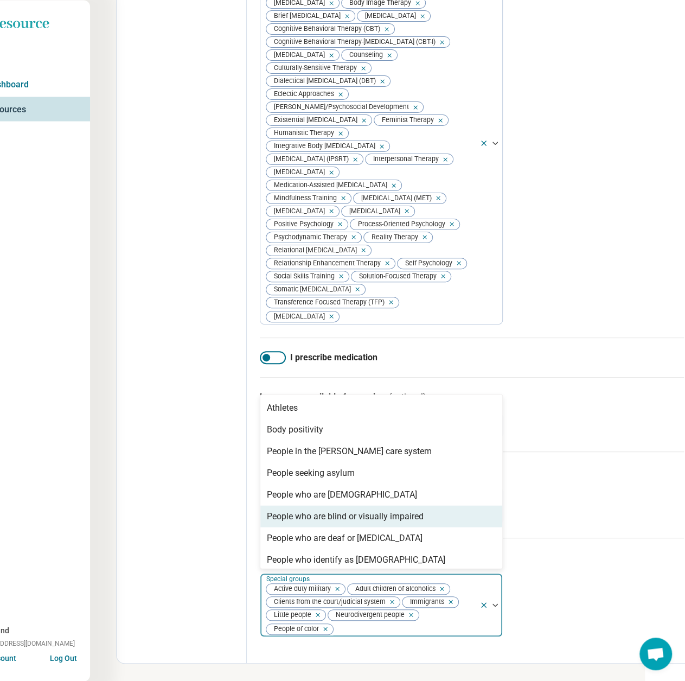
scroll to position [54, 0]
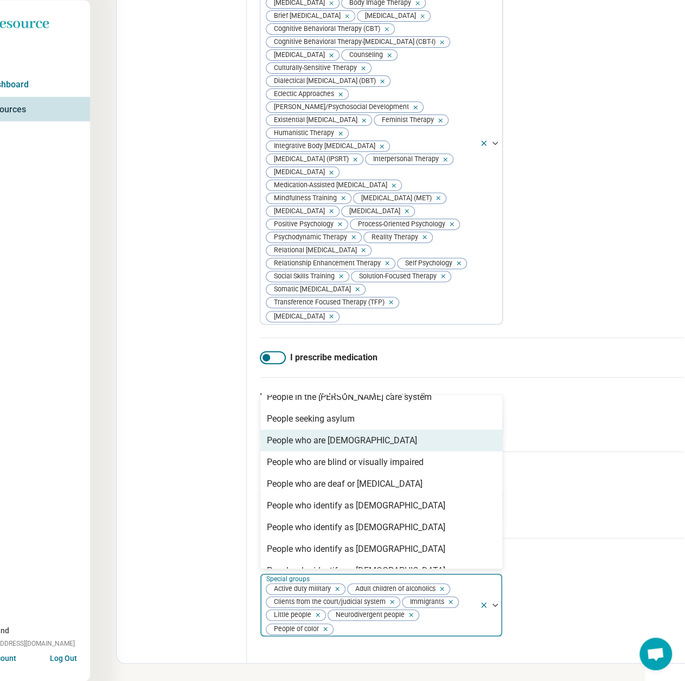
click at [364, 451] on div "People who are [DEMOGRAPHIC_DATA]" at bounding box center [381, 440] width 242 height 22
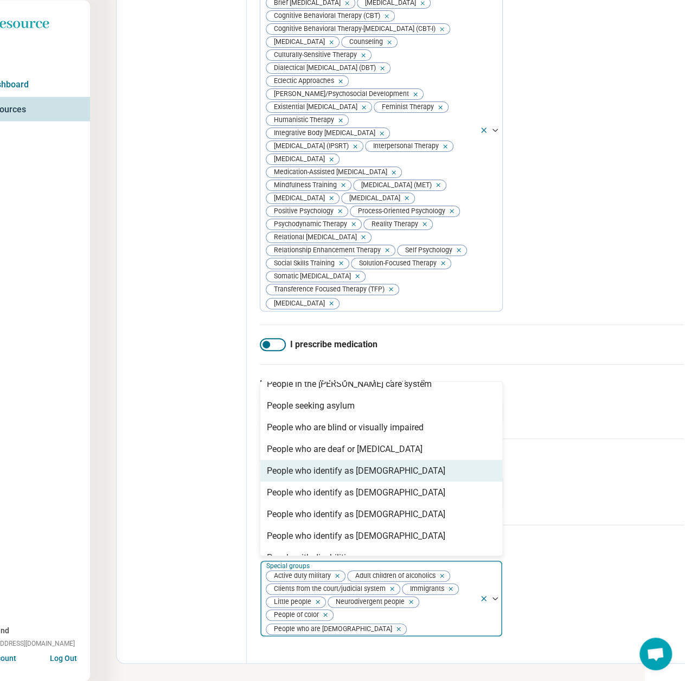
click at [359, 477] on div "People who identify as [DEMOGRAPHIC_DATA]" at bounding box center [356, 470] width 179 height 13
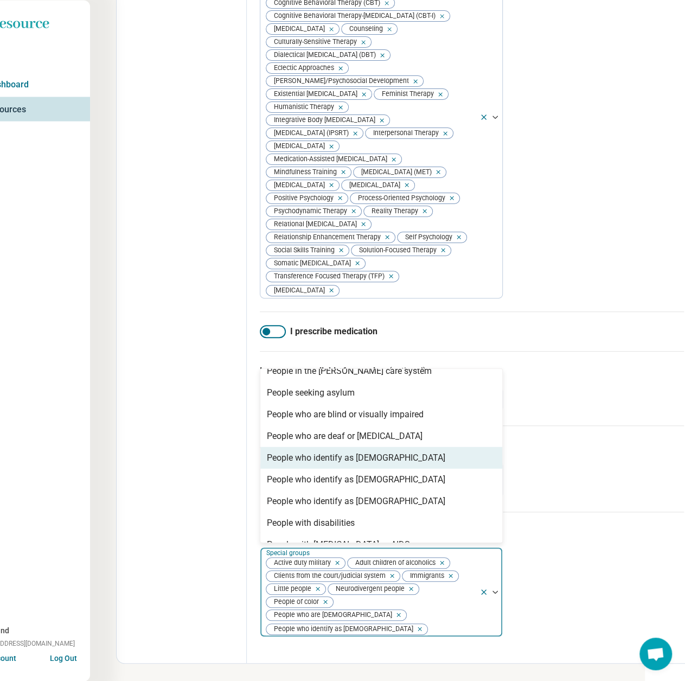
click at [359, 464] on div "People who identify as [DEMOGRAPHIC_DATA]" at bounding box center [356, 457] width 179 height 13
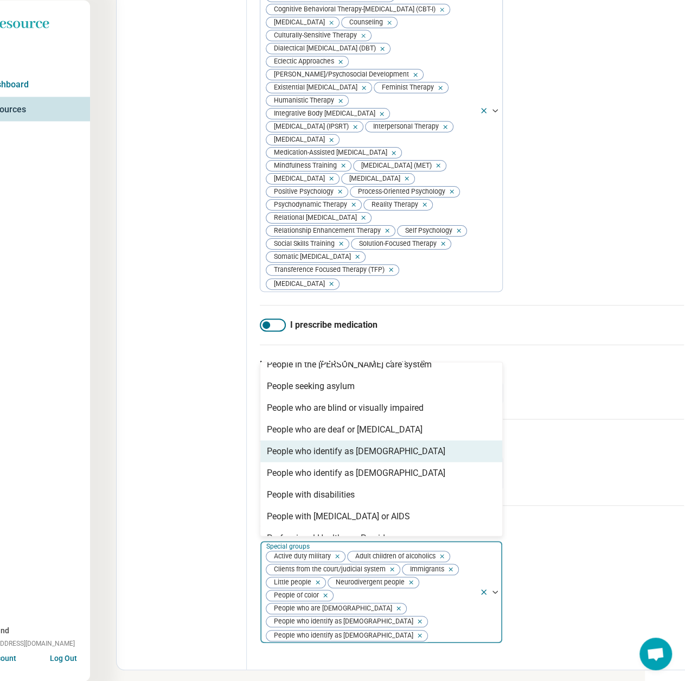
click at [359, 457] on div "People who identify as [DEMOGRAPHIC_DATA]" at bounding box center [356, 450] width 179 height 13
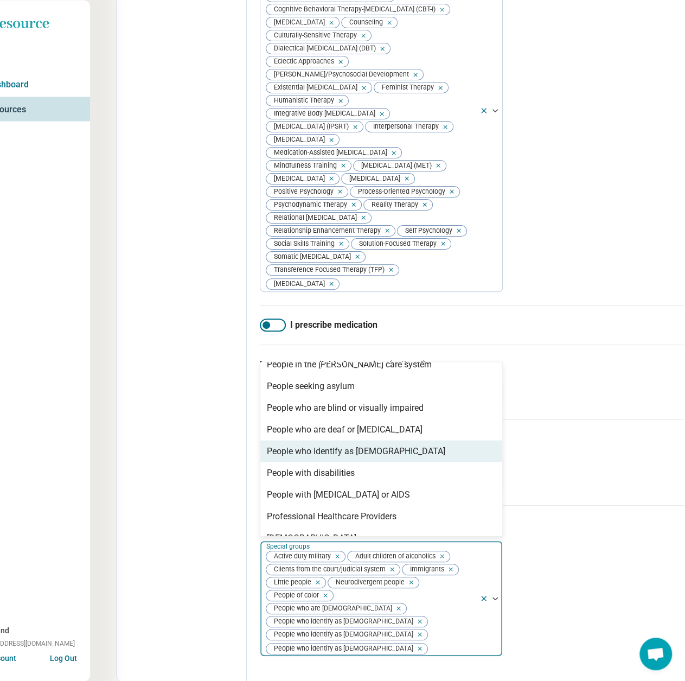
click at [359, 457] on div "People who identify as [DEMOGRAPHIC_DATA]" at bounding box center [356, 450] width 179 height 13
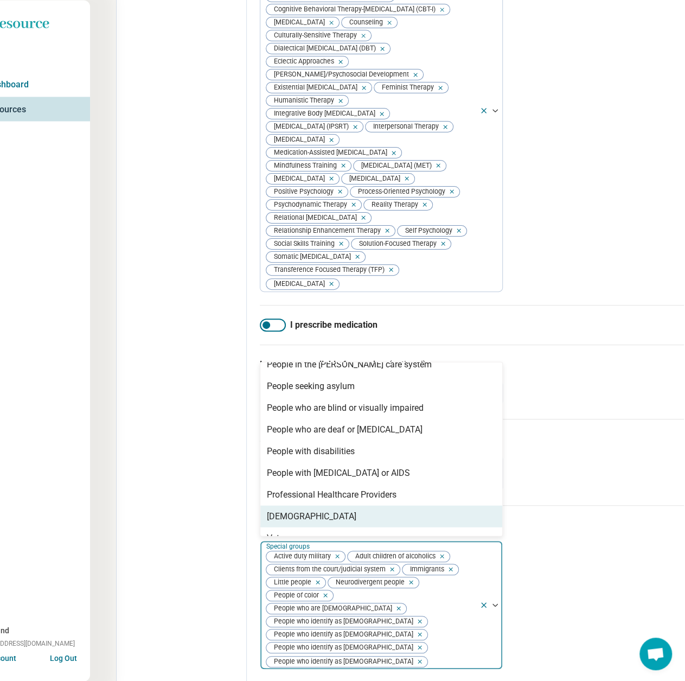
click at [317, 527] on div "[DEMOGRAPHIC_DATA]" at bounding box center [381, 516] width 242 height 22
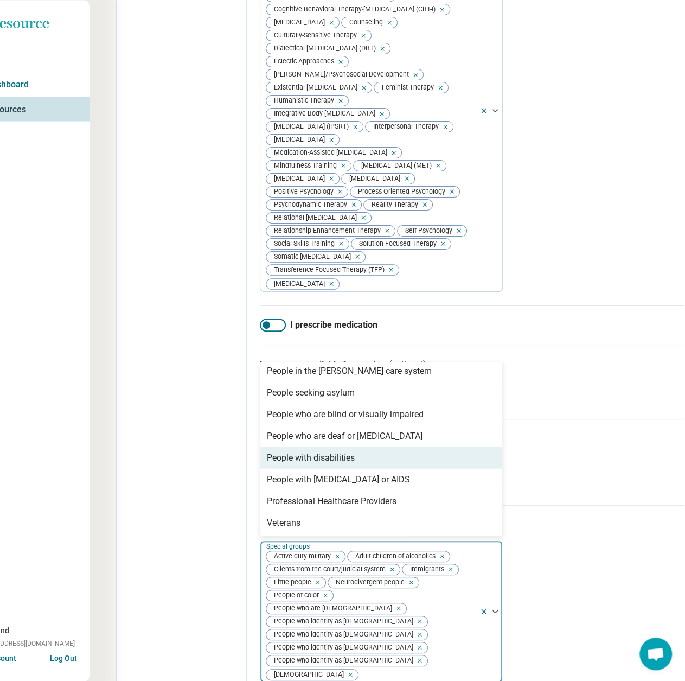
click at [333, 464] on div "People with disabilities" at bounding box center [311, 457] width 88 height 13
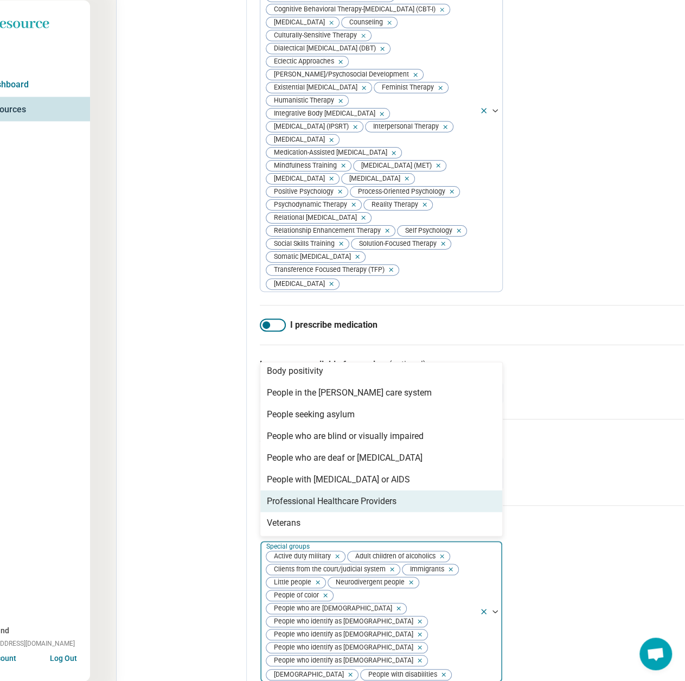
click at [331, 507] on div "Professional Healthcare Providers" at bounding box center [332, 500] width 130 height 13
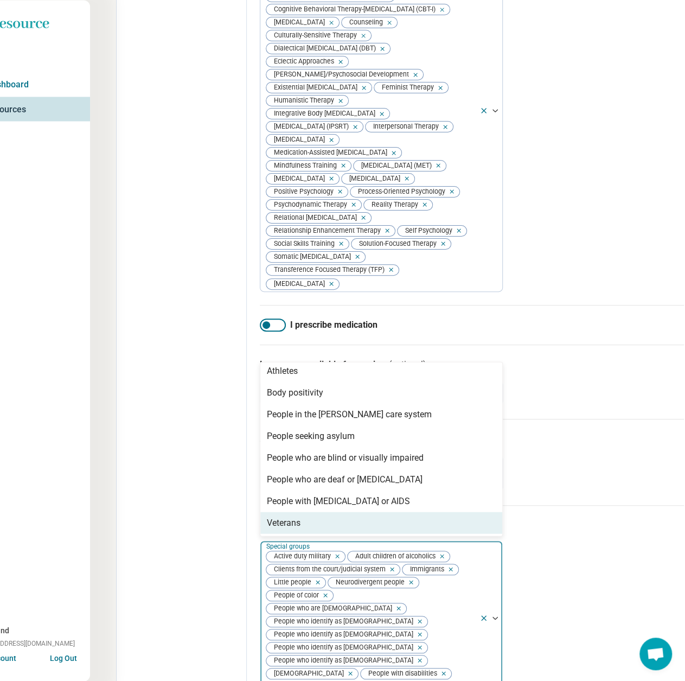
click at [316, 533] on div "Veterans" at bounding box center [381, 523] width 242 height 22
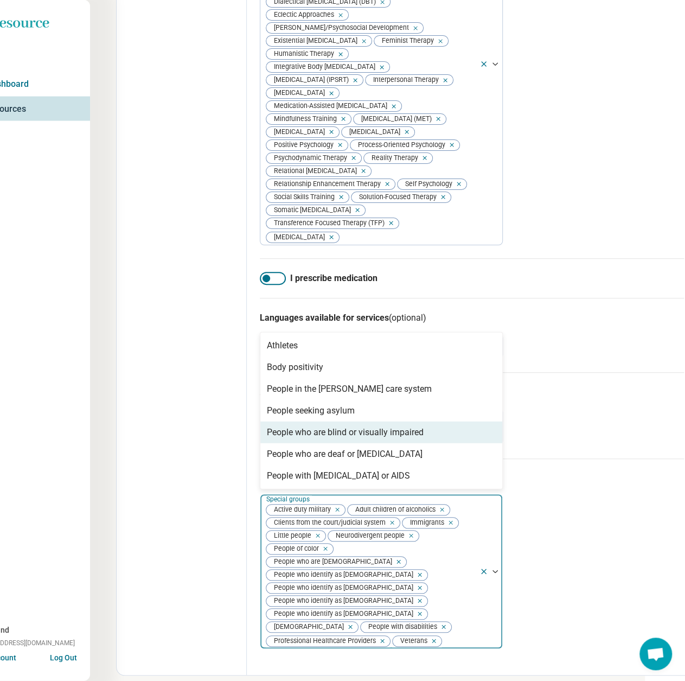
scroll to position [1120, 40]
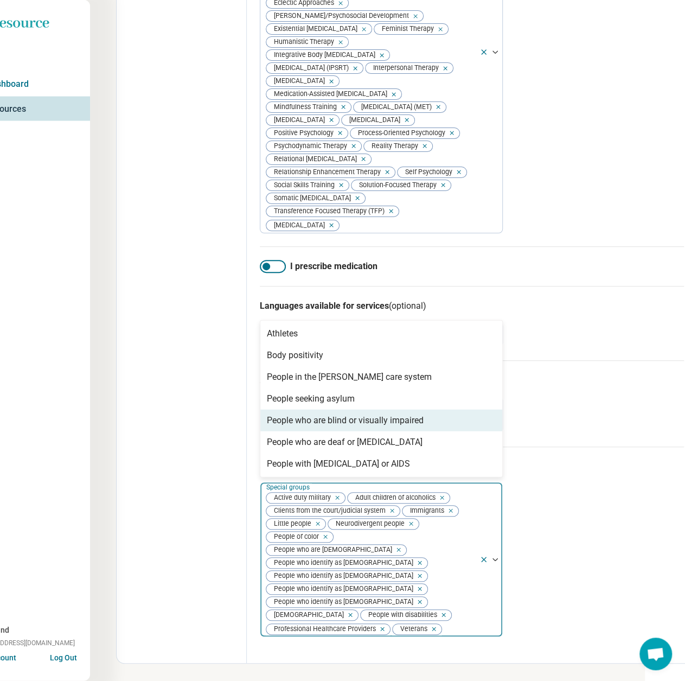
click at [437, 628] on div "Remove [object Object]" at bounding box center [431, 628] width 13 height 13
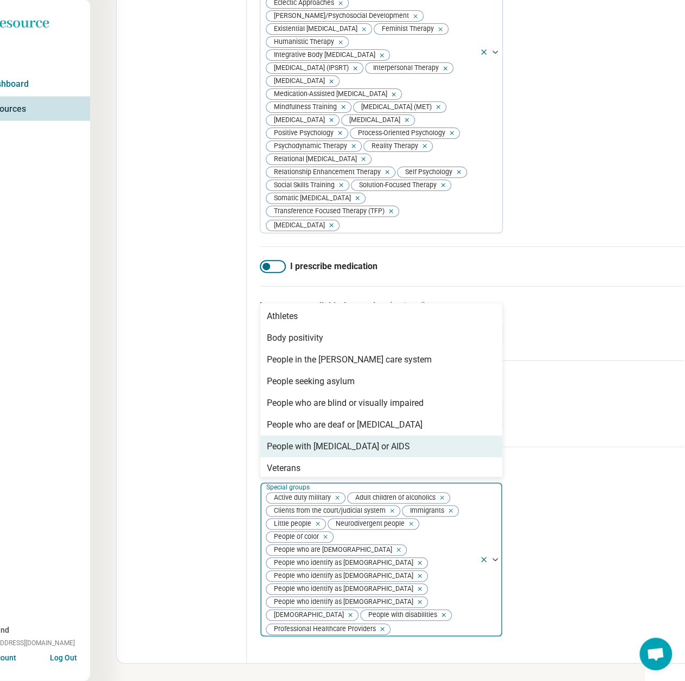
scroll to position [4, 0]
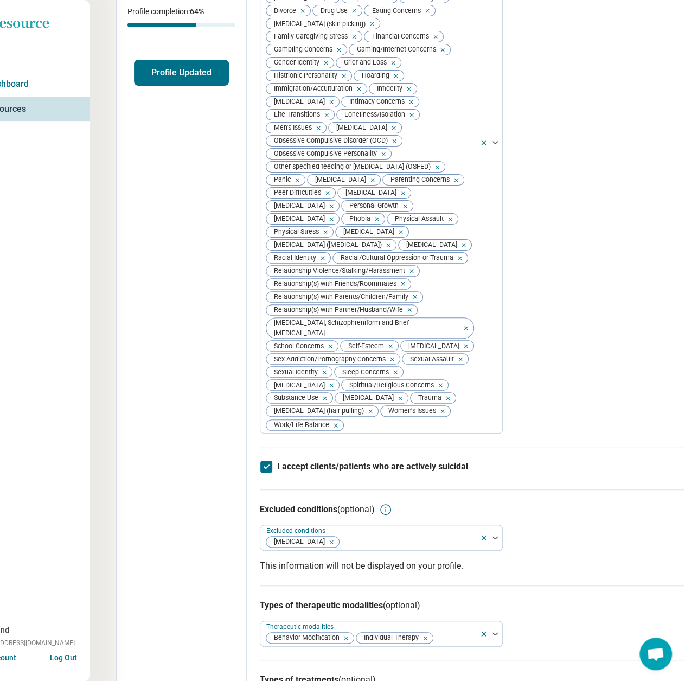
scroll to position [0, 40]
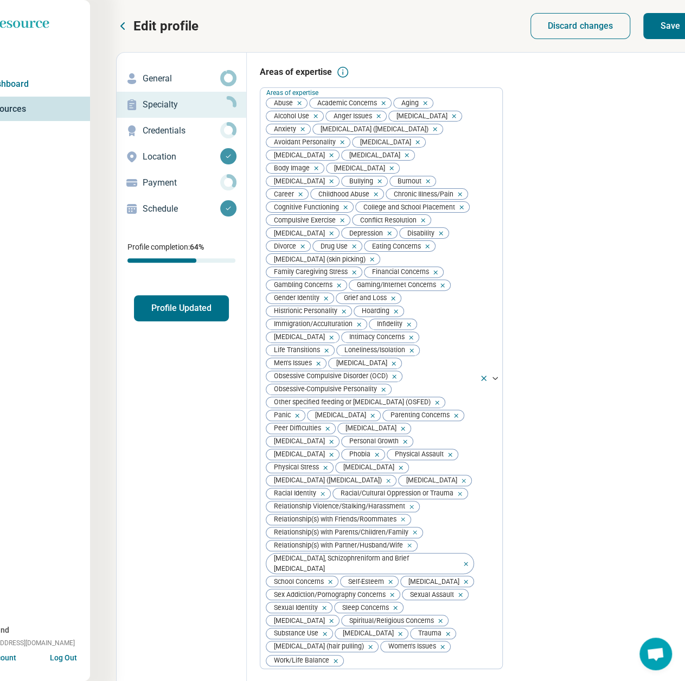
click at [678, 24] on button "Save" at bounding box center [671, 26] width 54 height 26
click at [167, 137] on div "Credentials" at bounding box center [181, 130] width 112 height 17
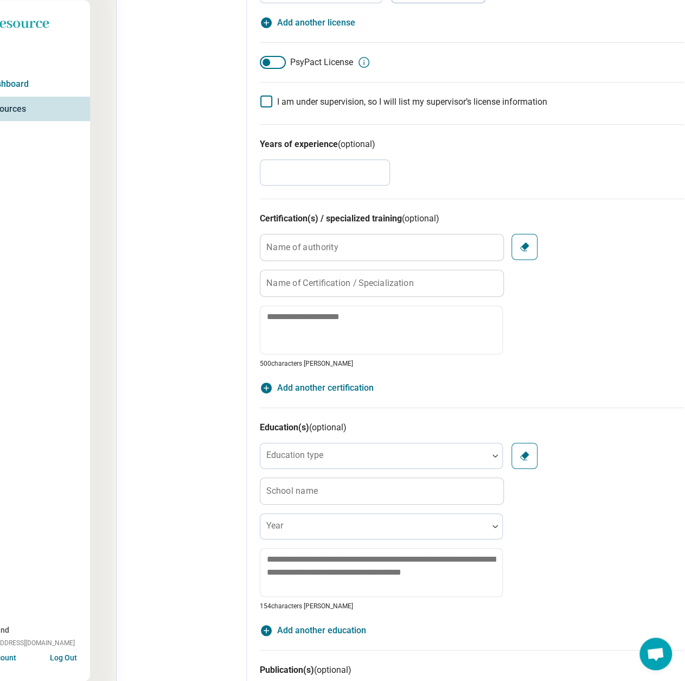
scroll to position [326, 40]
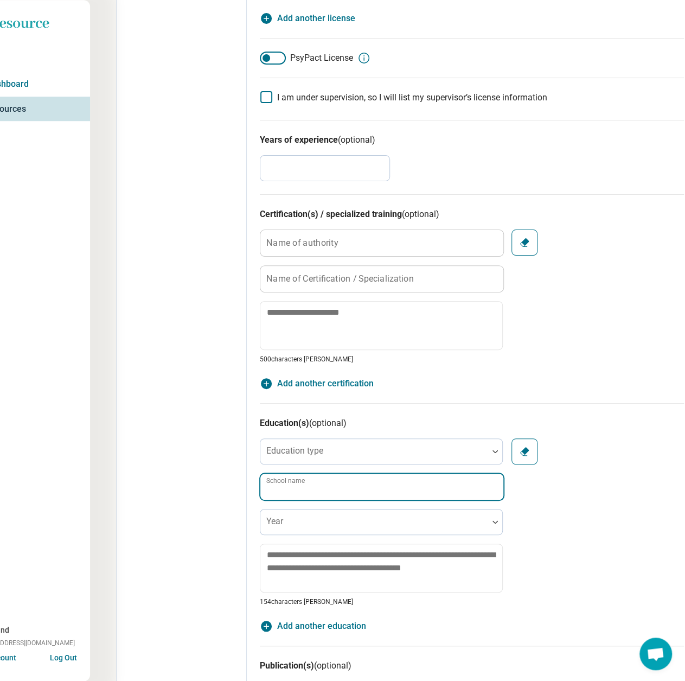
click at [342, 489] on input "School name" at bounding box center [381, 487] width 243 height 26
paste input "**********"
type textarea "*"
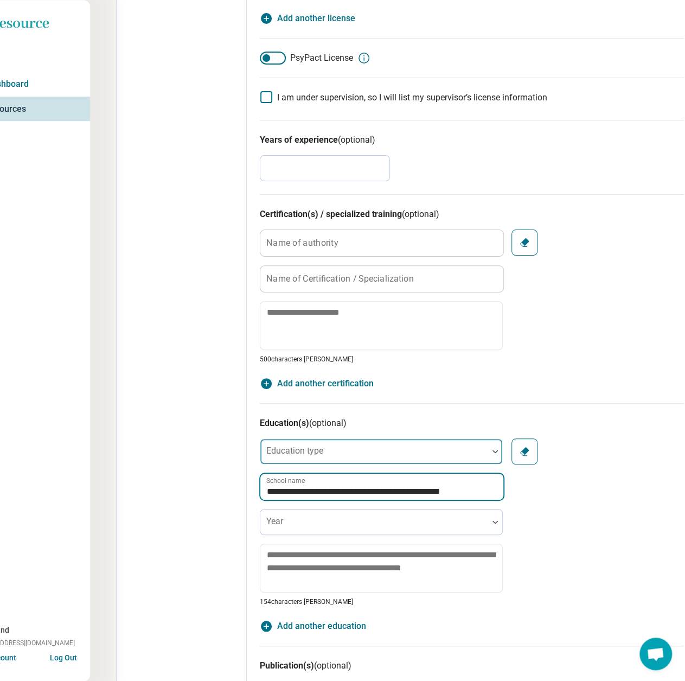
type input "**********"
click at [323, 458] on div at bounding box center [374, 455] width 219 height 15
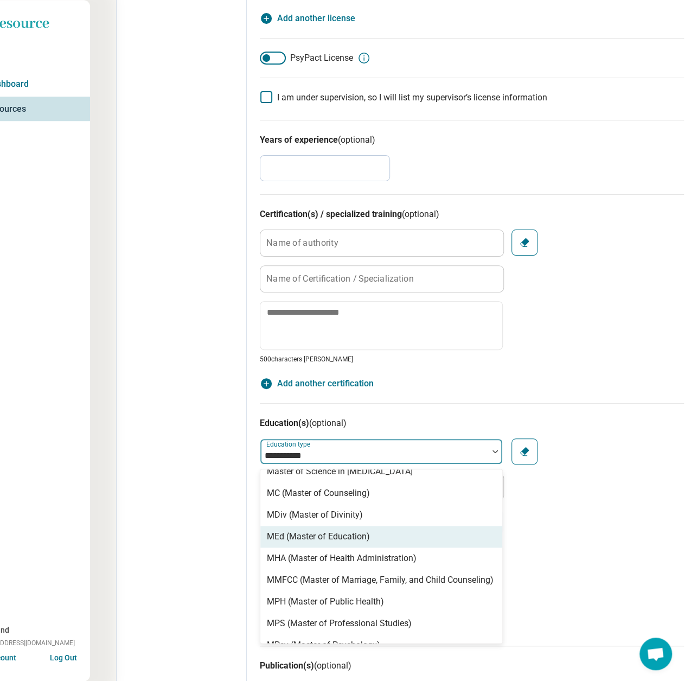
scroll to position [0, 0]
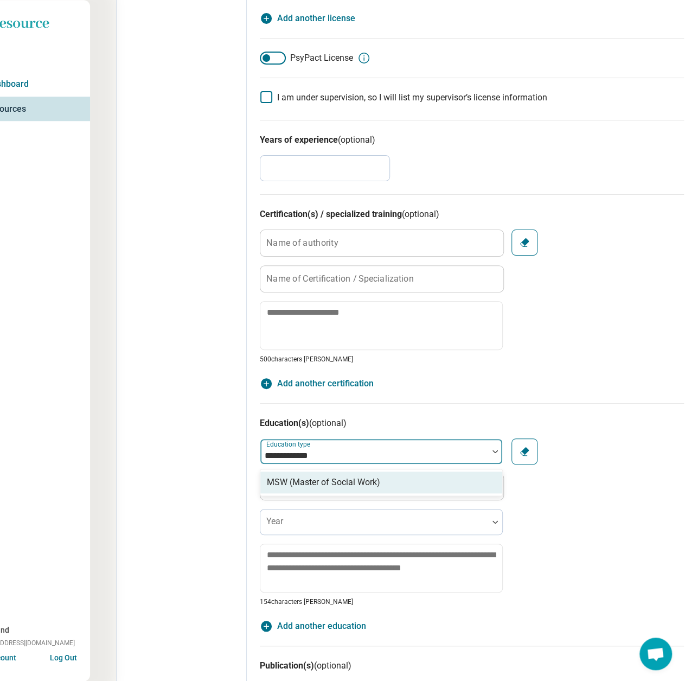
type input "**********"
click at [340, 480] on div "MSW (Master of Social Work)" at bounding box center [323, 482] width 113 height 13
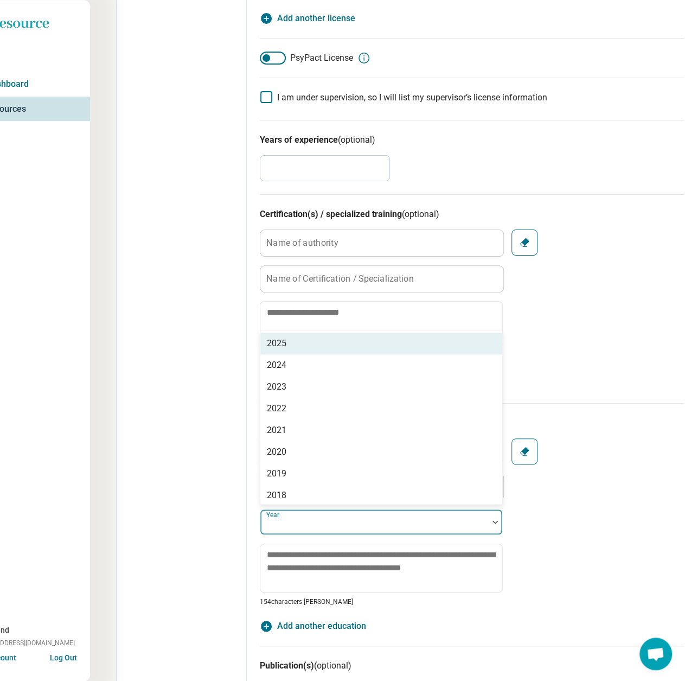
click at [317, 514] on div at bounding box center [374, 522] width 228 height 24
click at [284, 343] on div "2025" at bounding box center [277, 343] width 20 height 13
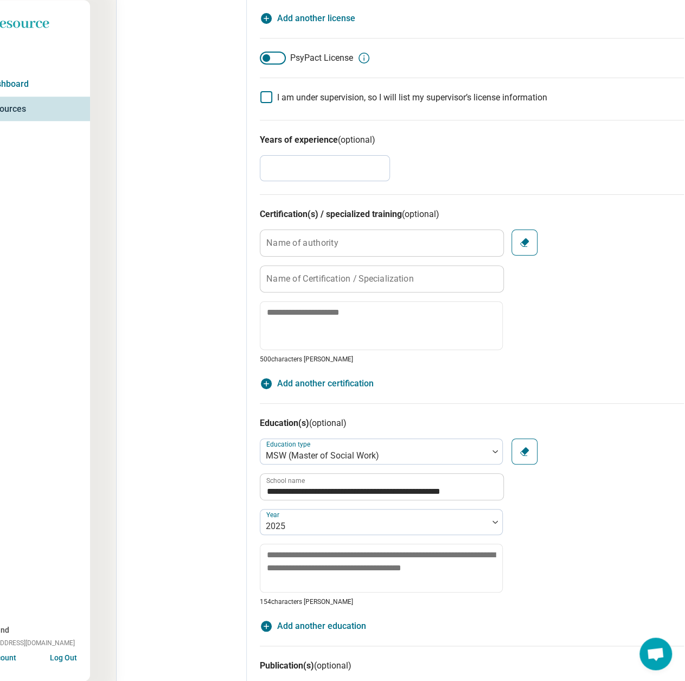
click at [640, 429] on div "**********" at bounding box center [472, 524] width 424 height 243
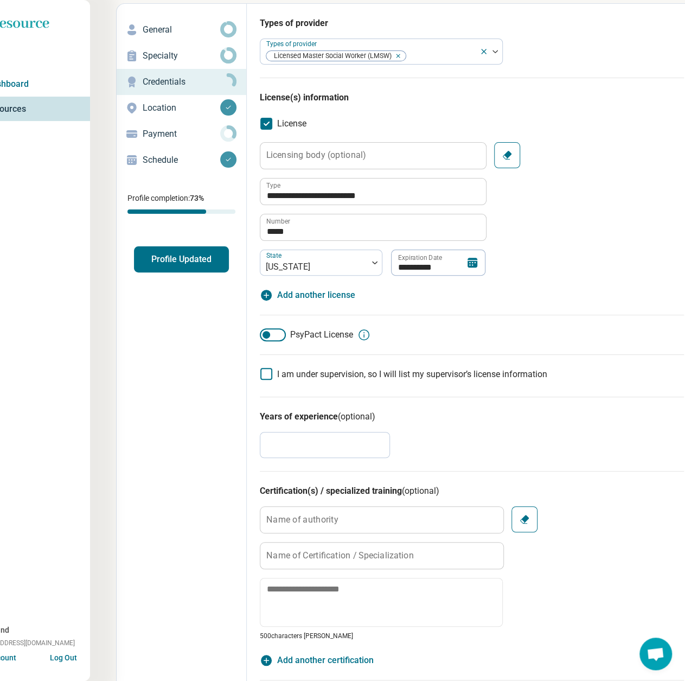
scroll to position [0, 40]
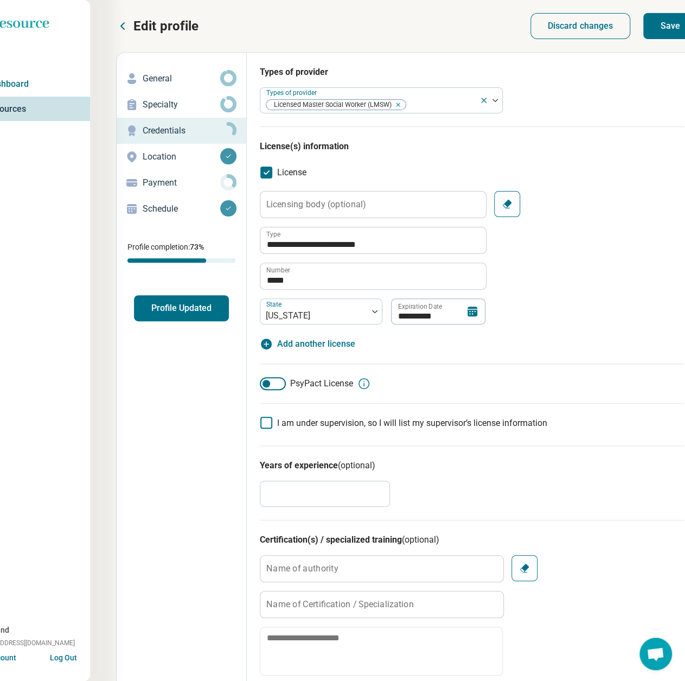
click at [661, 28] on button "Save" at bounding box center [671, 26] width 54 height 26
type textarea "*"
click at [154, 183] on p "Payment" at bounding box center [182, 182] width 78 height 13
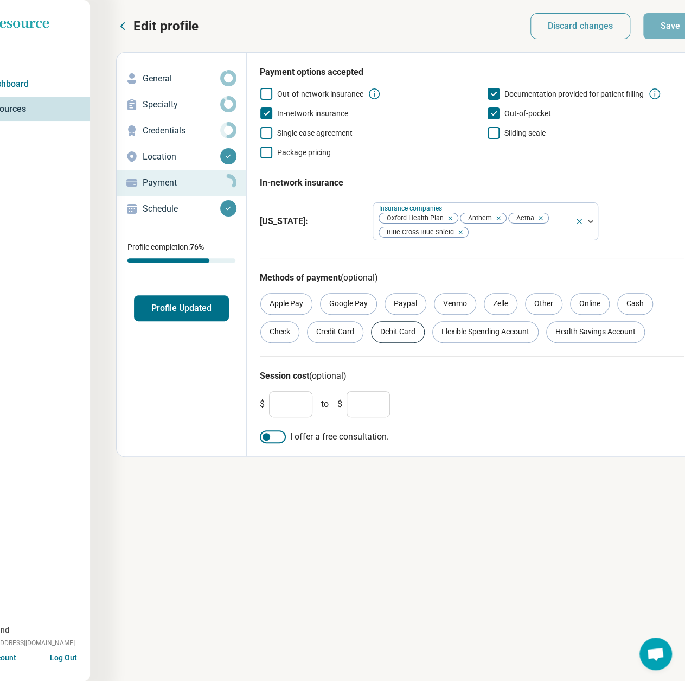
drag, startPoint x: 336, startPoint y: 331, endPoint x: 389, endPoint y: 332, distance: 52.6
click at [336, 331] on div "Credit Card" at bounding box center [335, 332] width 56 height 22
drag, startPoint x: 392, startPoint y: 332, endPoint x: 482, endPoint y: 337, distance: 90.8
click at [394, 332] on div "Debit Card" at bounding box center [398, 332] width 54 height 22
click at [483, 337] on div "Flexible Spending Account" at bounding box center [485, 332] width 106 height 22
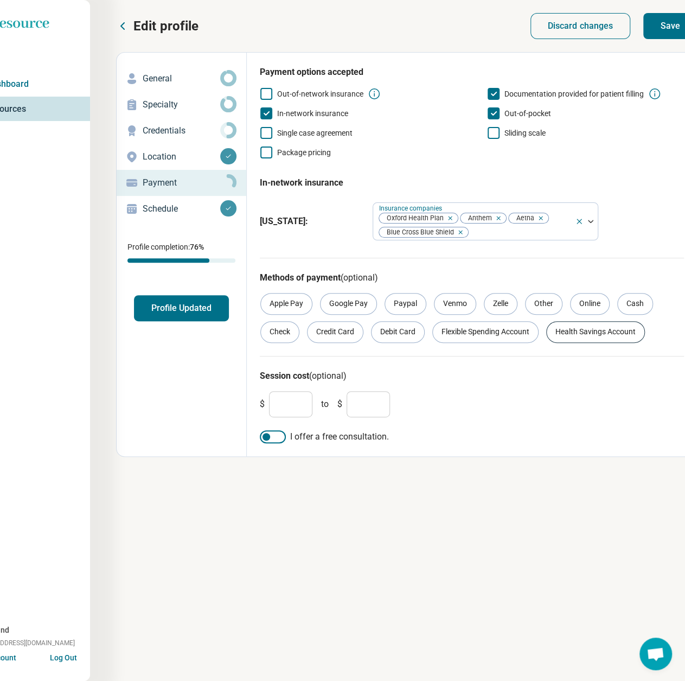
click at [578, 341] on div "Health Savings Account" at bounding box center [595, 332] width 99 height 22
click at [582, 304] on div "Online" at bounding box center [590, 304] width 40 height 22
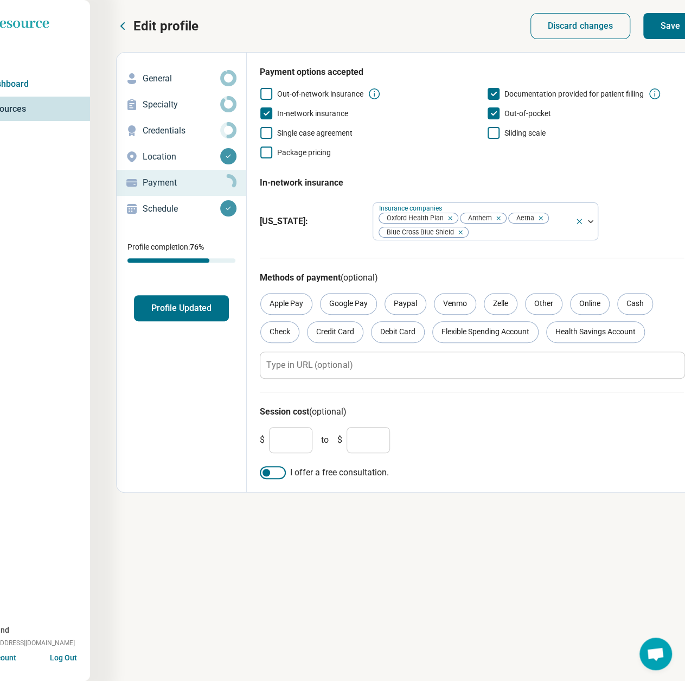
click at [666, 26] on button "Save" at bounding box center [671, 26] width 54 height 26
click at [168, 309] on button "Profile Updated" at bounding box center [181, 308] width 95 height 26
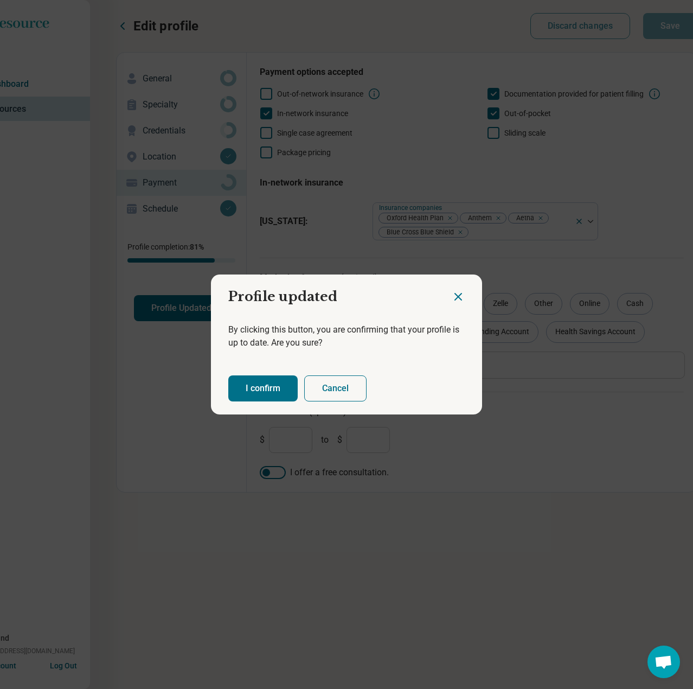
click at [257, 385] on button "I confirm" at bounding box center [262, 388] width 69 height 26
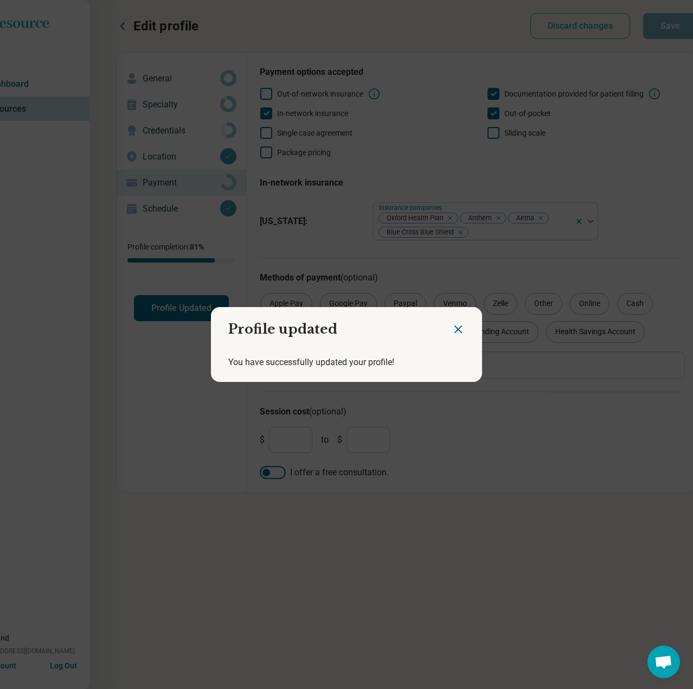
click at [456, 328] on icon "Close dialog" at bounding box center [458, 329] width 7 height 7
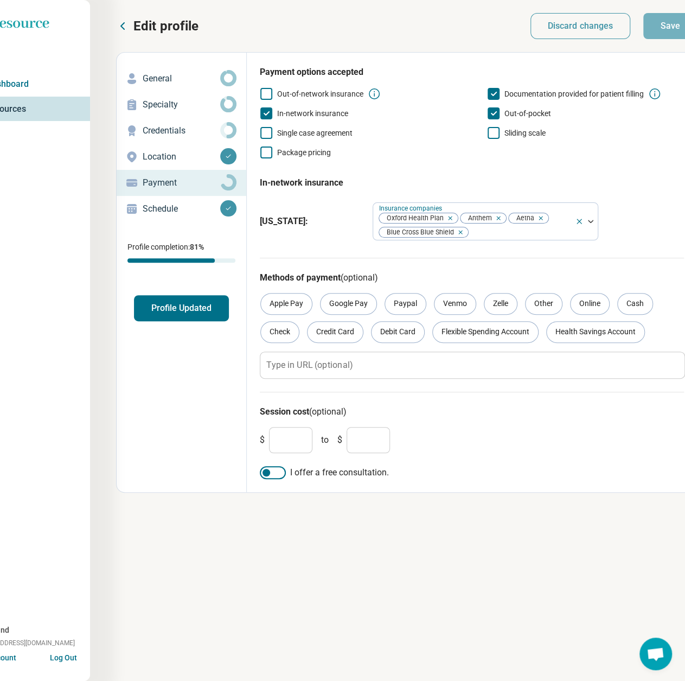
click at [123, 24] on icon at bounding box center [122, 26] width 3 height 7
